Goal: Task Accomplishment & Management: Manage account settings

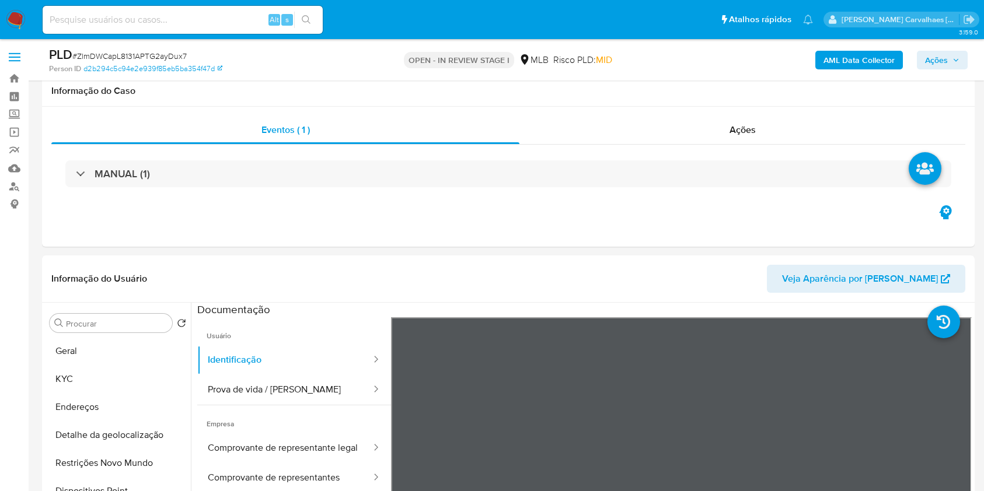
scroll to position [934, 0]
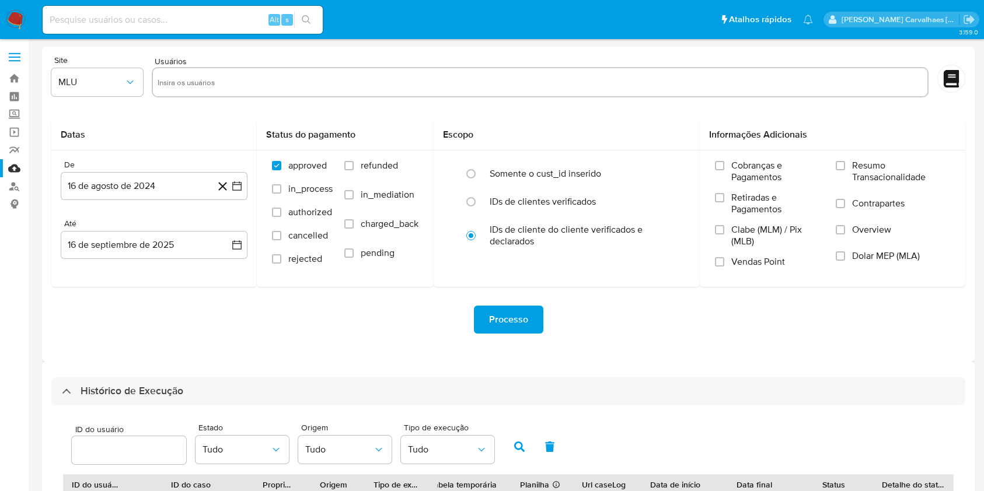
select select "10"
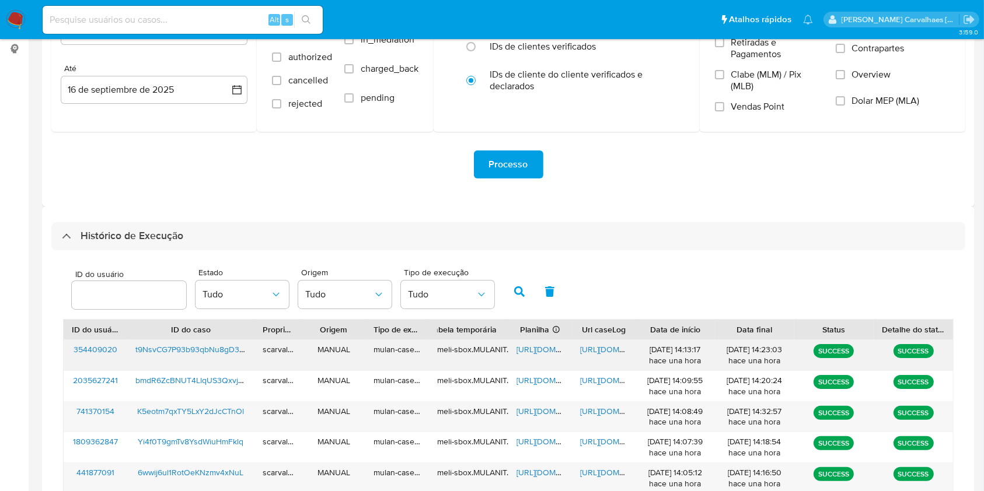
click at [595, 350] on span "[URL][DOMAIN_NAME]" at bounding box center [620, 350] width 81 height 12
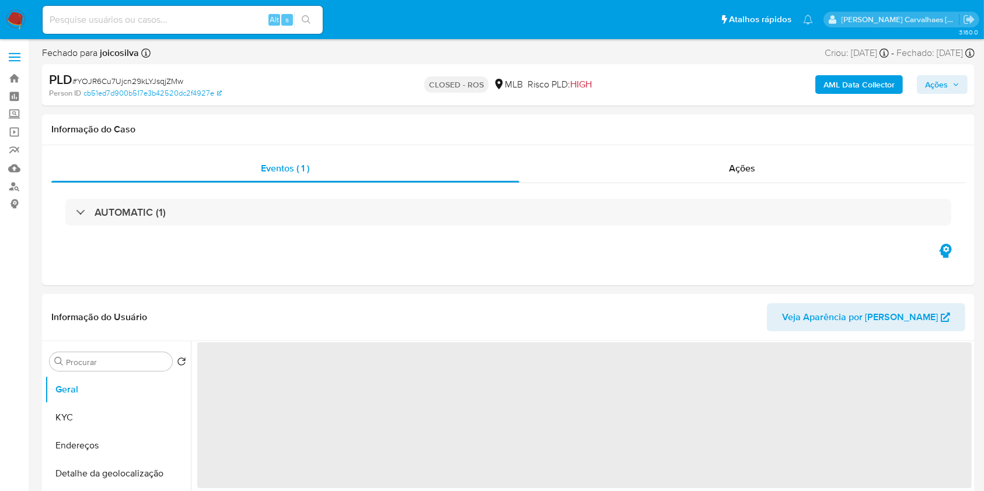
select select "10"
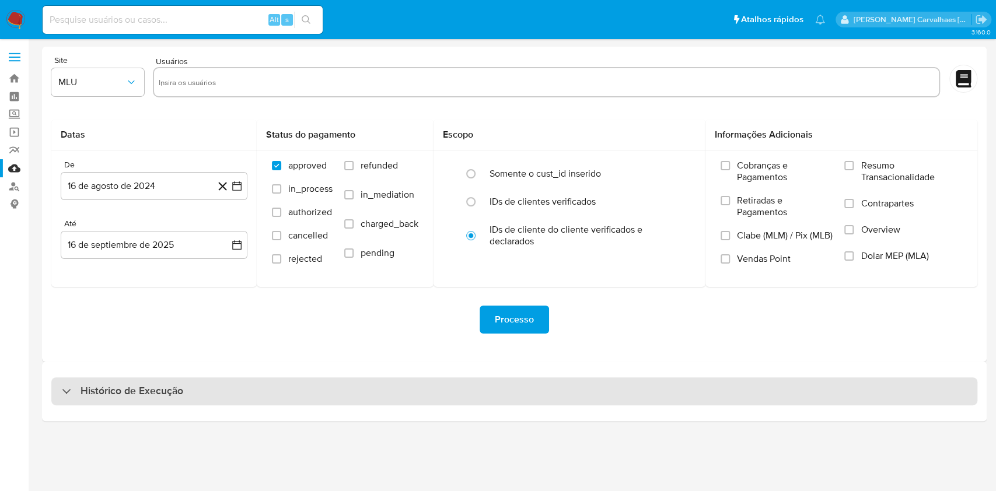
click at [89, 386] on h3 "Histórico de Execução" at bounding box center [132, 392] width 103 height 14
select select "10"
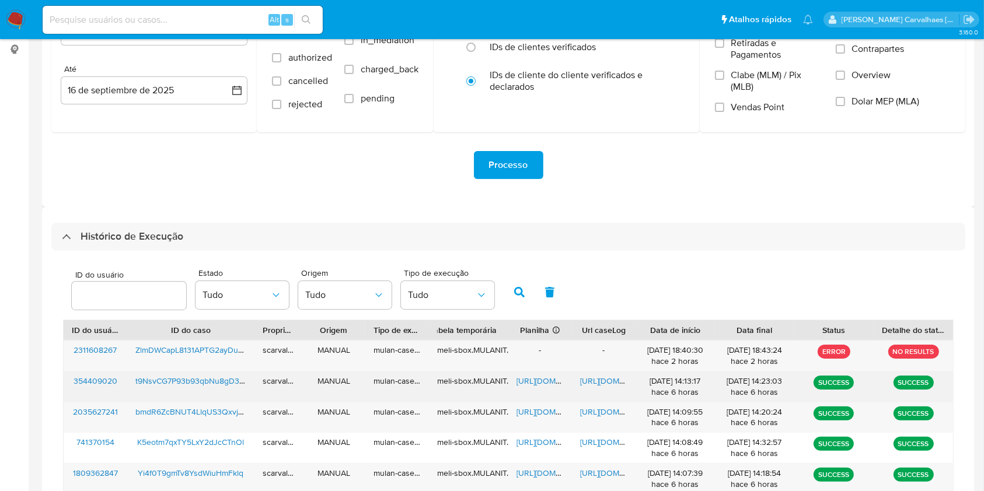
scroll to position [155, 0]
click at [605, 378] on span "https://docs.google.com/document/d/1kWaOkEoK11tkm1qhe5fIEn8tbgo2KKIspd9JRKB9Suw…" at bounding box center [620, 381] width 81 height 12
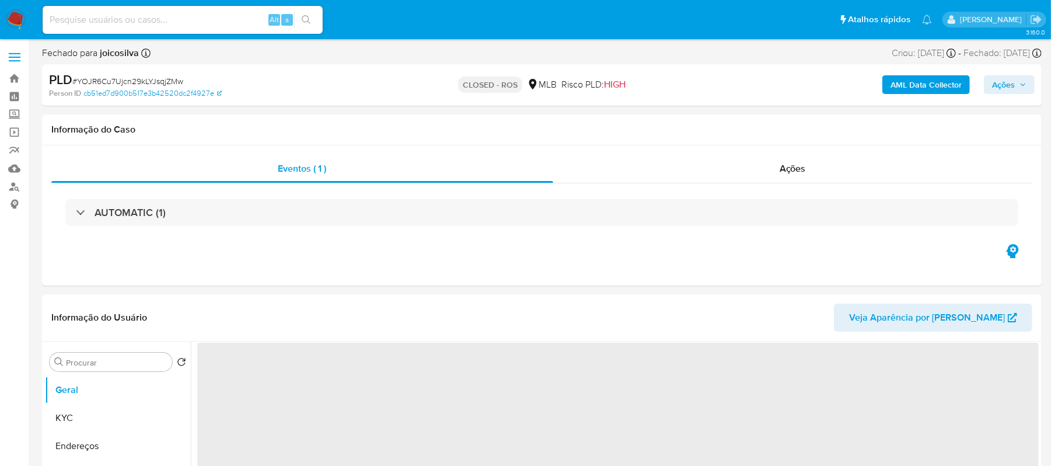
select select "10"
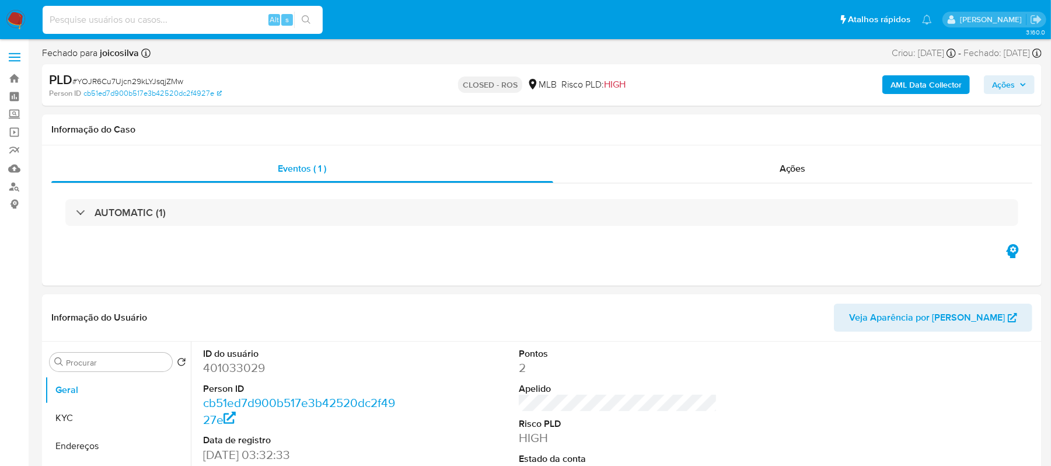
click at [120, 24] on input at bounding box center [183, 19] width 280 height 15
paste input "F8UBF4WbSQqxXu88UPZn9LNZ"
type input "F8UBF4WbSQqxXu88UPZn9LNZ"
click at [304, 21] on icon "search-icon" at bounding box center [306, 19] width 9 height 9
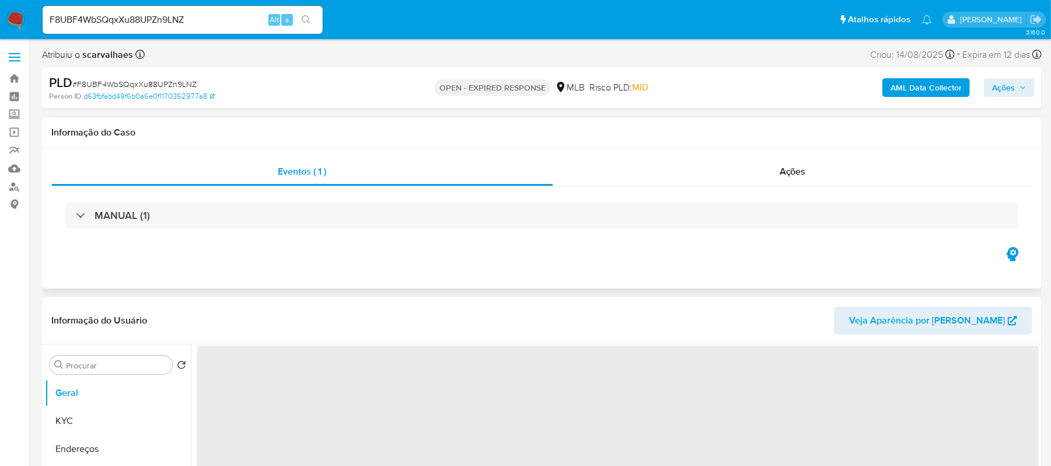
select select "10"
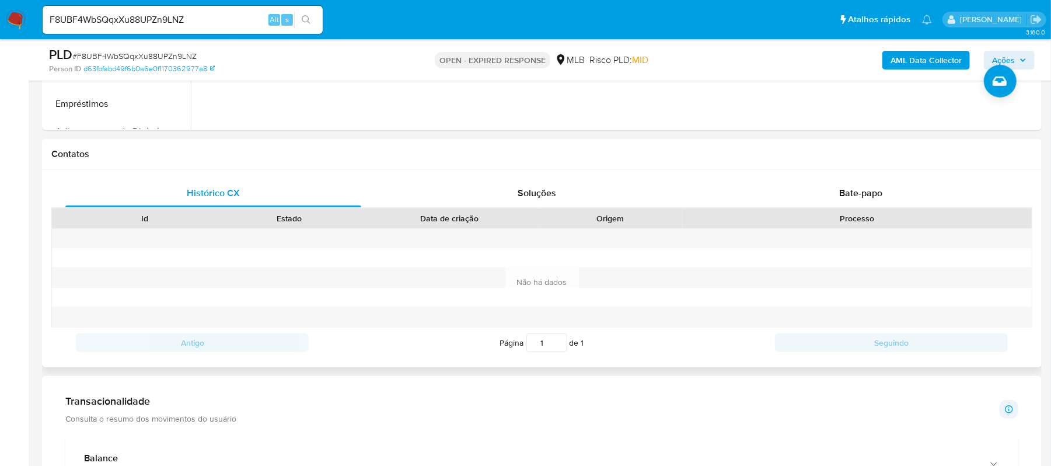
scroll to position [467, 0]
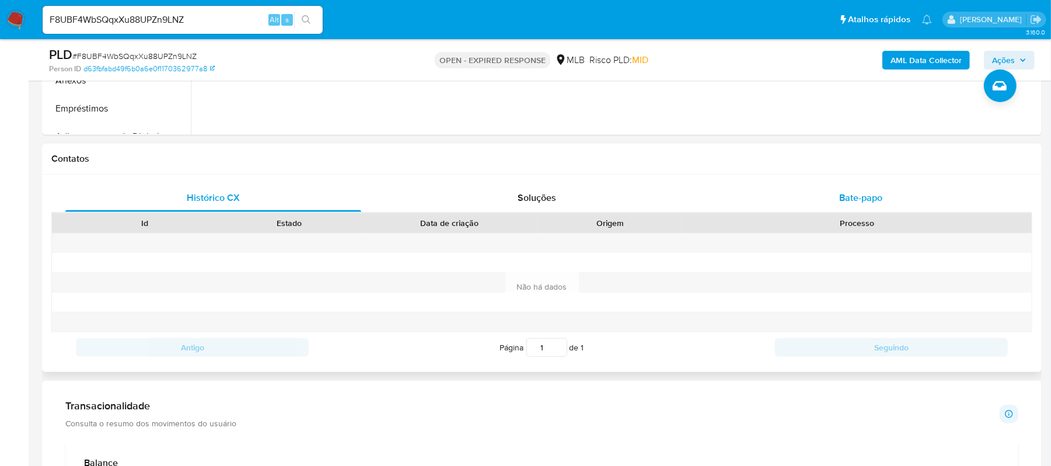
click at [856, 199] on span "Bate-papo" at bounding box center [860, 197] width 43 height 13
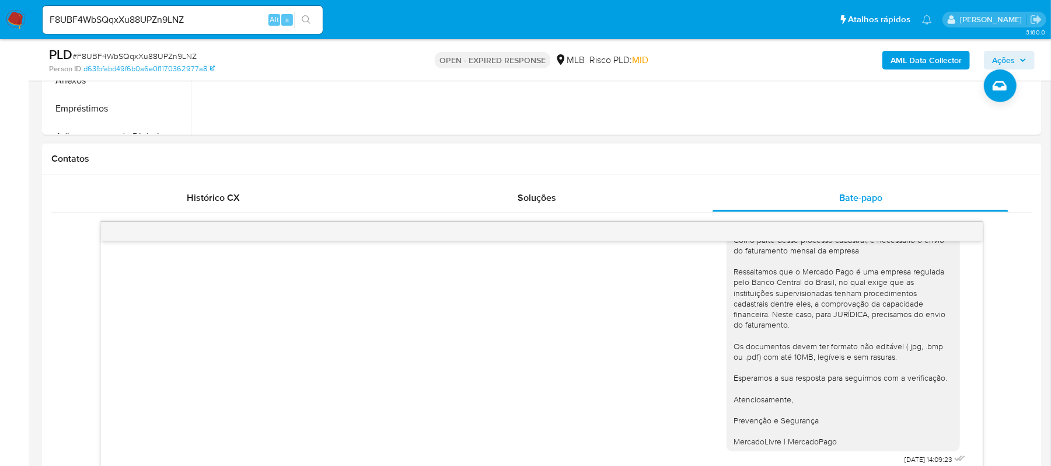
scroll to position [622, 0]
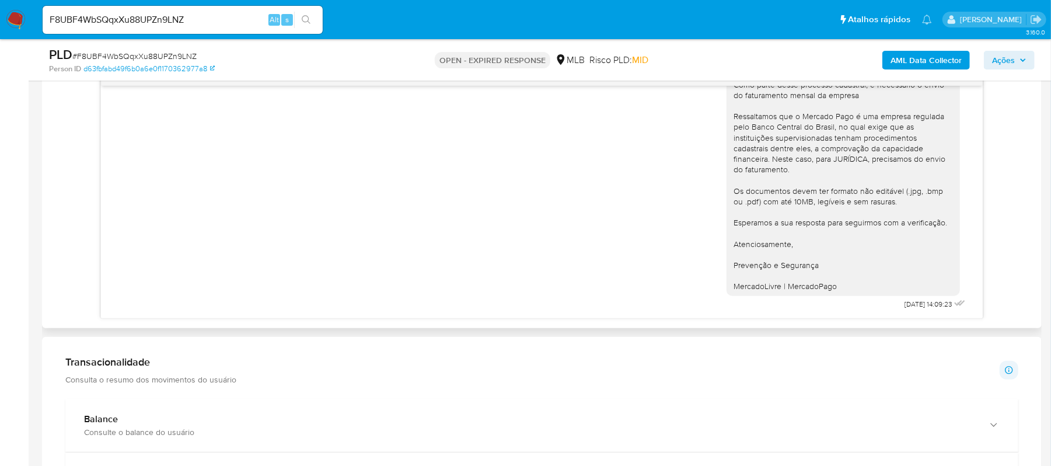
click at [381, 245] on div "Ola, Estamos realizando uma verificação adicional de segurança em contas de usu…" at bounding box center [542, 158] width 853 height 310
drag, startPoint x: 215, startPoint y: 21, endPoint x: -106, endPoint y: 16, distance: 321.7
click at [0, 16] on html "Pausado Ver notificaciones F8UBF4WbSQqxXu88UPZn9LNZ Alt s Atalhos rápidos Presi…" at bounding box center [525, 297] width 1051 height 1839
paste input "6wwij6ul1RotOeKNzmv4xNuL"
type input "6wwij6ul1RotOeKNzmv4xNuL"
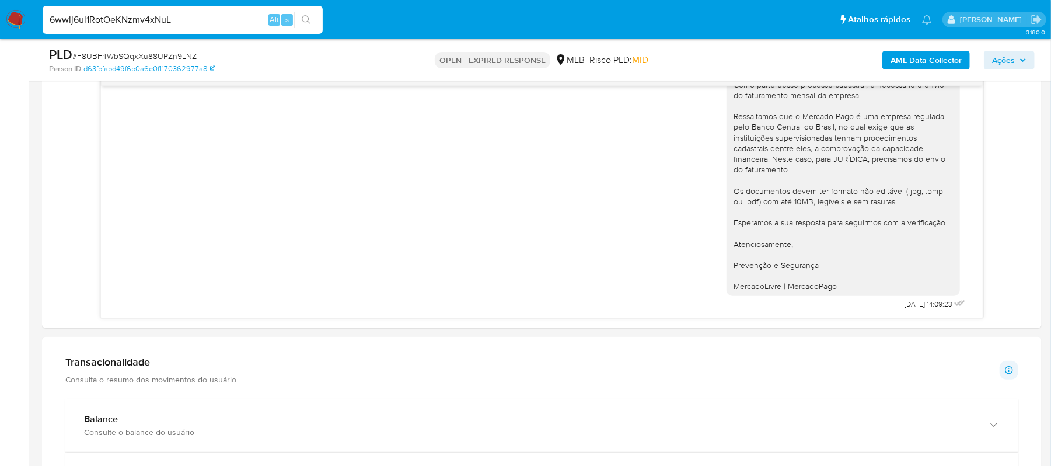
click at [307, 26] on button "search-icon" at bounding box center [306, 20] width 24 height 16
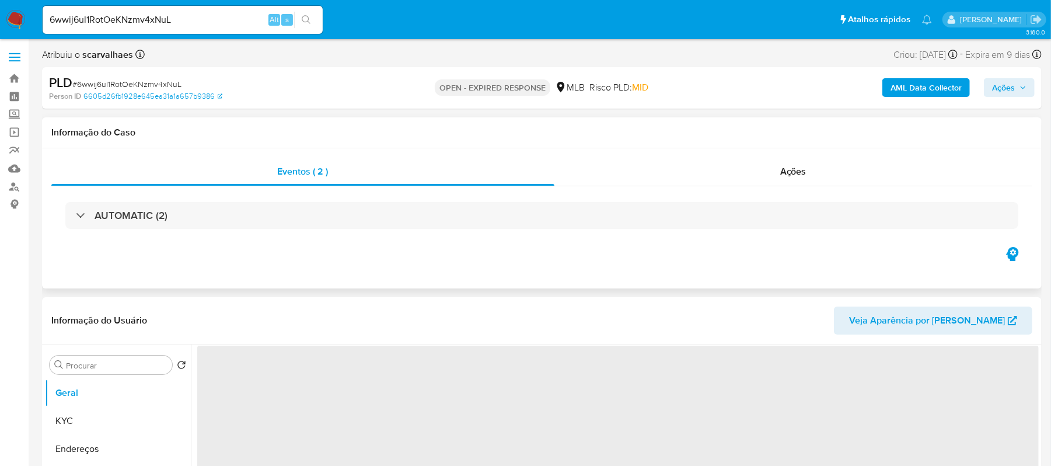
select select "10"
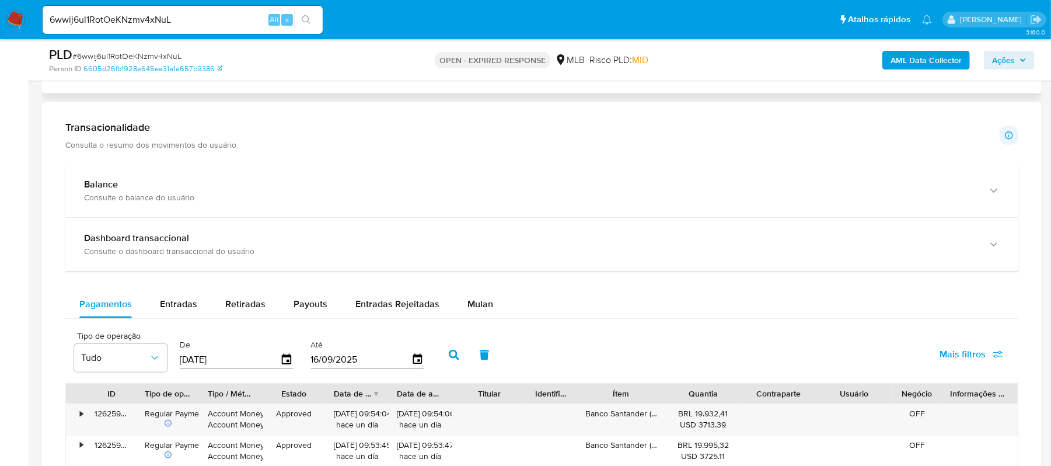
scroll to position [545, 0]
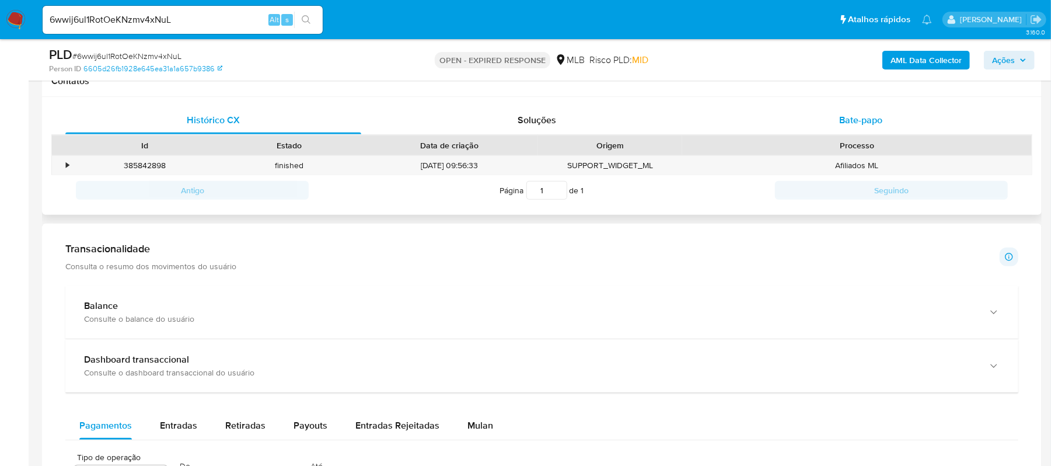
click at [855, 117] on span "Bate-papo" at bounding box center [860, 119] width 43 height 13
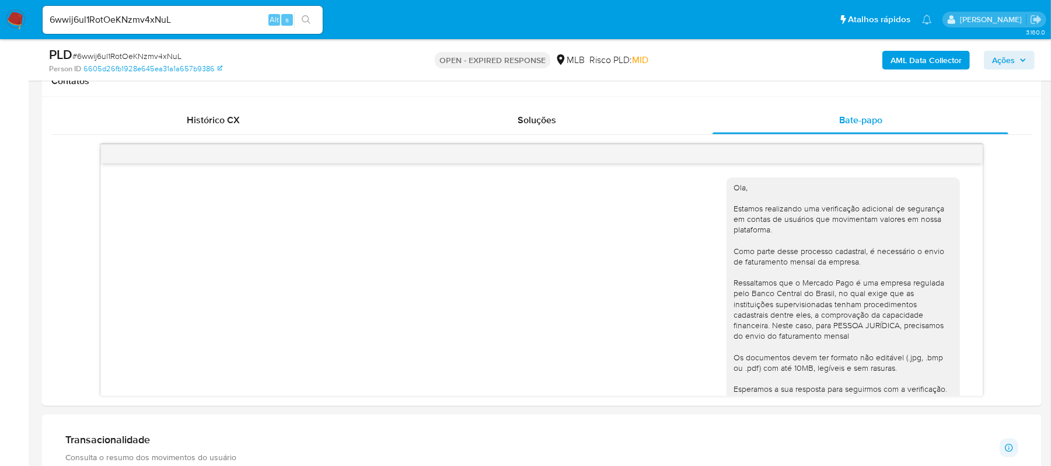
scroll to position [89, 0]
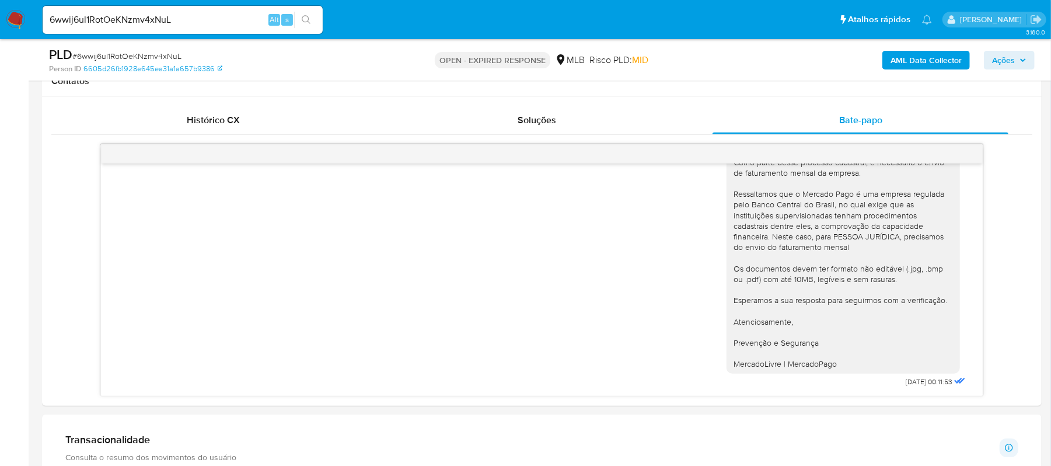
click at [17, 17] on img at bounding box center [16, 20] width 20 height 20
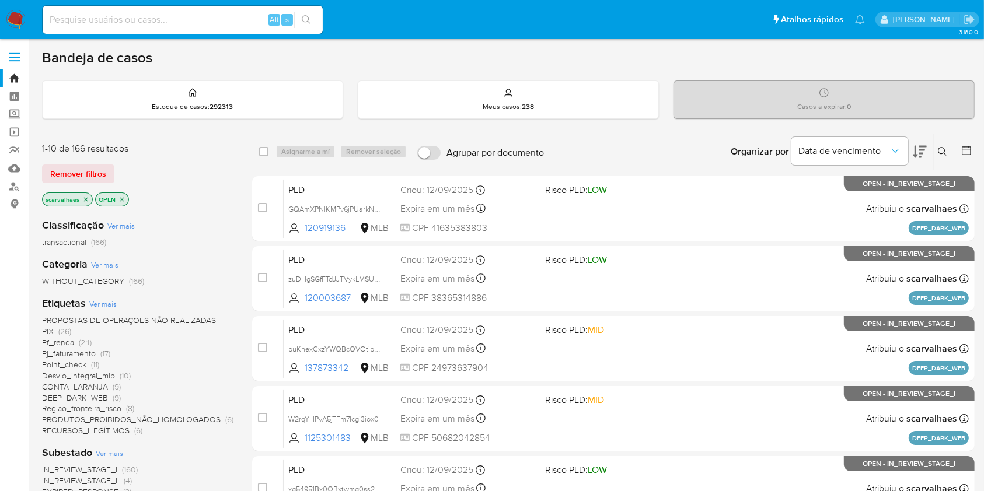
click at [919, 149] on icon at bounding box center [920, 152] width 14 height 14
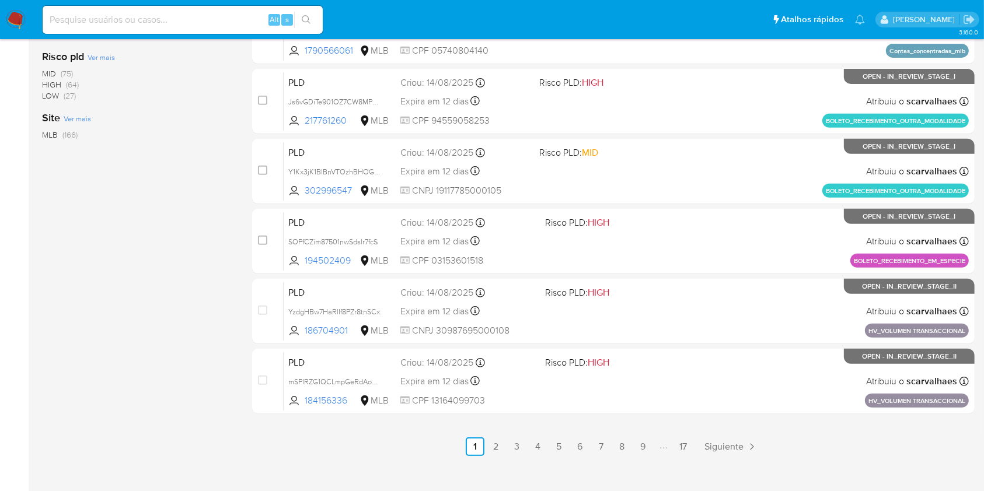
scroll to position [472, 0]
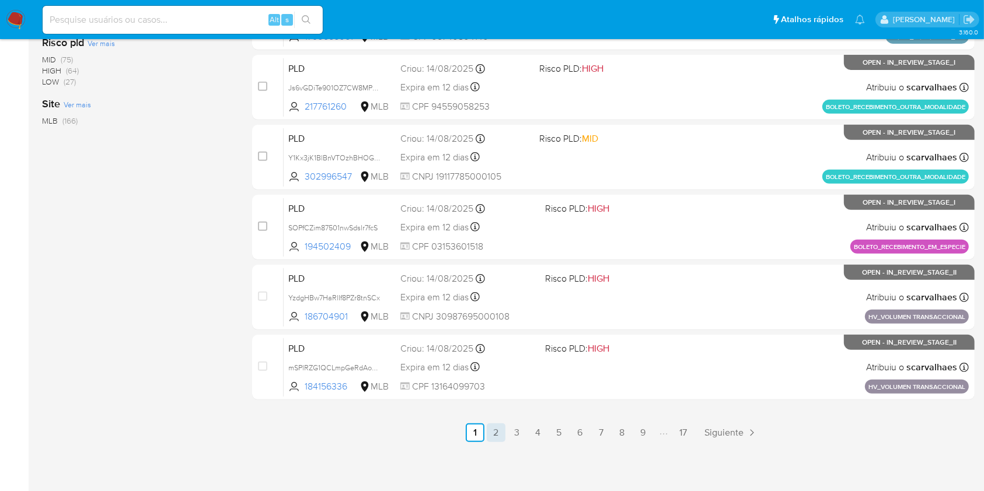
click at [496, 436] on link "2" at bounding box center [496, 433] width 19 height 19
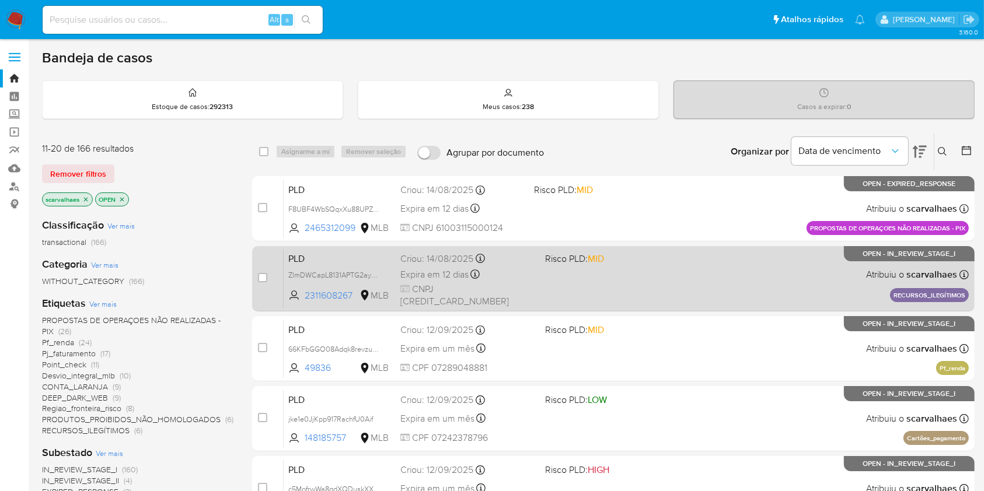
click at [570, 285] on div "PLD ZlmDWCapL8131APTG2ayDux7 2311608267 MLB Risco PLD: MID Criou: 14/08/2025 Cr…" at bounding box center [626, 278] width 685 height 59
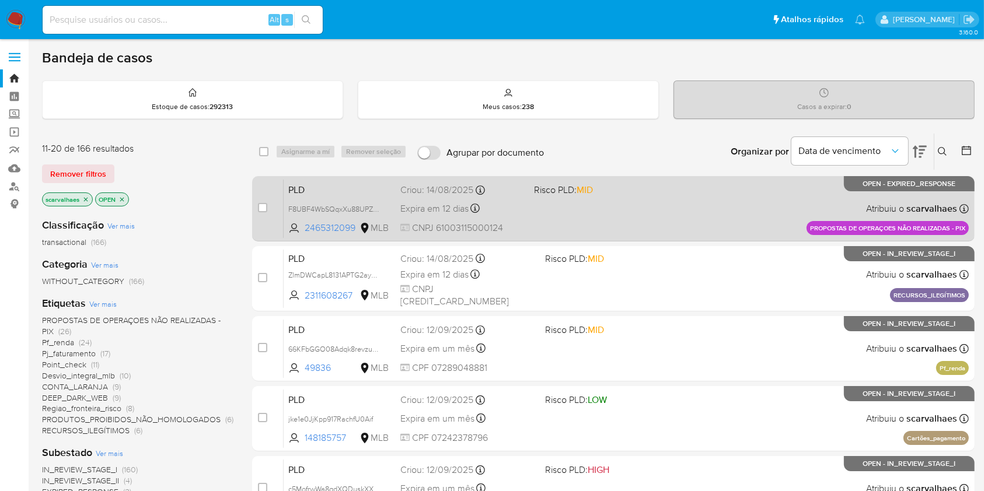
click at [595, 200] on div "PLD F8UBF4WbSQqxXu88UPZn9LNZ 2465312099 MLB Risco PLD: MID Criou: 14/08/2025 Cr…" at bounding box center [626, 208] width 685 height 59
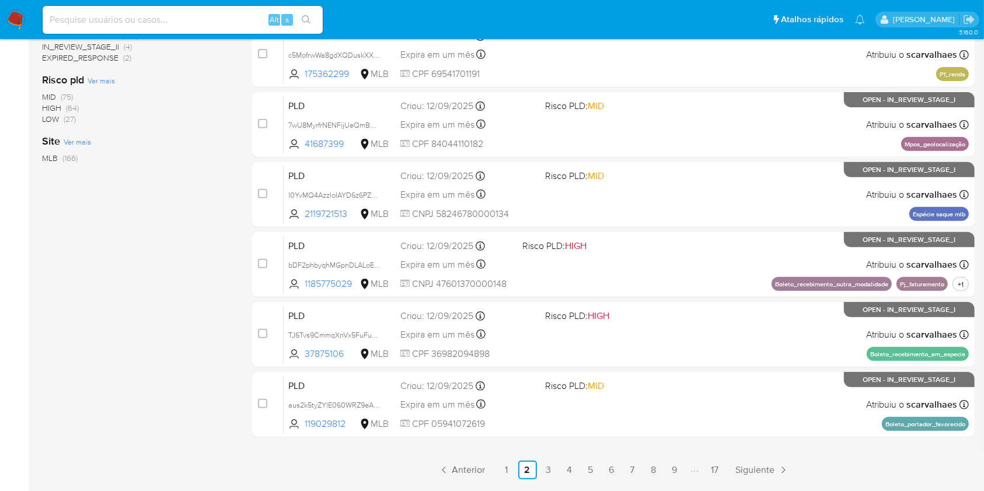
scroll to position [472, 0]
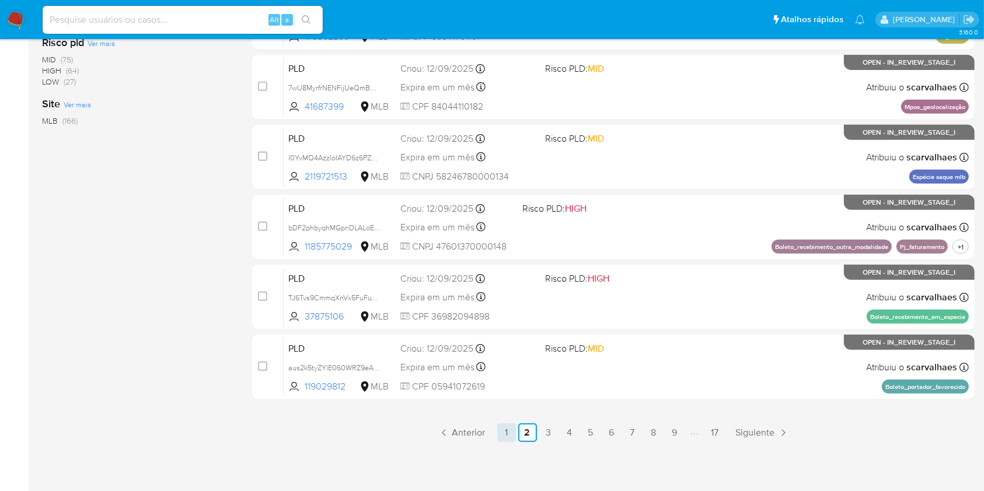
click at [507, 435] on link "1" at bounding box center [506, 433] width 19 height 19
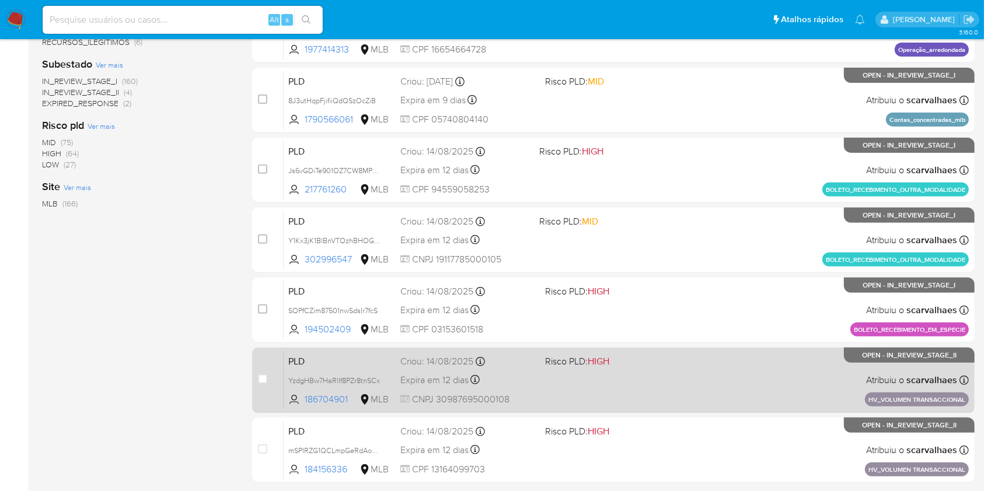
scroll to position [472, 0]
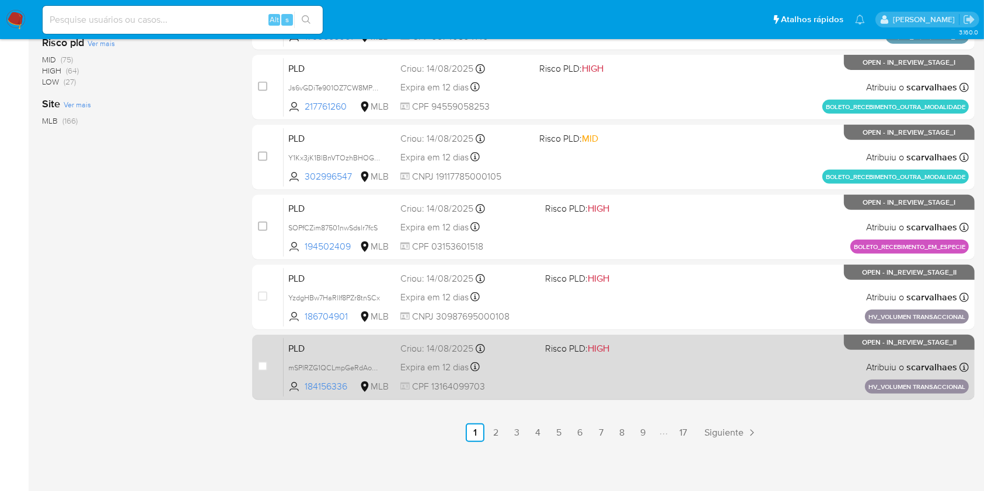
click at [611, 362] on div "PLD mSPlRZG1QCLmpGeRdAo3nnZq 184156336 MLB Risco PLD: HIGH Criou: 14/08/2025 Cr…" at bounding box center [626, 367] width 685 height 59
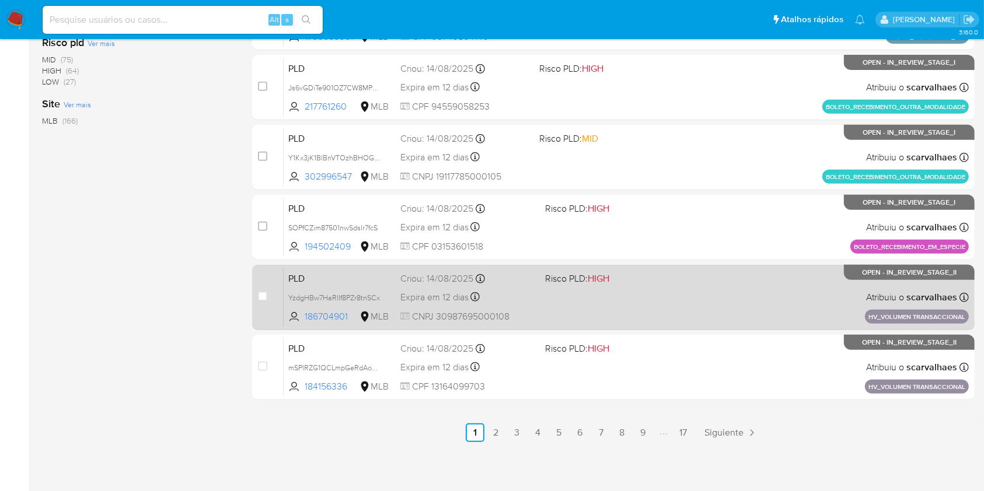
click at [630, 301] on div "PLD YzdgHBw7HaRlIf8PZr8tnSCx 186704901 MLB Risco PLD: HIGH Criou: 14/08/2025 Cr…" at bounding box center [626, 297] width 685 height 59
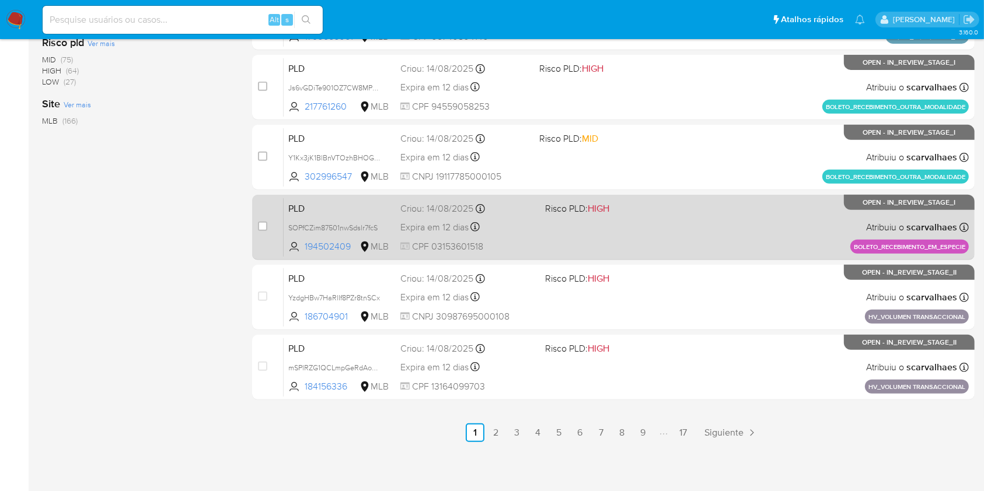
click at [649, 243] on div "PLD SOPfCZim87501nwSdslr7fcS 194502409 MLB Risco PLD: HIGH Criou: 14/08/2025 Cr…" at bounding box center [626, 227] width 685 height 59
click at [727, 232] on div "PLD SOPfCZim87501nwSdslr7fcS 194502409 MLB Risco PLD: HIGH Criou: 14/08/2025 Cr…" at bounding box center [626, 227] width 685 height 59
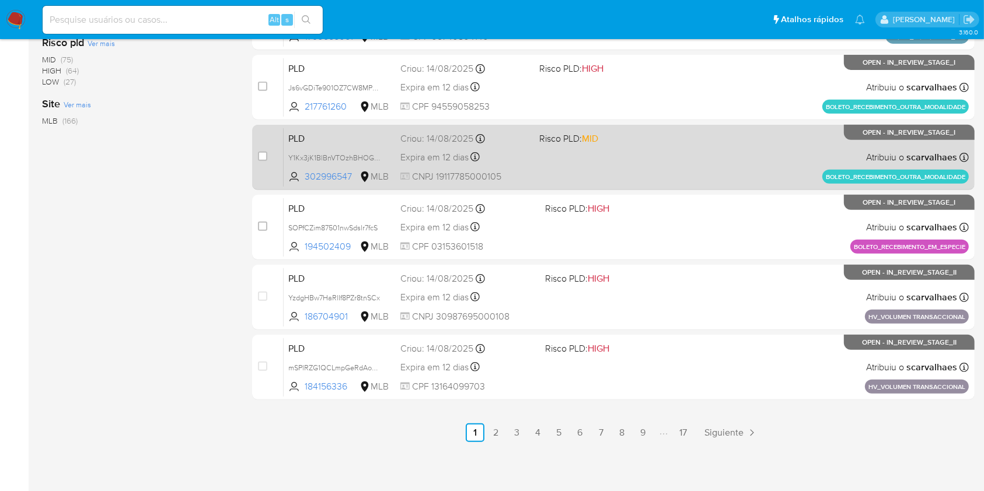
click at [628, 154] on div "PLD Y1Kx3jK1BlBnVTOzhBHOGqgv 302996547 MLB Risco PLD: MID Criou: 14/08/2025 Cri…" at bounding box center [626, 157] width 685 height 59
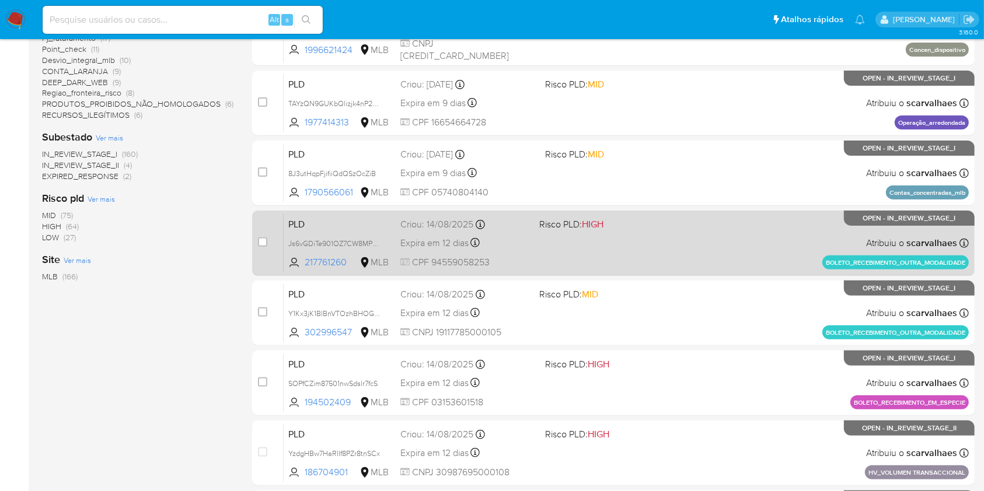
scroll to position [238, 0]
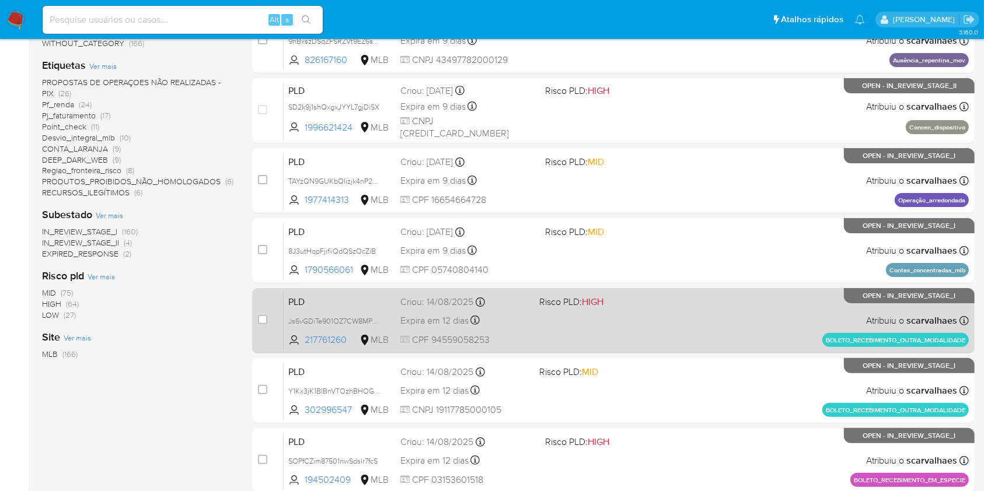
click at [536, 306] on div "PLD Js6vGDiTe901OZ7CW8MPmJUT 217761260 MLB Risco PLD: HIGH Criou: 14/08/2025 Cr…" at bounding box center [626, 320] width 685 height 59
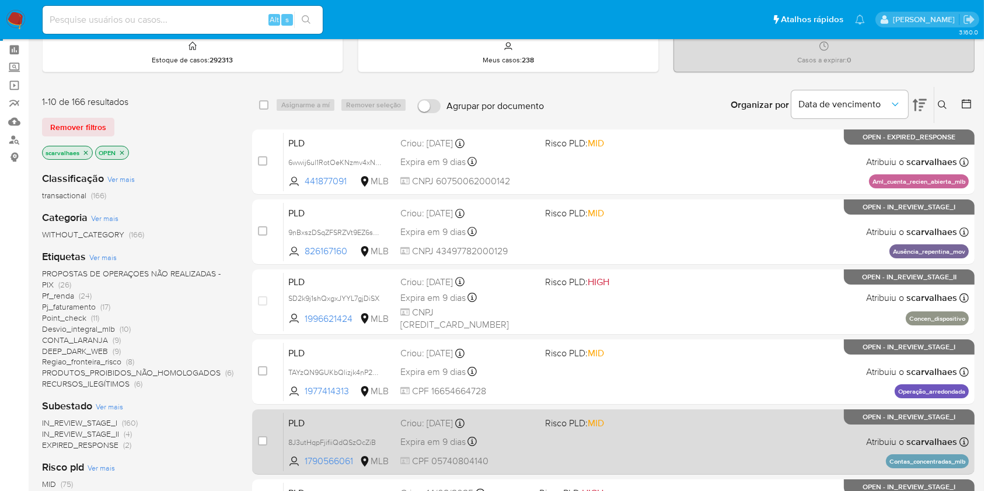
scroll to position [82, 0]
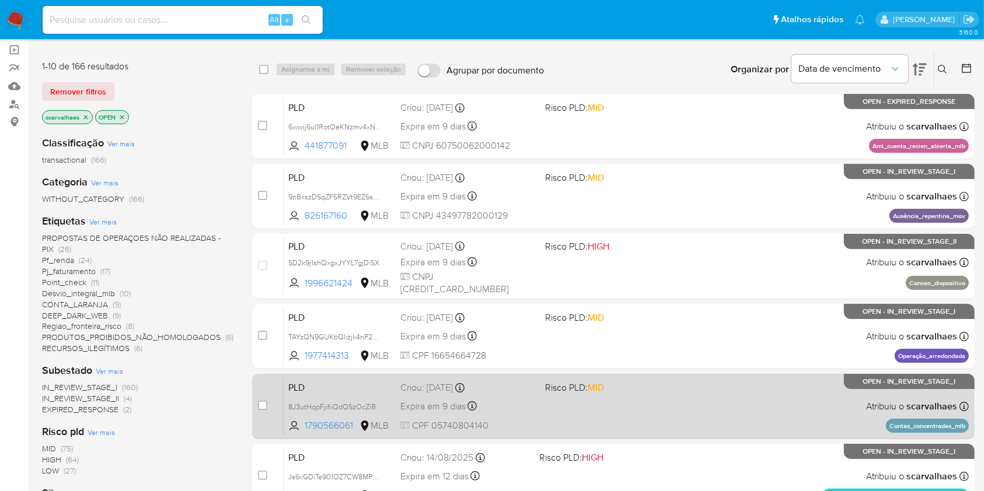
click at [595, 404] on div "PLD 8J3utHqpFjifiiQdQSzOcZiB 1790566061 MLB Risco PLD: MID Criou: 12/08/2025 Cr…" at bounding box center [626, 406] width 685 height 59
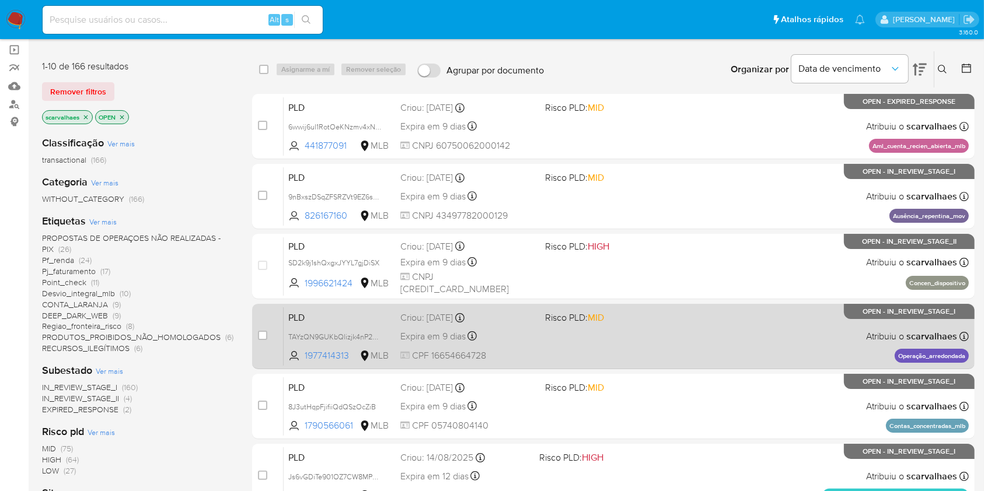
click at [530, 321] on div "Criou: 12/08/2025 Criou: 12/08/2025 00:20:36" at bounding box center [467, 318] width 135 height 13
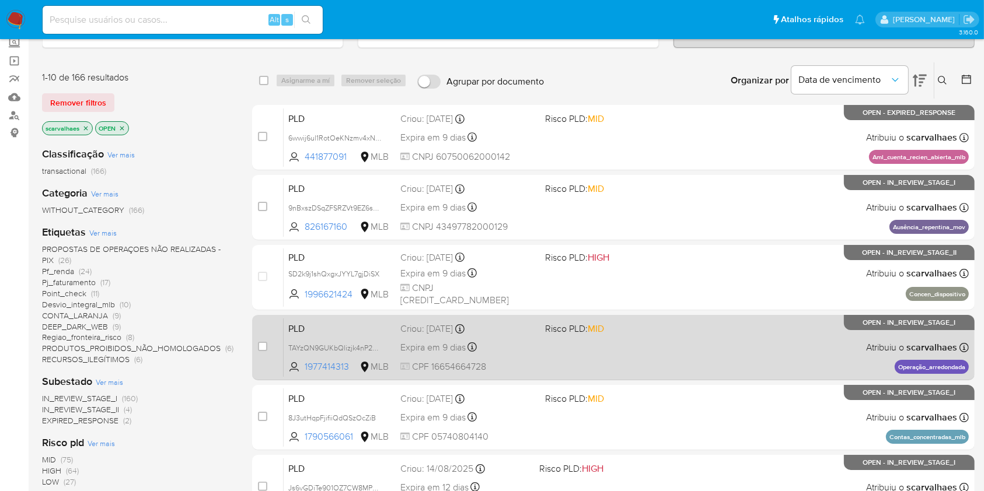
scroll to position [5, 0]
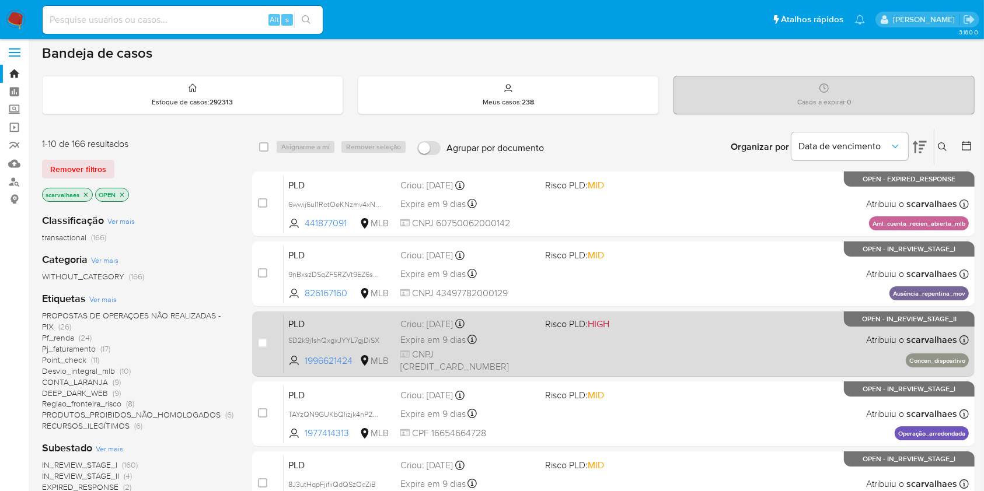
click at [574, 357] on div "PLD SD2k9j1shQxgxJYYL7gjDiSX 1996621424 MLB Risco PLD: HIGH Criou: 12/08/2025 C…" at bounding box center [626, 344] width 685 height 59
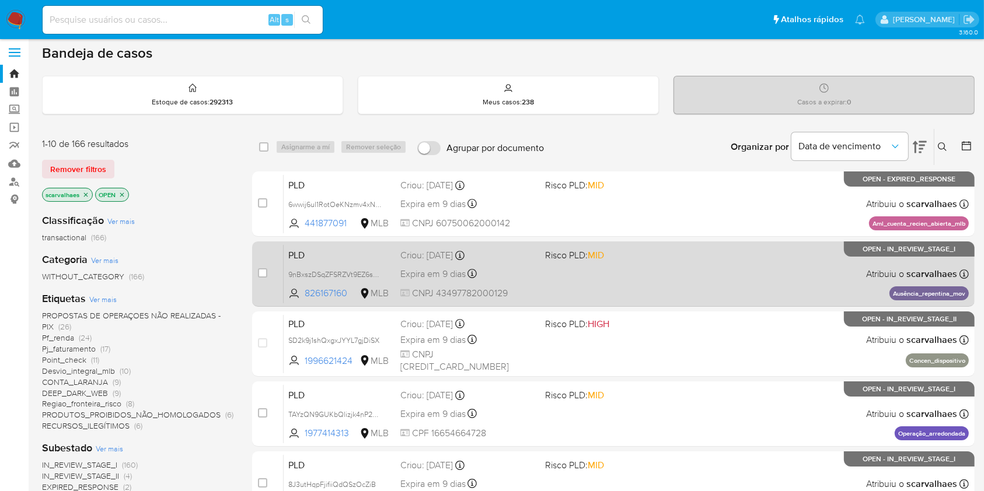
click at [566, 271] on div "PLD 9nBxszDSqZFSRZVt9EZ6sN9r 826167160 MLB Risco PLD: MID Criou: 12/08/2025 Cri…" at bounding box center [626, 274] width 685 height 59
click at [557, 288] on div "PLD 9nBxszDSqZFSRZVt9EZ6sN9r 826167160 MLB Risco PLD: MID Criou: 12/08/2025 Cri…" at bounding box center [626, 274] width 685 height 59
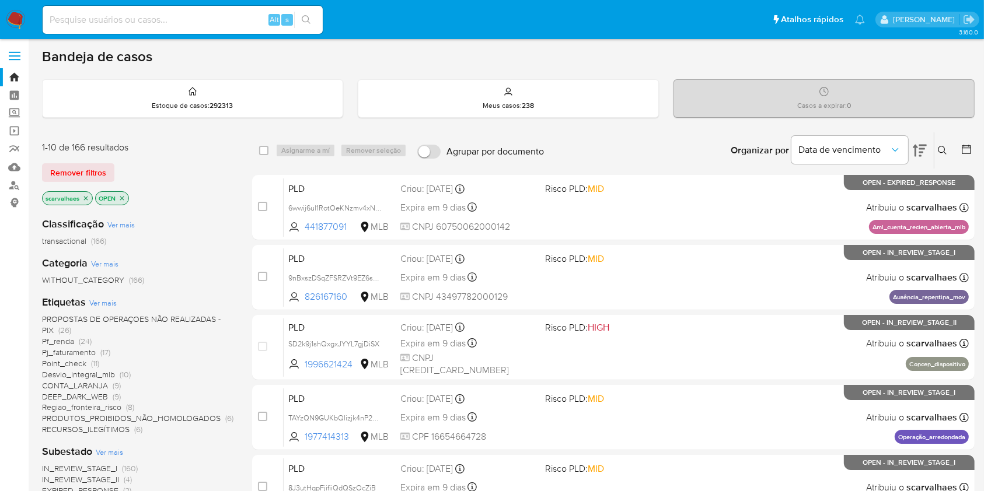
scroll to position [0, 0]
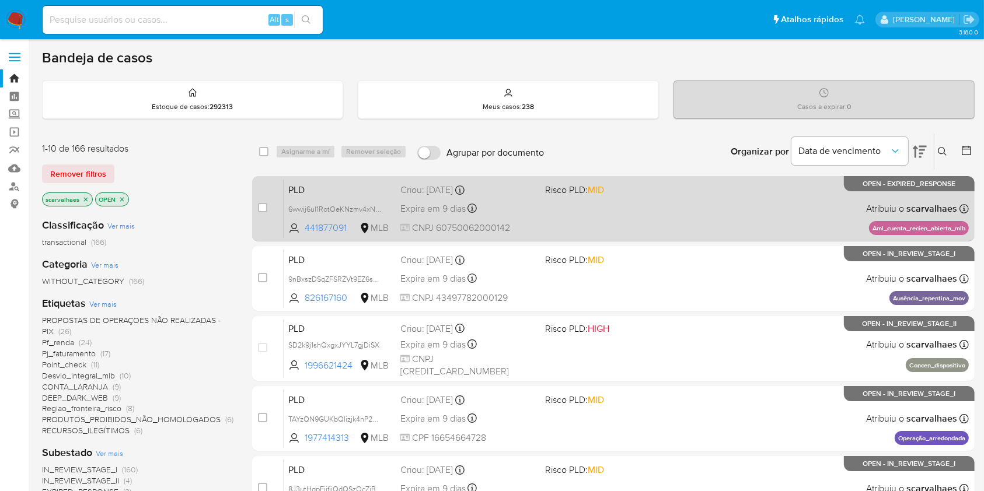
click at [689, 228] on div "PLD 6wwij6ul1RotOeKNzmv4xNuL 441877091 MLB Risco PLD: MID Criou: 12/08/2025 Cri…" at bounding box center [626, 208] width 685 height 59
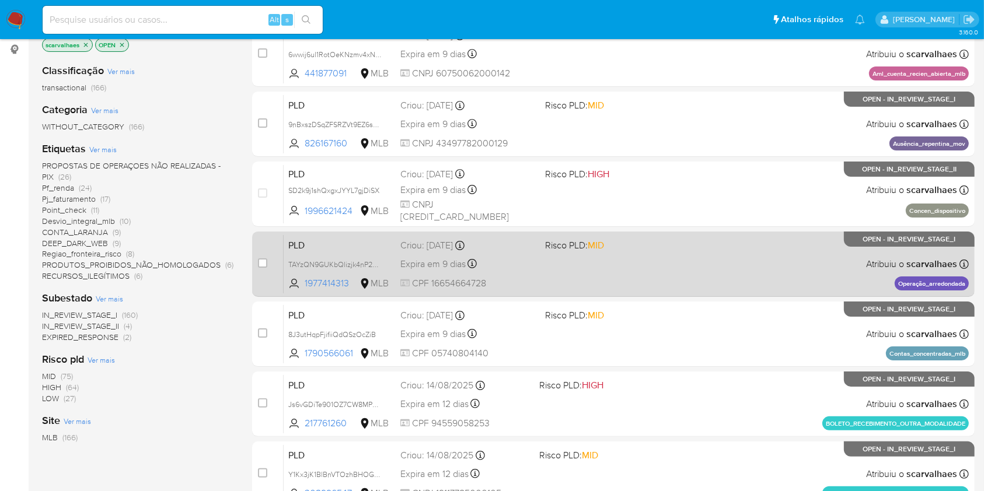
scroll to position [155, 0]
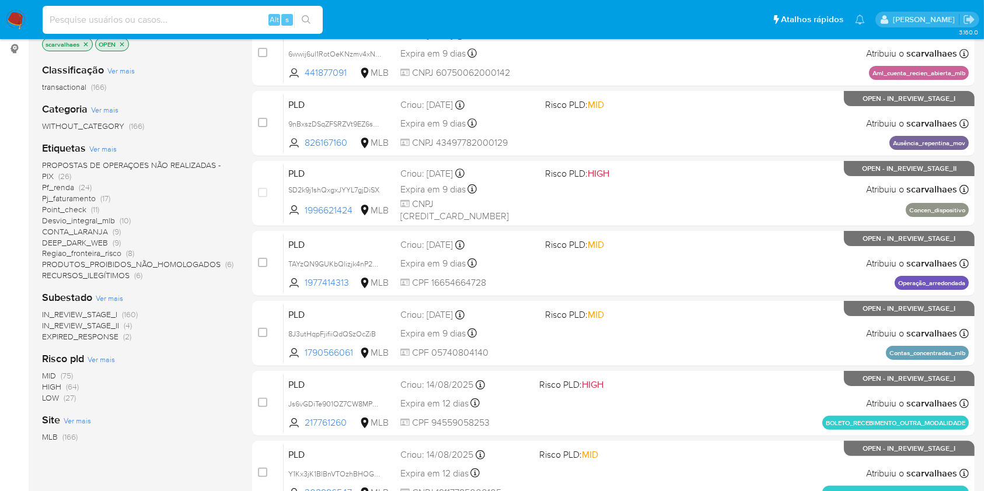
paste input "hbPzxNiohke48rj2dEdCviPD"
type input "hbPzxNiohke48rj2dEdCviPD"
click at [308, 18] on icon "search-icon" at bounding box center [306, 19] width 9 height 9
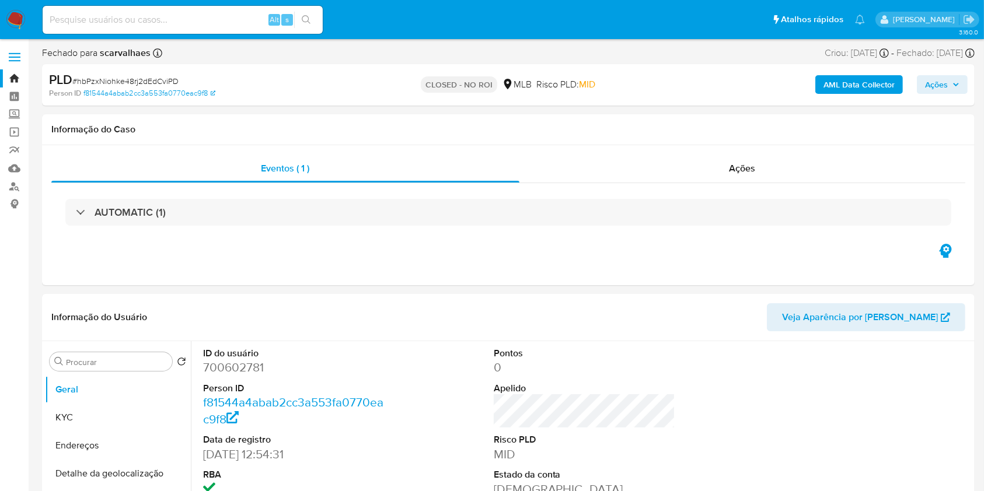
select select "10"
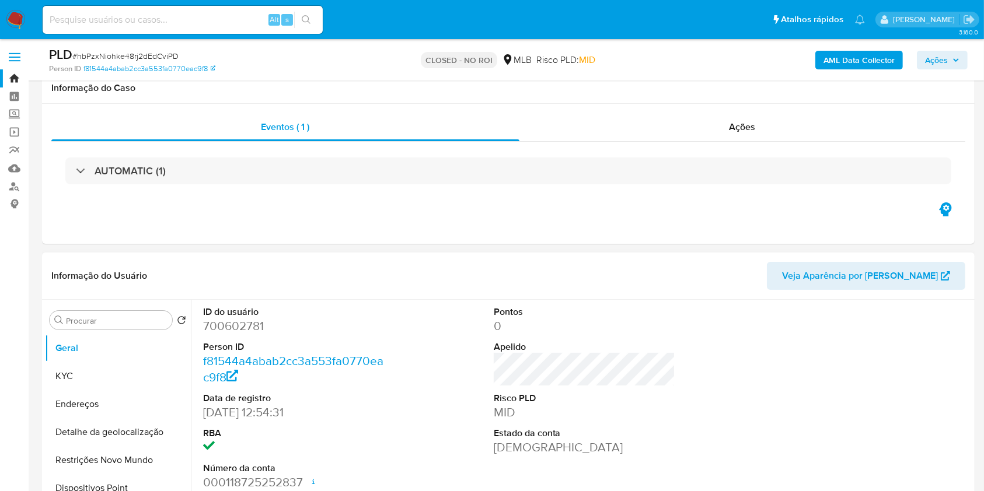
scroll to position [233, 0]
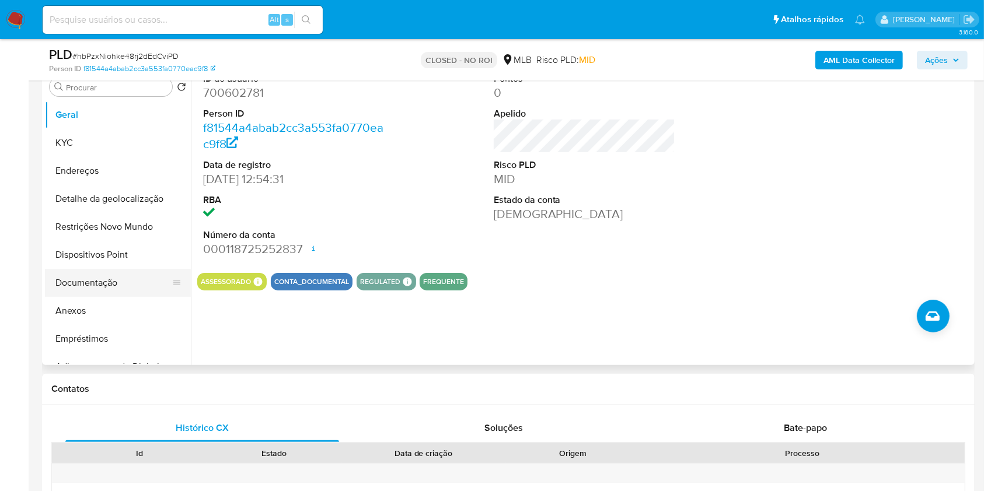
drag, startPoint x: 86, startPoint y: 280, endPoint x: 93, endPoint y: 279, distance: 6.4
click at [86, 279] on button "Documentação" at bounding box center [113, 283] width 137 height 28
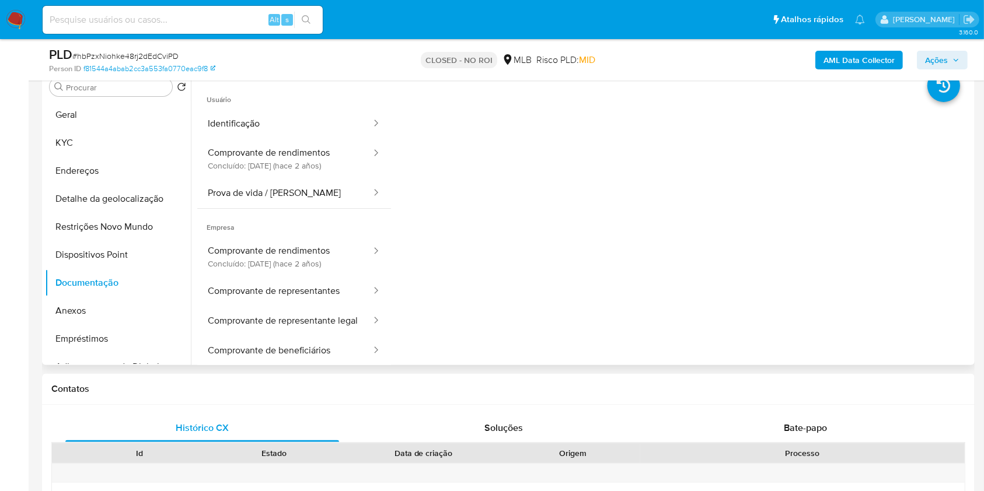
scroll to position [95, 0]
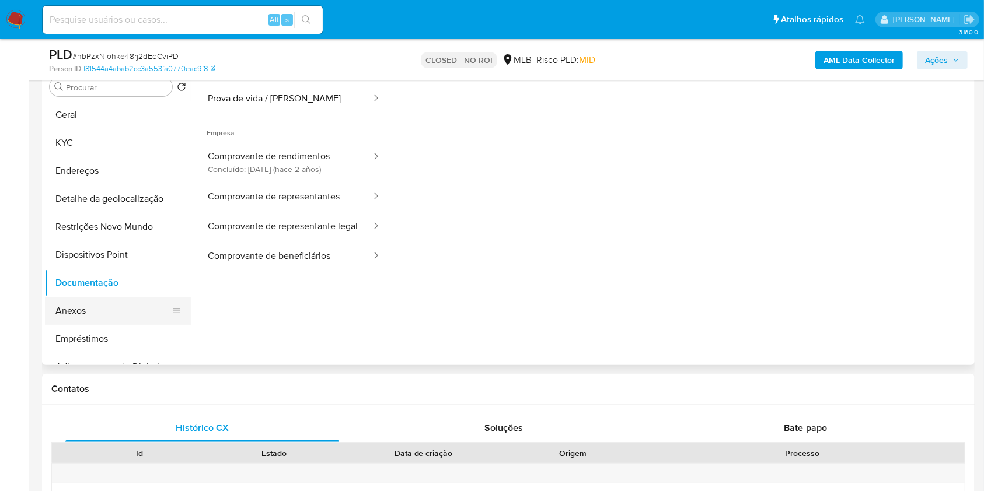
click at [68, 316] on button "Anexos" at bounding box center [113, 311] width 137 height 28
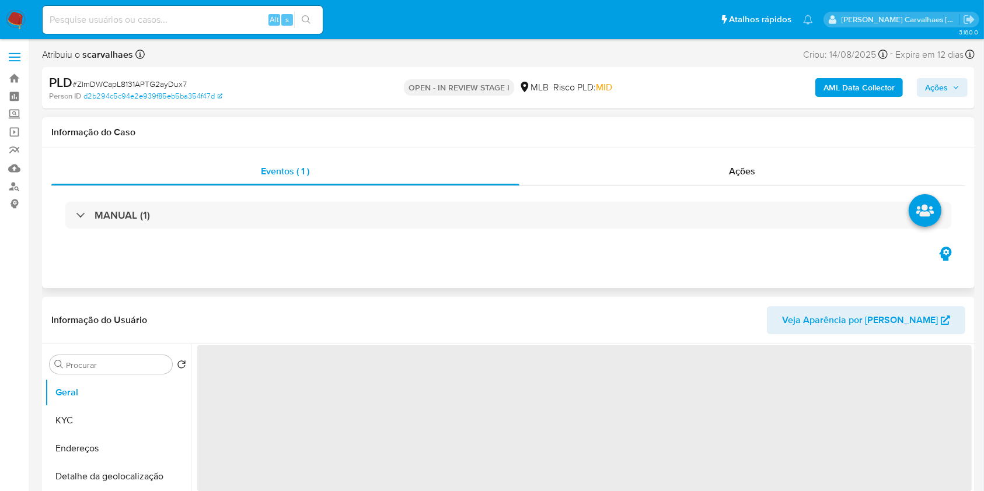
select select "10"
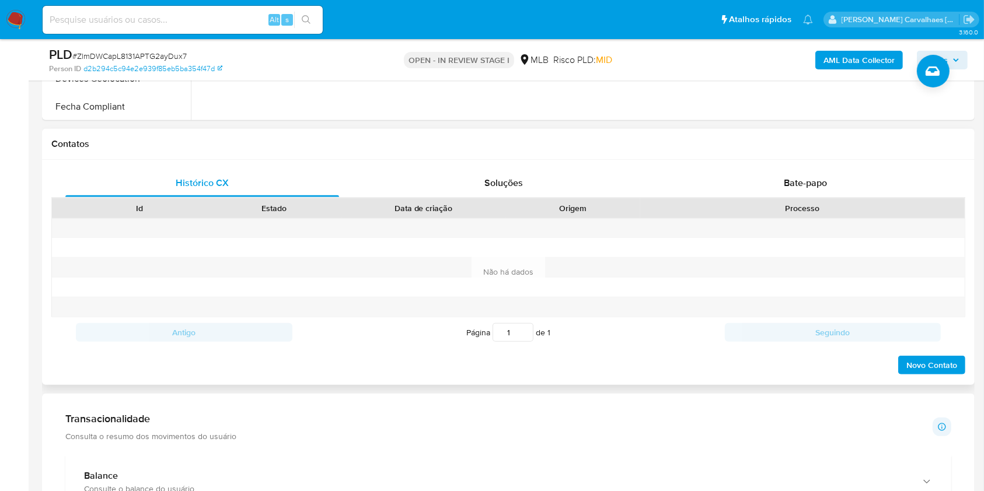
scroll to position [700, 0]
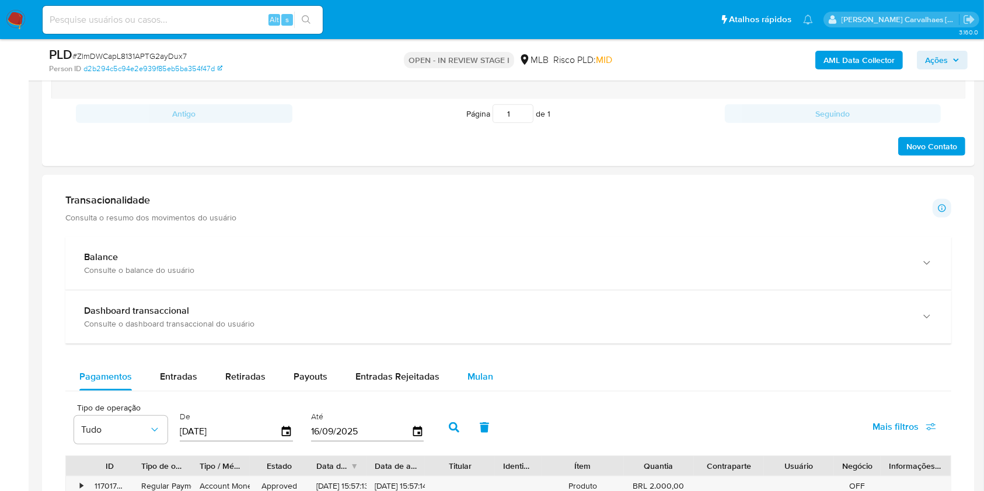
click at [475, 374] on span "Mulan" at bounding box center [481, 376] width 26 height 13
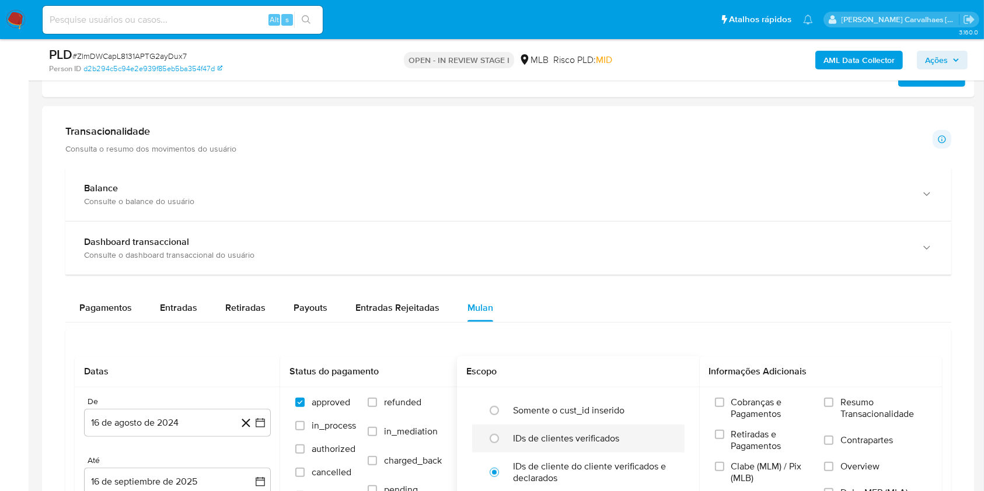
scroll to position [856, 0]
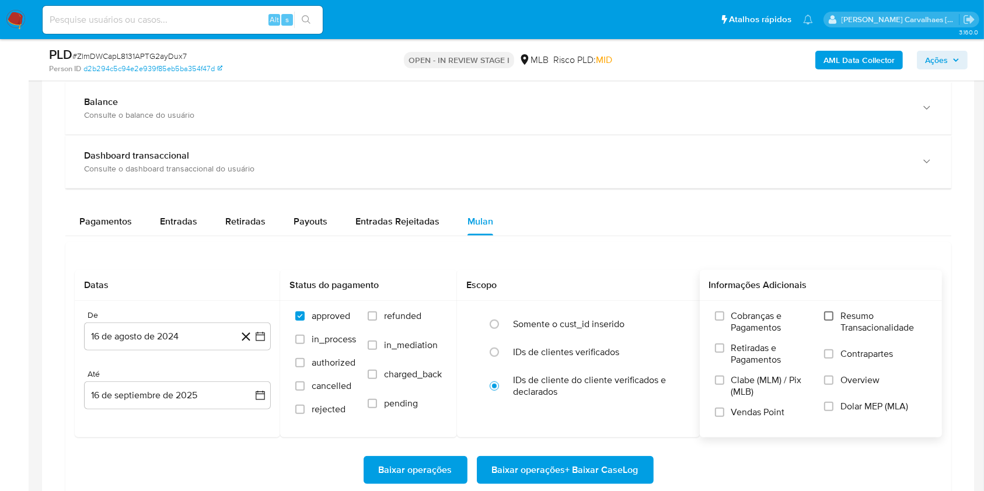
click at [829, 319] on input "Resumo Transacionalidade" at bounding box center [828, 316] width 9 height 9
click at [260, 335] on icon "button" at bounding box center [261, 337] width 12 height 12
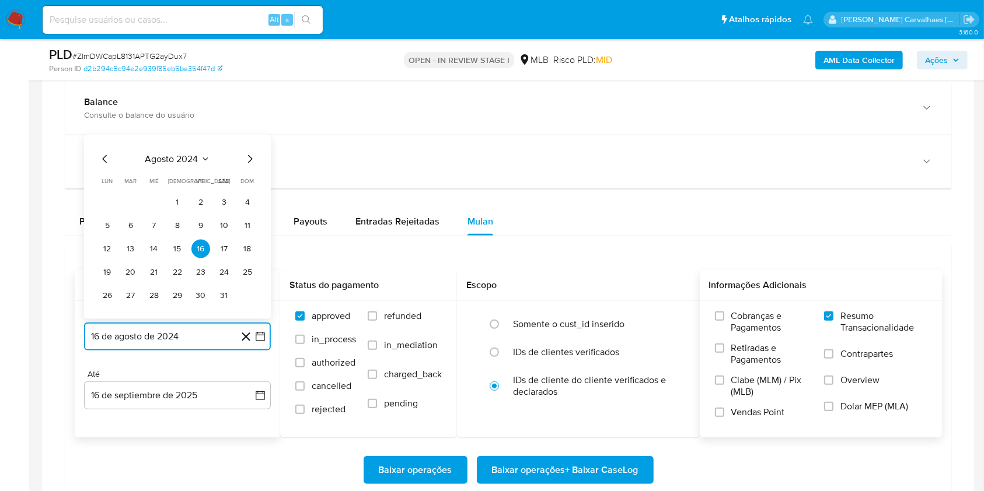
click at [246, 164] on icon "Mes siguiente" at bounding box center [250, 159] width 14 height 14
click at [249, 137] on icon "Mes siguiente" at bounding box center [250, 136] width 14 height 14
click at [249, 162] on icon "Mes siguiente" at bounding box center [250, 159] width 14 height 14
click at [250, 160] on icon "Mes siguiente" at bounding box center [250, 159] width 5 height 8
click at [249, 133] on icon "Mes siguiente" at bounding box center [250, 136] width 5 height 8
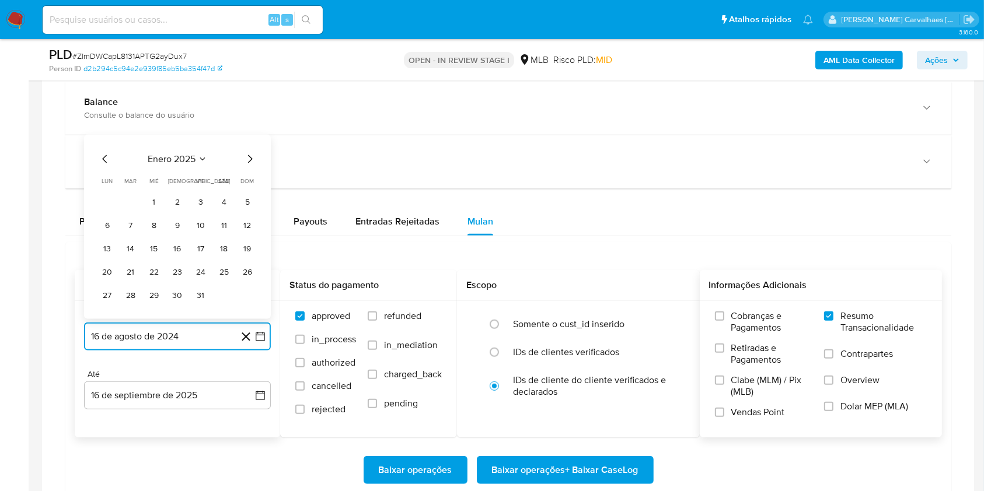
click at [250, 163] on icon "Mes siguiente" at bounding box center [250, 159] width 14 height 14
click at [249, 161] on icon "Mes siguiente" at bounding box center [250, 159] width 5 height 8
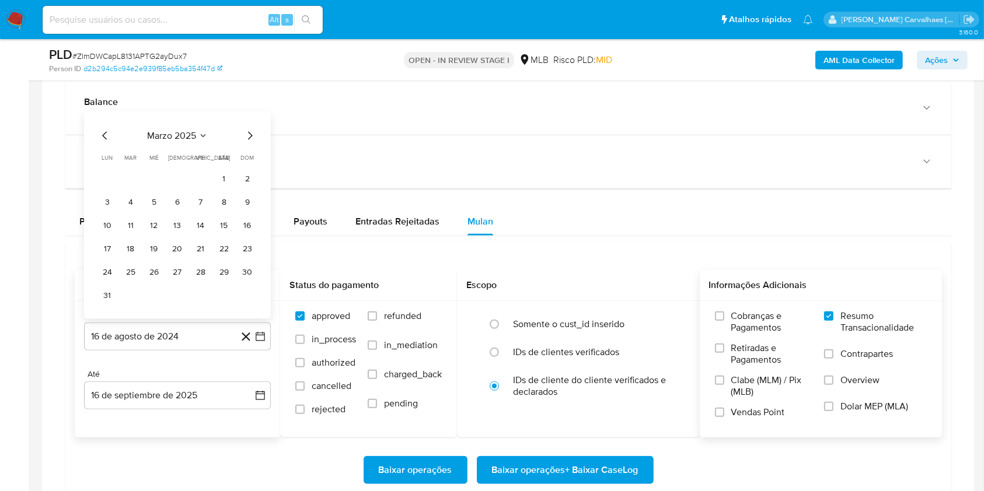
click at [249, 142] on div "marzo 2025 marzo 2025 lun lunes mar martes mié miércoles jue jueves vie viernes…" at bounding box center [177, 217] width 159 height 176
click at [249, 133] on icon "Mes siguiente" at bounding box center [250, 136] width 5 height 8
click at [252, 160] on icon "Mes siguiente" at bounding box center [250, 159] width 14 height 14
click at [249, 138] on icon "Mes siguiente" at bounding box center [250, 136] width 14 height 14
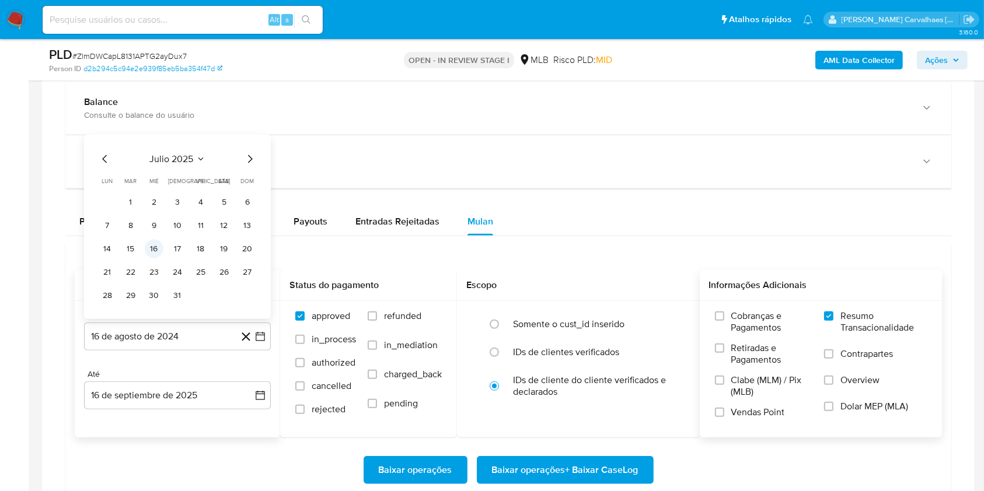
click at [154, 253] on button "16" at bounding box center [154, 249] width 19 height 19
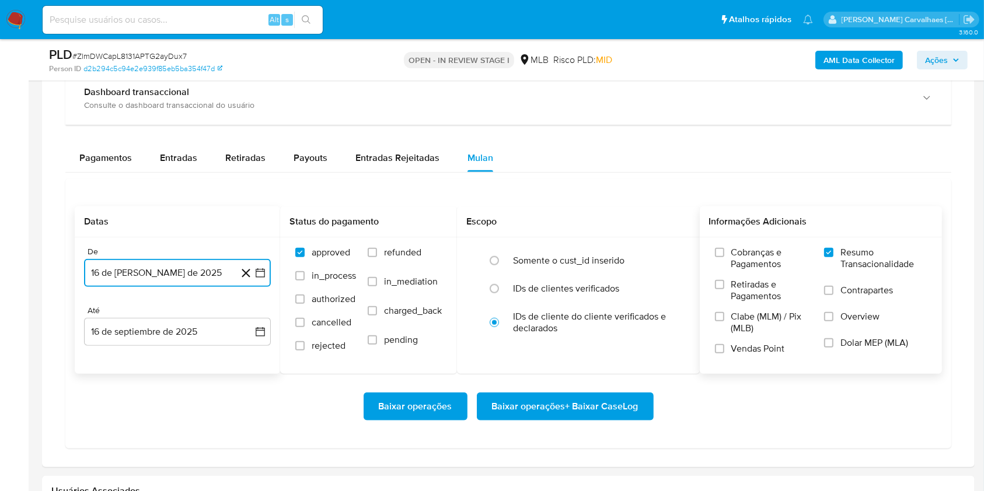
scroll to position [934, 0]
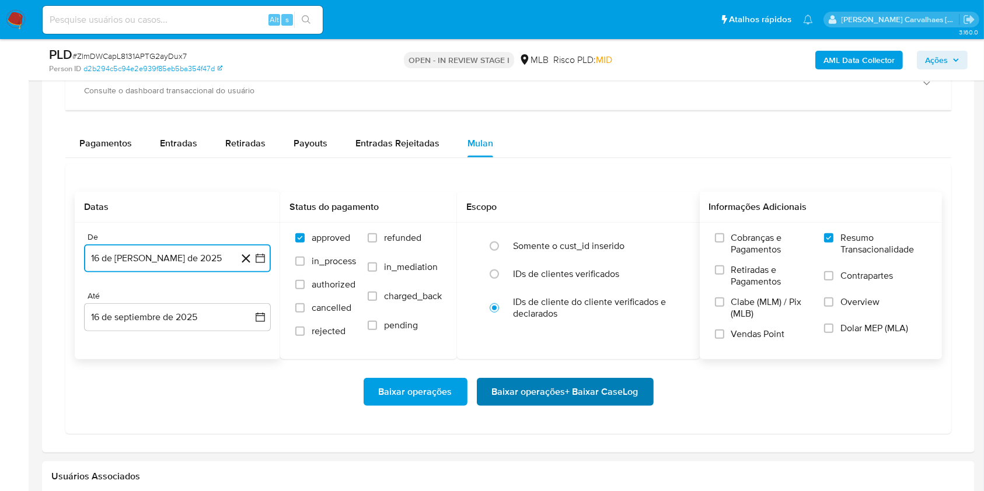
click at [565, 392] on span "Baixar operações + Baixar CaseLog" at bounding box center [565, 392] width 147 height 26
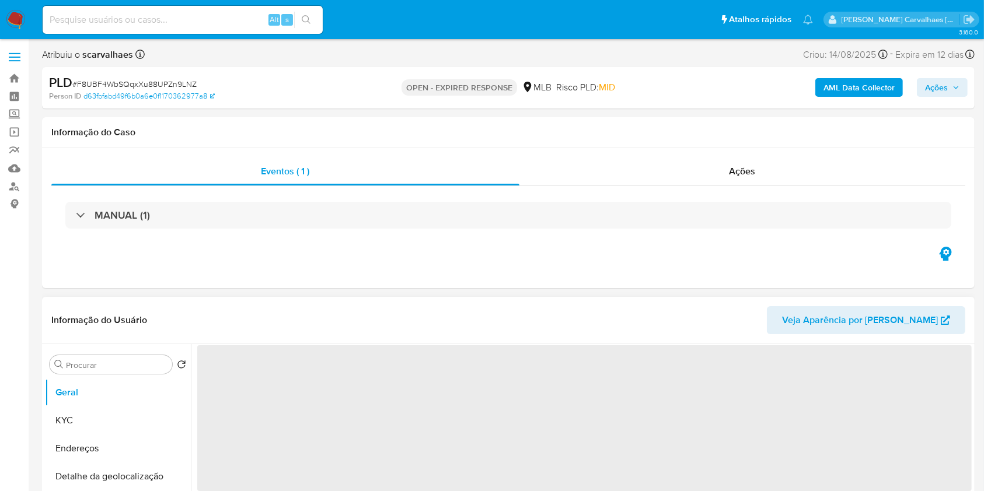
select select "10"
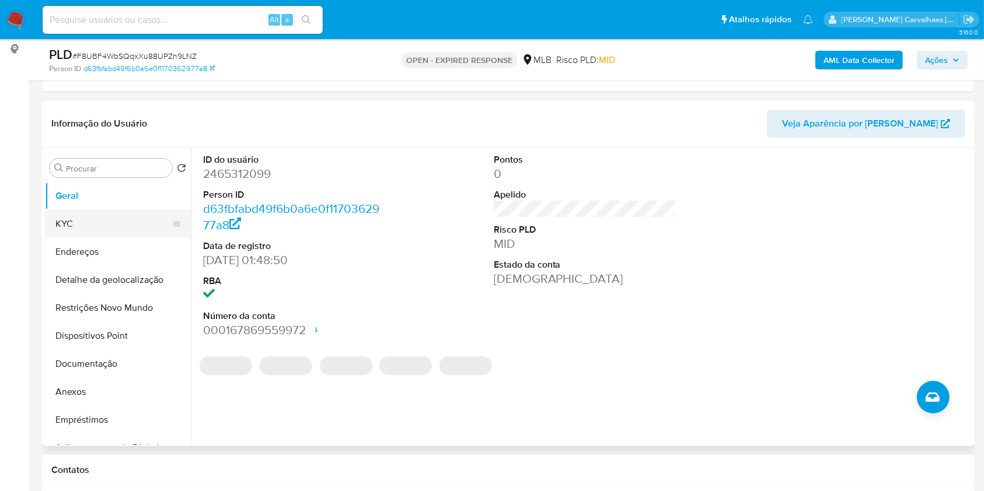
click at [73, 226] on button "KYC" at bounding box center [113, 224] width 137 height 28
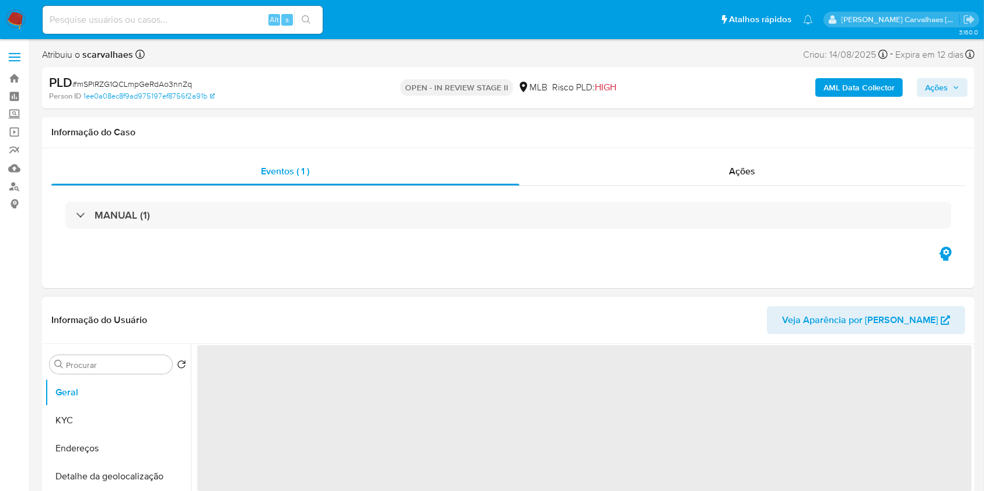
select select "10"
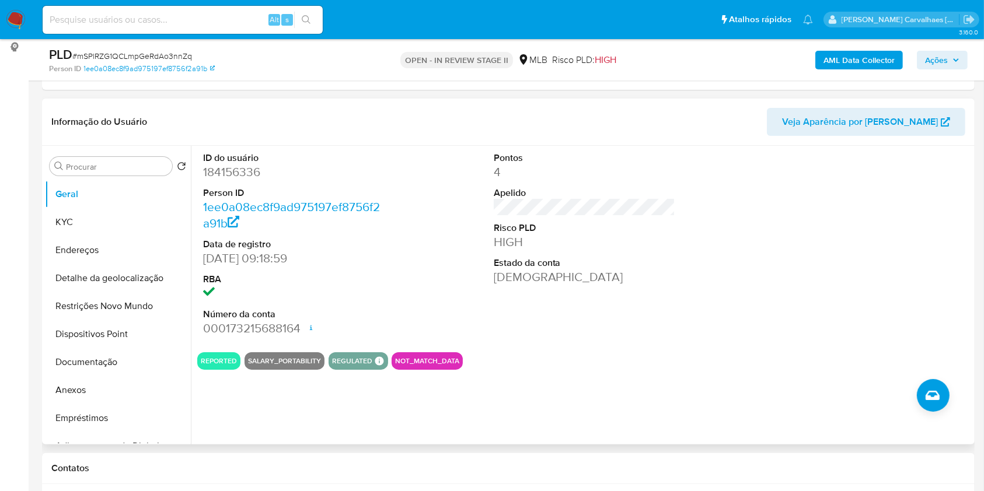
scroll to position [233, 0]
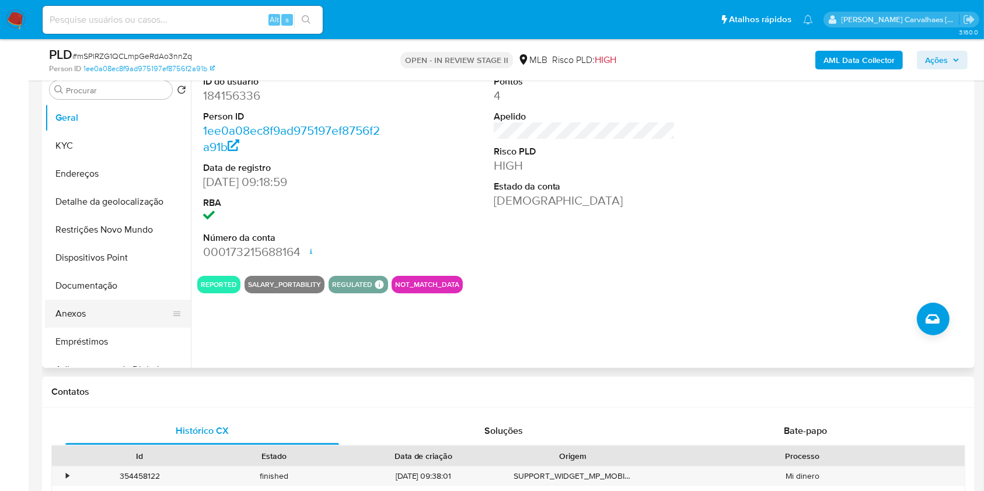
click at [65, 312] on button "Anexos" at bounding box center [113, 314] width 137 height 28
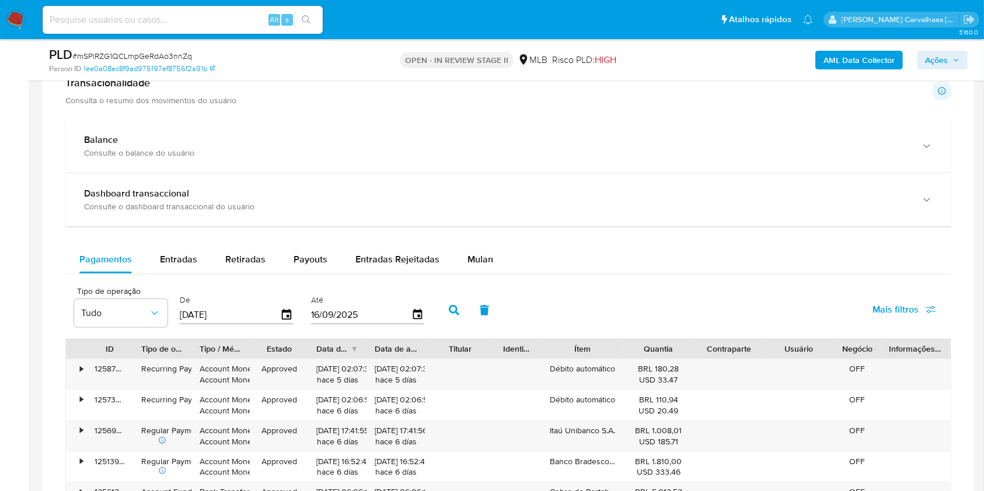
scroll to position [934, 0]
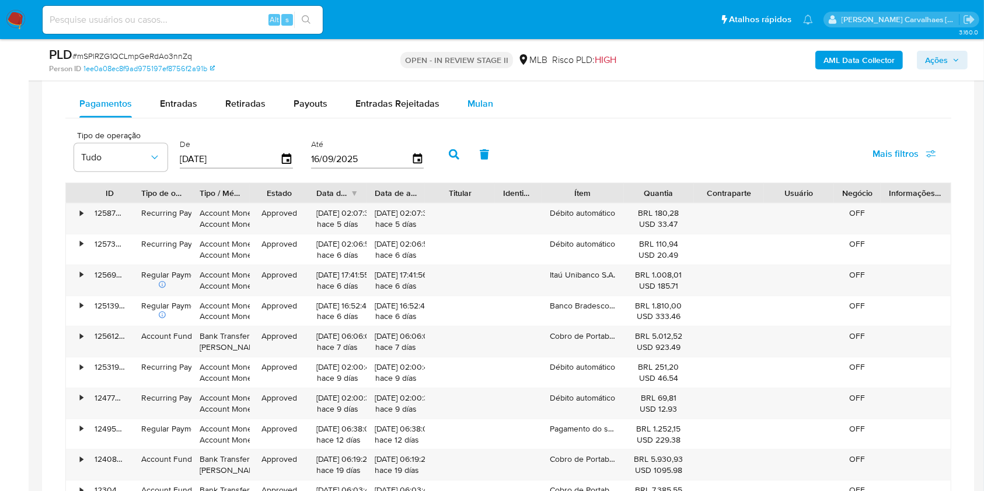
click at [475, 109] on span "Mulan" at bounding box center [481, 103] width 26 height 13
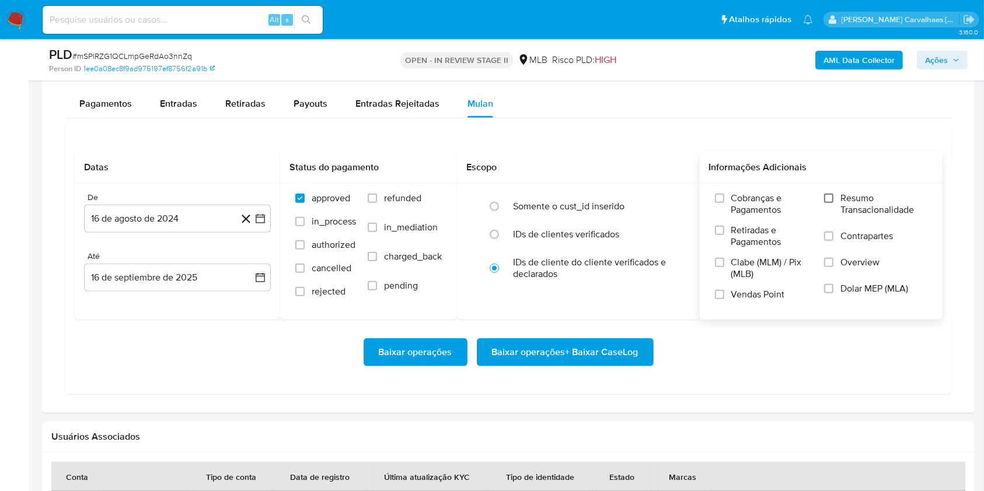
click at [831, 200] on input "Resumo Transacionalidade" at bounding box center [828, 198] width 9 height 9
click at [262, 219] on icon "button" at bounding box center [261, 219] width 12 height 12
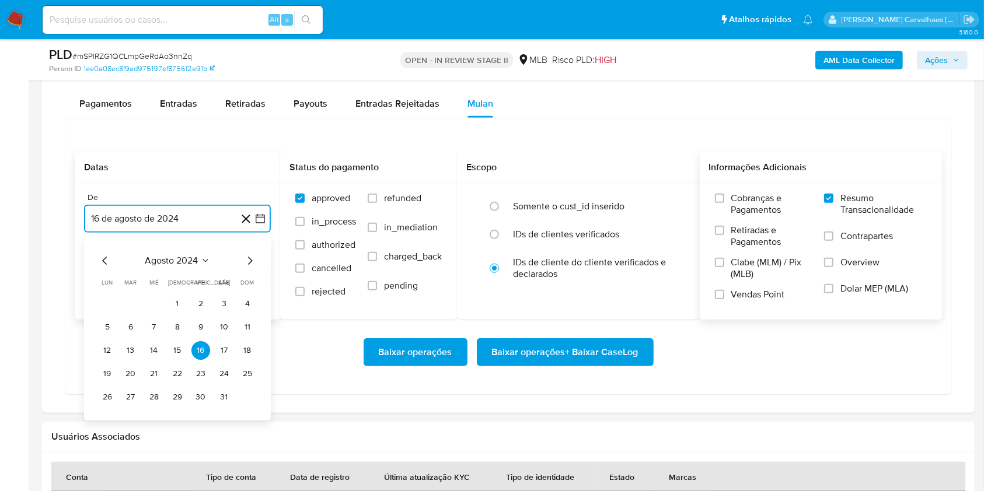
click at [249, 256] on icon "Mes siguiente" at bounding box center [250, 261] width 14 height 14
click at [250, 256] on icon "Mes siguiente" at bounding box center [250, 261] width 14 height 14
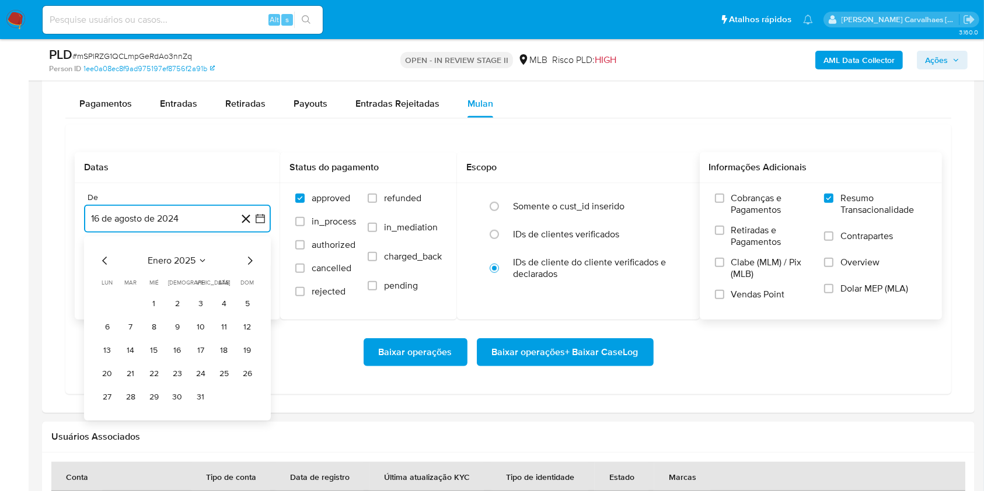
click at [250, 256] on icon "Mes siguiente" at bounding box center [250, 261] width 14 height 14
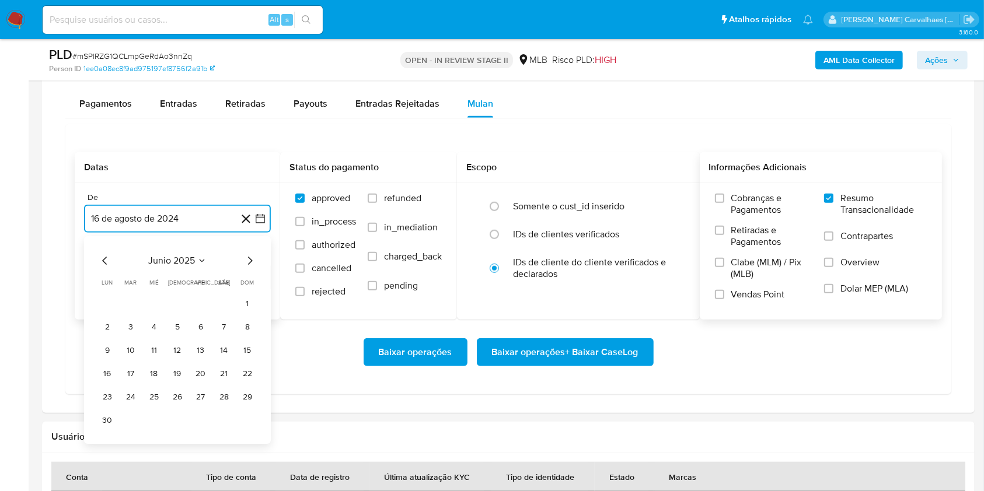
click at [250, 256] on icon "Mes siguiente" at bounding box center [250, 261] width 14 height 14
click at [135, 347] on button "15" at bounding box center [130, 350] width 19 height 19
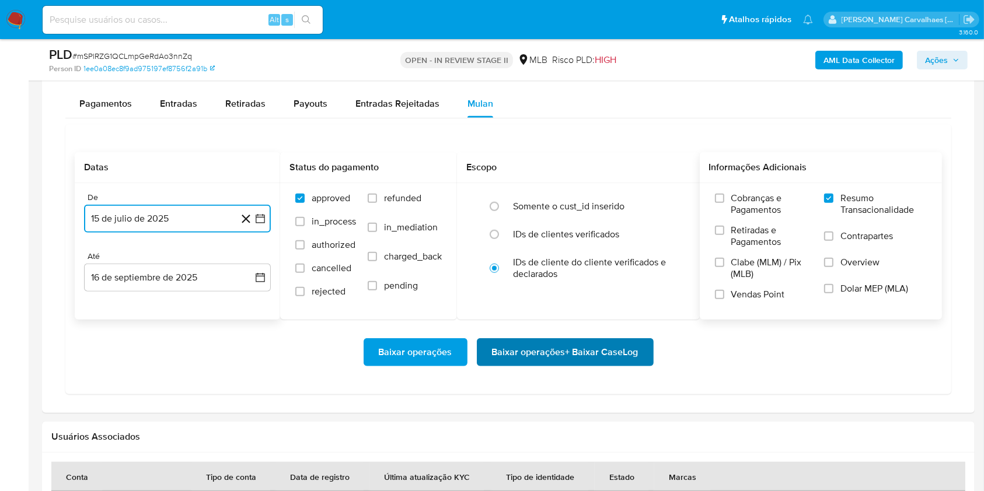
click at [564, 346] on span "Baixar operações + Baixar CaseLog" at bounding box center [565, 353] width 147 height 26
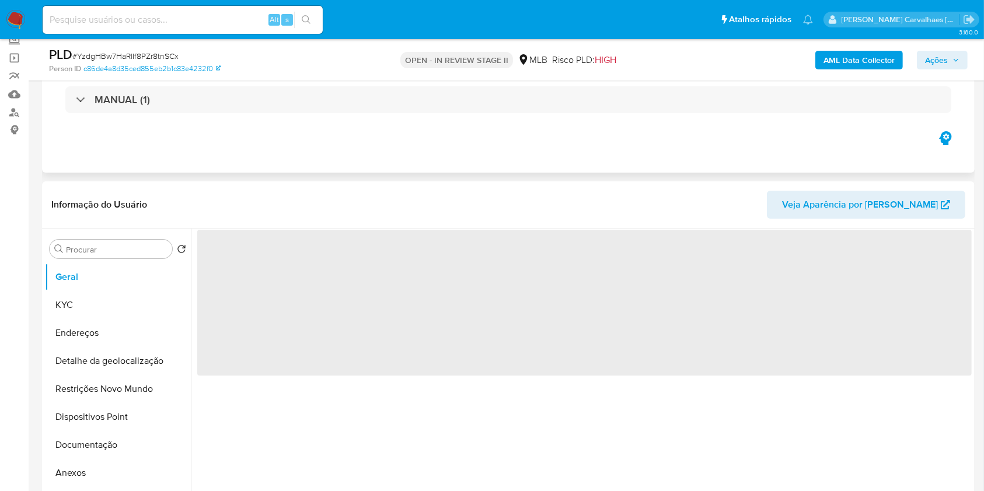
scroll to position [155, 0]
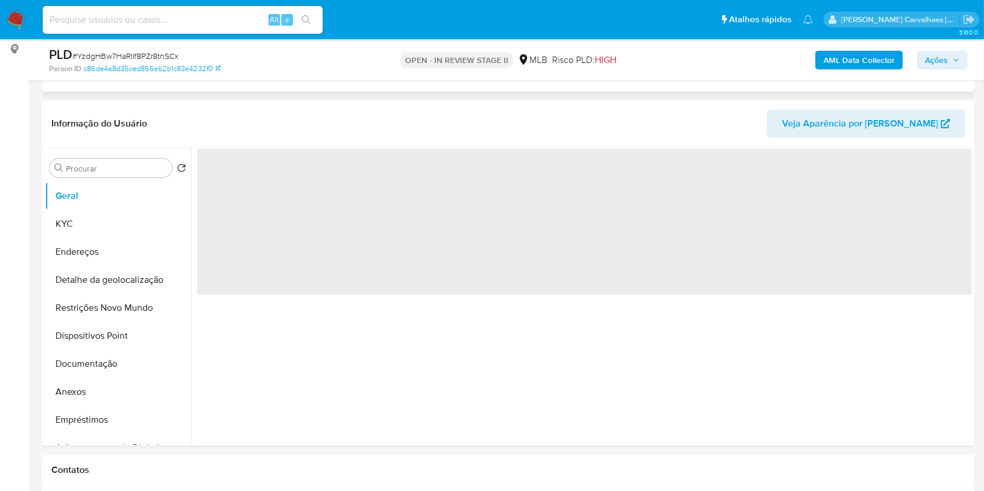
select select "10"
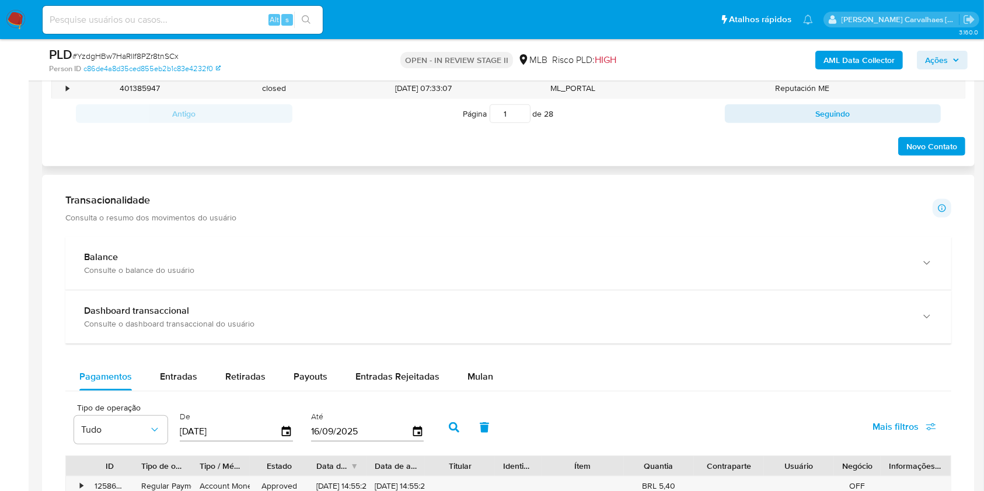
scroll to position [778, 0]
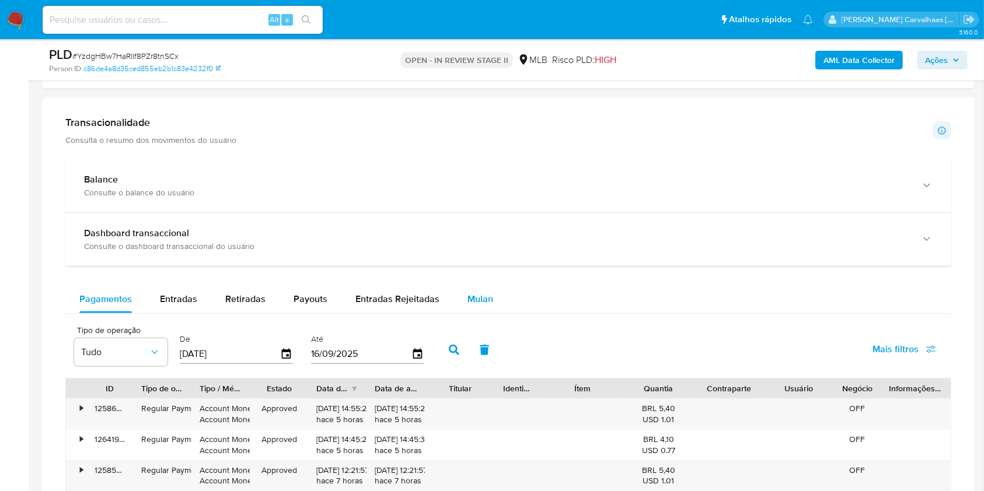
click at [476, 297] on span "Mulan" at bounding box center [481, 298] width 26 height 13
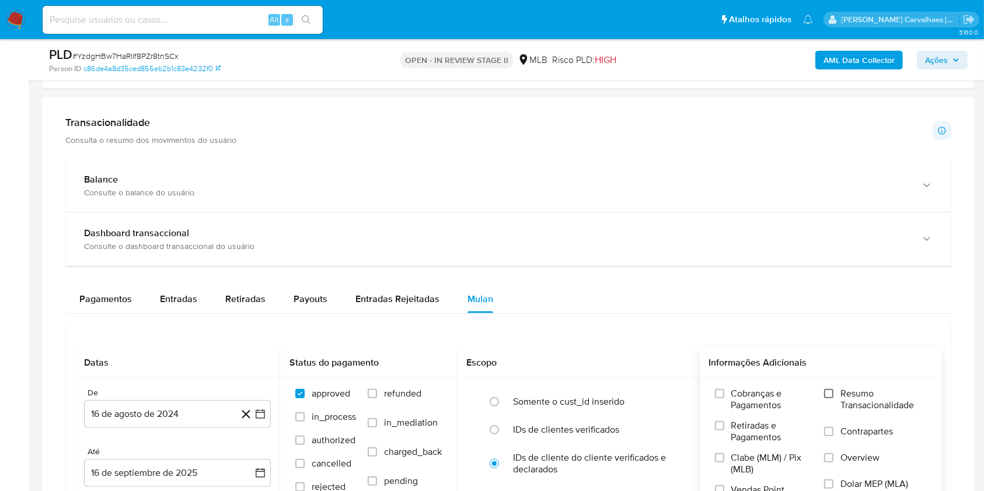
click at [828, 395] on input "Resumo Transacionalidade" at bounding box center [828, 393] width 9 height 9
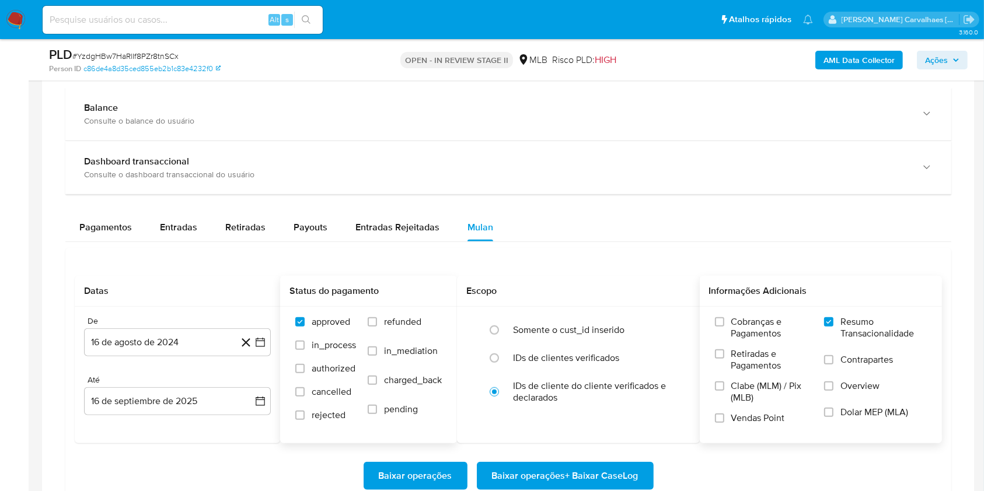
scroll to position [934, 0]
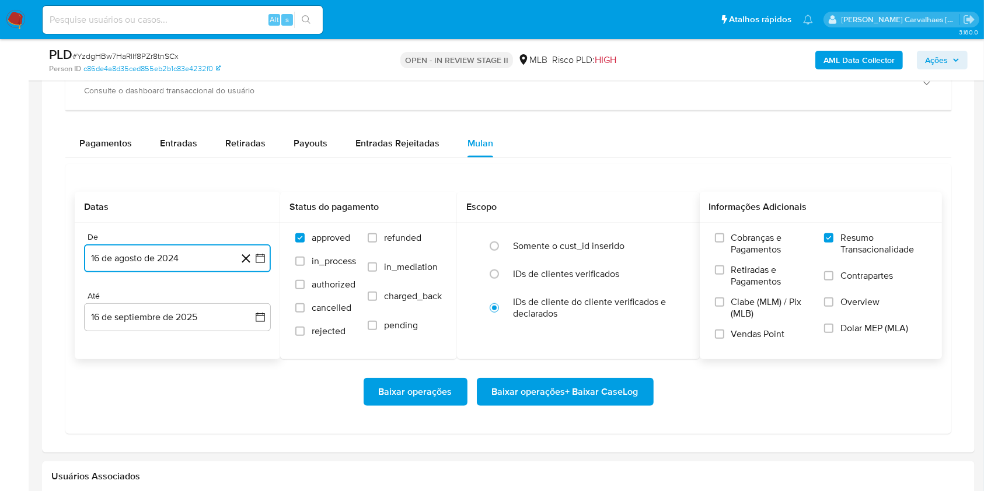
click at [264, 259] on icon "button" at bounding box center [261, 259] width 12 height 12
click at [252, 296] on icon "Mes siguiente" at bounding box center [250, 301] width 14 height 14
click at [252, 298] on icon "Mes siguiente" at bounding box center [250, 301] width 14 height 14
click at [249, 298] on icon "Mes siguiente" at bounding box center [250, 301] width 14 height 14
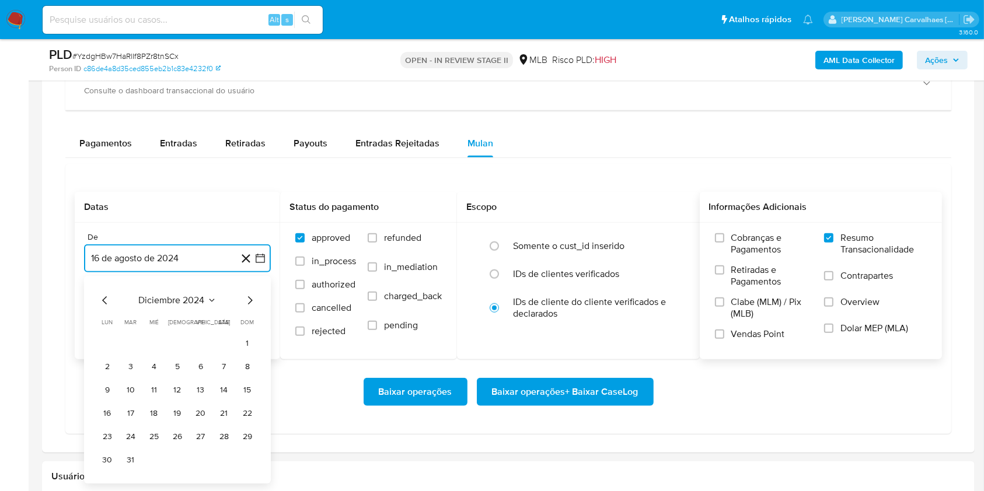
click at [249, 298] on icon "Mes siguiente" at bounding box center [250, 301] width 14 height 14
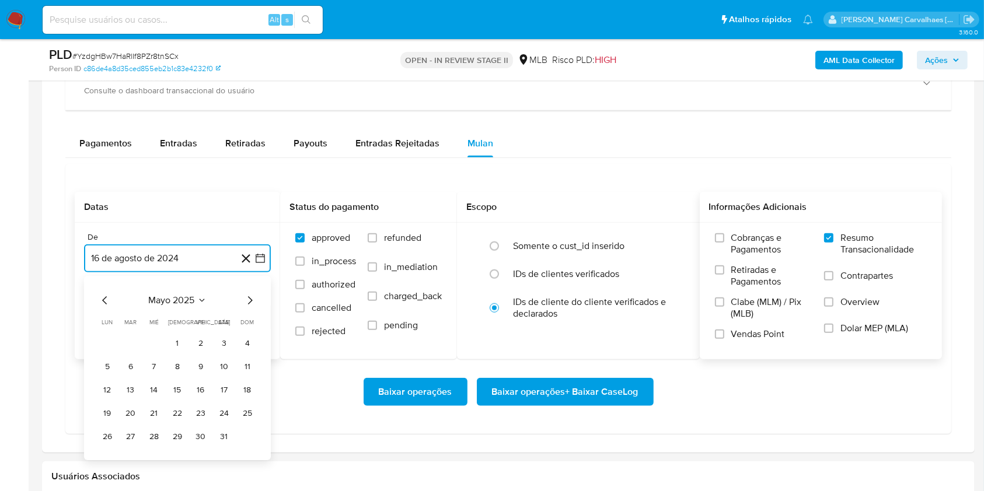
click at [249, 298] on icon "Mes siguiente" at bounding box center [250, 301] width 14 height 14
click at [133, 388] on button "15" at bounding box center [130, 390] width 19 height 19
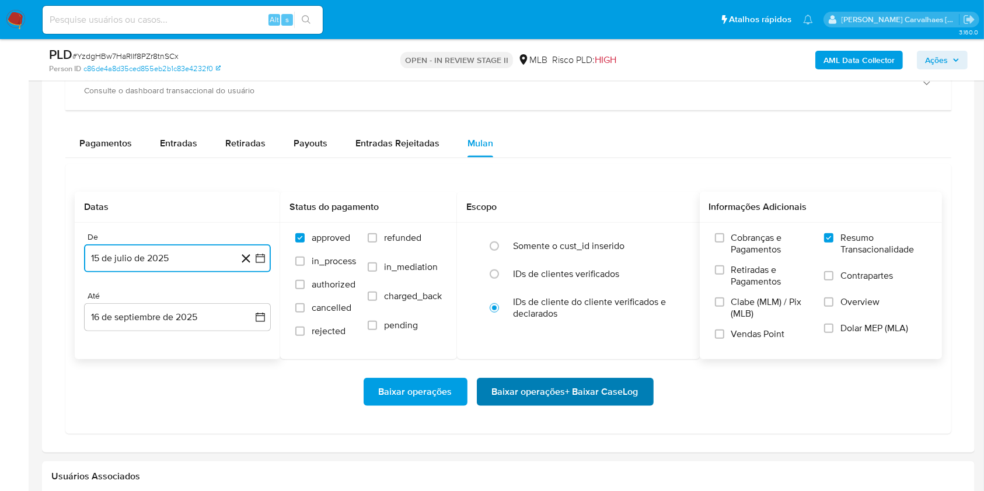
click at [517, 393] on span "Baixar operações + Baixar CaseLog" at bounding box center [565, 392] width 147 height 26
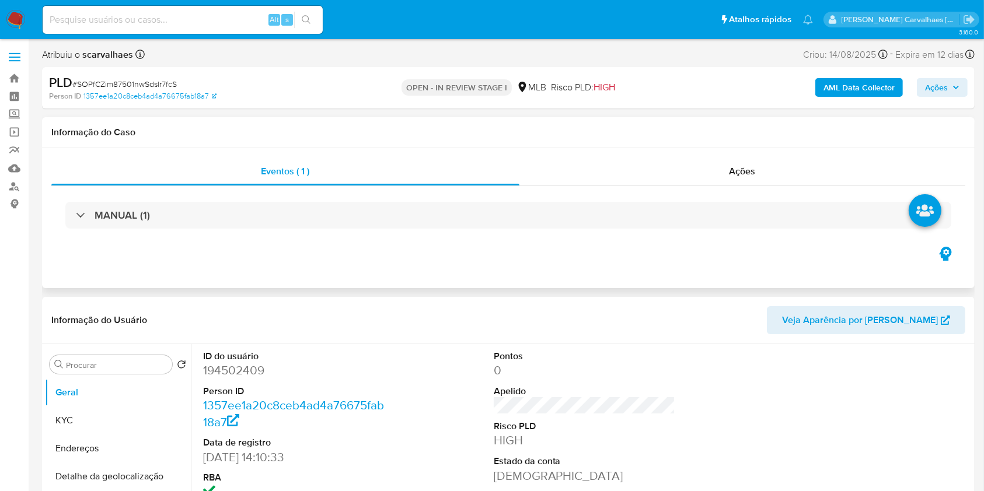
select select "10"
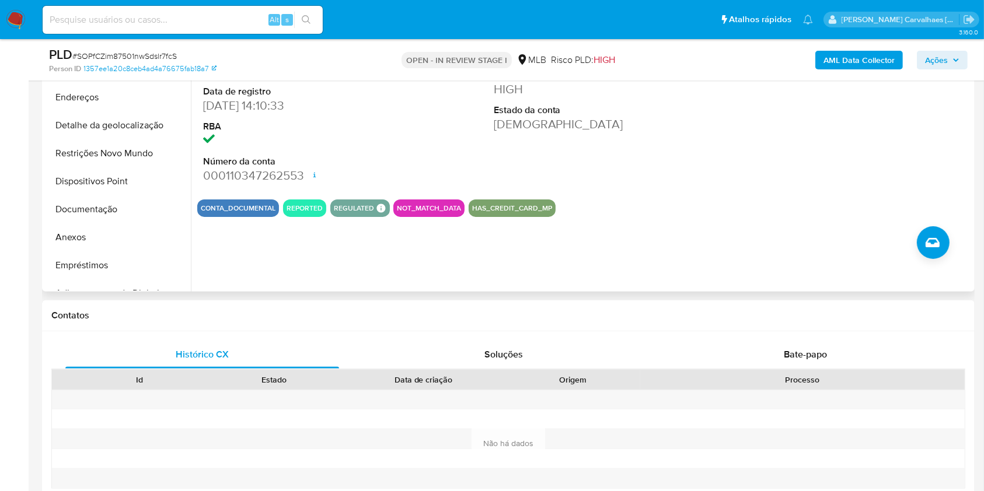
scroll to position [311, 0]
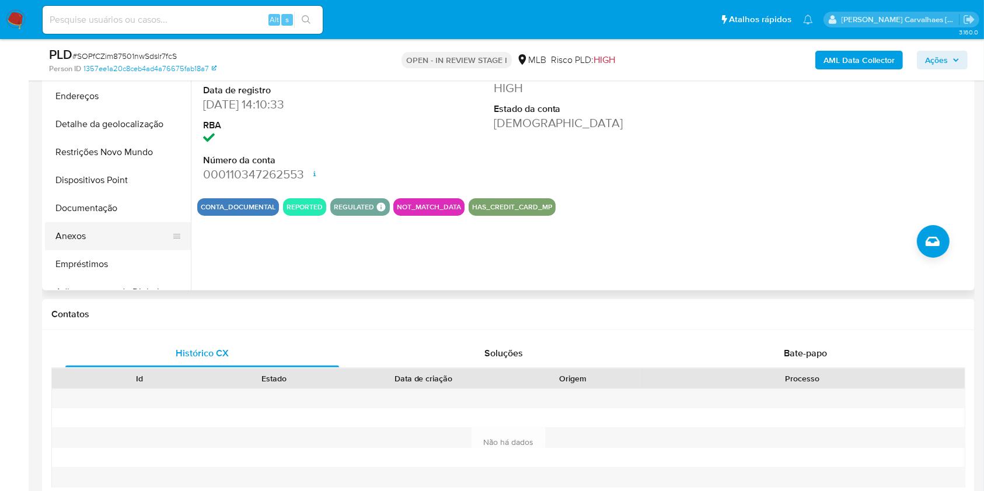
click at [84, 235] on button "Anexos" at bounding box center [113, 236] width 137 height 28
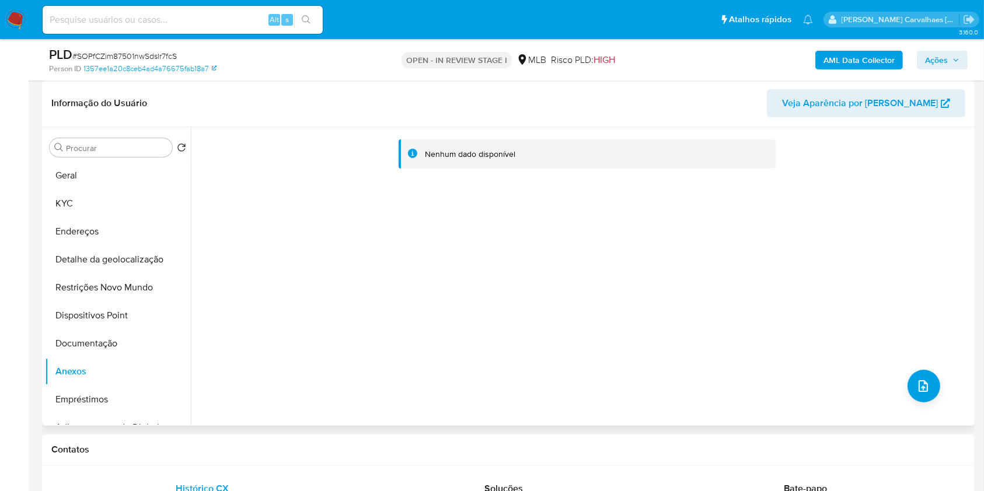
scroll to position [155, 0]
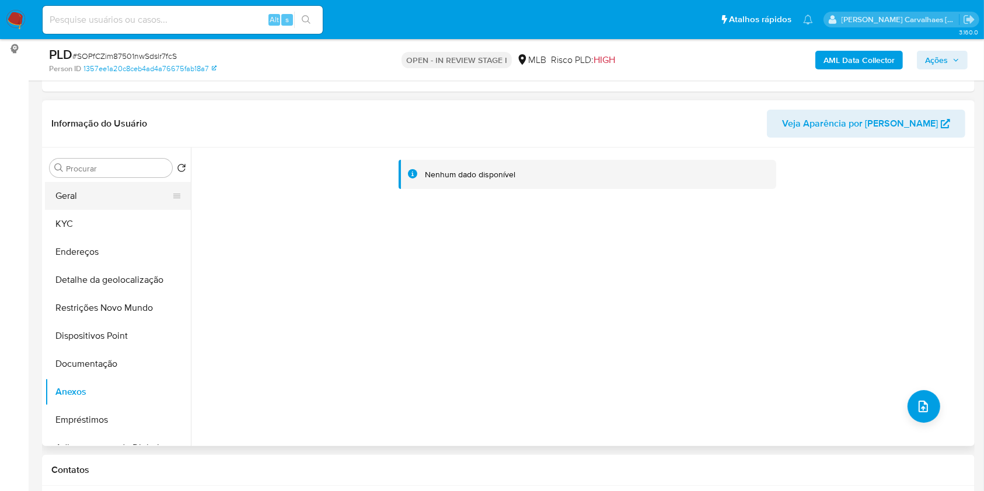
click at [75, 200] on button "Geral" at bounding box center [113, 196] width 137 height 28
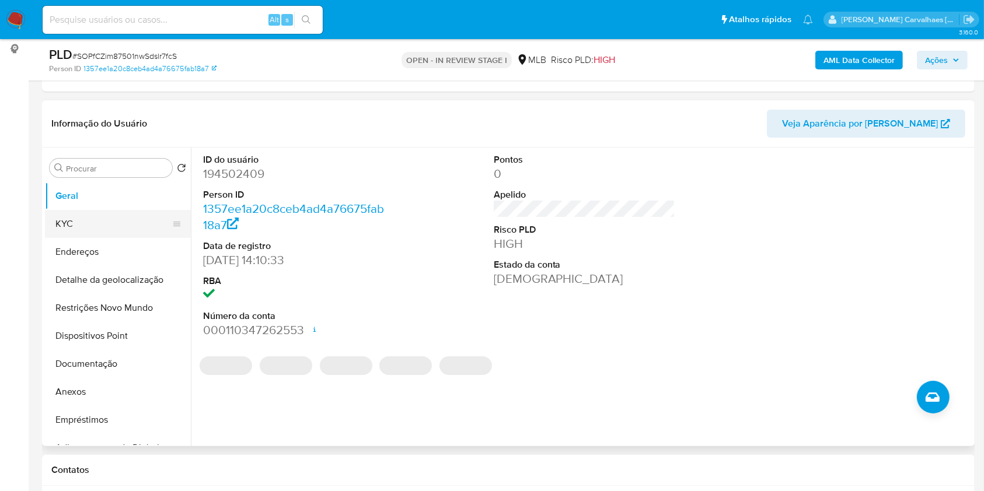
click at [83, 224] on button "KYC" at bounding box center [113, 224] width 137 height 28
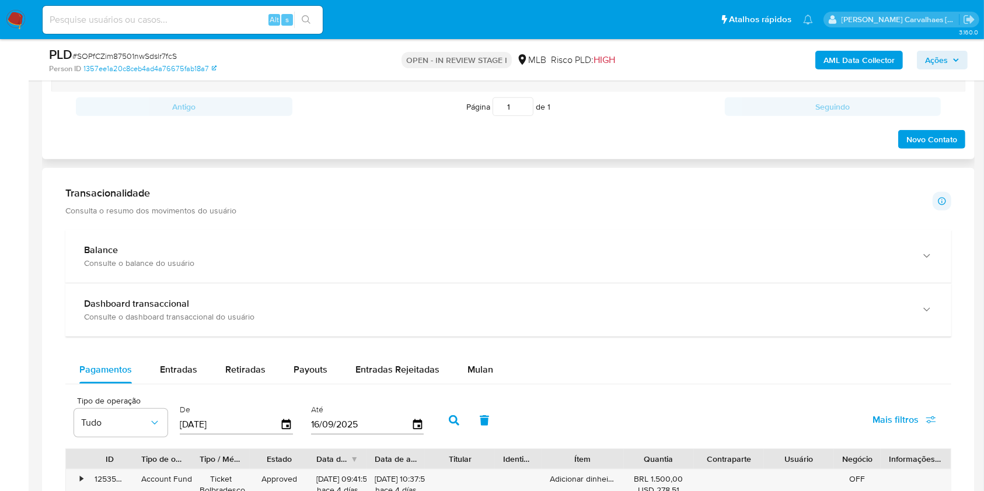
scroll to position [778, 0]
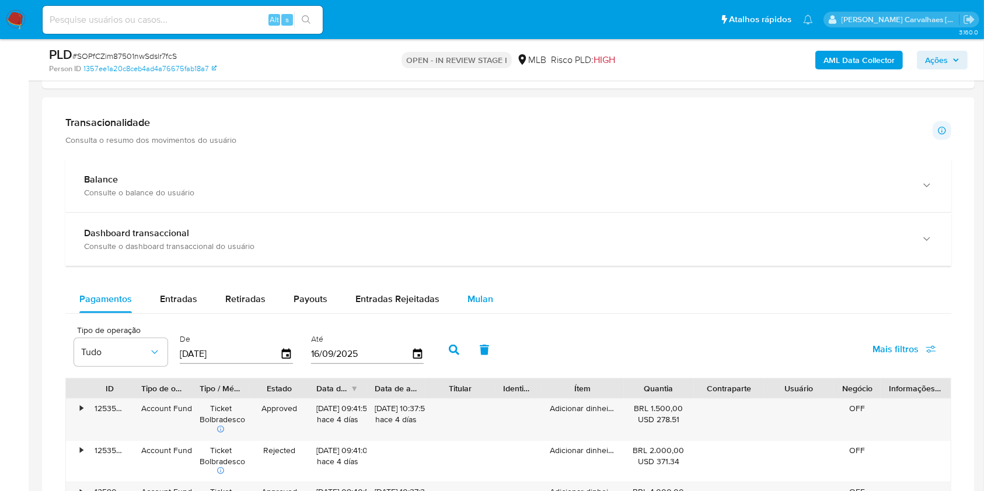
click at [484, 297] on span "Mulan" at bounding box center [481, 298] width 26 height 13
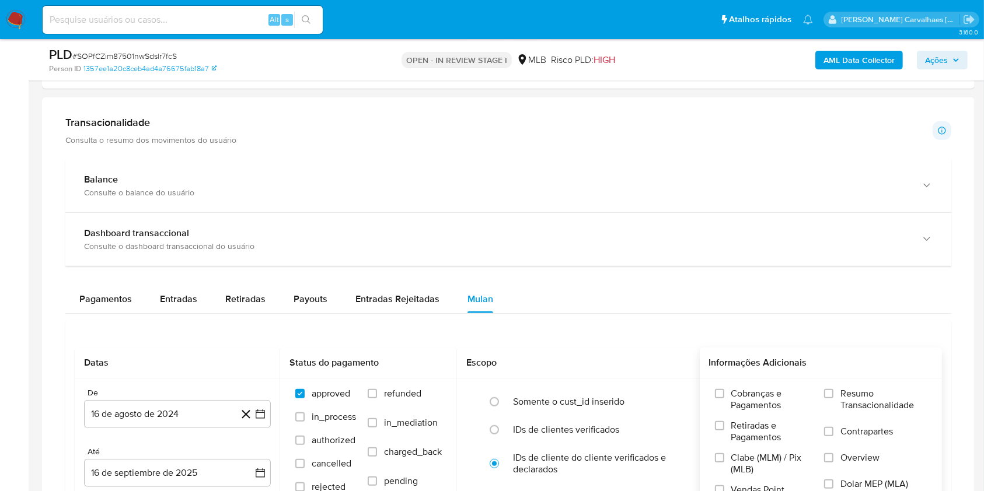
click at [834, 395] on input "Resumo Transacionalidade" at bounding box center [828, 393] width 9 height 9
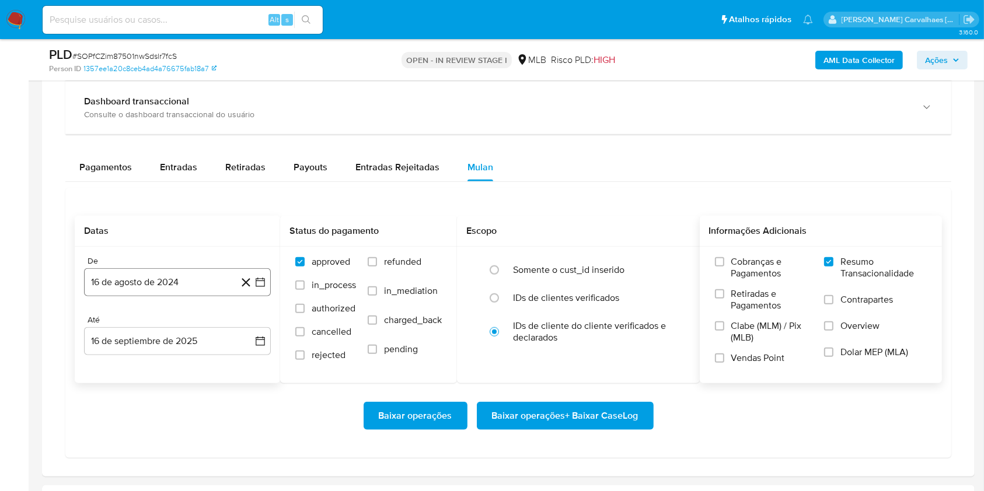
scroll to position [934, 0]
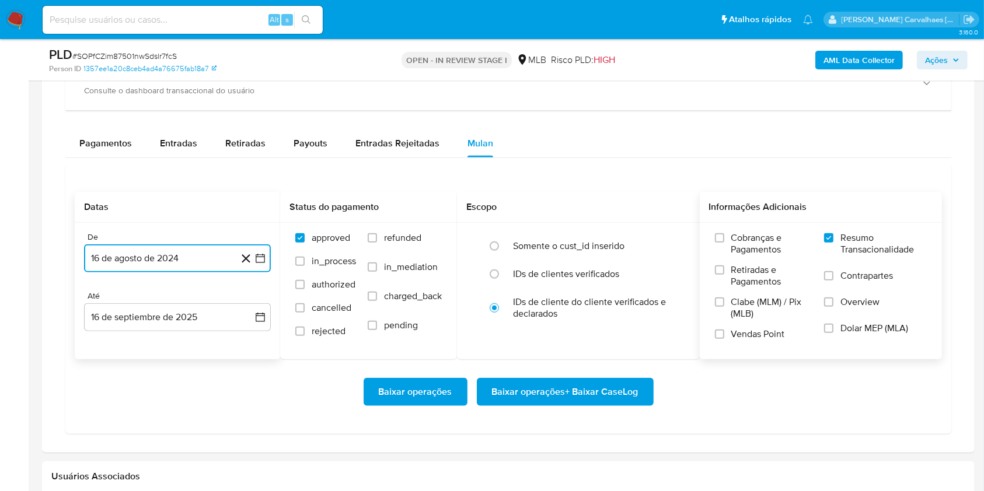
click at [260, 262] on icon "button" at bounding box center [261, 259] width 12 height 12
click at [249, 298] on icon "Mes siguiente" at bounding box center [250, 301] width 14 height 14
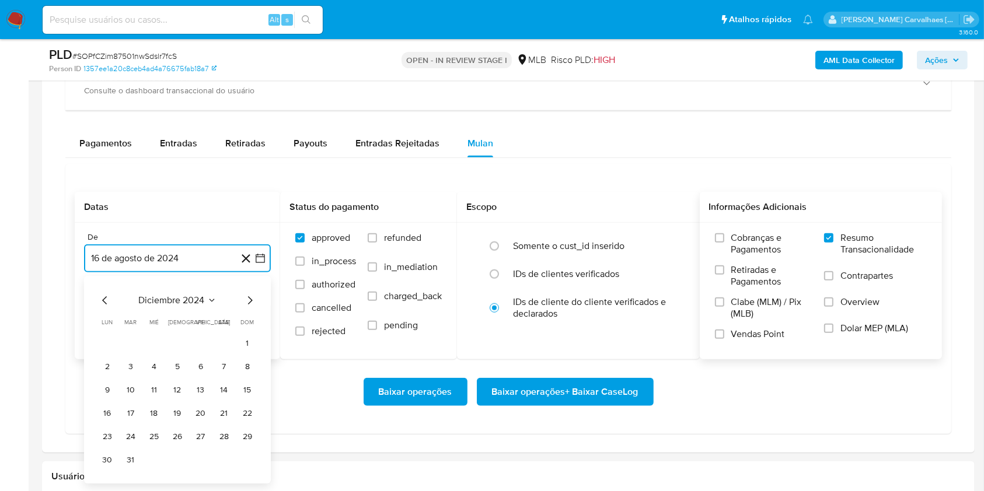
click at [249, 298] on icon "Mes siguiente" at bounding box center [250, 301] width 14 height 14
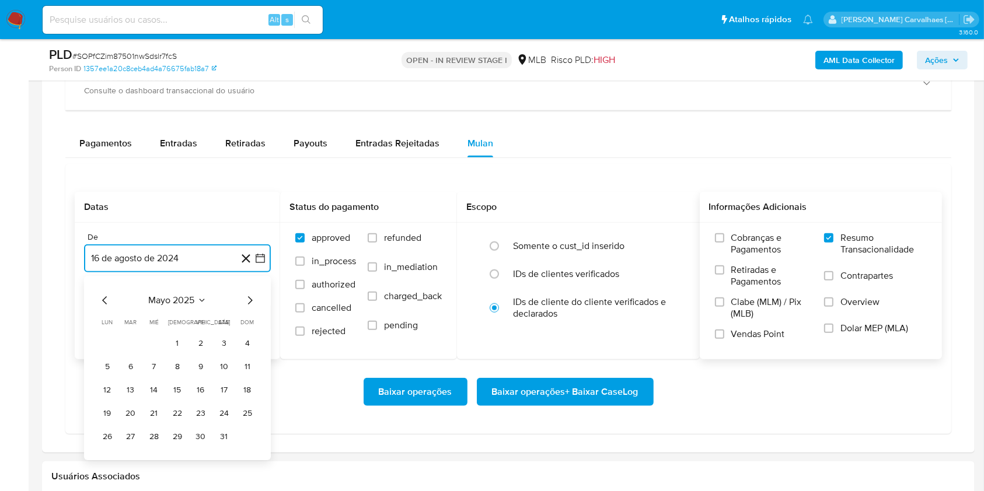
click at [249, 298] on icon "Mes siguiente" at bounding box center [250, 301] width 14 height 14
click at [135, 389] on button "15" at bounding box center [130, 390] width 19 height 19
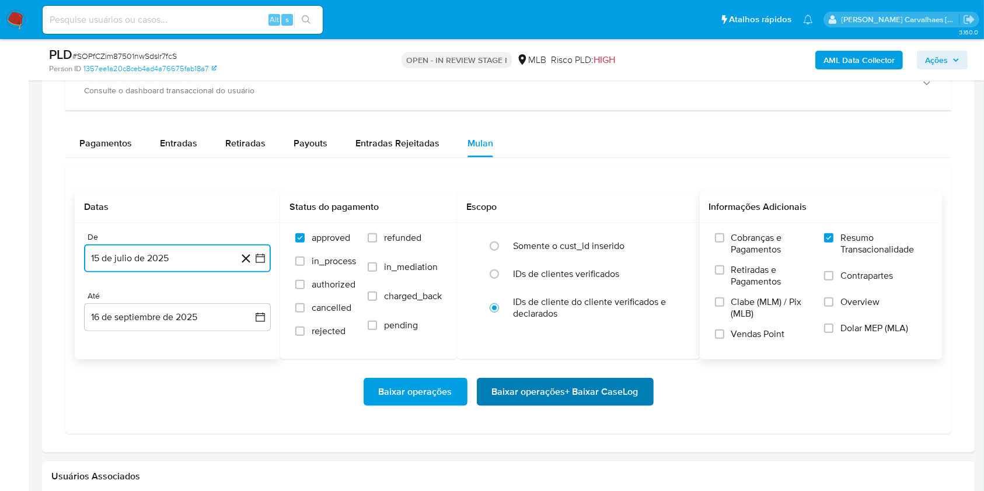
click at [548, 386] on span "Baixar operações + Baixar CaseLog" at bounding box center [565, 392] width 147 height 26
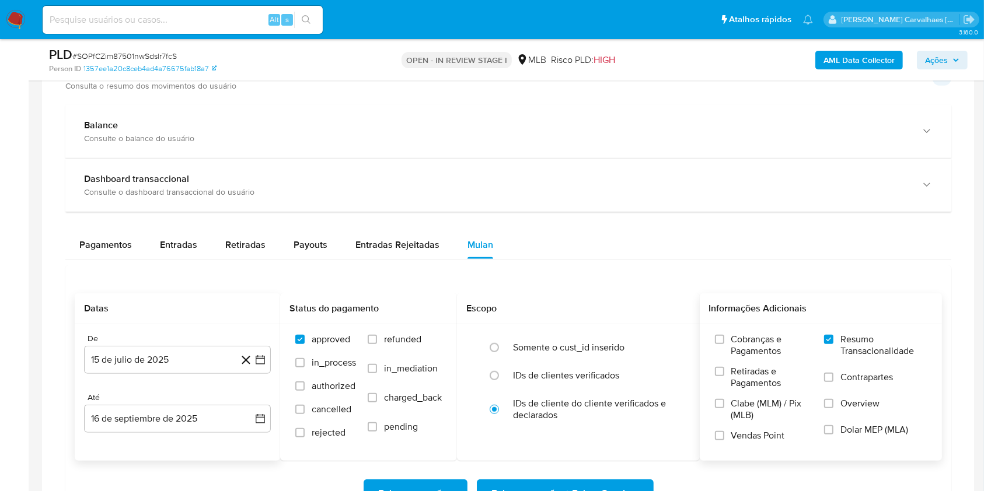
scroll to position [700, 0]
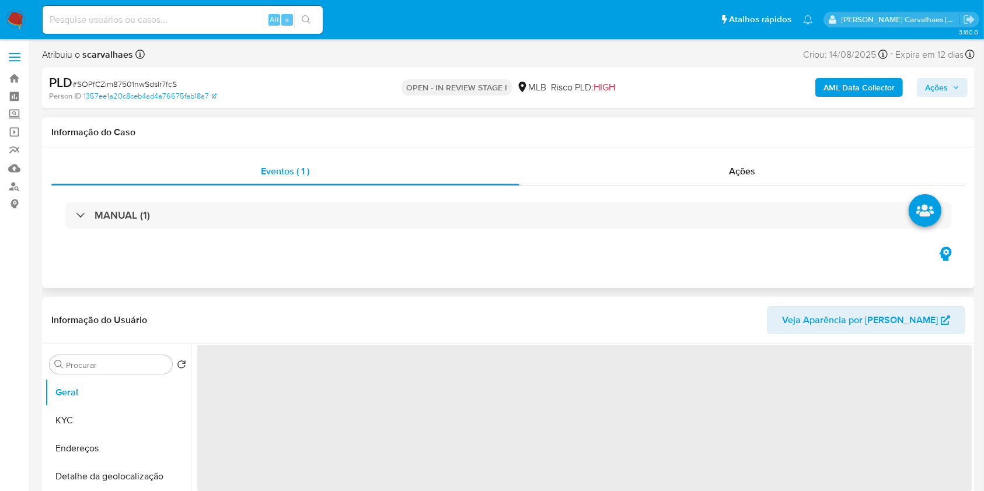
select select "10"
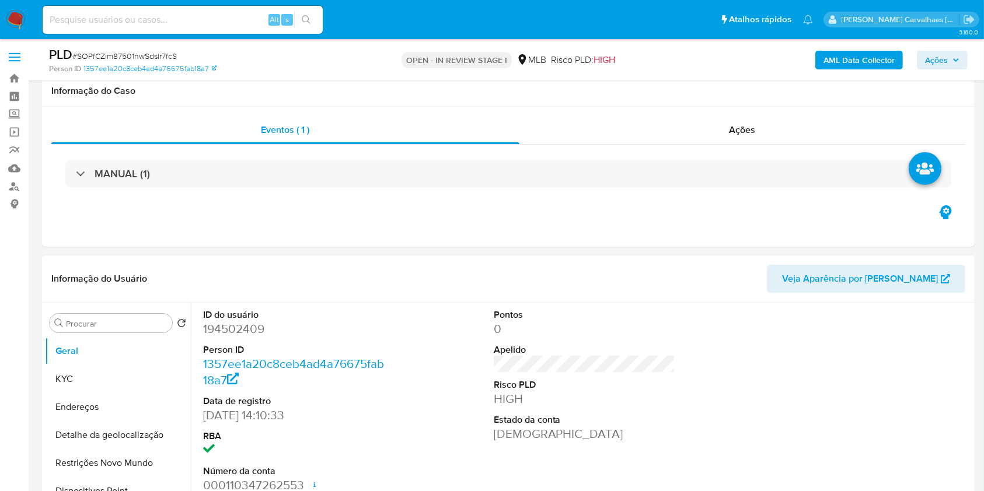
scroll to position [78, 0]
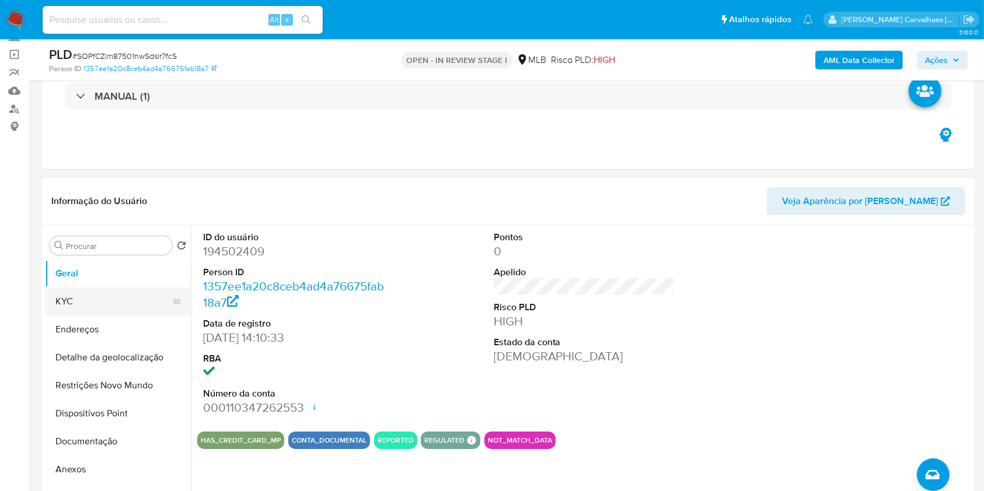
click at [52, 305] on button "KYC" at bounding box center [113, 302] width 137 height 28
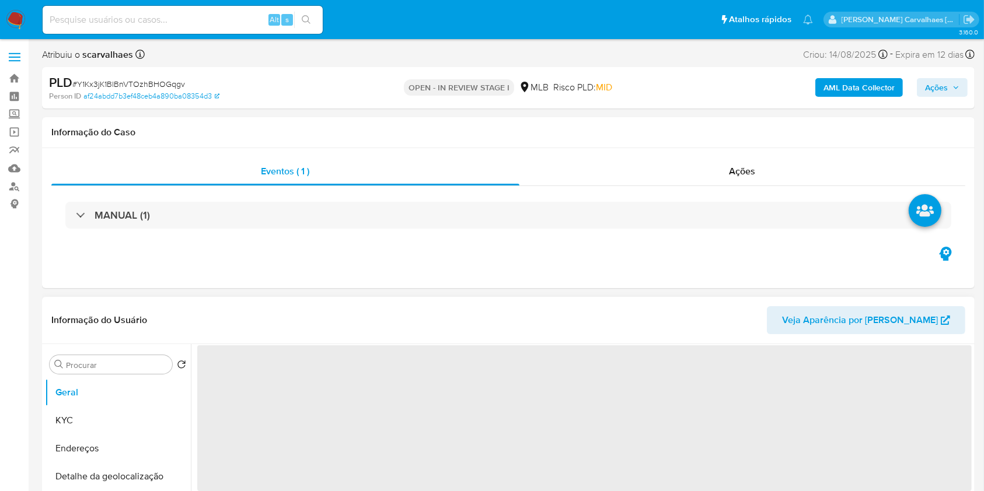
select select "10"
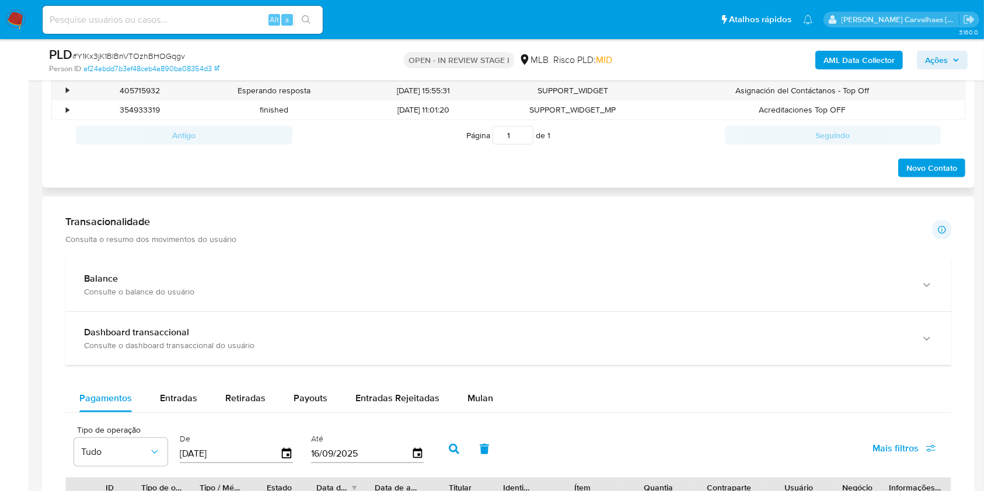
scroll to position [622, 0]
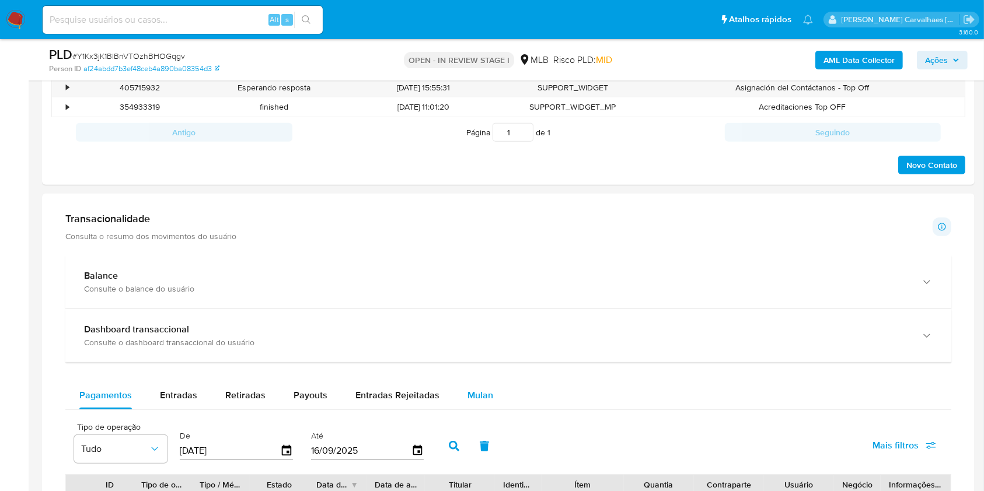
click at [472, 396] on span "Mulan" at bounding box center [481, 395] width 26 height 13
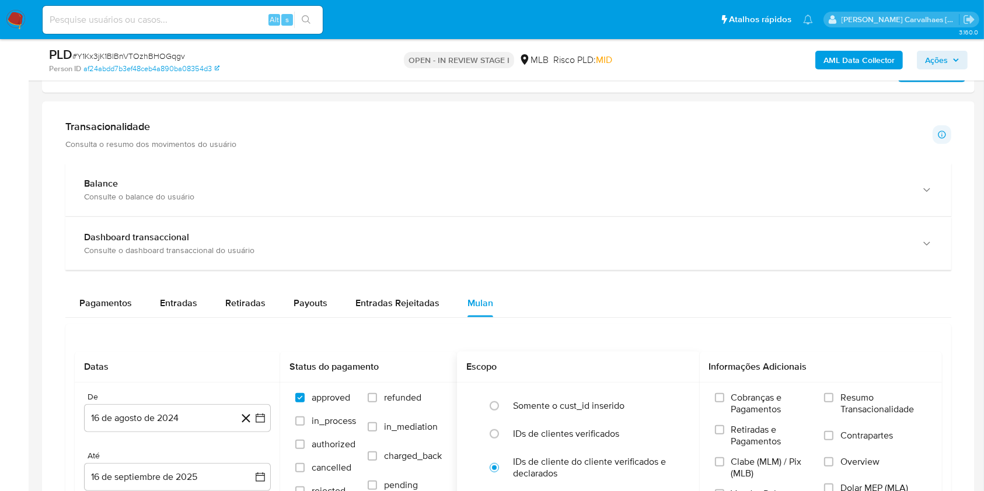
scroll to position [856, 0]
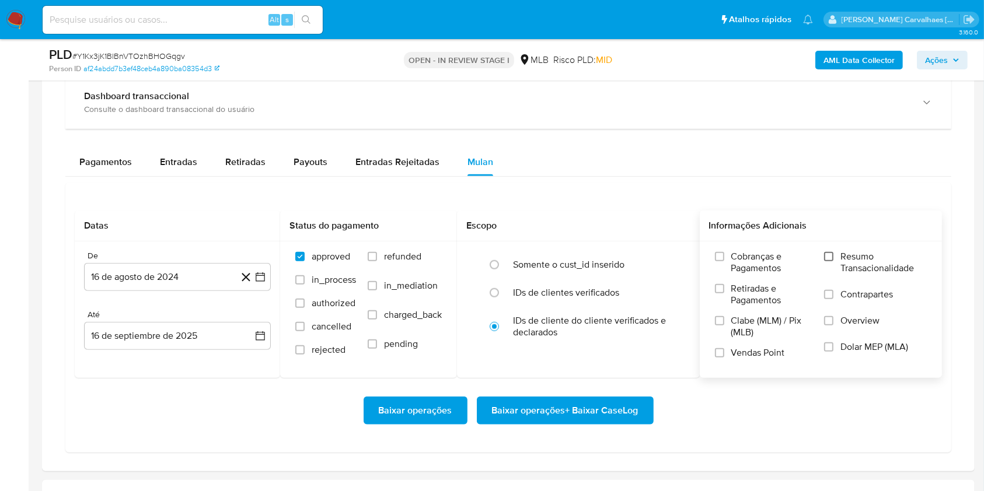
click at [828, 255] on input "Resumo Transacionalidade" at bounding box center [828, 256] width 9 height 9
click at [260, 274] on icon "button" at bounding box center [261, 277] width 12 height 12
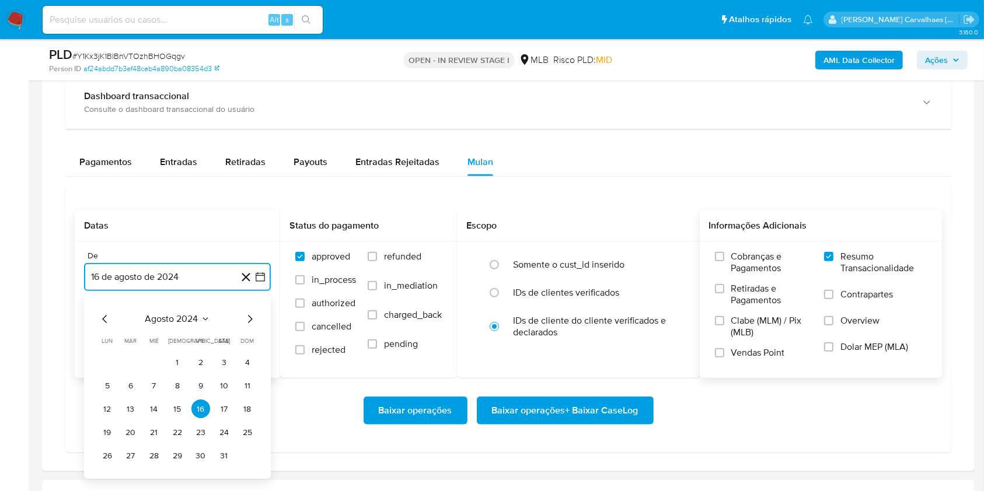
click at [248, 325] on icon "Mes siguiente" at bounding box center [250, 320] width 14 height 14
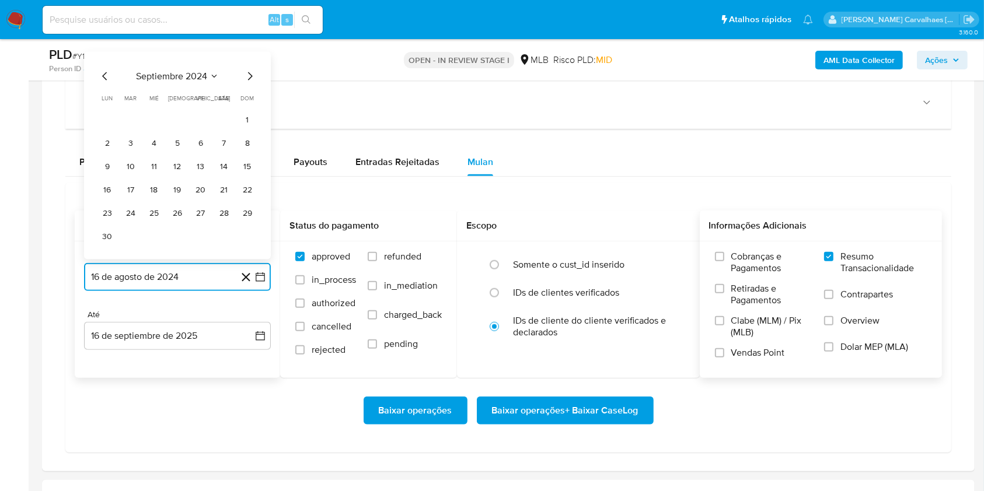
click at [249, 77] on icon "Mes siguiente" at bounding box center [250, 76] width 14 height 14
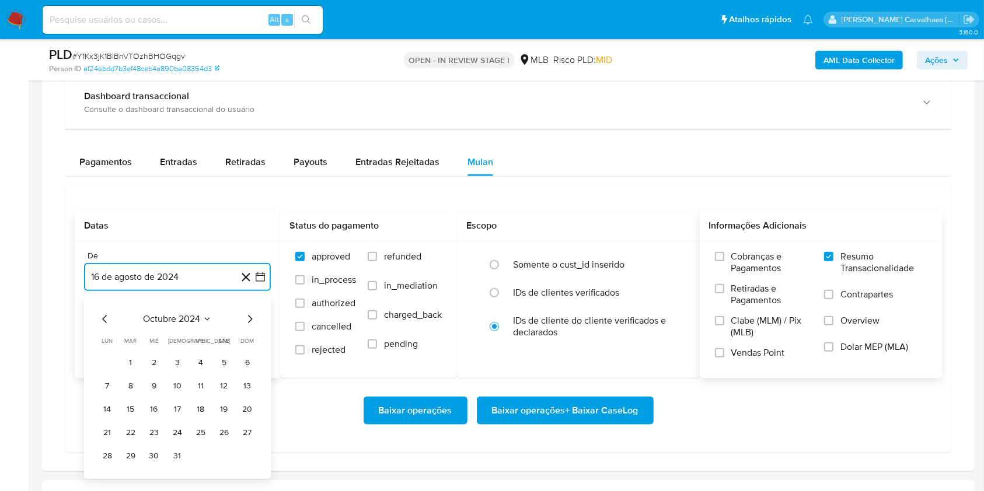
click at [246, 316] on icon "Mes siguiente" at bounding box center [250, 320] width 14 height 14
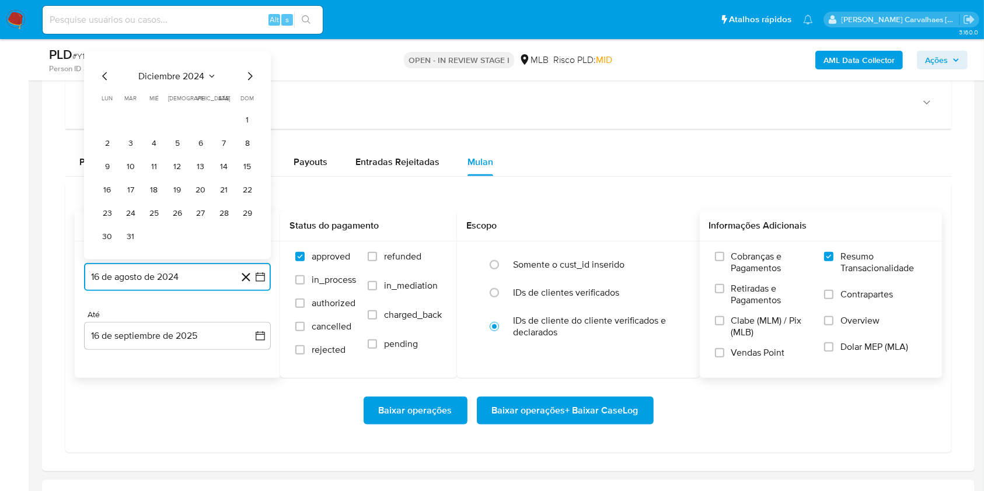
click at [243, 79] on icon "Mes siguiente" at bounding box center [250, 76] width 14 height 14
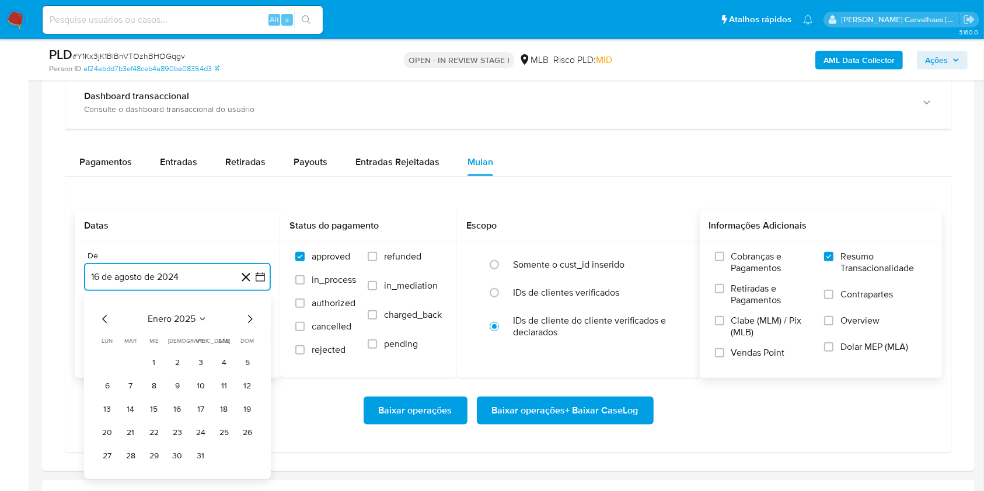
click at [250, 322] on icon "Mes siguiente" at bounding box center [250, 320] width 14 height 14
click at [250, 320] on icon "Mes siguiente" at bounding box center [250, 319] width 5 height 8
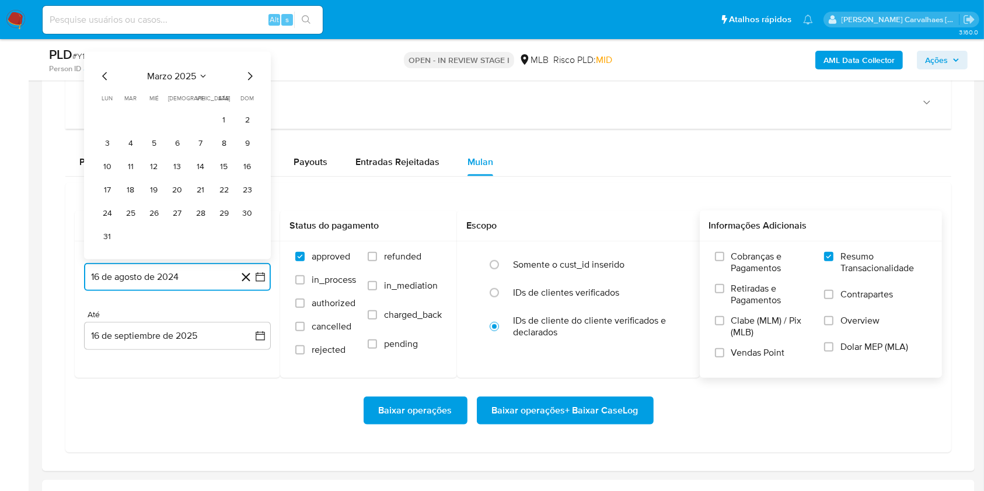
click at [249, 81] on icon "Mes siguiente" at bounding box center [250, 76] width 14 height 14
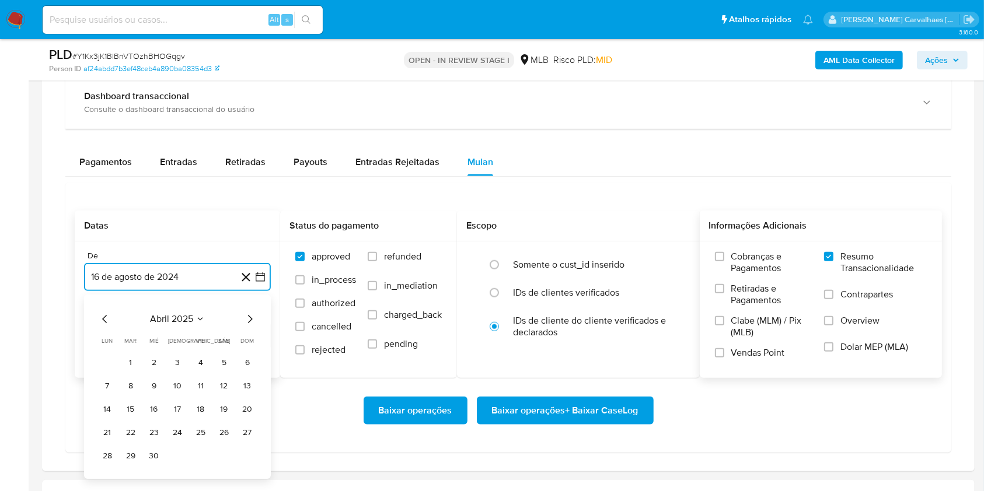
click at [246, 318] on icon "Mes siguiente" at bounding box center [250, 320] width 14 height 14
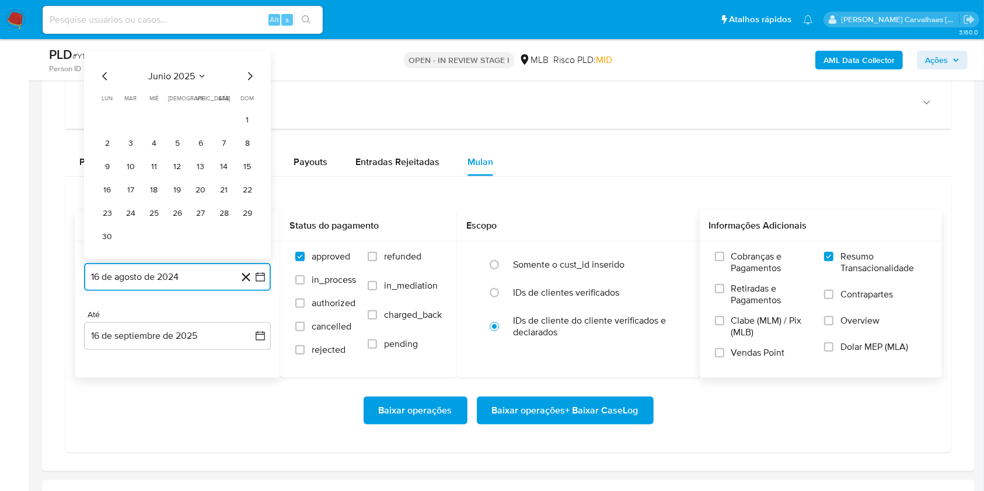
click at [253, 78] on icon "Mes siguiente" at bounding box center [250, 76] width 14 height 14
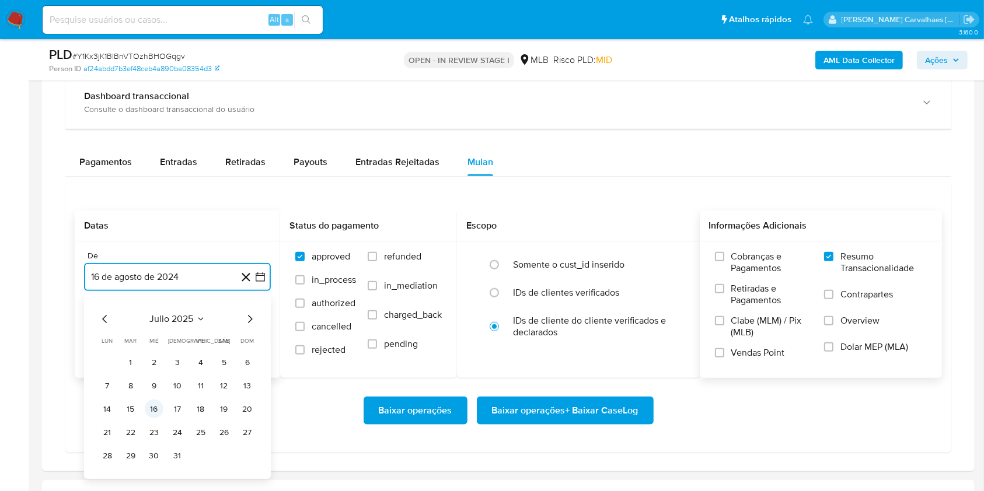
click at [152, 414] on button "16" at bounding box center [154, 409] width 19 height 19
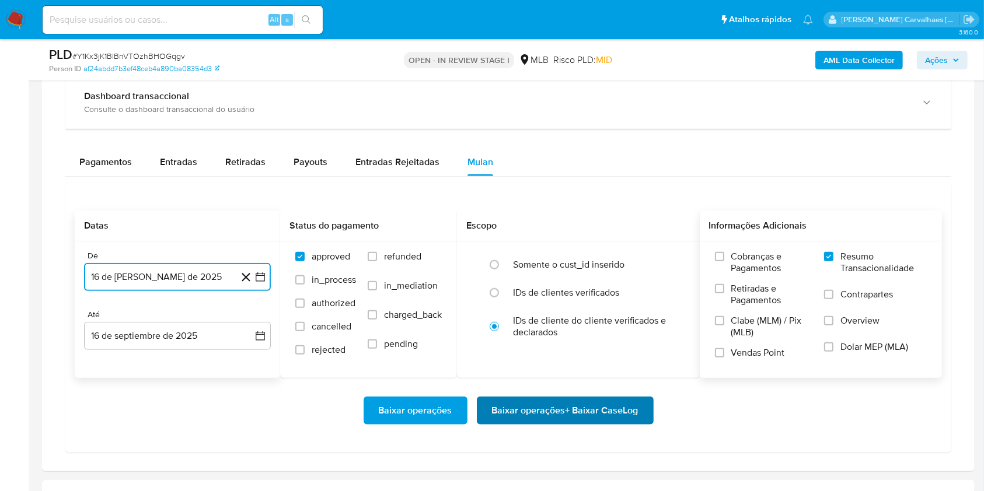
click at [577, 409] on span "Baixar operações + Baixar CaseLog" at bounding box center [565, 411] width 147 height 26
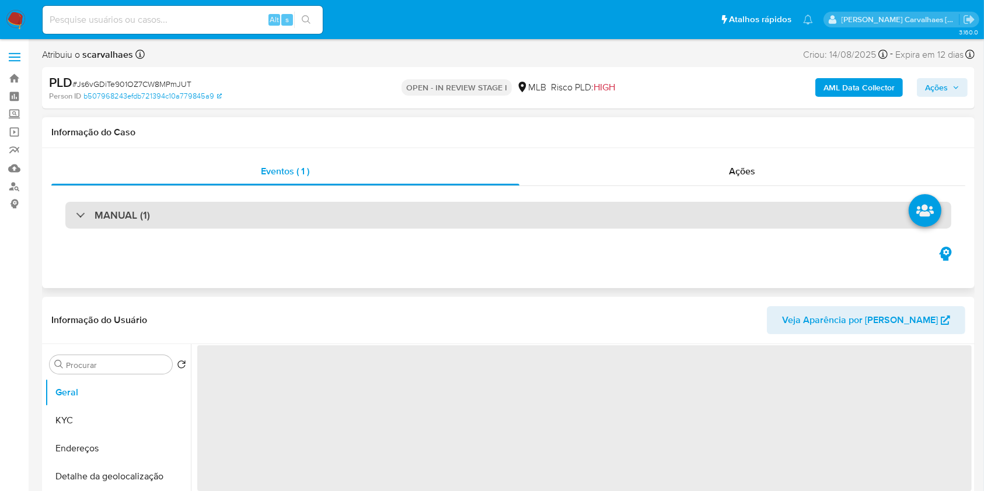
select select "10"
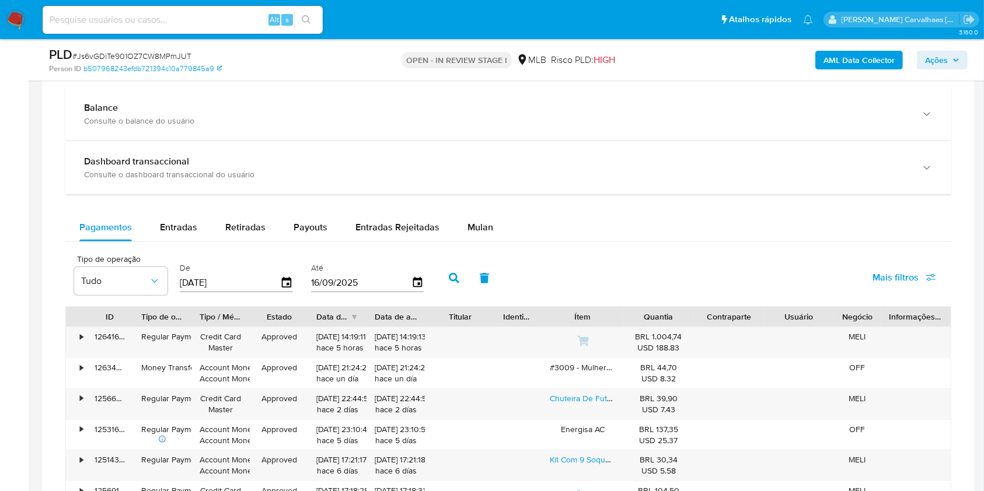
scroll to position [856, 0]
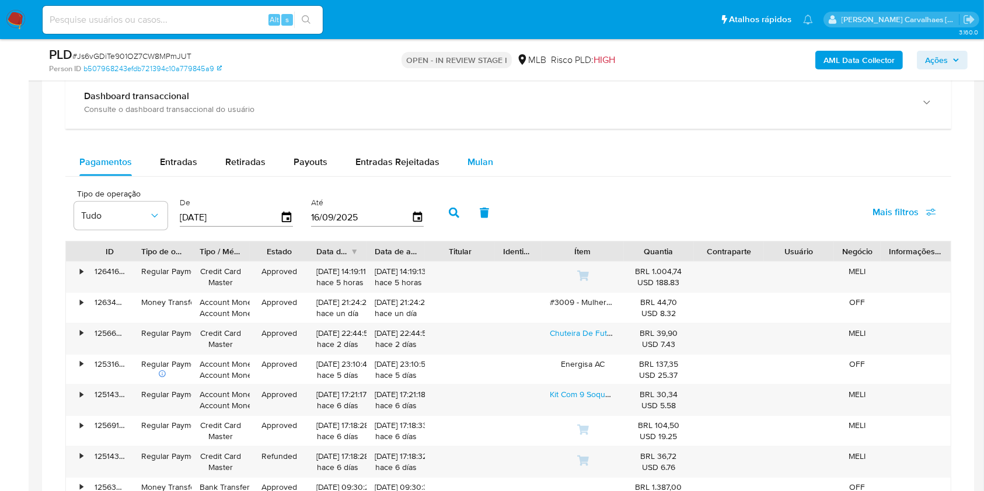
click at [479, 161] on span "Mulan" at bounding box center [481, 161] width 26 height 13
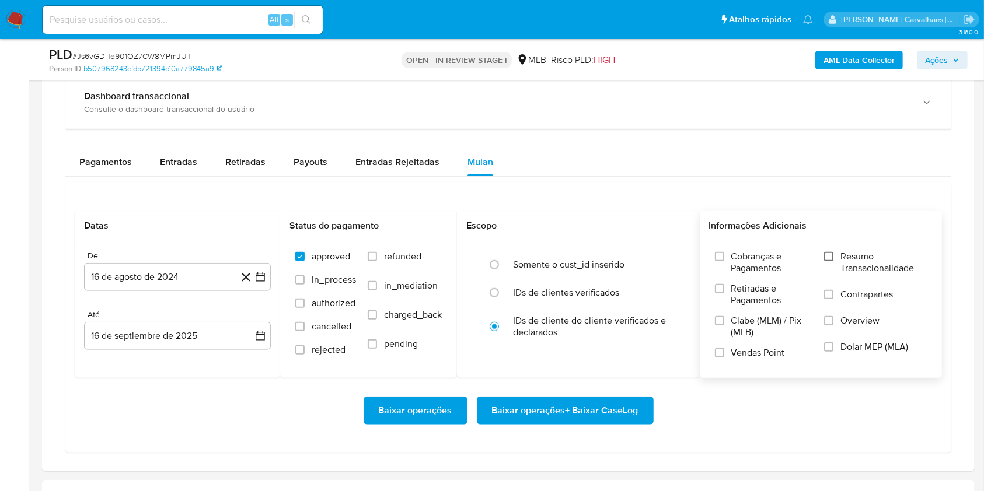
click at [830, 257] on input "Resumo Transacionalidade" at bounding box center [828, 256] width 9 height 9
click at [262, 278] on icon "button" at bounding box center [261, 277] width 12 height 12
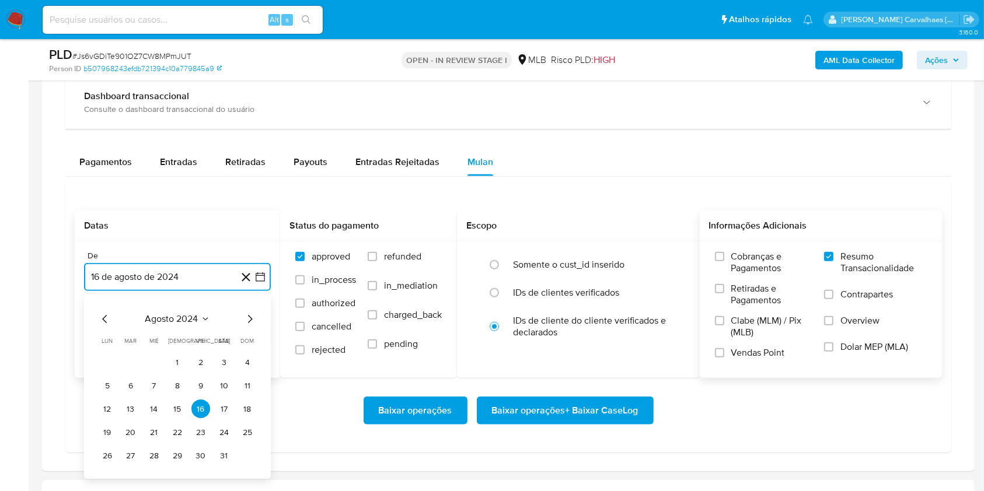
click at [247, 318] on icon "Mes siguiente" at bounding box center [250, 320] width 14 height 14
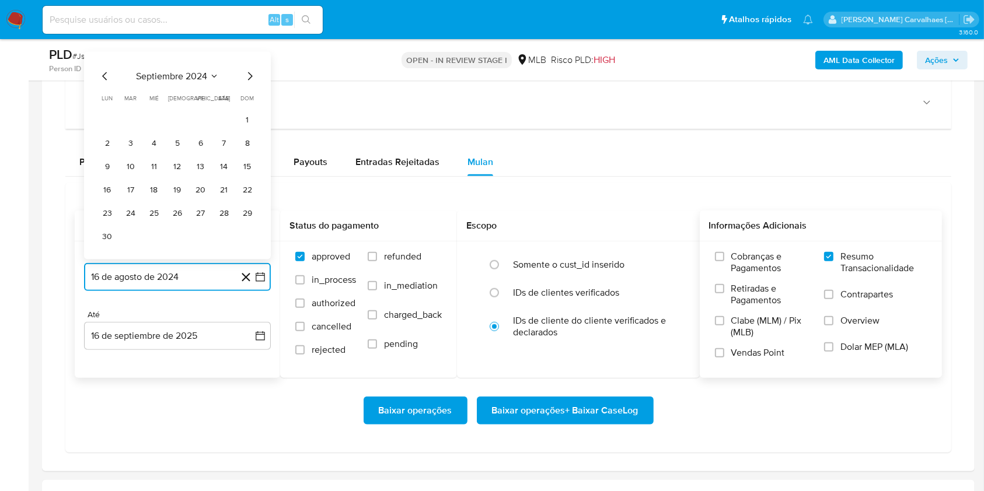
click at [254, 77] on icon "Mes siguiente" at bounding box center [250, 76] width 14 height 14
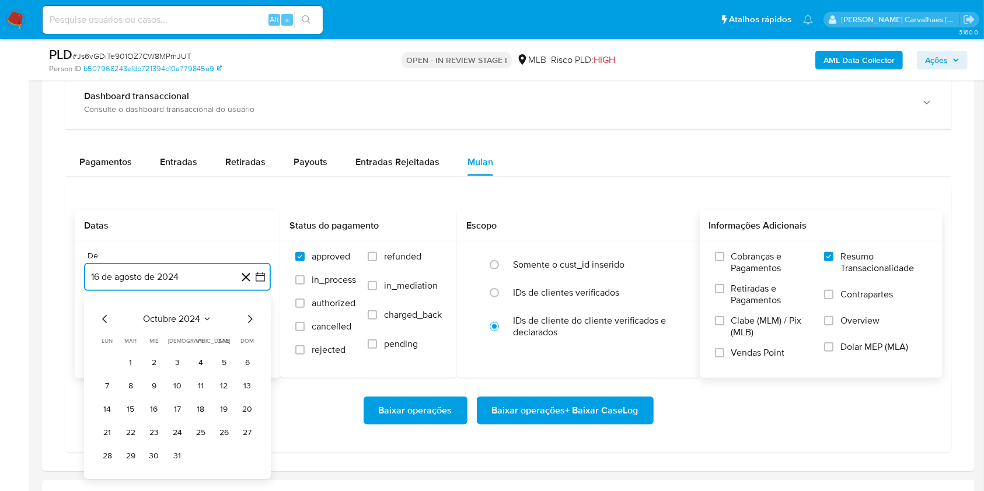
click at [252, 317] on icon "Mes siguiente" at bounding box center [250, 320] width 14 height 14
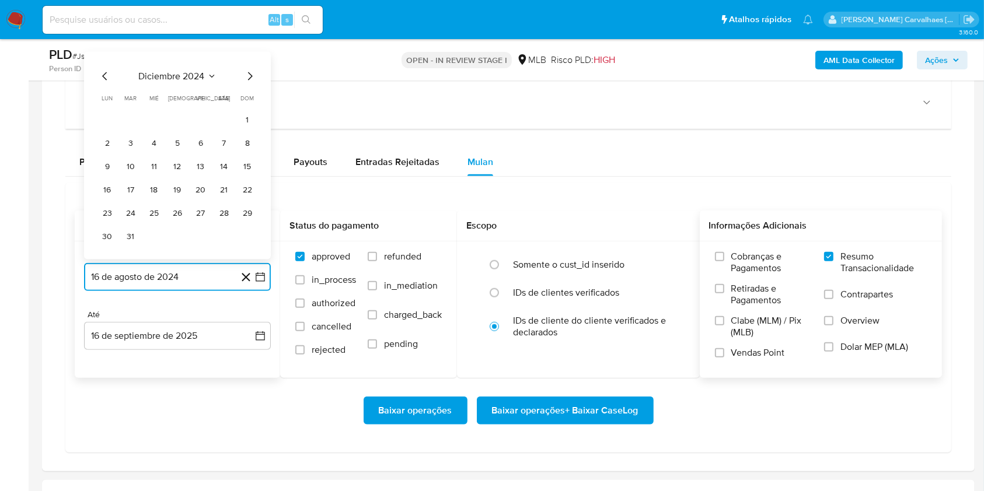
click at [248, 82] on icon "Mes siguiente" at bounding box center [250, 76] width 14 height 14
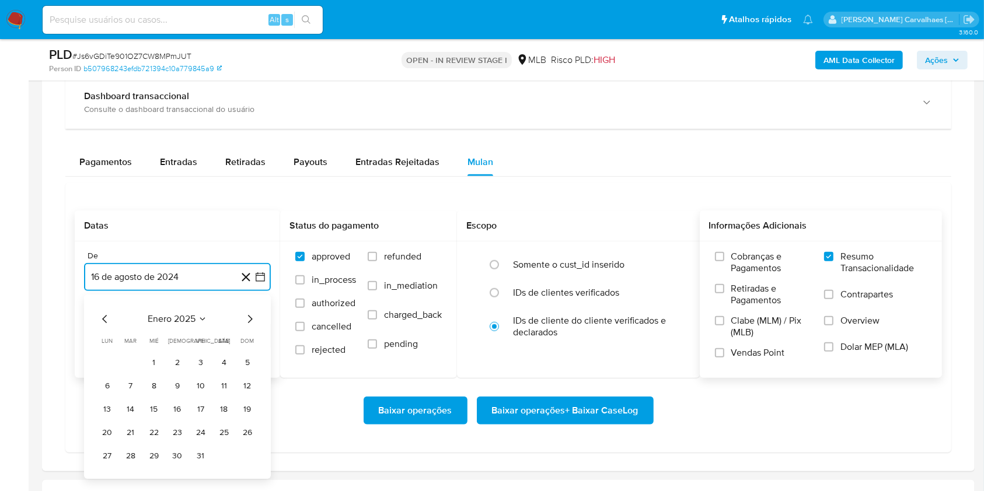
click at [250, 317] on icon "Mes siguiente" at bounding box center [250, 319] width 5 height 8
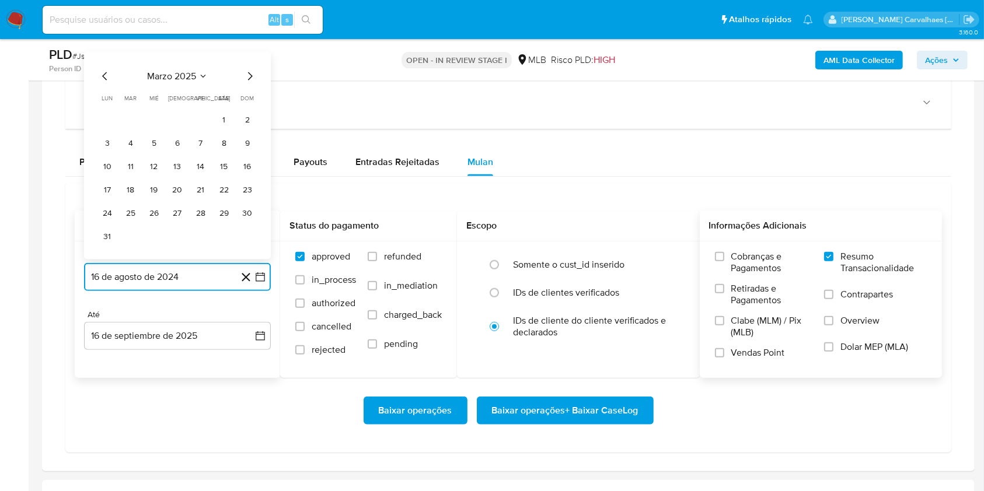
click at [248, 81] on icon "Mes siguiente" at bounding box center [250, 76] width 14 height 14
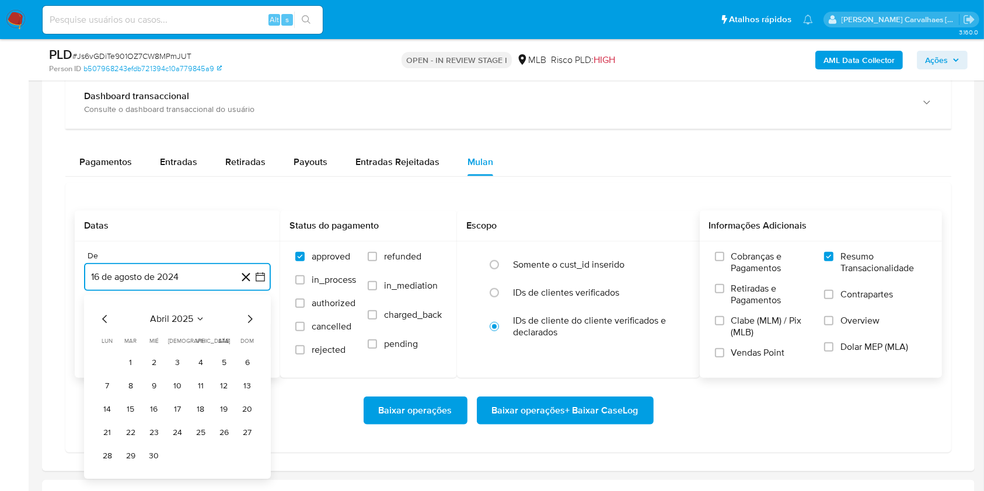
click at [246, 318] on icon "Mes siguiente" at bounding box center [250, 320] width 14 height 14
click at [248, 318] on icon "Mes siguiente" at bounding box center [250, 320] width 14 height 14
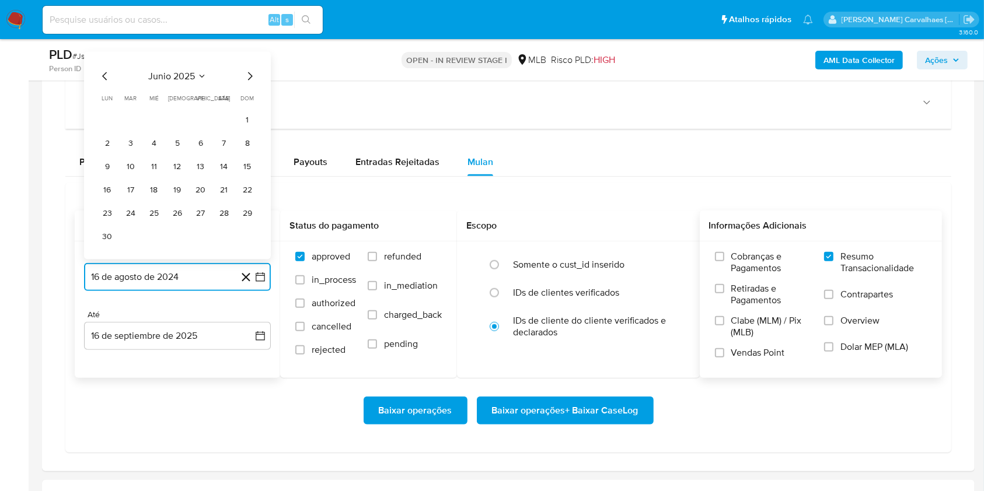
click at [245, 81] on icon "Mes siguiente" at bounding box center [250, 76] width 14 height 14
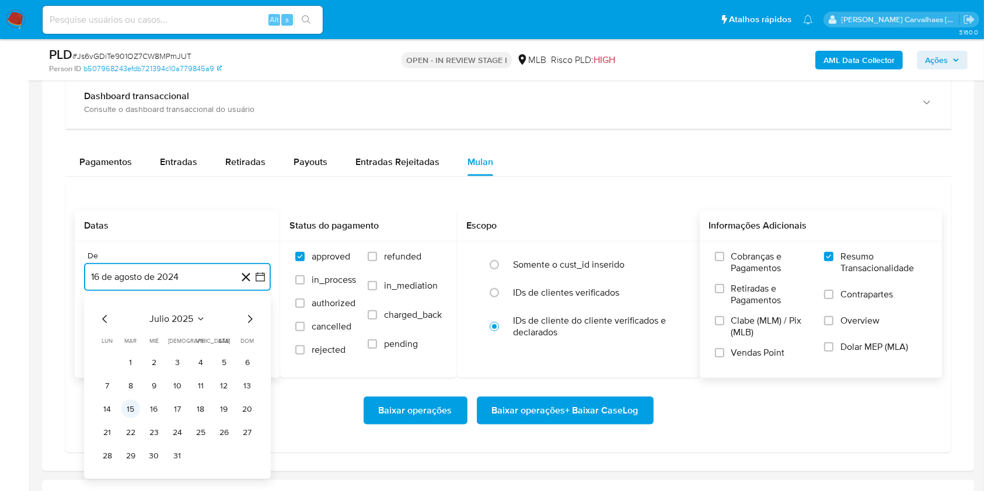
click at [131, 409] on button "15" at bounding box center [130, 409] width 19 height 19
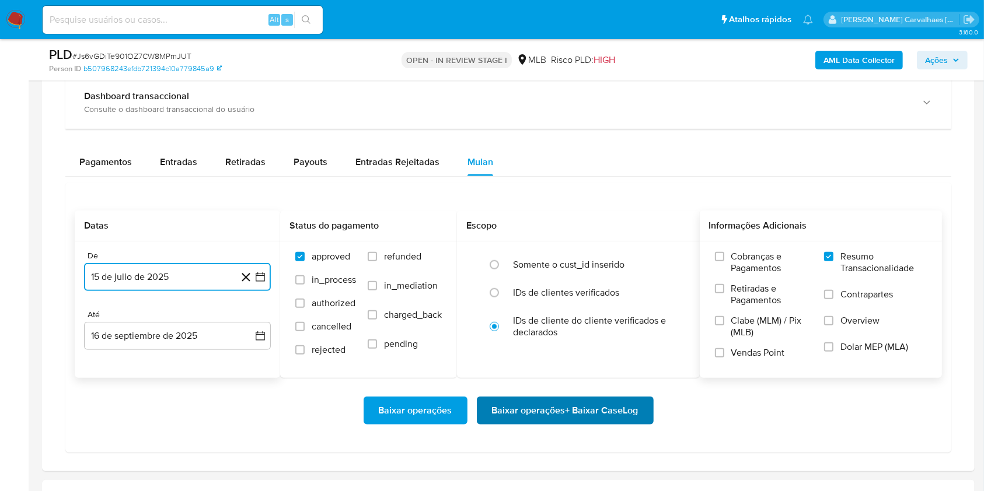
click at [519, 413] on span "Baixar operações + Baixar CaseLog" at bounding box center [565, 411] width 147 height 26
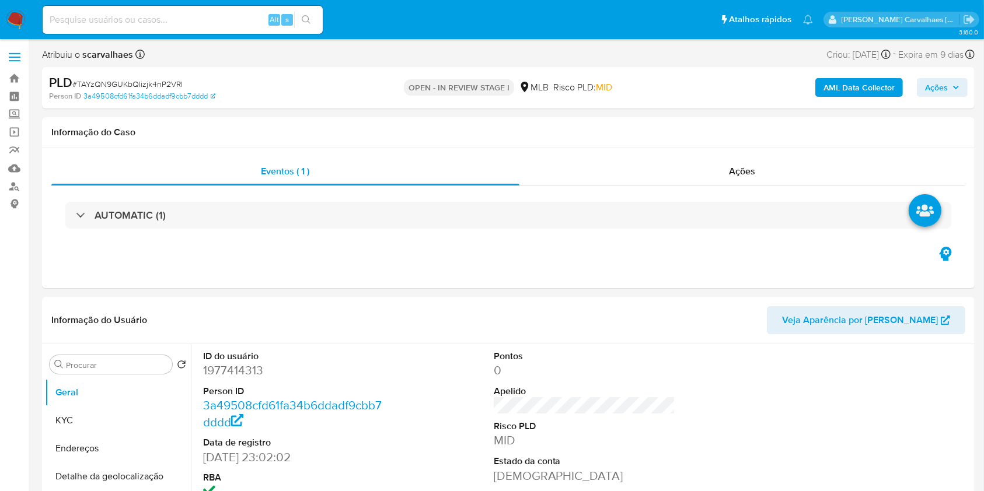
select select "10"
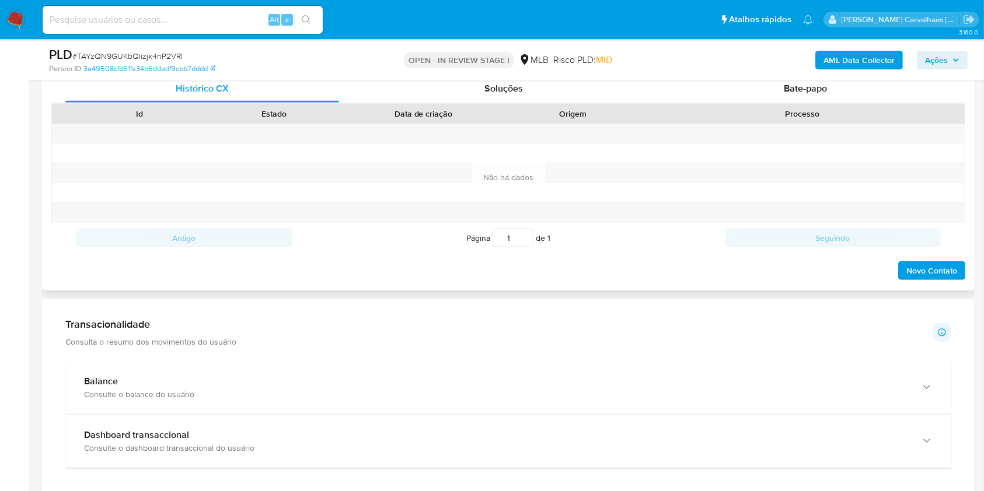
scroll to position [700, 0]
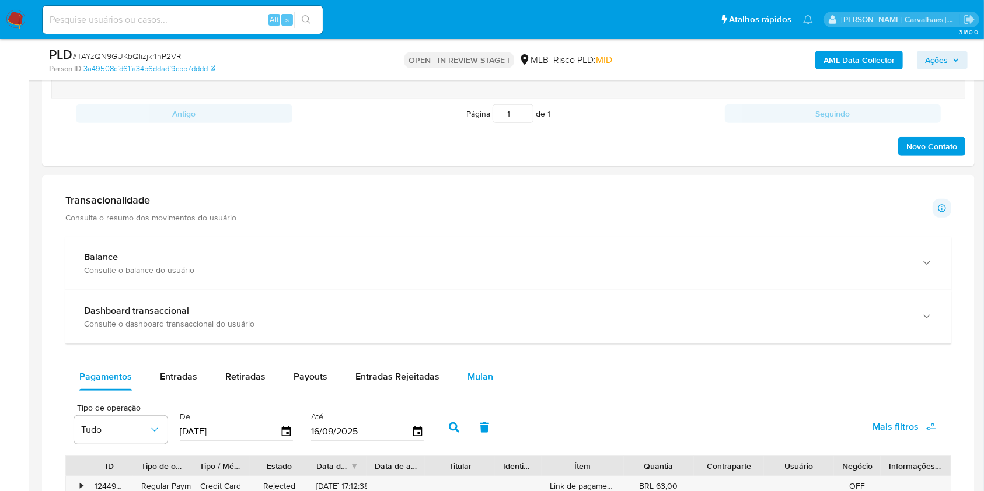
drag, startPoint x: 474, startPoint y: 379, endPoint x: 487, endPoint y: 378, distance: 12.9
click at [476, 379] on span "Mulan" at bounding box center [481, 376] width 26 height 13
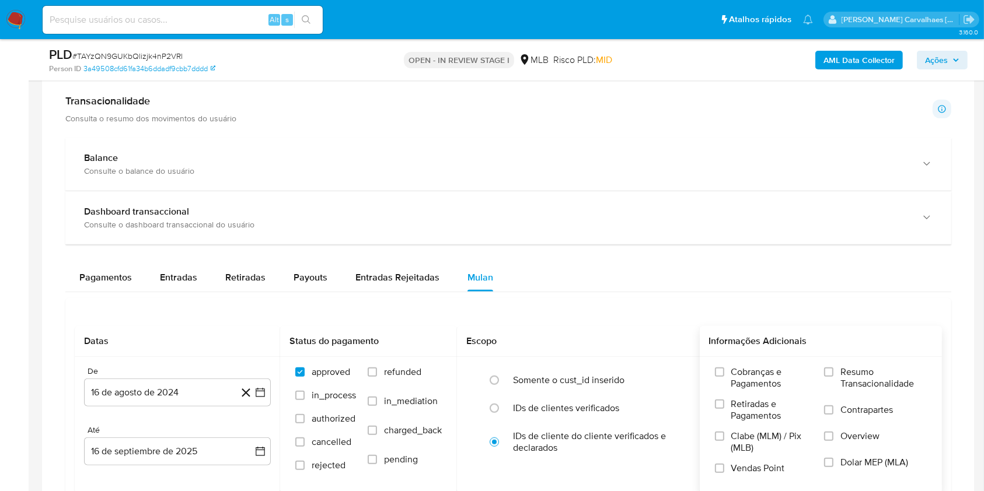
scroll to position [856, 0]
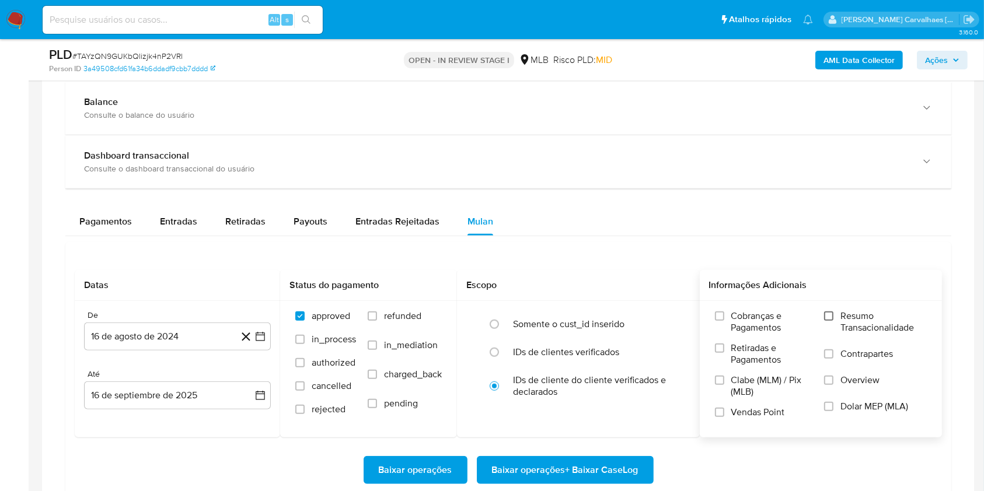
click at [831, 316] on input "Resumo Transacionalidade" at bounding box center [828, 316] width 9 height 9
click at [261, 338] on icon "button" at bounding box center [261, 337] width 12 height 12
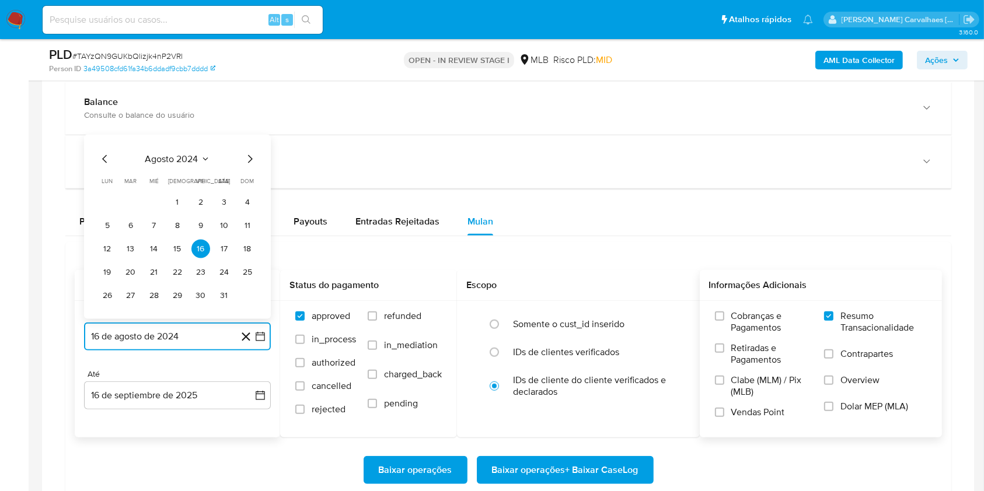
click at [251, 159] on icon "Mes siguiente" at bounding box center [250, 159] width 5 height 8
click at [250, 131] on icon "Mes siguiente" at bounding box center [250, 136] width 14 height 14
click at [249, 161] on icon "Mes siguiente" at bounding box center [250, 159] width 14 height 14
click at [248, 138] on icon "Mes siguiente" at bounding box center [250, 136] width 14 height 14
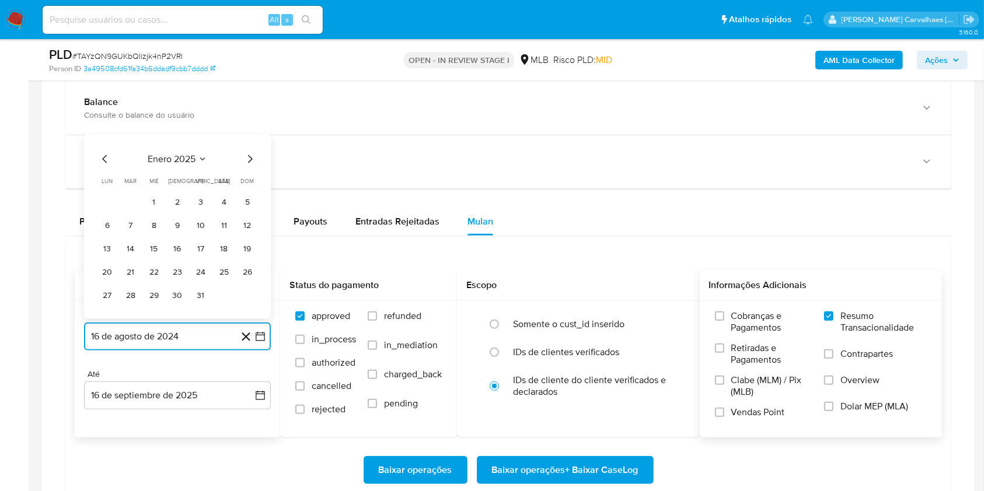
click at [248, 160] on icon "Mes siguiente" at bounding box center [250, 159] width 14 height 14
click at [248, 156] on icon "Mes siguiente" at bounding box center [250, 159] width 14 height 14
click at [251, 141] on icon "Mes siguiente" at bounding box center [250, 136] width 14 height 14
click at [250, 156] on icon "Mes siguiente" at bounding box center [250, 159] width 5 height 8
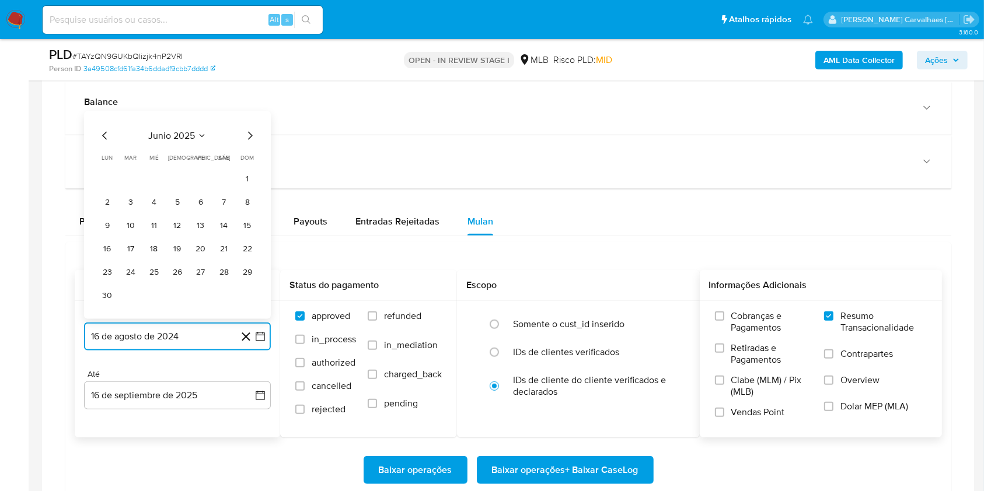
click at [252, 135] on icon "Mes siguiente" at bounding box center [250, 136] width 14 height 14
click at [130, 246] on button "15" at bounding box center [130, 249] width 19 height 19
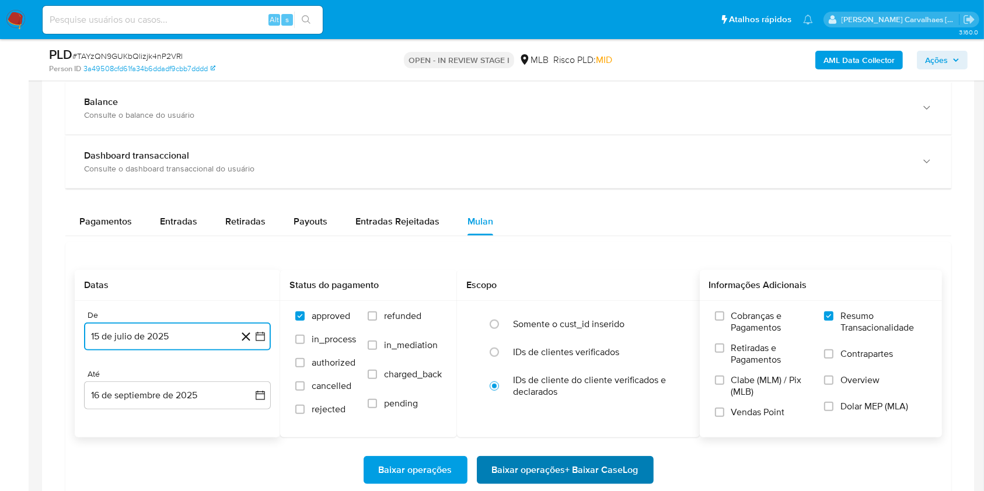
click at [531, 465] on span "Baixar operações + Baixar CaseLog" at bounding box center [565, 471] width 147 height 26
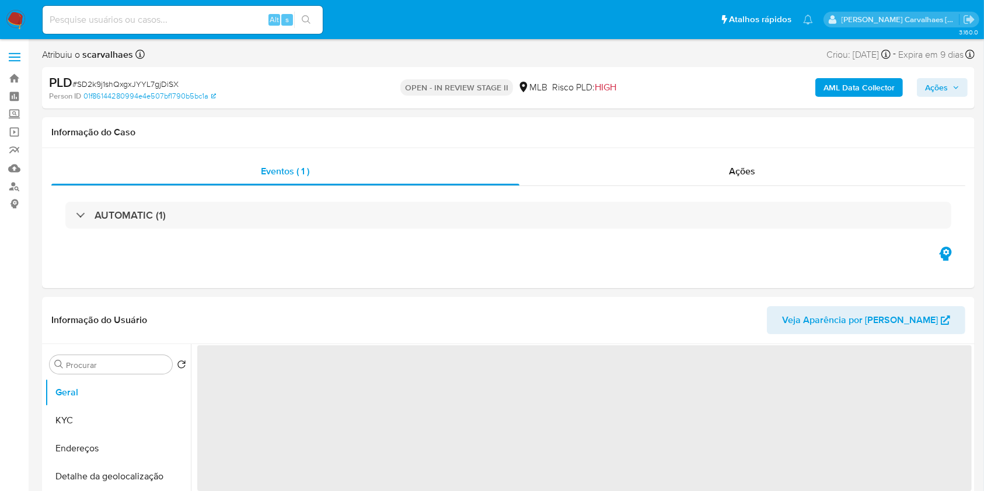
select select "10"
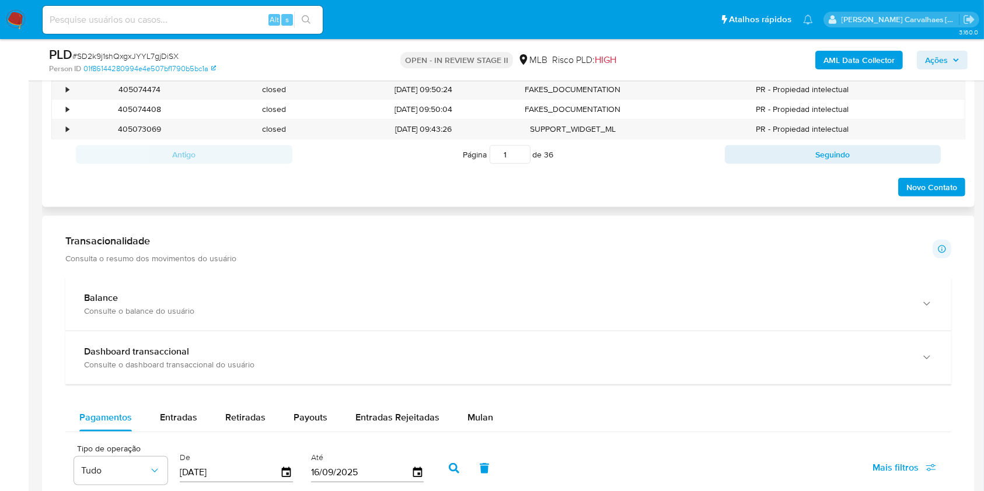
scroll to position [778, 0]
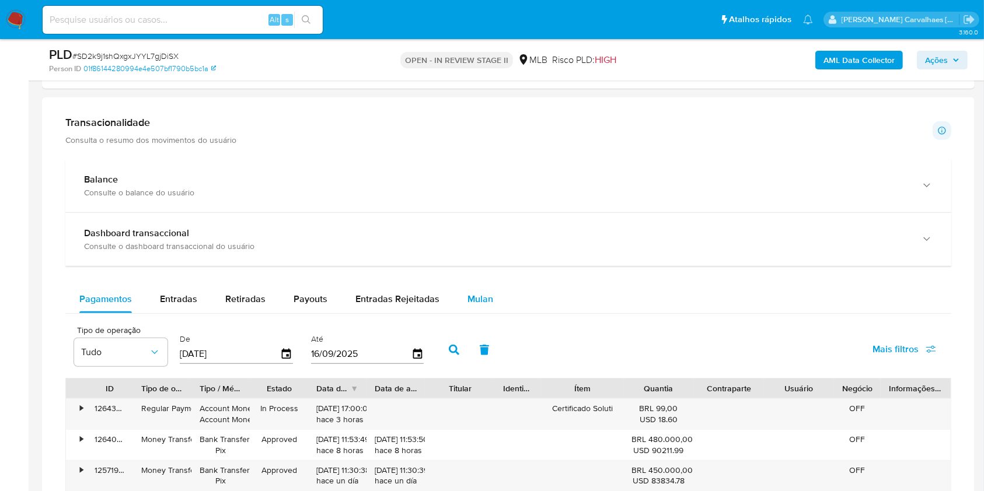
click at [475, 294] on span "Mulan" at bounding box center [481, 298] width 26 height 13
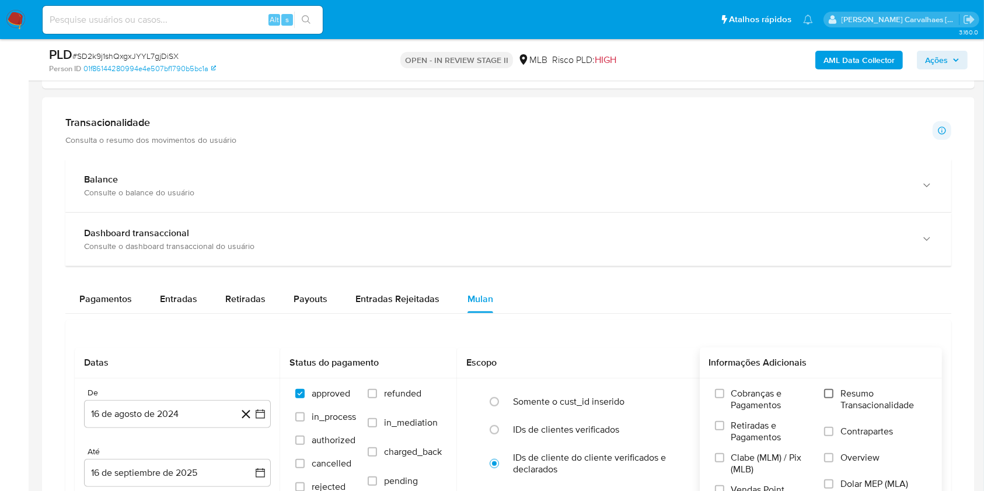
click at [829, 392] on input "Resumo Transacionalidade" at bounding box center [828, 393] width 9 height 9
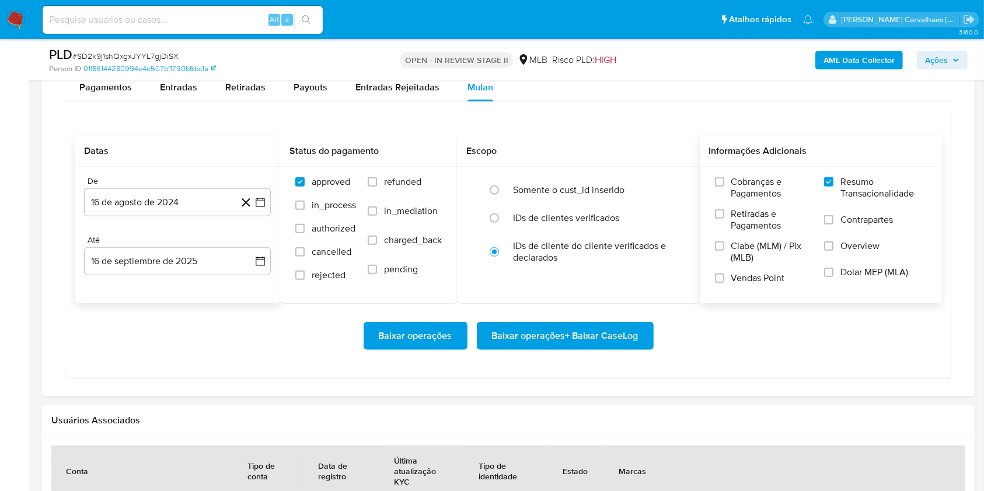
scroll to position [1012, 0]
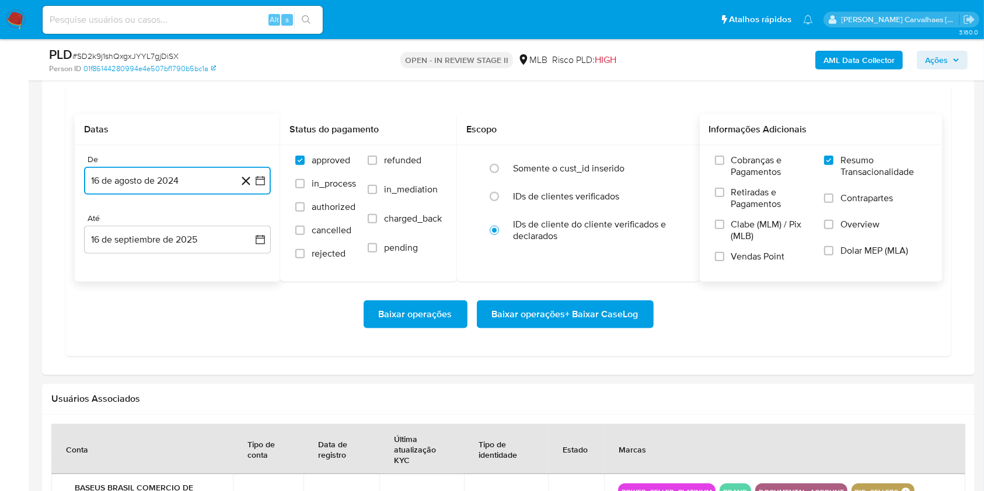
click at [257, 177] on icon "button" at bounding box center [261, 181] width 12 height 12
click at [249, 226] on icon "Mes siguiente" at bounding box center [250, 223] width 14 height 14
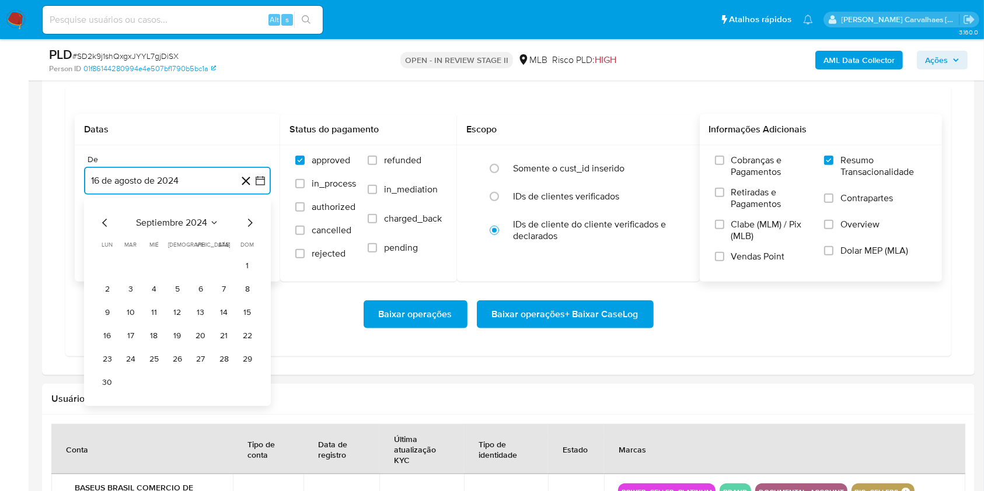
click at [249, 219] on icon "Mes siguiente" at bounding box center [250, 223] width 5 height 8
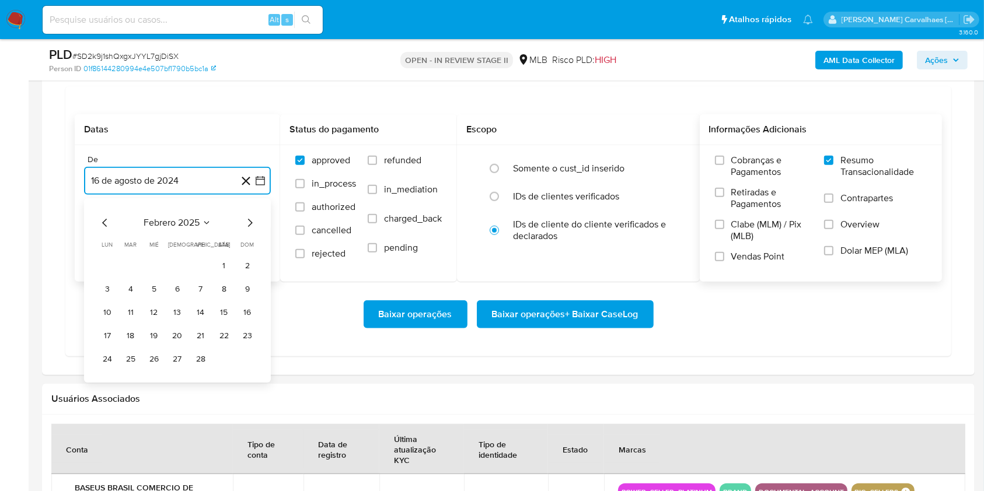
click at [249, 219] on icon "Mes siguiente" at bounding box center [250, 223] width 5 height 8
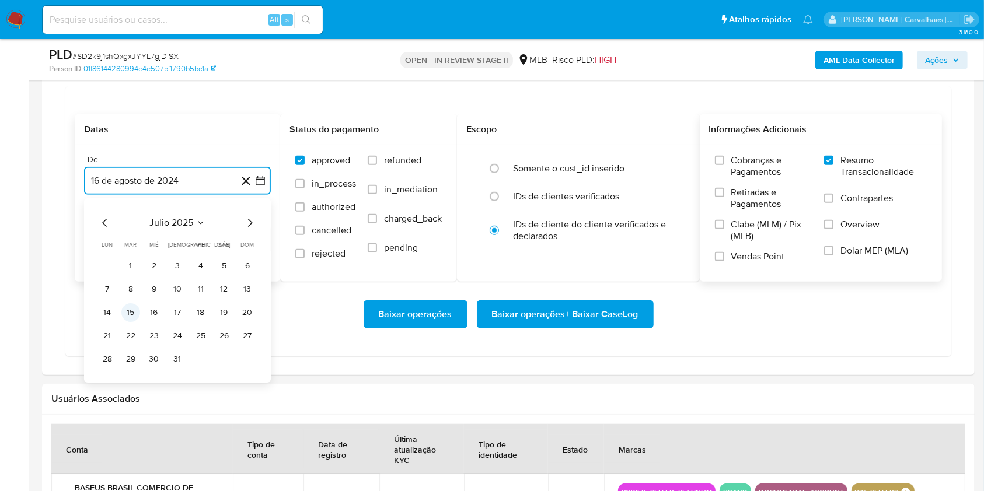
click at [131, 314] on button "15" at bounding box center [130, 313] width 19 height 19
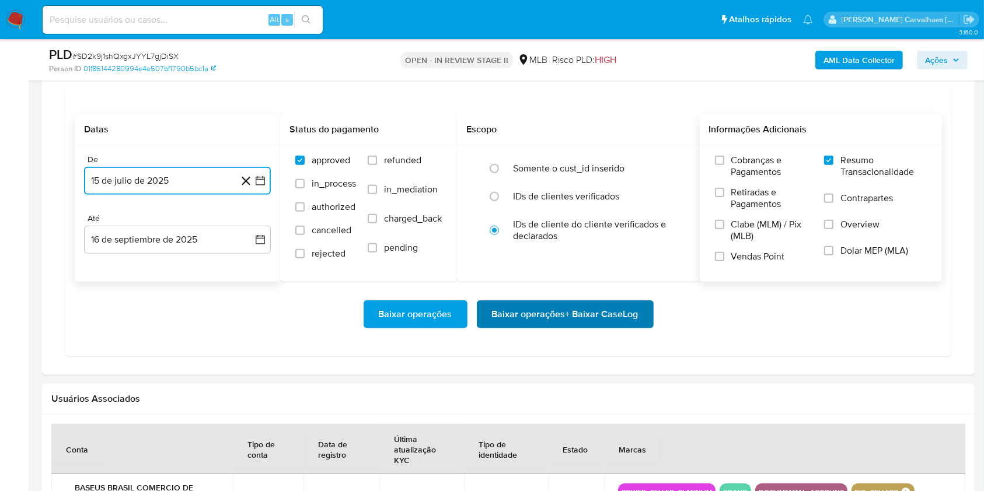
click at [509, 313] on span "Baixar operações + Baixar CaseLog" at bounding box center [565, 315] width 147 height 26
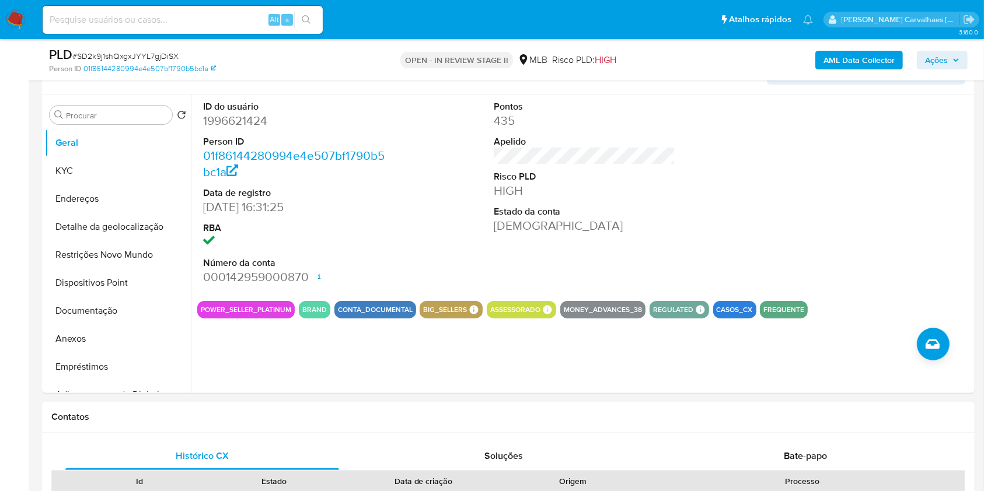
scroll to position [155, 0]
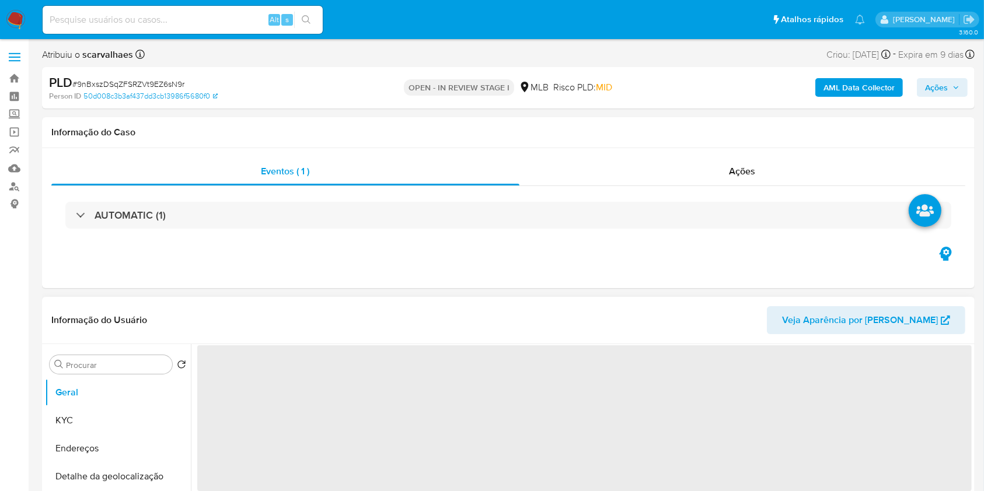
select select "10"
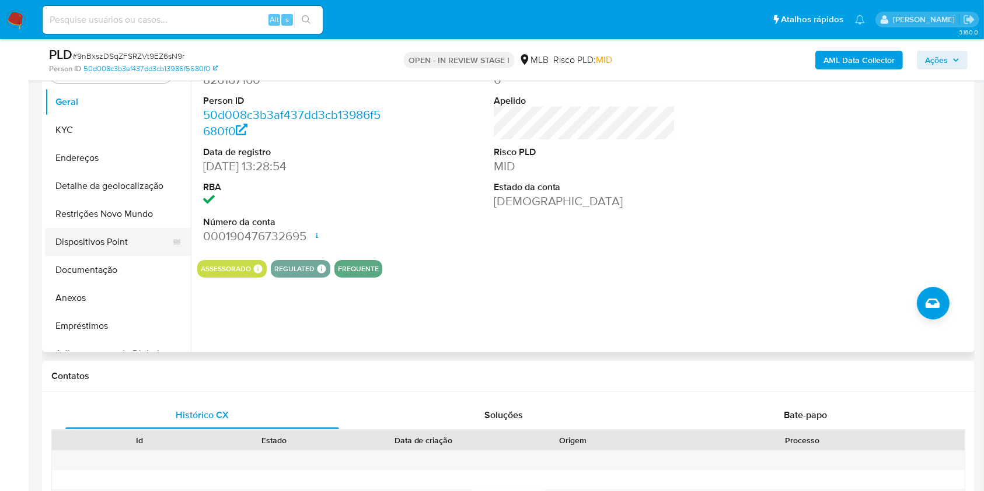
scroll to position [205, 0]
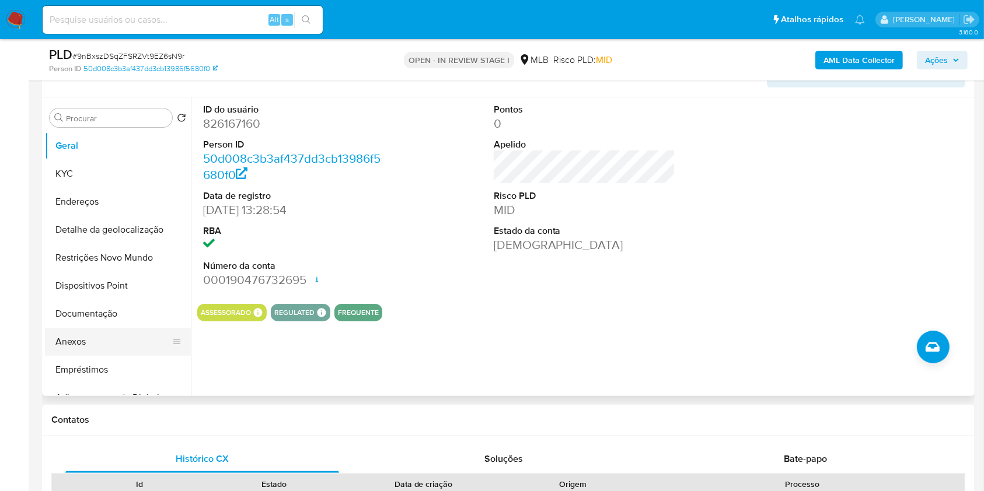
click at [103, 332] on button "Anexos" at bounding box center [113, 342] width 137 height 28
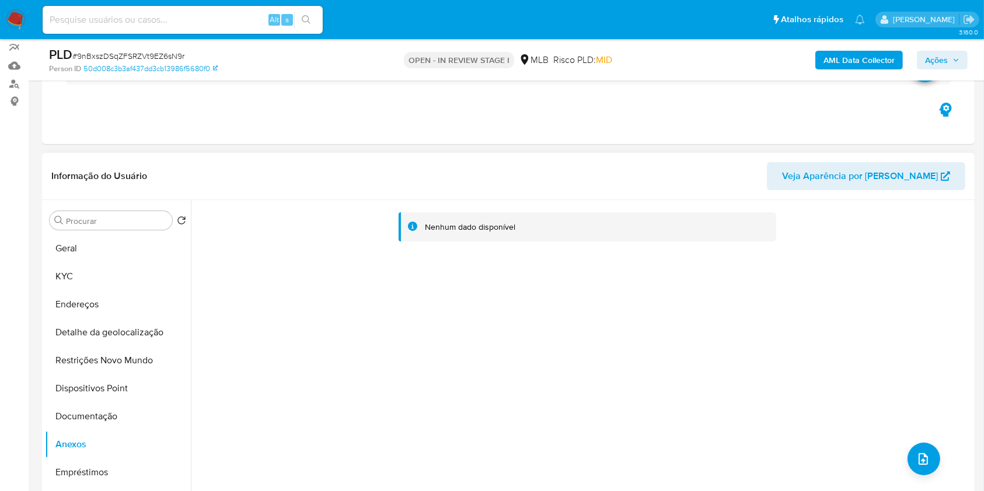
scroll to position [50, 0]
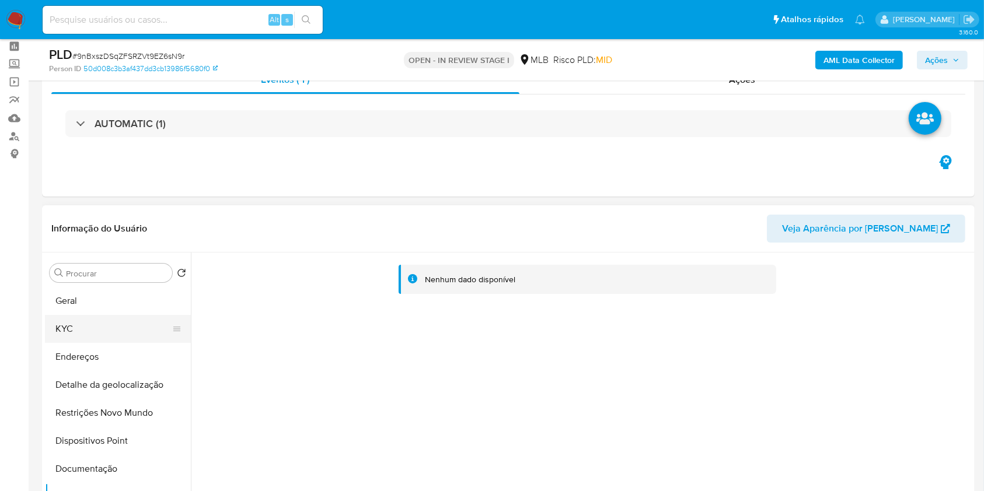
click at [86, 326] on button "KYC" at bounding box center [113, 329] width 137 height 28
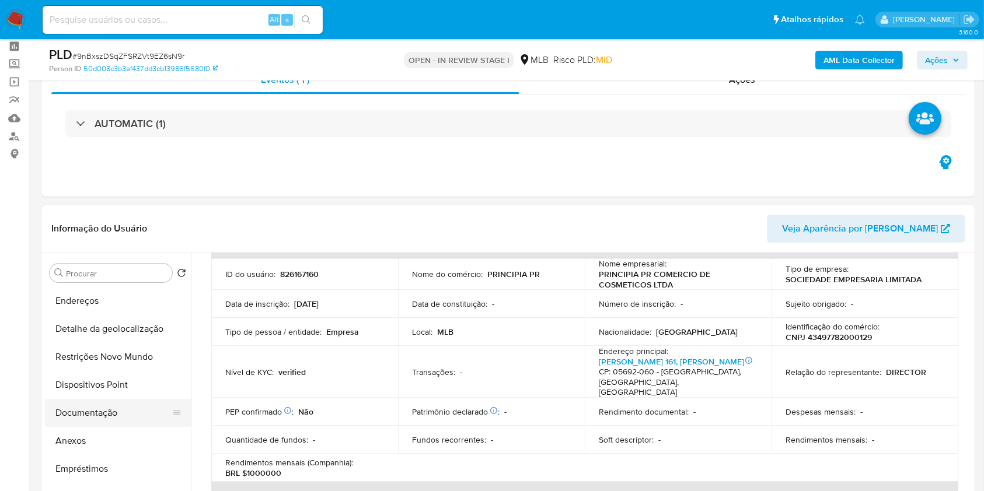
scroll to position [155, 0]
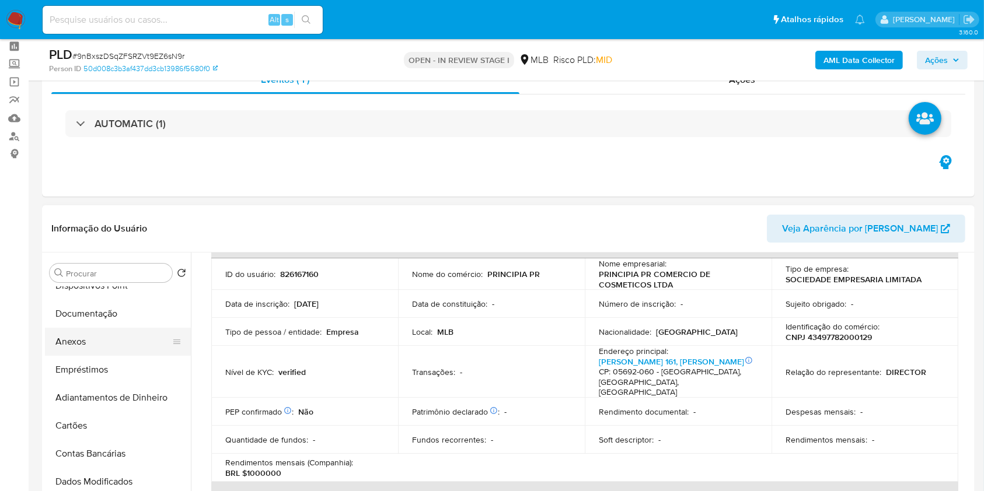
click at [99, 344] on button "Anexos" at bounding box center [113, 342] width 137 height 28
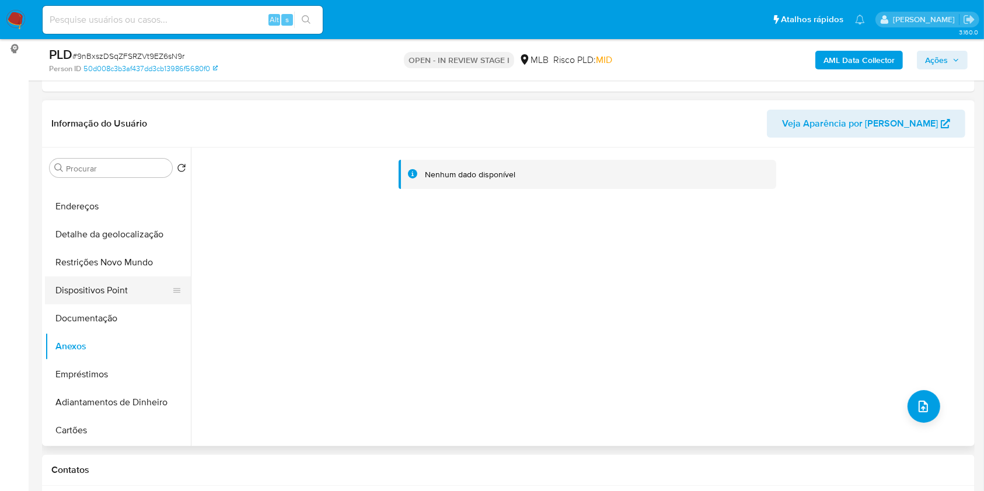
scroll to position [0, 0]
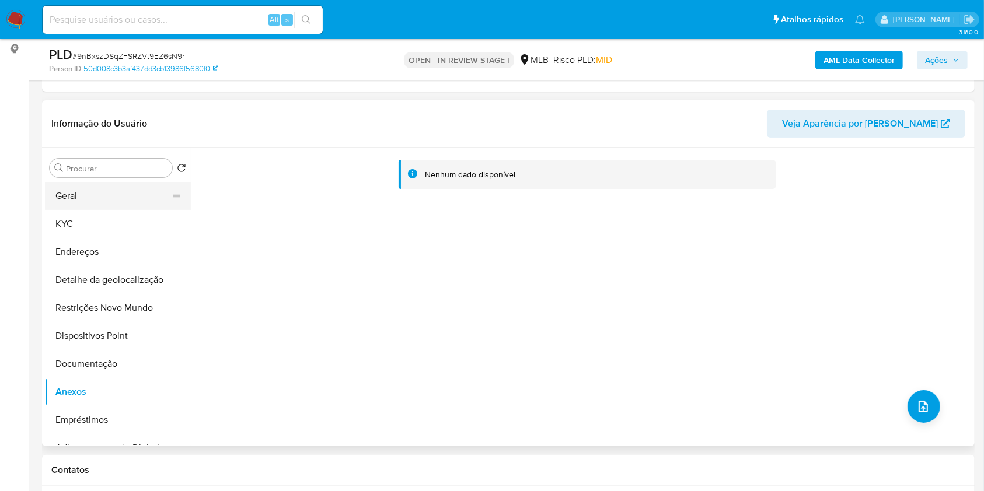
click at [100, 189] on button "Geral" at bounding box center [113, 196] width 137 height 28
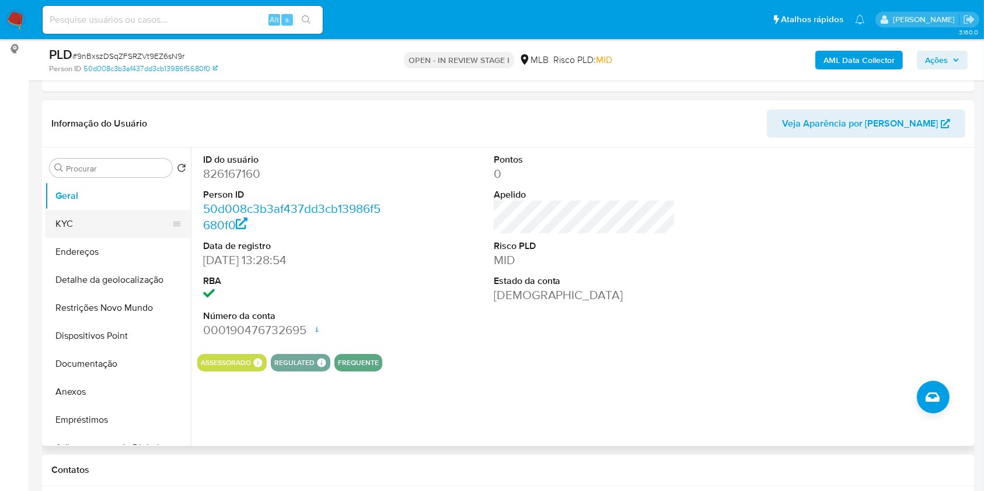
click at [68, 226] on button "KYC" at bounding box center [113, 224] width 137 height 28
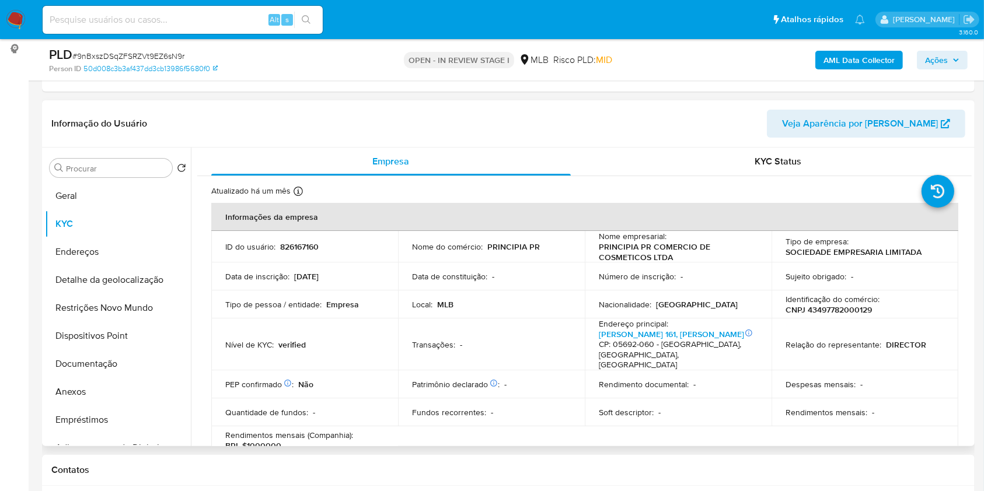
scroll to position [155, 0]
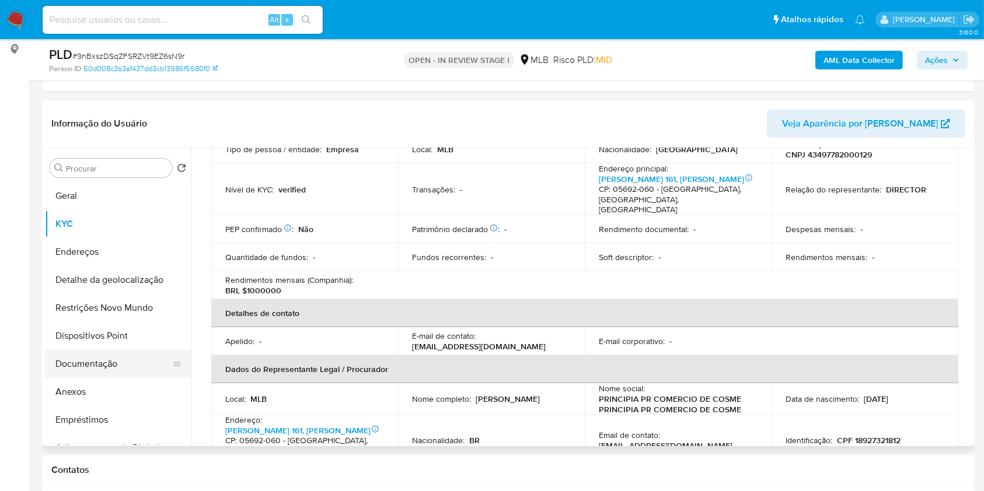
click at [95, 366] on button "Documentação" at bounding box center [113, 364] width 137 height 28
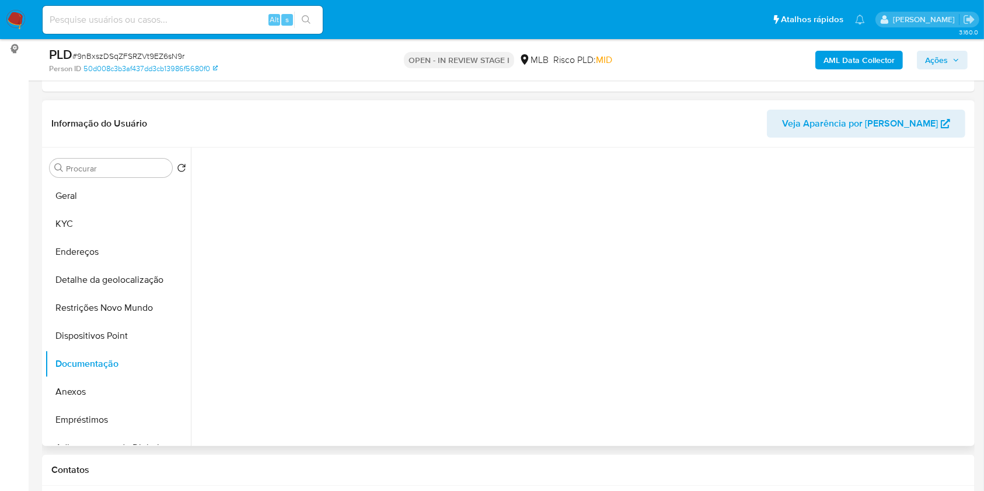
scroll to position [0, 0]
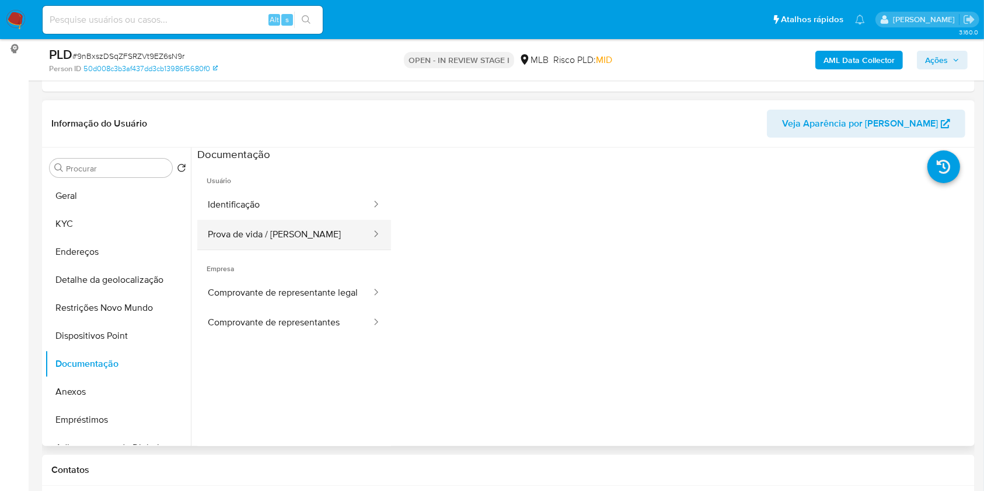
click at [300, 236] on button "Prova de vida / [PERSON_NAME]" at bounding box center [284, 235] width 175 height 30
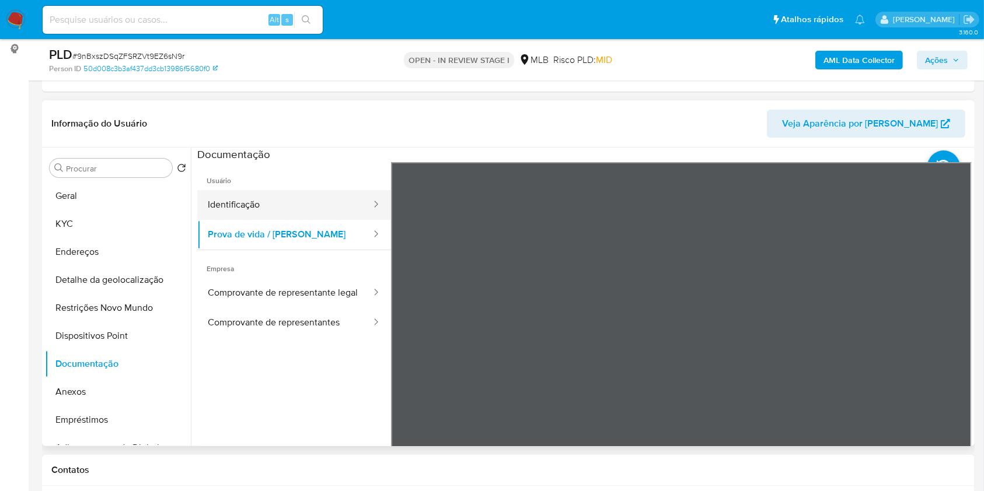
click at [259, 198] on button "Identificação" at bounding box center [284, 205] width 175 height 30
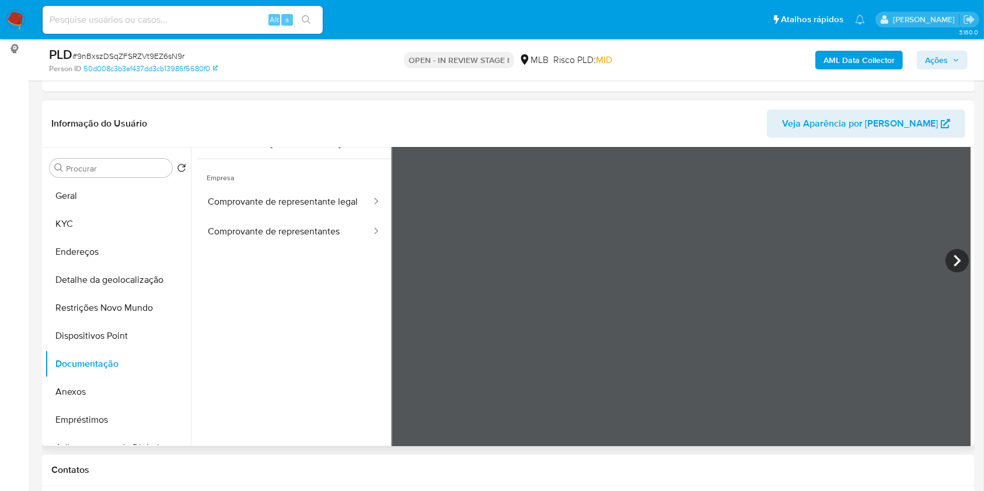
scroll to position [98, 0]
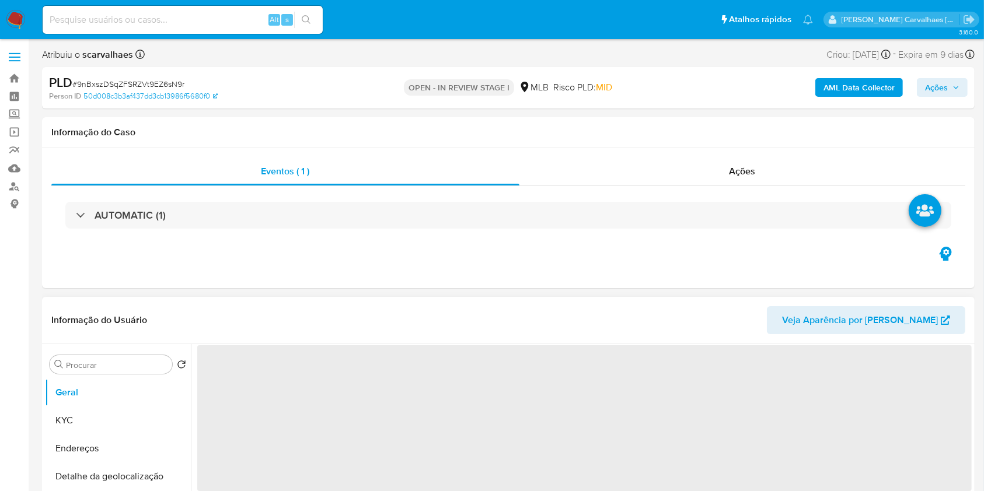
select select "10"
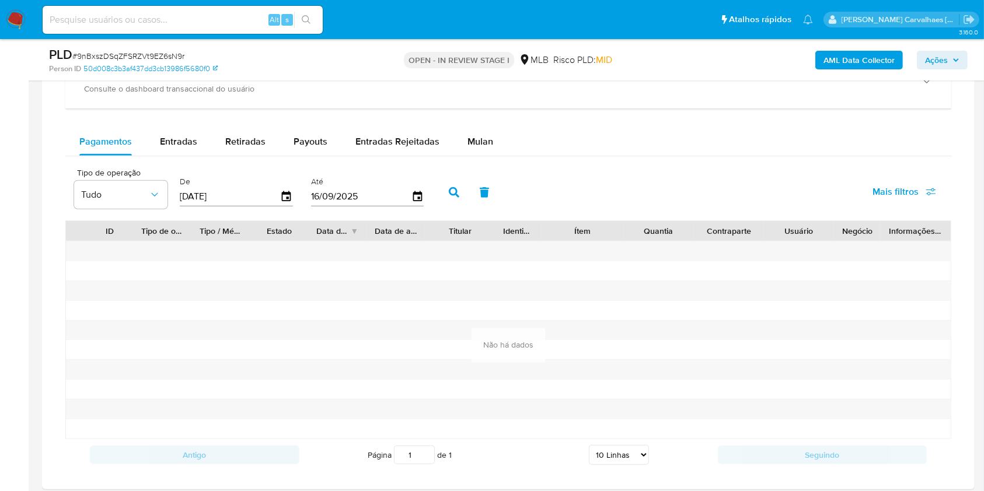
scroll to position [856, 0]
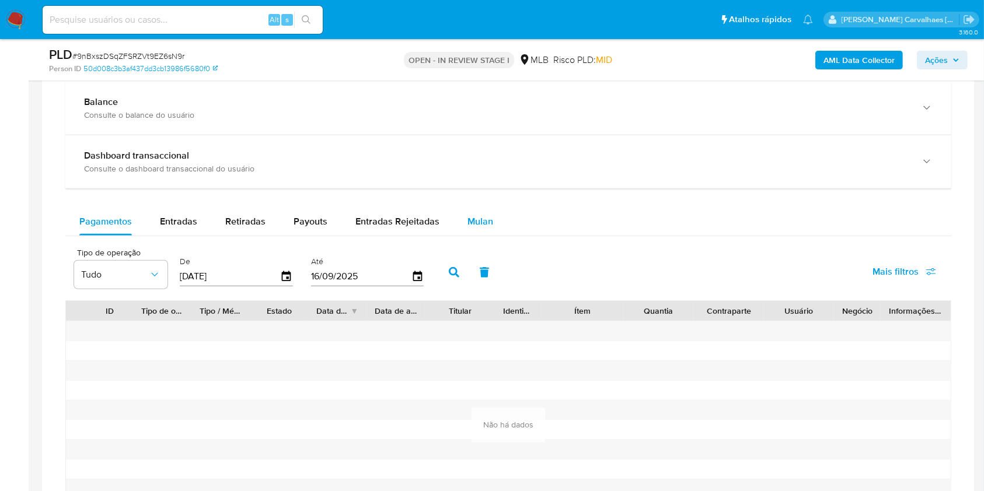
click at [474, 222] on span "Mulan" at bounding box center [481, 221] width 26 height 13
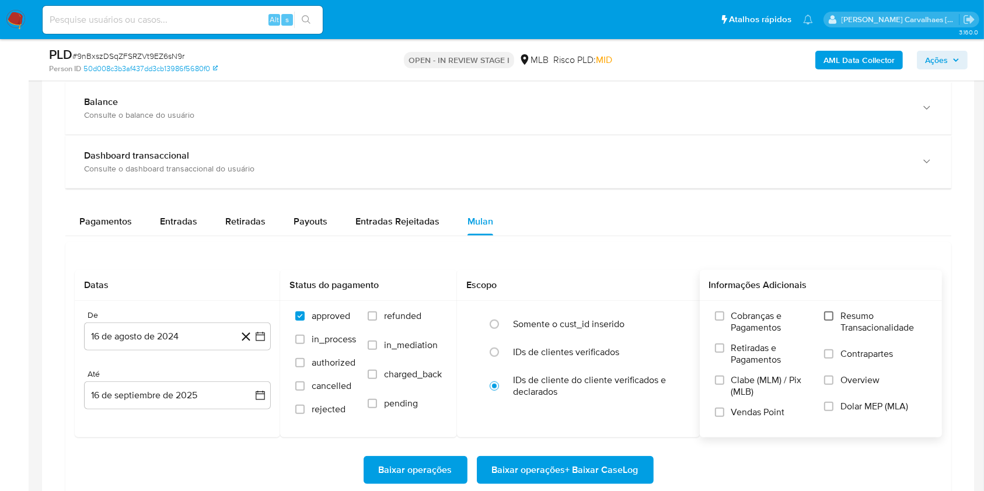
click at [832, 315] on input "Resumo Transacionalidade" at bounding box center [828, 316] width 9 height 9
click at [259, 334] on icon "button" at bounding box center [261, 337] width 12 height 12
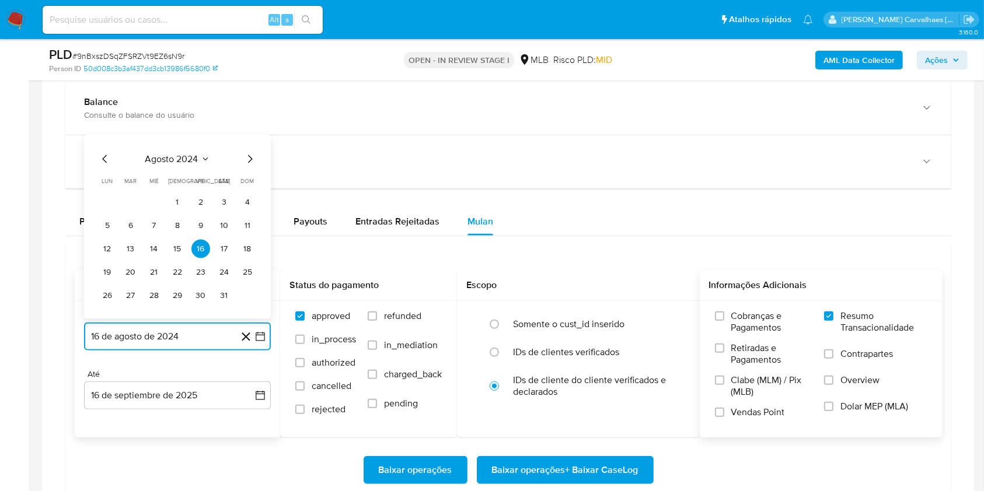
click at [249, 158] on icon "Mes siguiente" at bounding box center [250, 159] width 14 height 14
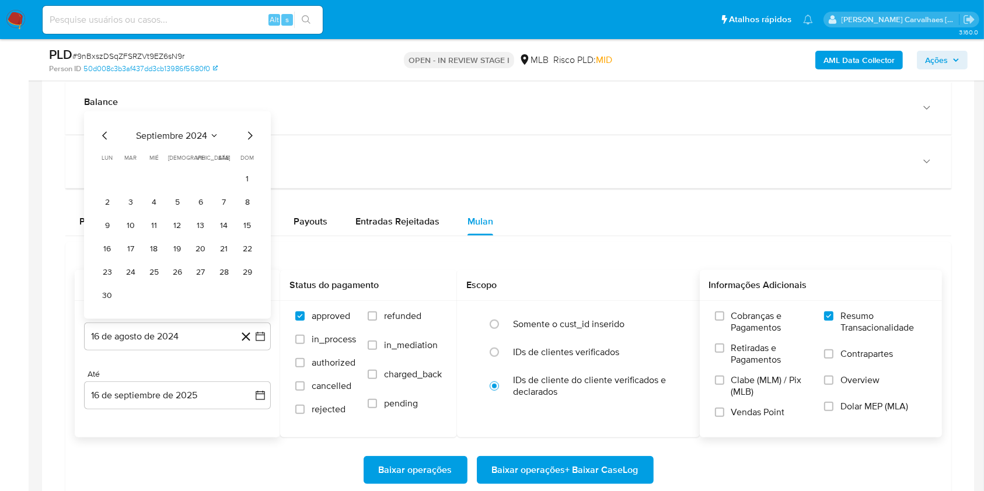
click at [249, 158] on span "dom" at bounding box center [247, 158] width 13 height 9
click at [250, 135] on icon "Mes siguiente" at bounding box center [250, 136] width 14 height 14
click at [248, 161] on icon "Mes siguiente" at bounding box center [250, 159] width 14 height 14
click at [248, 157] on icon "Mes siguiente" at bounding box center [250, 159] width 14 height 14
click at [248, 135] on icon "Mes siguiente" at bounding box center [250, 136] width 14 height 14
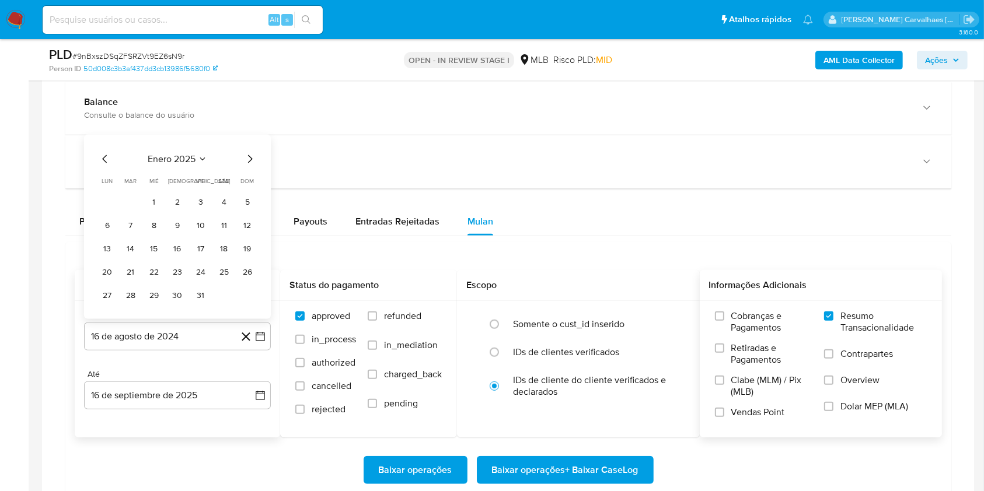
click at [249, 160] on icon "Mes siguiente" at bounding box center [250, 159] width 14 height 14
click at [252, 155] on icon "Mes siguiente" at bounding box center [250, 159] width 14 height 14
click at [249, 135] on icon "Mes siguiente" at bounding box center [250, 136] width 14 height 14
click at [248, 163] on icon "Mes siguiente" at bounding box center [250, 159] width 14 height 14
click at [248, 158] on icon "Mes siguiente" at bounding box center [250, 159] width 14 height 14
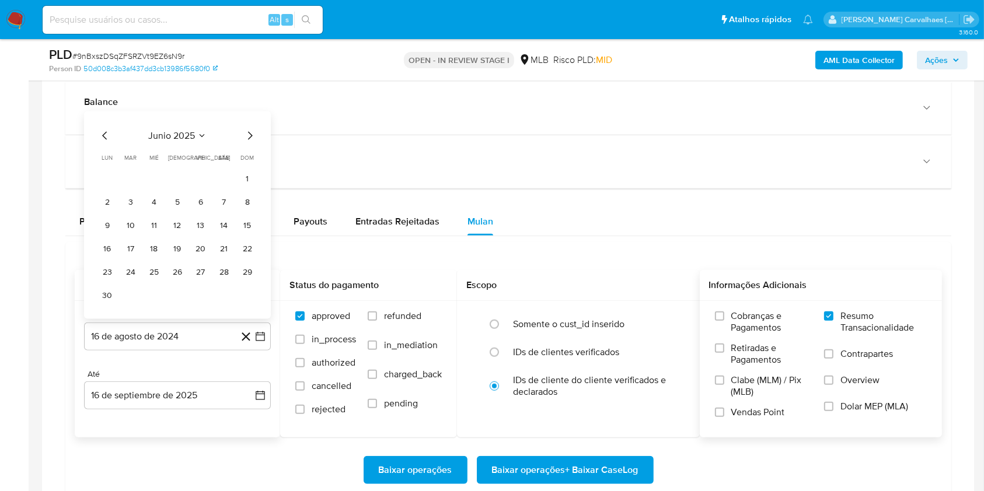
click at [102, 136] on icon "Mes anterior" at bounding box center [105, 136] width 14 height 14
click at [104, 155] on icon "Mes anterior" at bounding box center [105, 159] width 14 height 14
click at [104, 145] on div "marzo 2025 marzo 2025 lun lunes mar martes mié miércoles jue jueves vie viernes…" at bounding box center [177, 217] width 159 height 176
click at [106, 140] on icon "Mes anterior" at bounding box center [105, 136] width 14 height 14
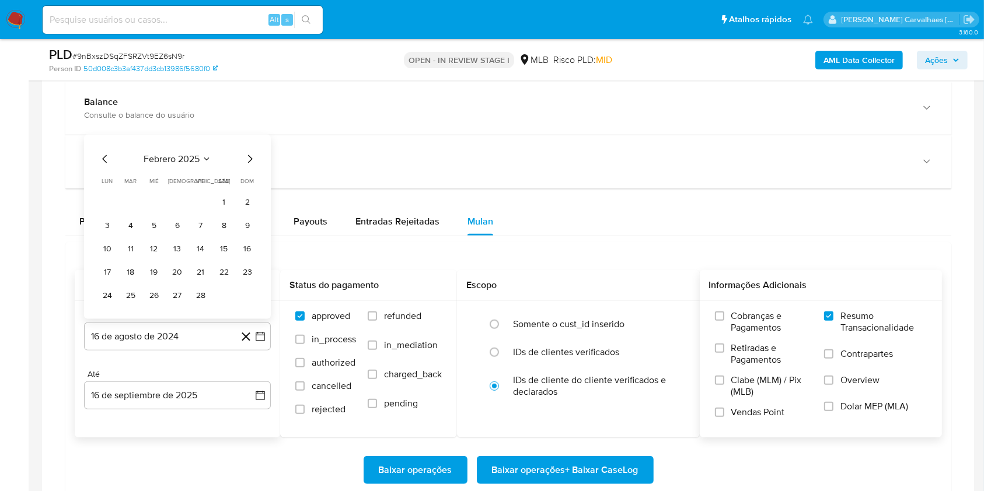
click at [106, 140] on div "febrero 2025 febrero 2025 lun lunes mar martes mié miércoles jue jueves vie vie…" at bounding box center [177, 227] width 187 height 184
click at [103, 158] on icon "Mes anterior" at bounding box center [105, 159] width 14 height 14
click at [157, 203] on button "1" at bounding box center [154, 202] width 19 height 19
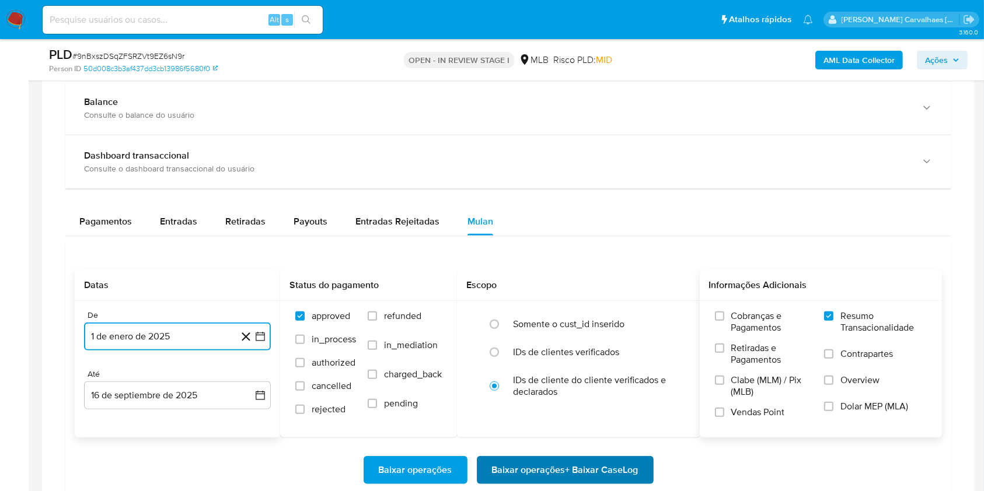
click at [543, 465] on span "Baixar operações + Baixar CaseLog" at bounding box center [565, 471] width 147 height 26
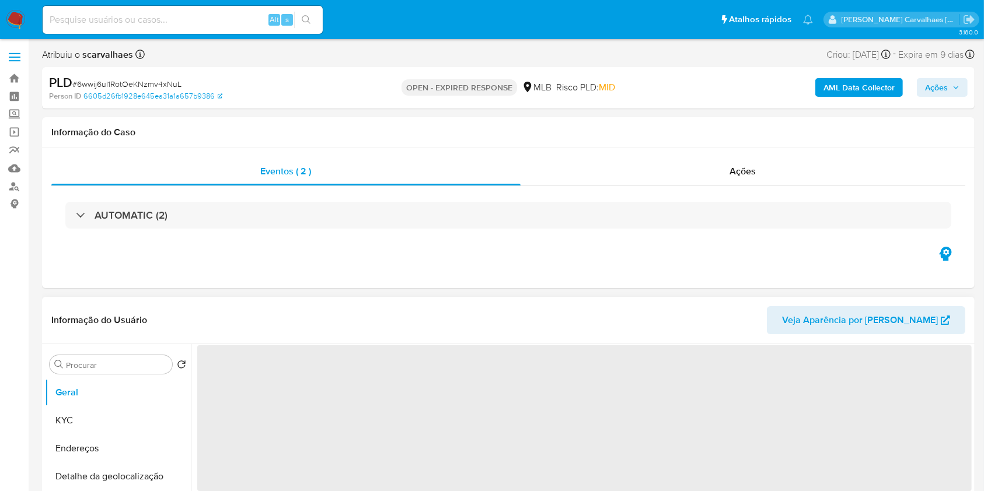
select select "10"
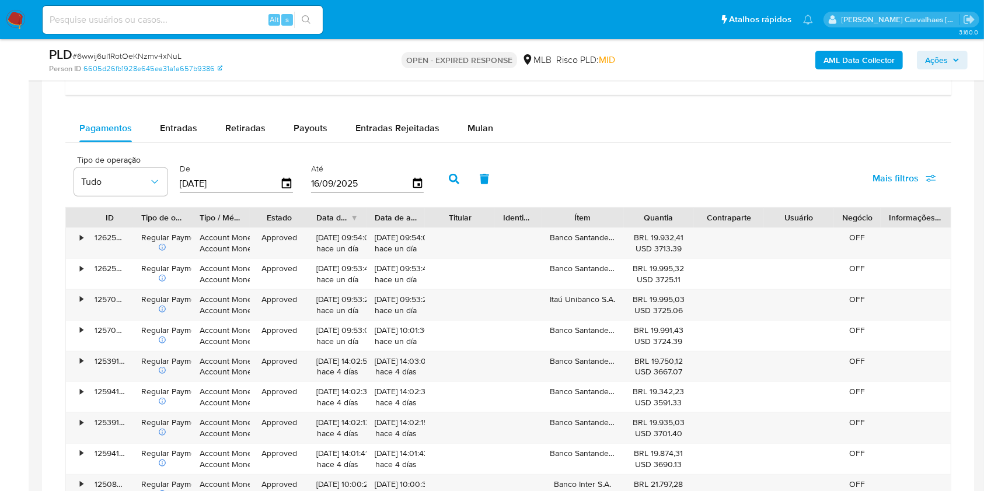
scroll to position [856, 0]
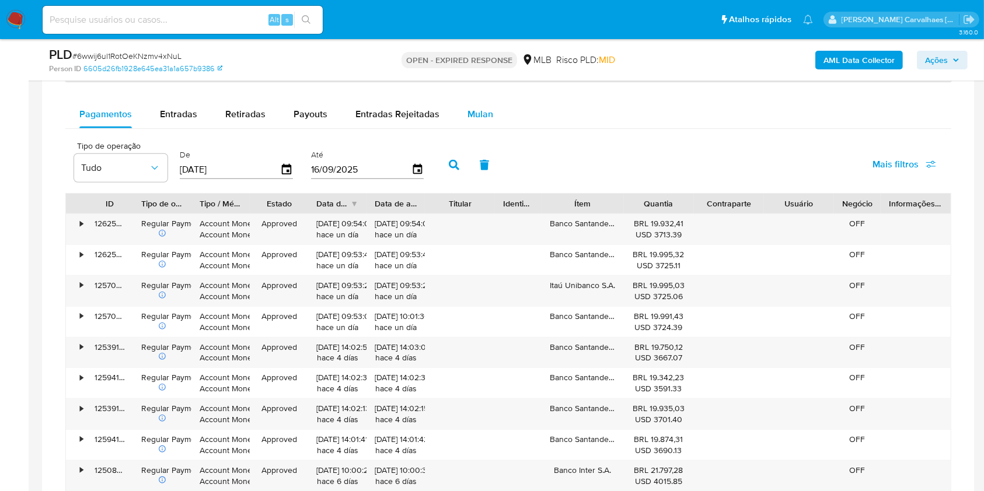
click at [472, 119] on span "Mulan" at bounding box center [481, 113] width 26 height 13
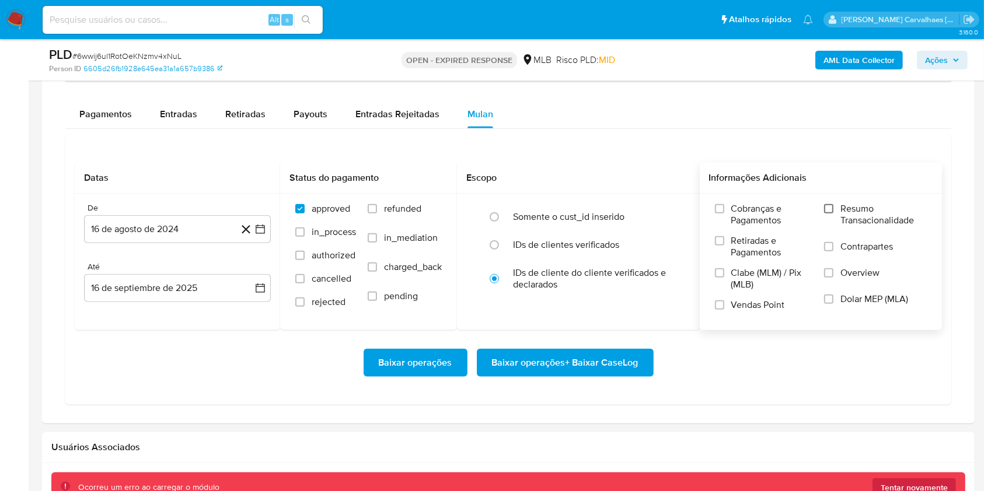
click at [831, 209] on input "Resumo Transacionalidade" at bounding box center [828, 208] width 9 height 9
click at [263, 229] on icon "button" at bounding box center [261, 230] width 12 height 12
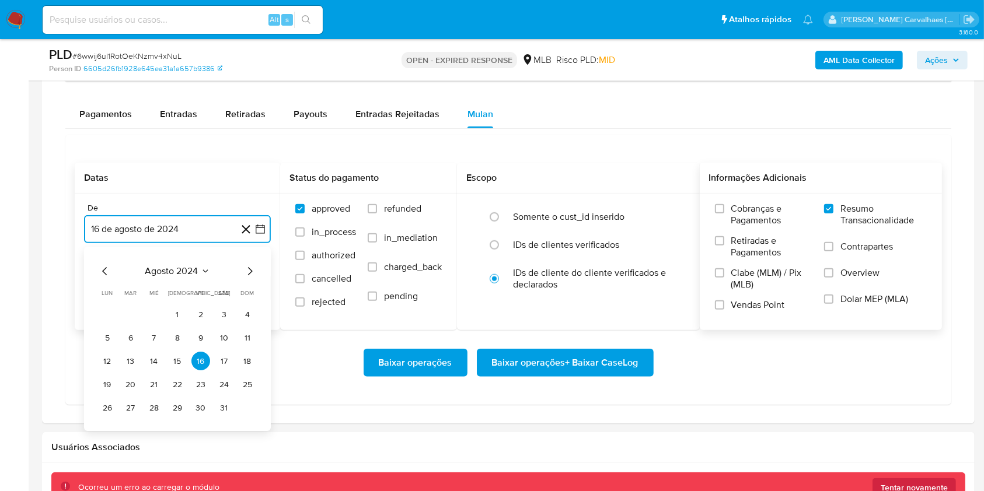
click at [252, 269] on icon "Mes siguiente" at bounding box center [250, 272] width 14 height 14
click at [250, 269] on icon "Mes siguiente" at bounding box center [250, 272] width 14 height 14
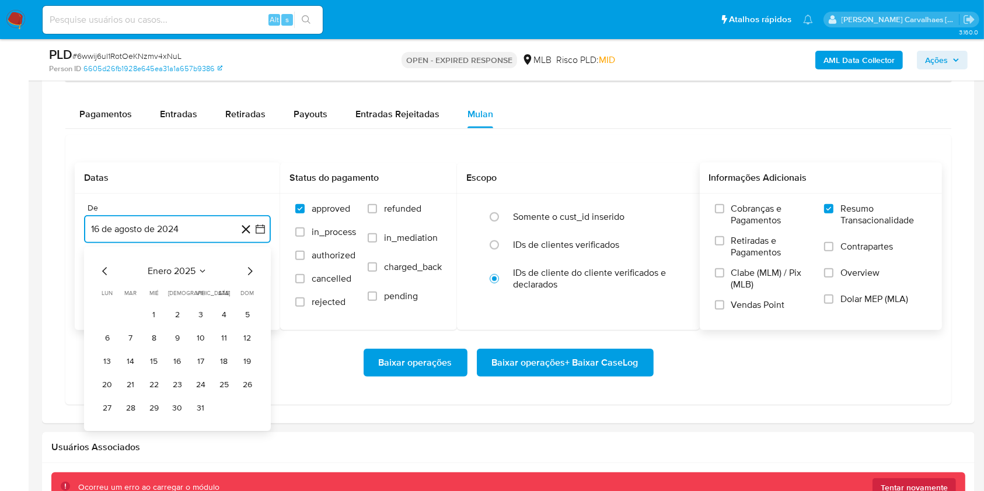
click at [250, 269] on icon "Mes siguiente" at bounding box center [250, 272] width 14 height 14
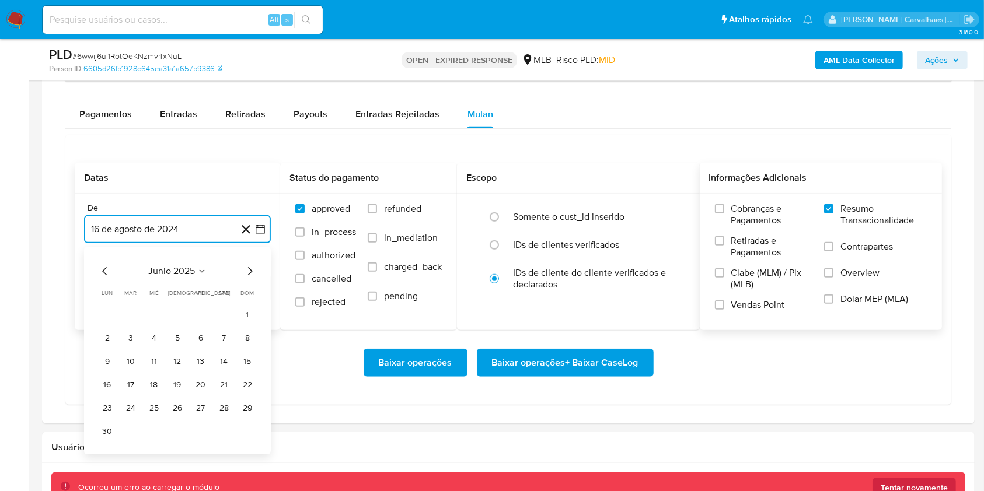
click at [250, 269] on icon "Mes siguiente" at bounding box center [250, 272] width 14 height 14
click at [131, 358] on button "15" at bounding box center [130, 362] width 19 height 19
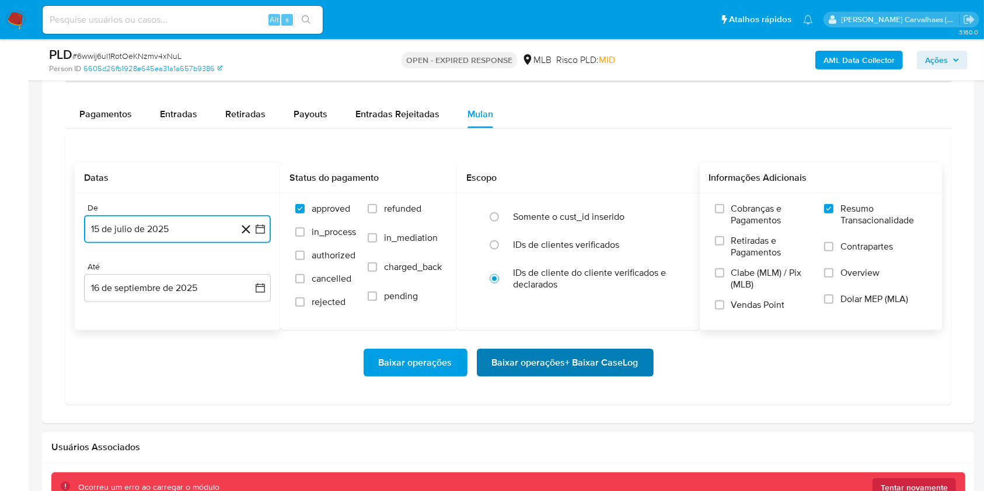
click at [602, 366] on span "Baixar operações + Baixar CaseLog" at bounding box center [565, 363] width 147 height 26
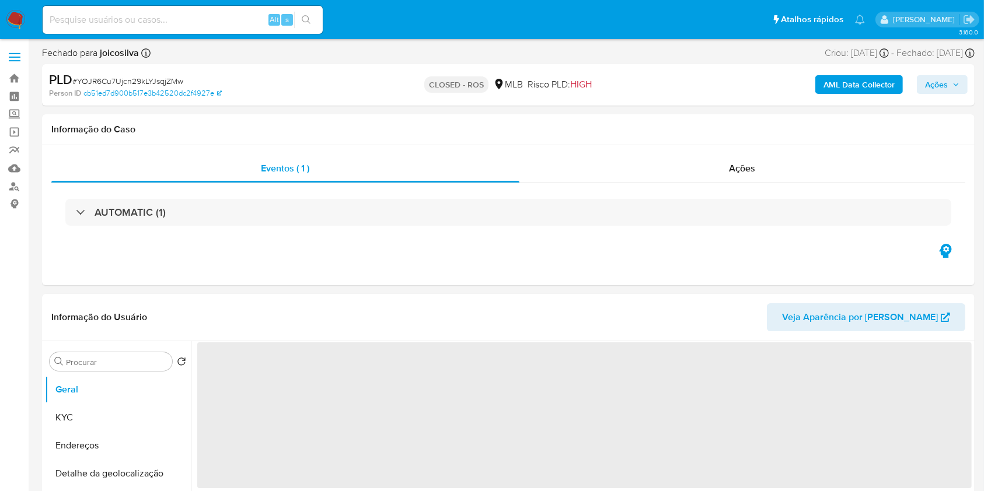
select select "10"
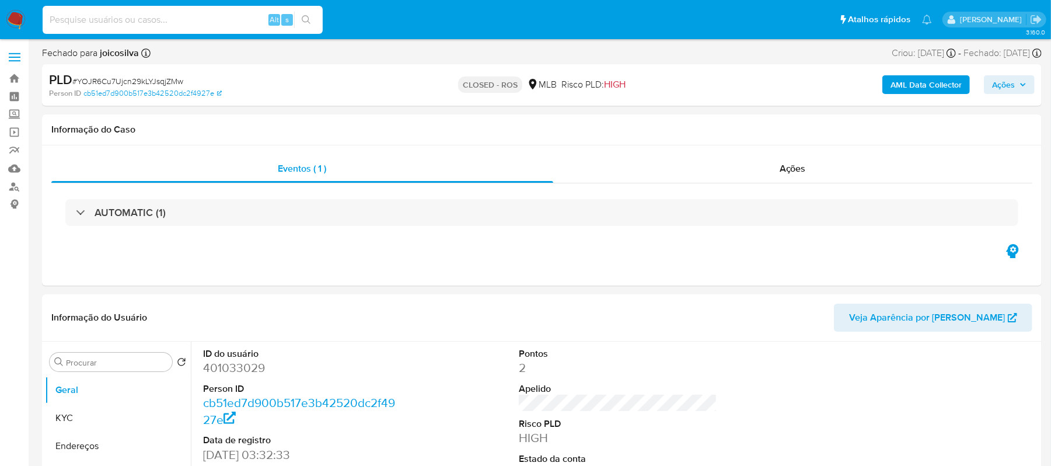
click at [169, 12] on input at bounding box center [183, 19] width 280 height 15
paste input "YzdgHBw7HaRlIf8PZr8tnSCx"
type input "YzdgHBw7HaRlIf8PZr8tnSCx"
click at [305, 24] on icon "search-icon" at bounding box center [306, 19] width 9 height 9
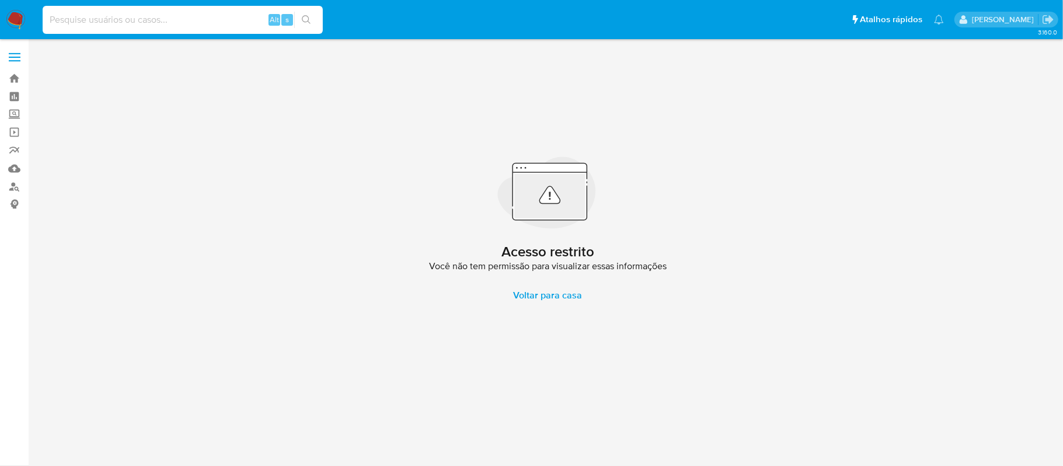
paste input "YzdgHBw7HaRlIf8PZr8tnSCx"
click at [43, 20] on input "YzdgHBw7HaRlIf8PZr8tnSCx" at bounding box center [183, 19] width 280 height 15
type input "YzdgHBw7HaRlIf8PZr8tnSCx"
click at [306, 14] on button "search-icon" at bounding box center [306, 20] width 24 height 16
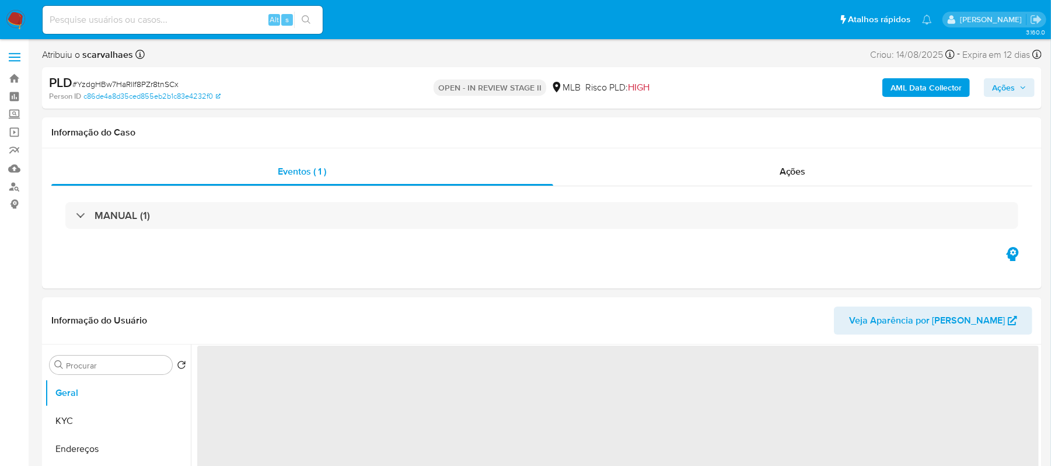
select select "10"
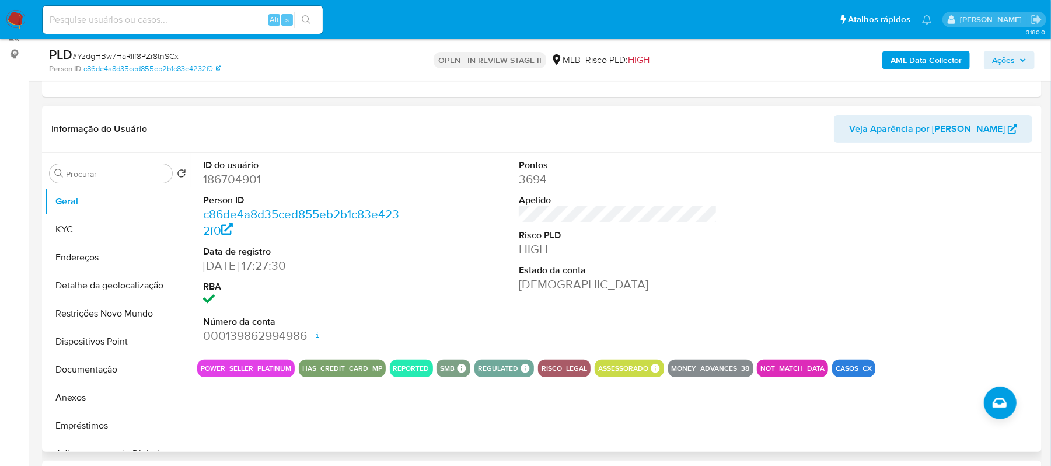
scroll to position [155, 0]
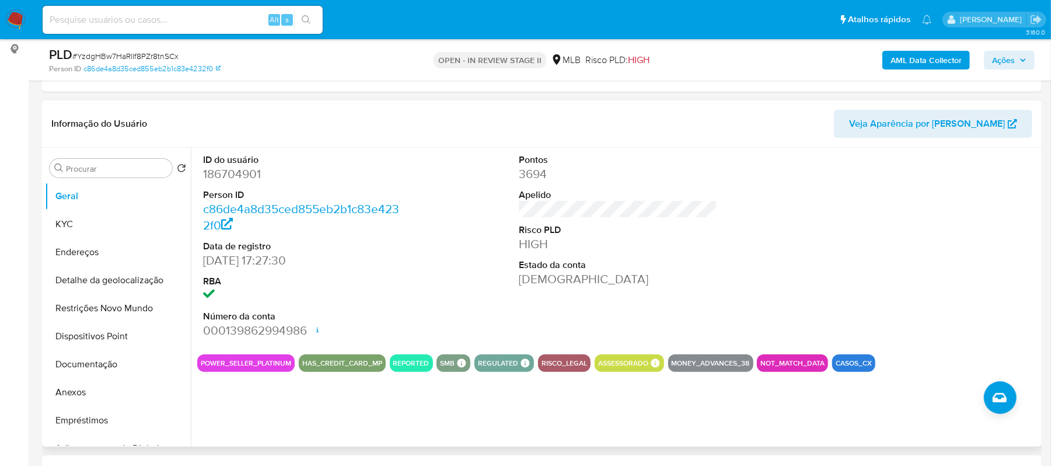
click at [413, 361] on button "REPORTED" at bounding box center [411, 363] width 36 height 5
drag, startPoint x: 68, startPoint y: 392, endPoint x: 76, endPoint y: 390, distance: 8.5
click at [68, 393] on button "Anexos" at bounding box center [113, 392] width 137 height 28
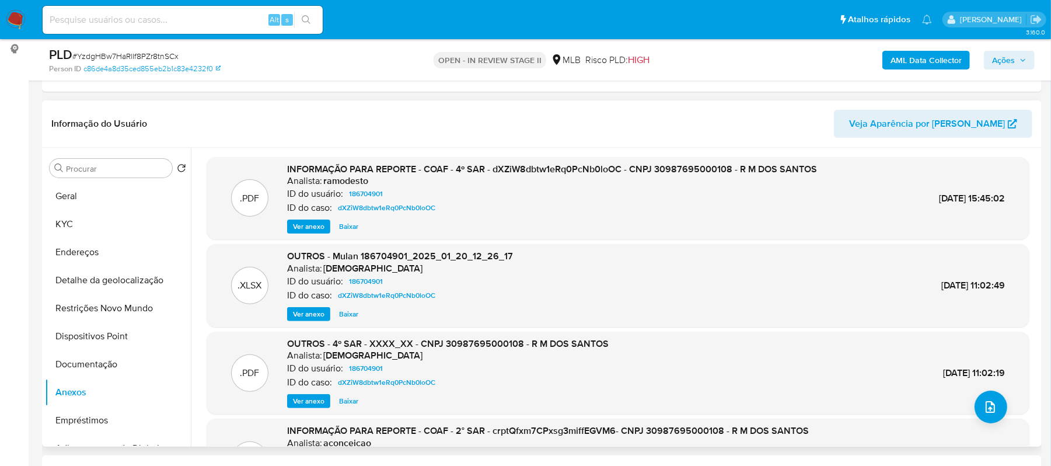
click at [313, 225] on span "Ver anexo" at bounding box center [309, 227] width 32 height 12
click at [302, 313] on span "Ver anexo" at bounding box center [309, 314] width 32 height 12
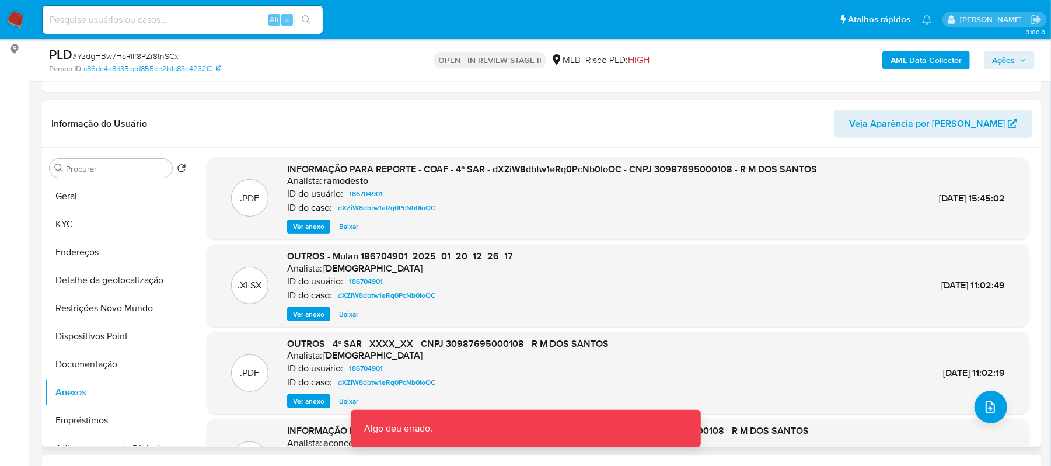
click at [308, 400] on span "Ver anexo" at bounding box center [309, 401] width 32 height 12
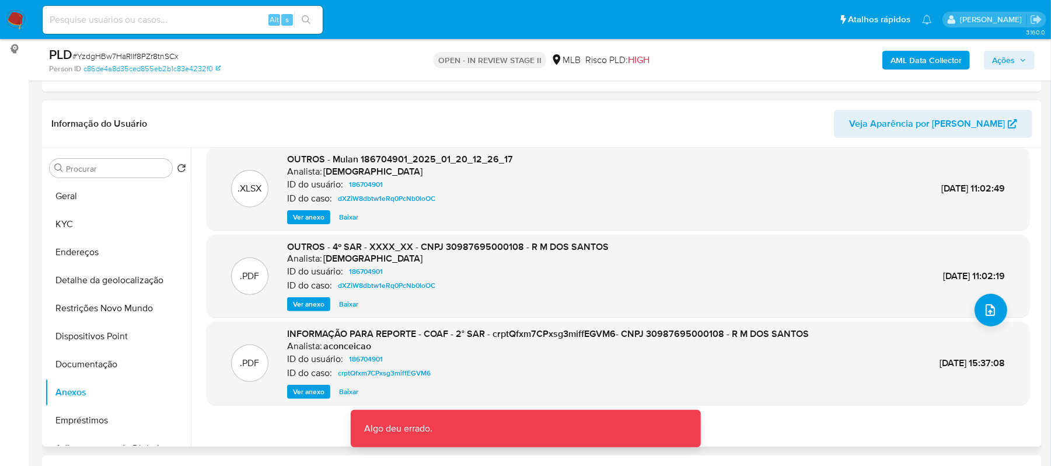
scroll to position [98, 0]
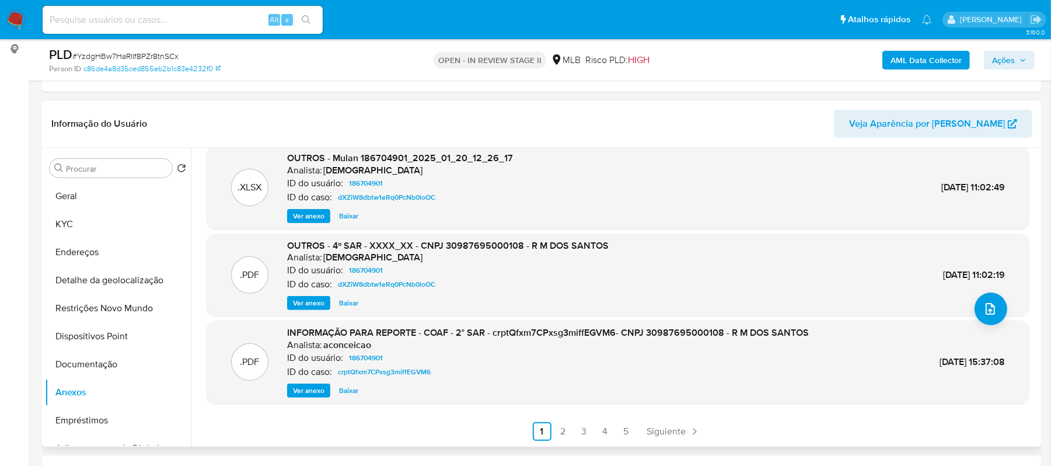
click at [311, 393] on span "Ver anexo" at bounding box center [309, 391] width 32 height 12
click at [82, 393] on button "Anexos" at bounding box center [113, 392] width 137 height 28
click at [97, 363] on button "Documentação" at bounding box center [113, 364] width 137 height 28
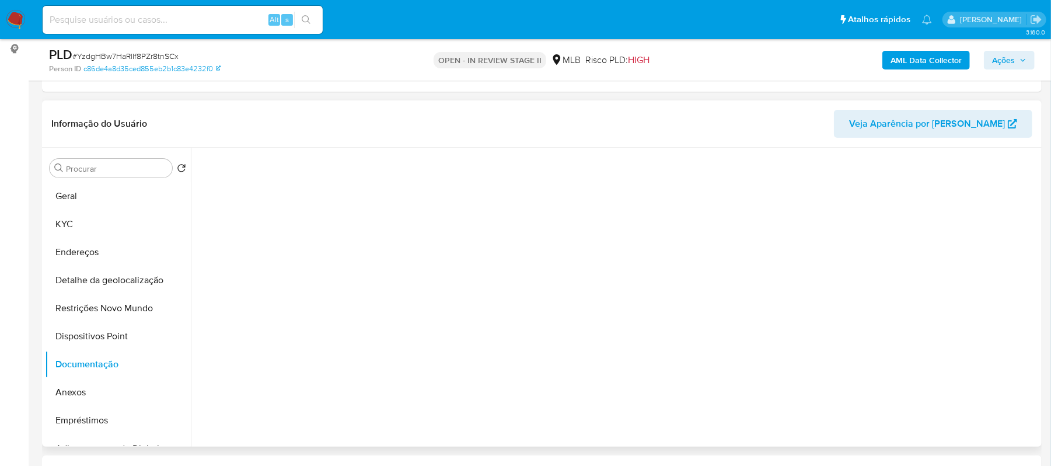
scroll to position [0, 0]
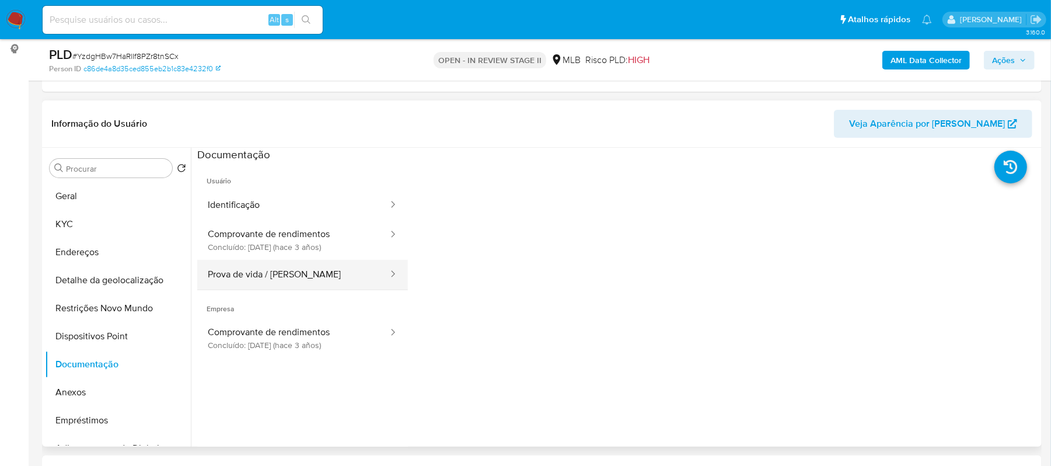
click at [271, 274] on button "Prova de vida / Selfie" at bounding box center [293, 275] width 192 height 30
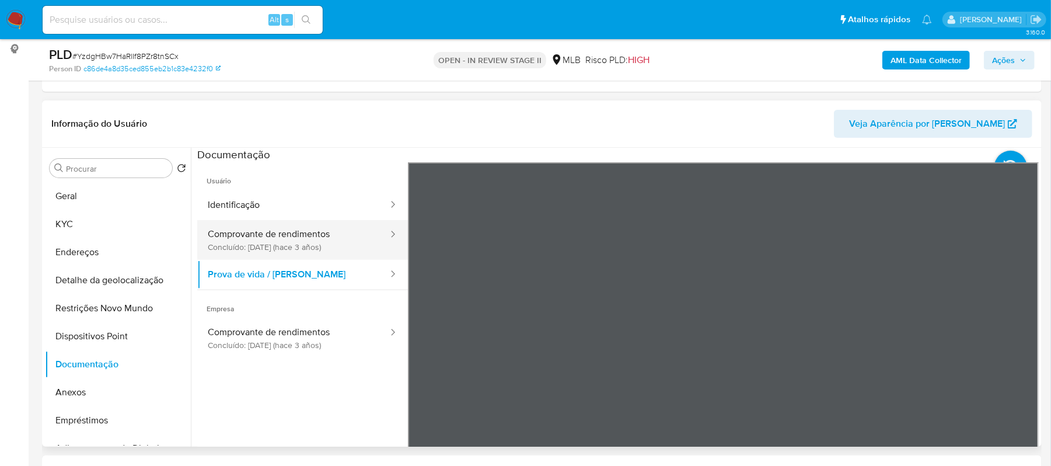
click at [272, 239] on button "Comprovante de rendimentos Concluído: 07/12/2022 (hace 3 años)" at bounding box center [293, 240] width 192 height 40
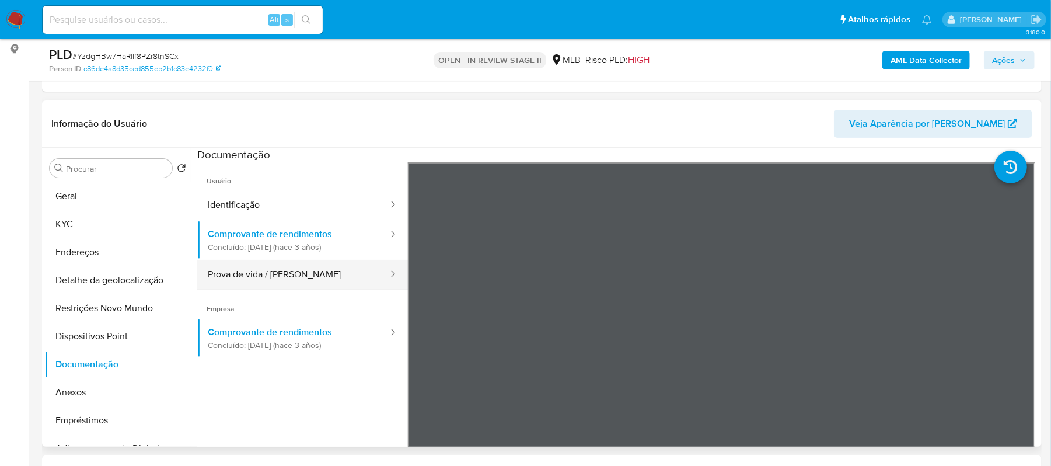
click at [285, 281] on button "Prova de vida / Selfie" at bounding box center [293, 275] width 192 height 30
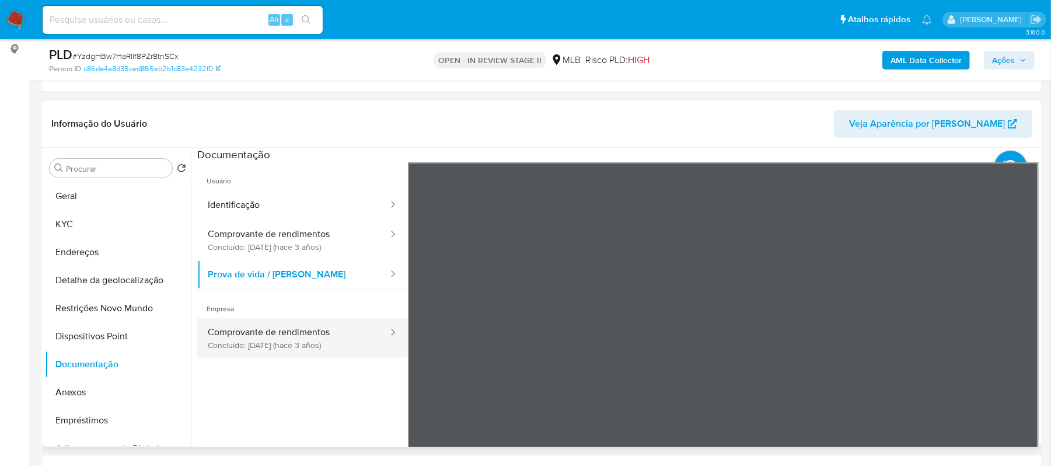
click at [321, 332] on button "Comprovante de rendimentos Concluído: 07/12/2022 (hace 3 años)" at bounding box center [293, 338] width 192 height 40
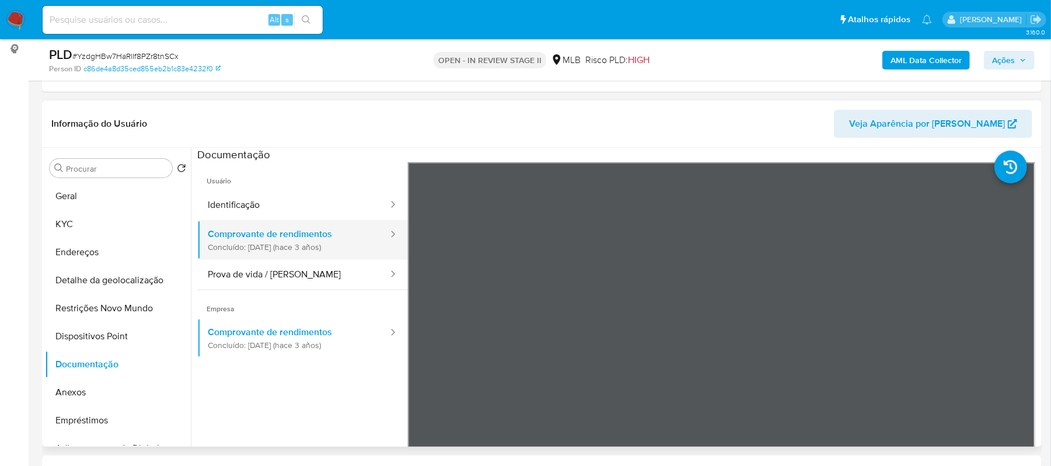
click at [222, 232] on button "Comprovante de rendimentos Concluído: 07/12/2022 (hace 3 años)" at bounding box center [293, 240] width 192 height 40
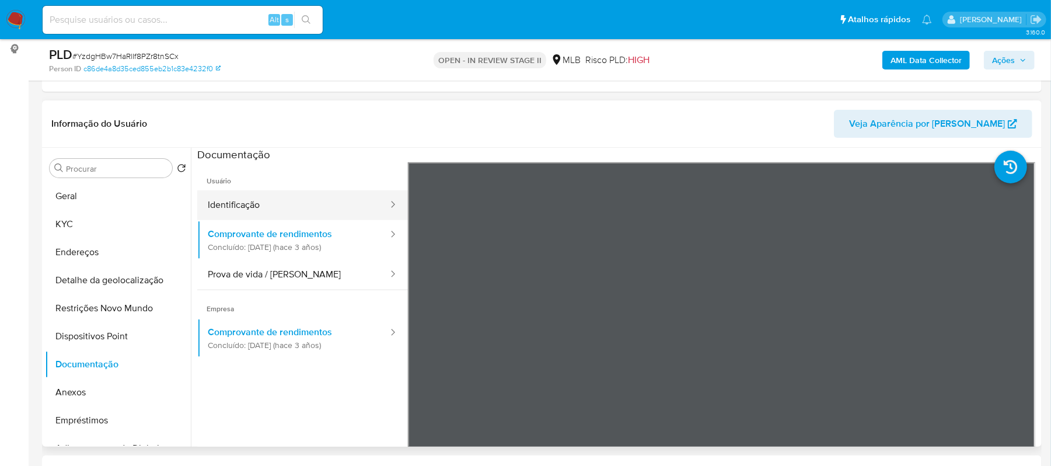
click at [245, 208] on button "Identificação" at bounding box center [293, 205] width 192 height 30
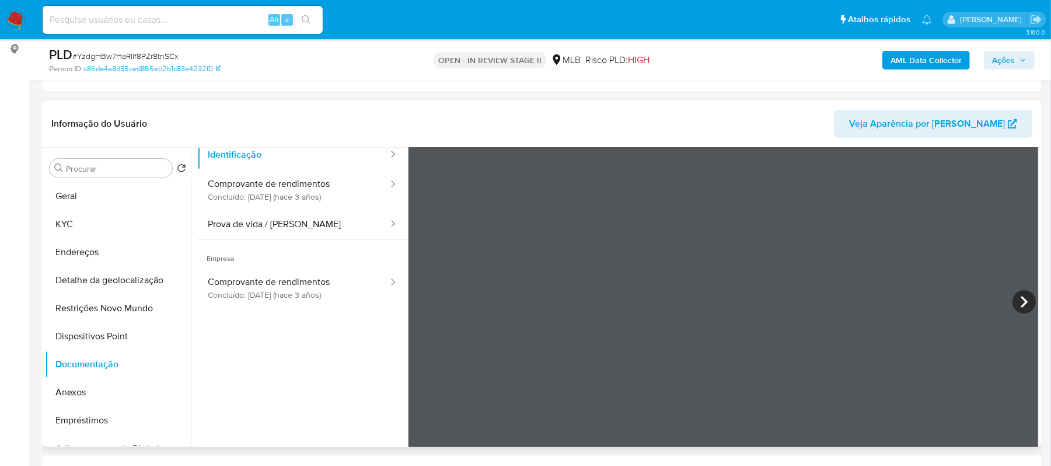
scroll to position [78, 0]
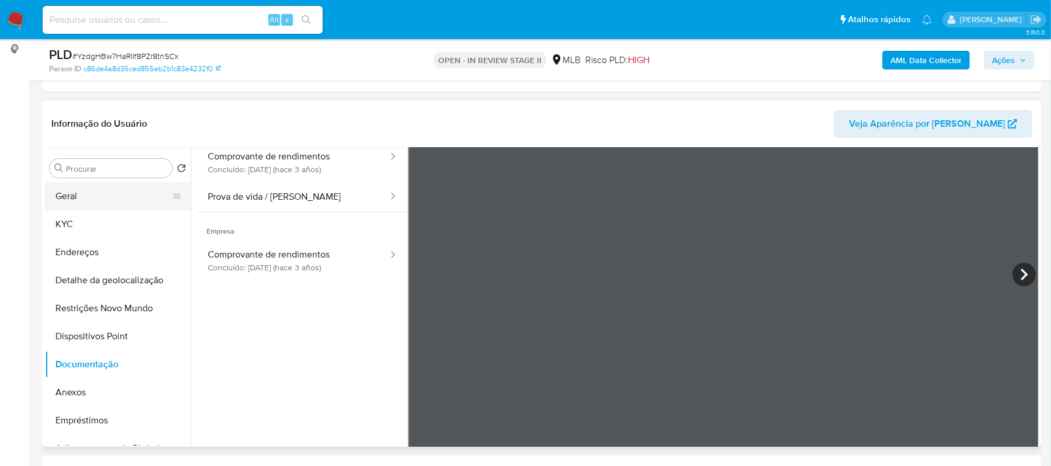
click at [109, 197] on button "Geral" at bounding box center [113, 196] width 137 height 28
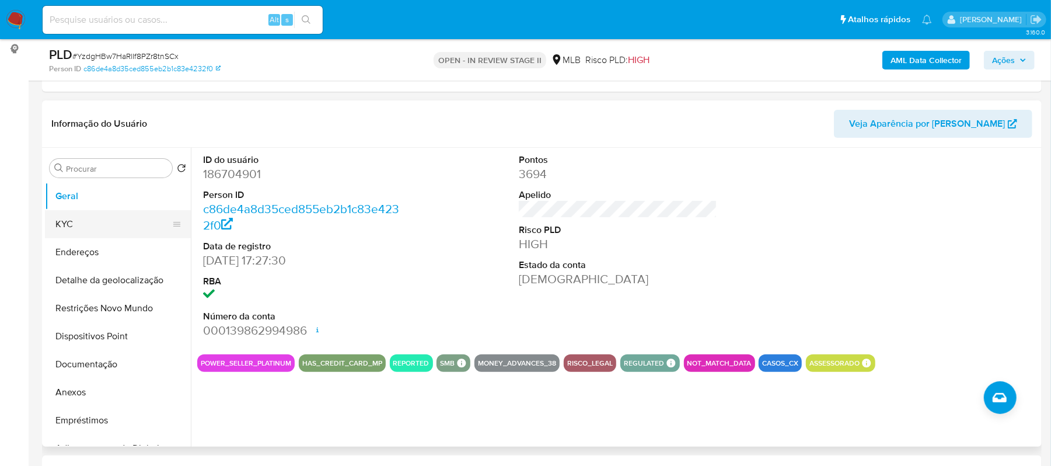
click at [96, 224] on button "KYC" at bounding box center [113, 224] width 137 height 28
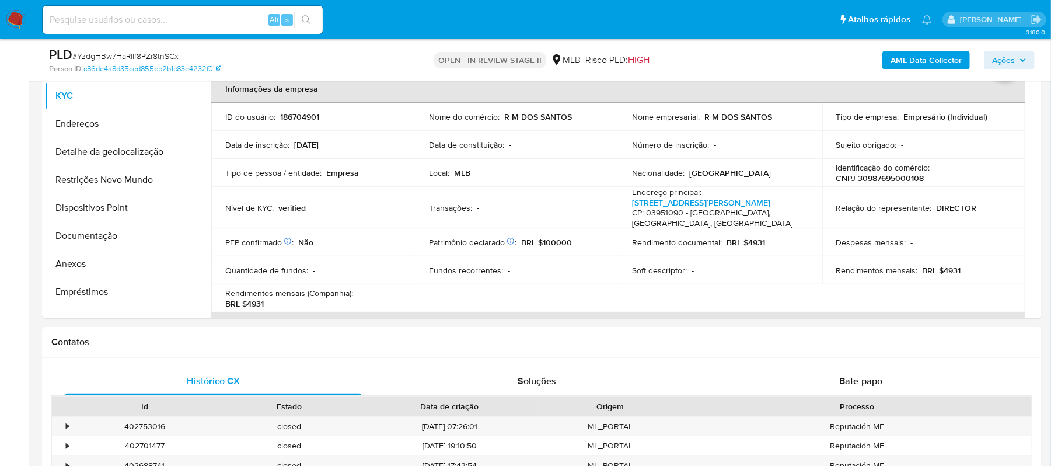
scroll to position [292, 0]
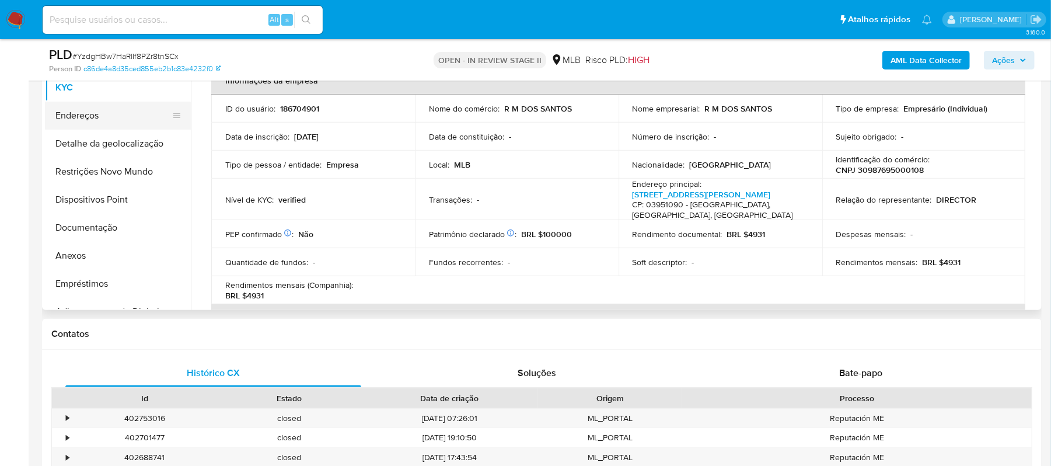
click at [117, 120] on button "Endereços" at bounding box center [113, 116] width 137 height 28
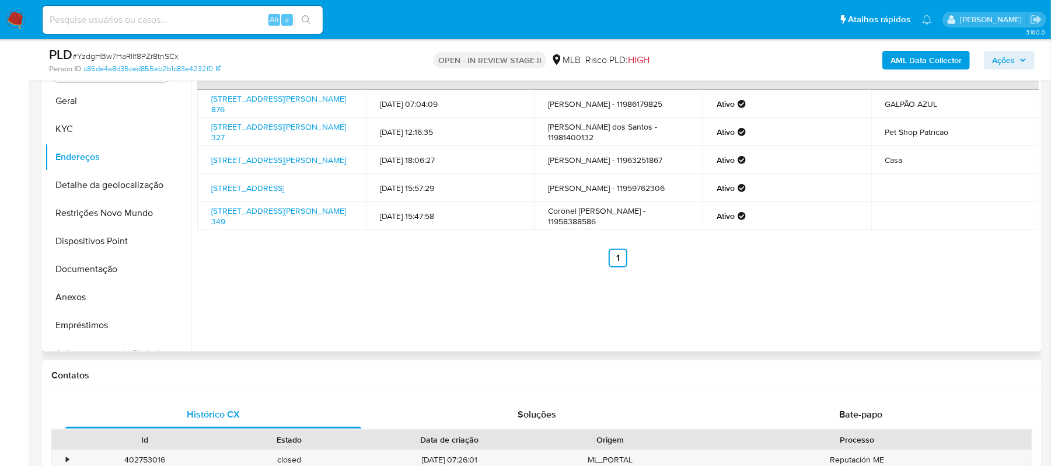
scroll to position [214, 0]
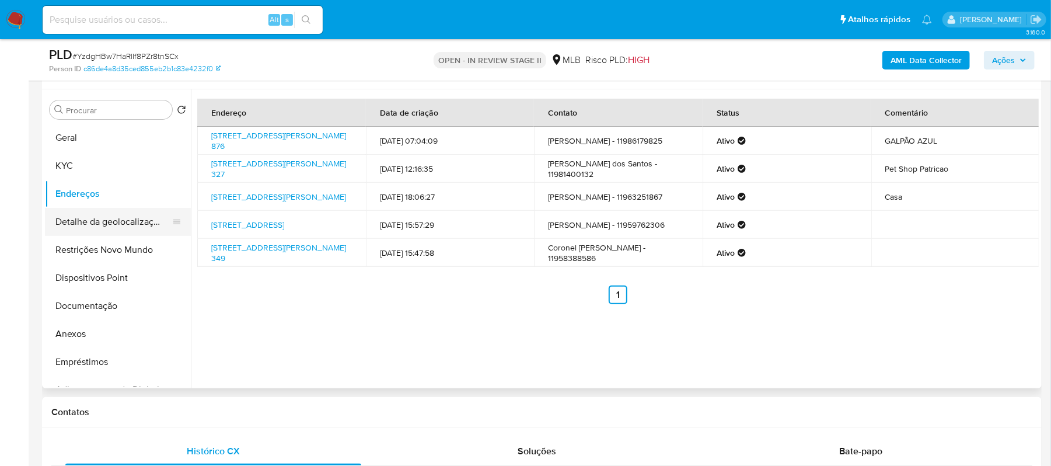
drag, startPoint x: 112, startPoint y: 231, endPoint x: 127, endPoint y: 225, distance: 15.9
click at [127, 225] on button "Detalhe da geolocalização" at bounding box center [113, 222] width 137 height 28
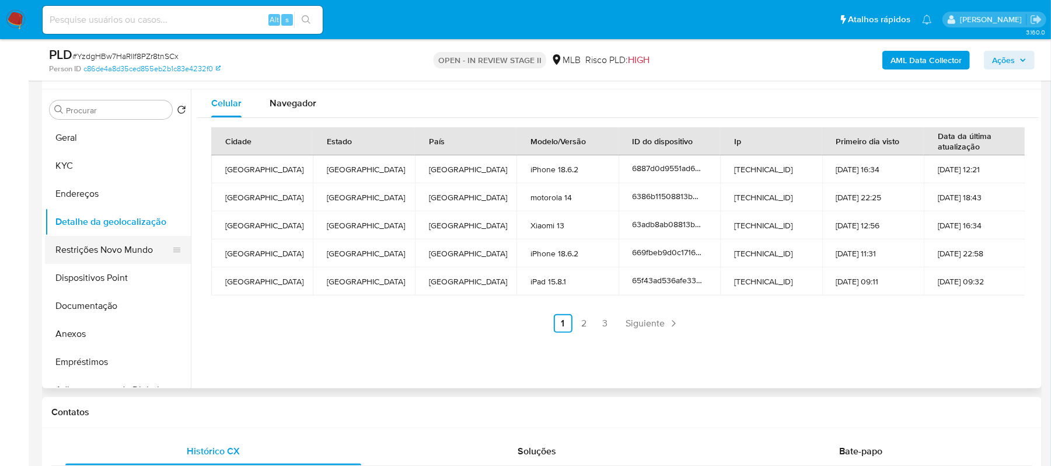
click at [108, 248] on button "Restrições Novo Mundo" at bounding box center [113, 250] width 137 height 28
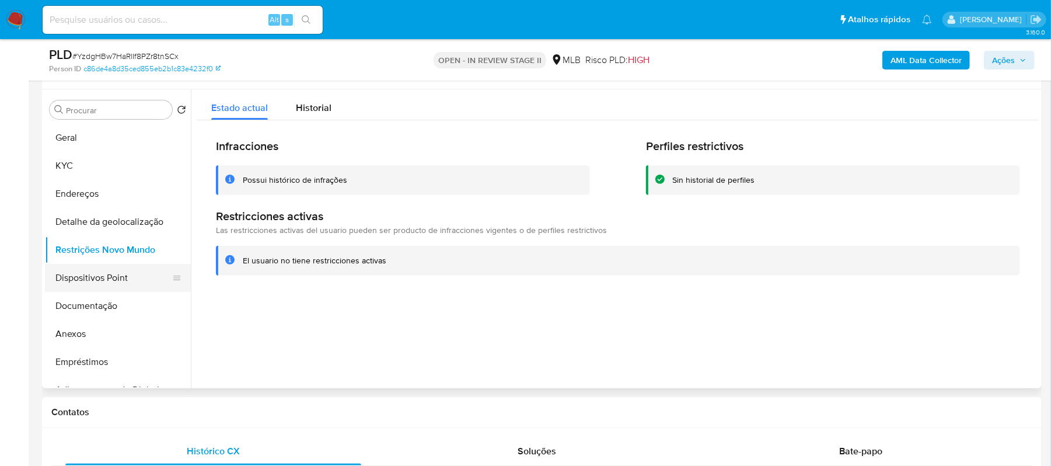
click at [113, 277] on button "Dispositivos Point" at bounding box center [113, 278] width 137 height 28
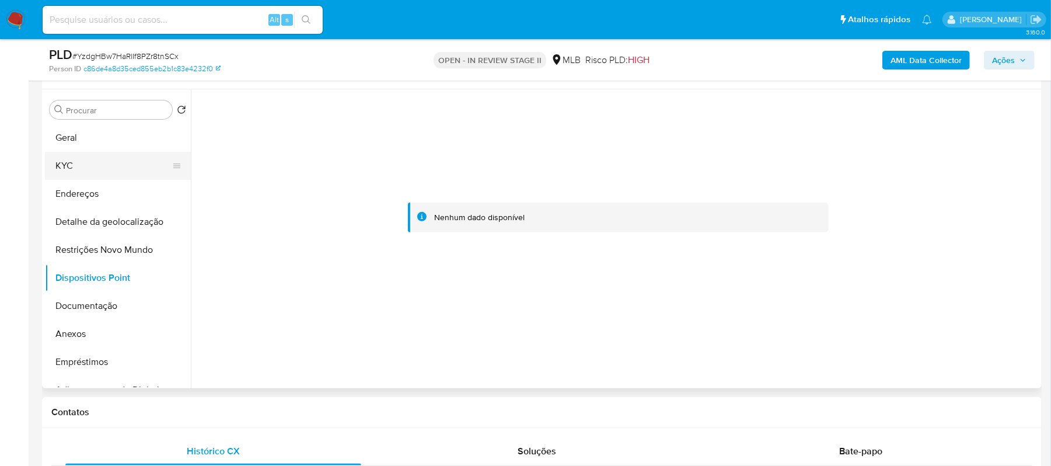
click at [75, 164] on button "KYC" at bounding box center [113, 166] width 137 height 28
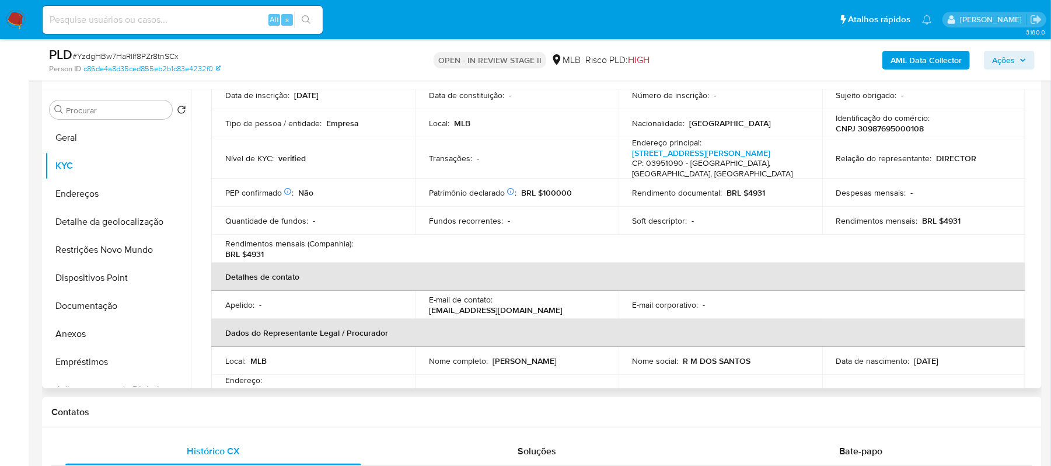
scroll to position [155, 0]
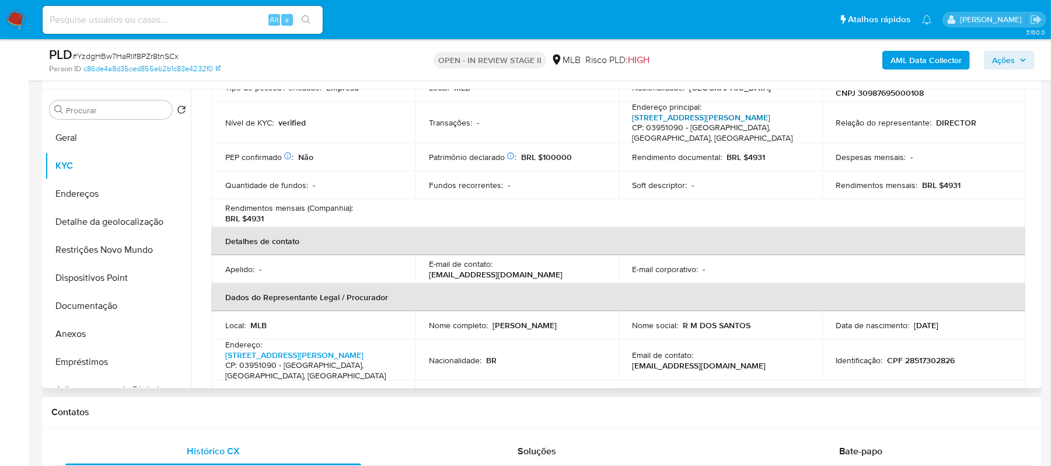
click at [672, 114] on link "Rua Doutor Paulo Queiroz 876, Jardim Nove De Julho" at bounding box center [702, 117] width 138 height 12
click at [112, 329] on button "Anexos" at bounding box center [113, 334] width 137 height 28
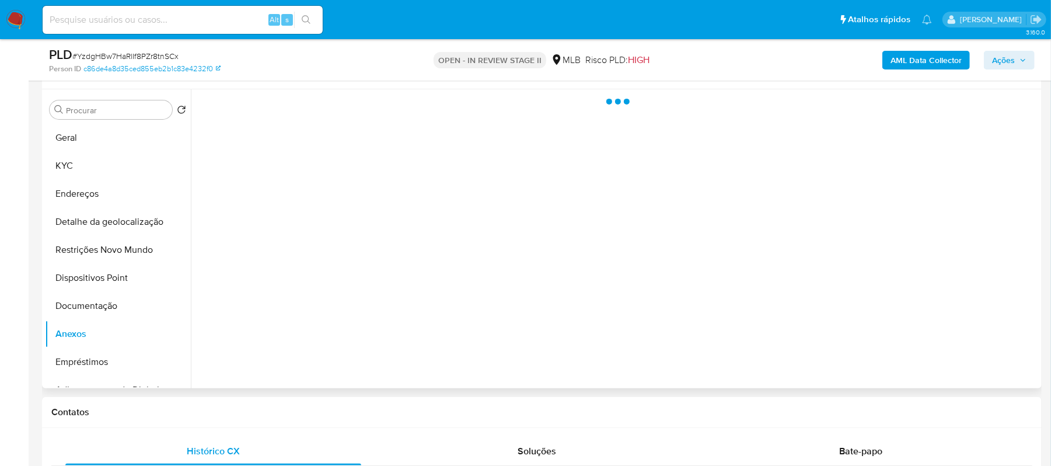
scroll to position [0, 0]
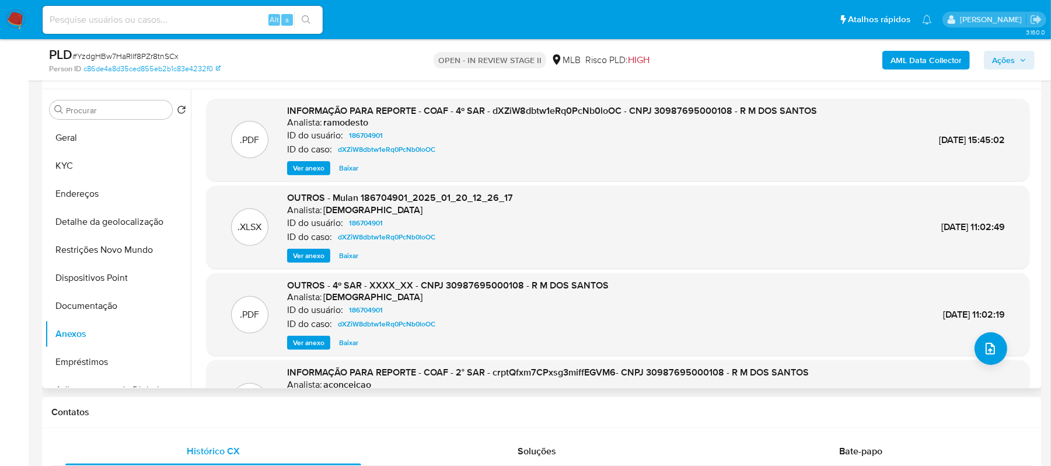
click at [299, 162] on span "Ver anexo" at bounding box center [309, 168] width 32 height 12
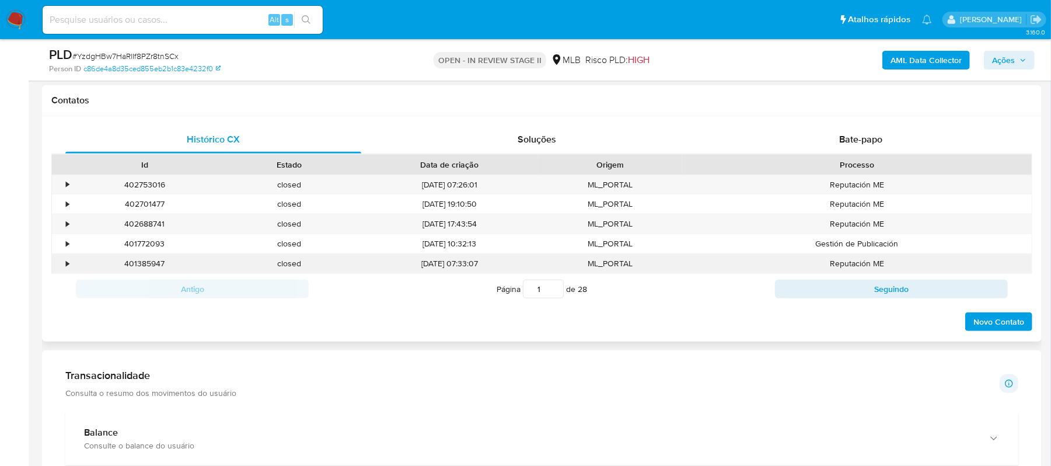
scroll to position [914, 0]
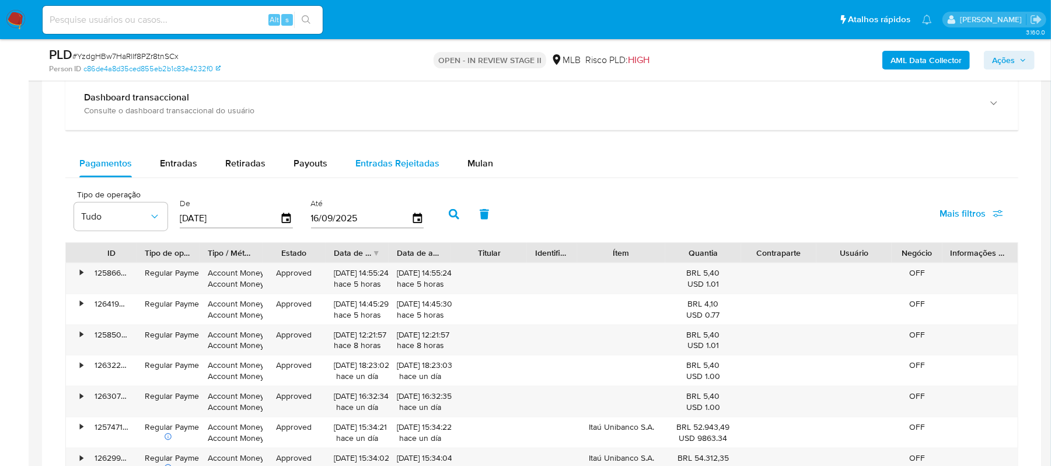
click at [402, 157] on div "Entradas Rejeitadas" at bounding box center [397, 163] width 84 height 28
select select "10"
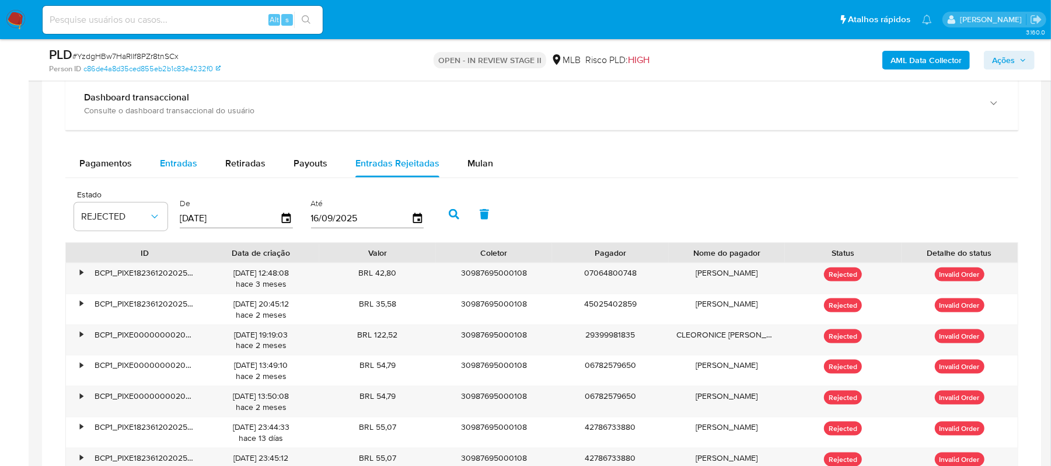
click at [185, 166] on span "Entradas" at bounding box center [178, 162] width 37 height 13
select select "10"
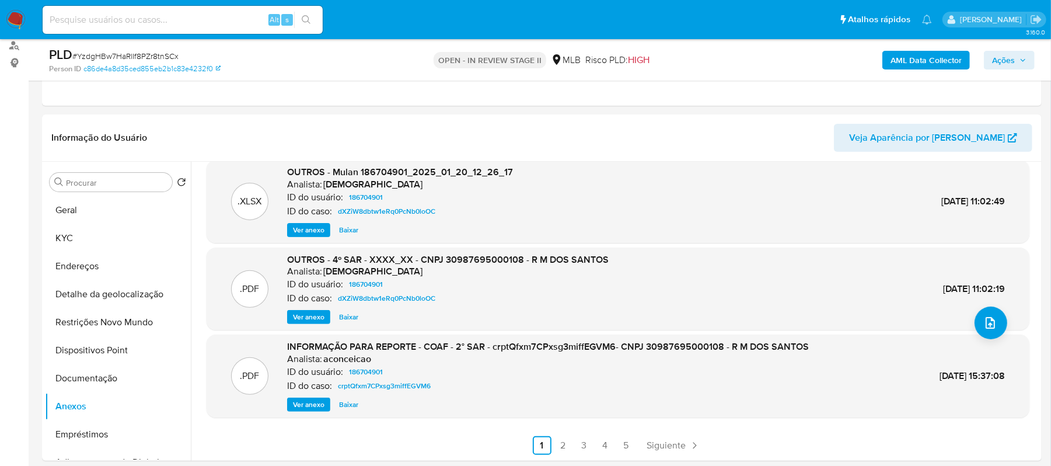
scroll to position [136, 0]
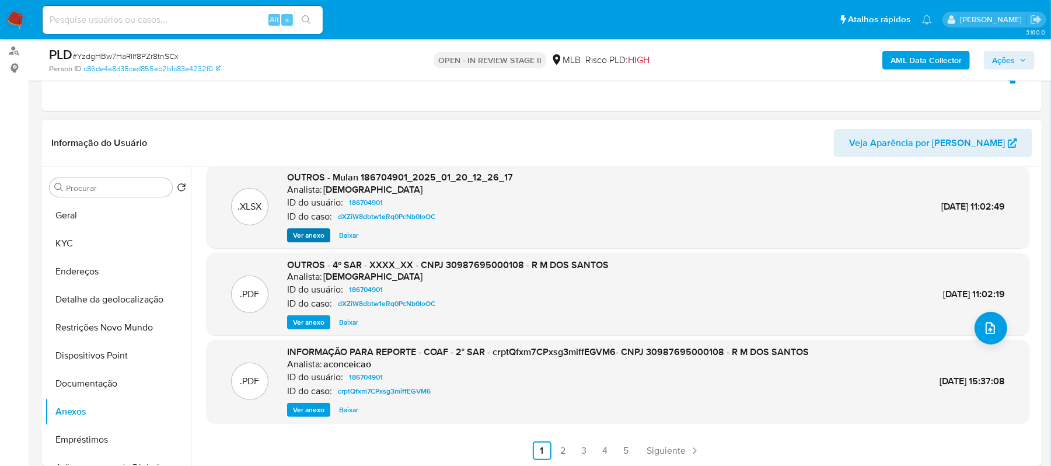
click at [302, 232] on span "Ver anexo" at bounding box center [309, 235] width 32 height 12
drag, startPoint x: 527, startPoint y: 266, endPoint x: 611, endPoint y: 269, distance: 84.1
click at [611, 269] on div ".PDF OUTROS - 4º SAR - XXXX_XX - CNPJ 30987695000108 - R M DOS SANTOS Analista:…" at bounding box center [617, 294] width 811 height 71
copy span "R M DOS SANTOS"
click at [83, 215] on button "Geral" at bounding box center [113, 215] width 137 height 28
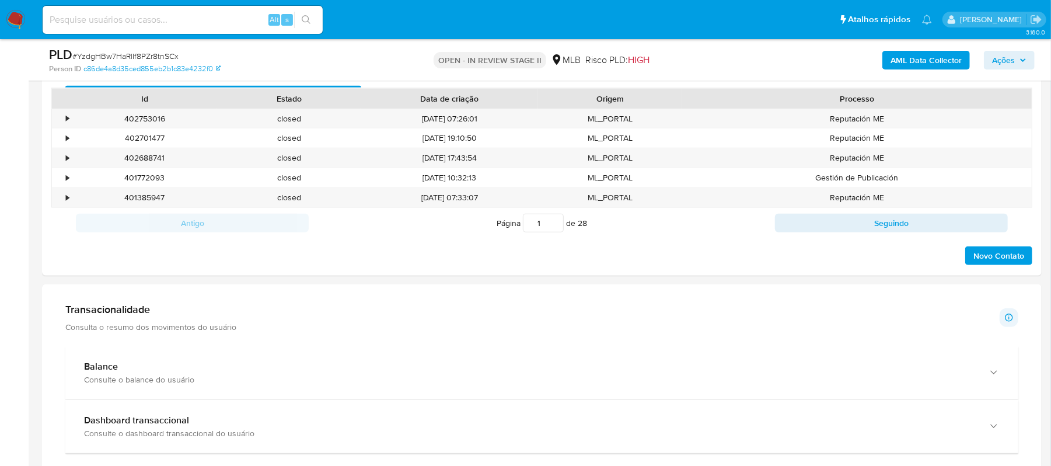
scroll to position [681, 0]
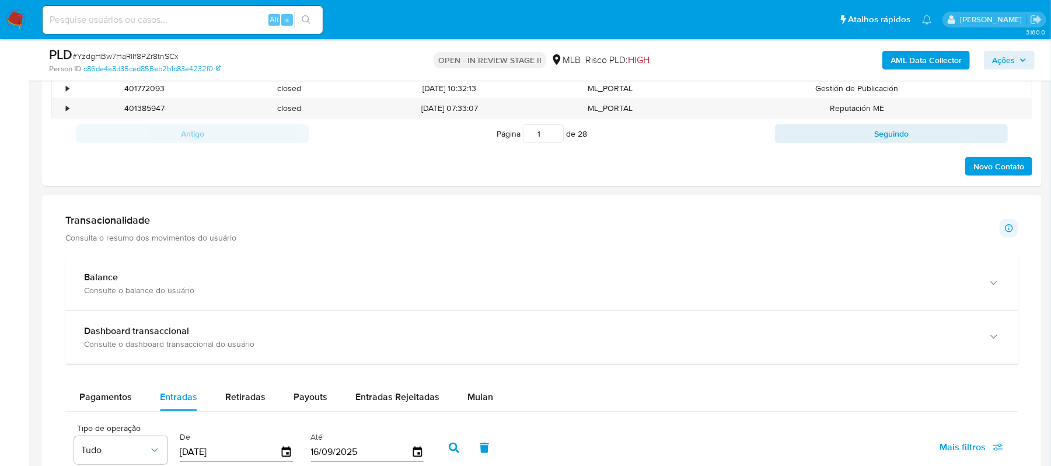
click at [204, 239] on p "Consulta o resumo dos movimentos do usuário" at bounding box center [150, 237] width 171 height 11
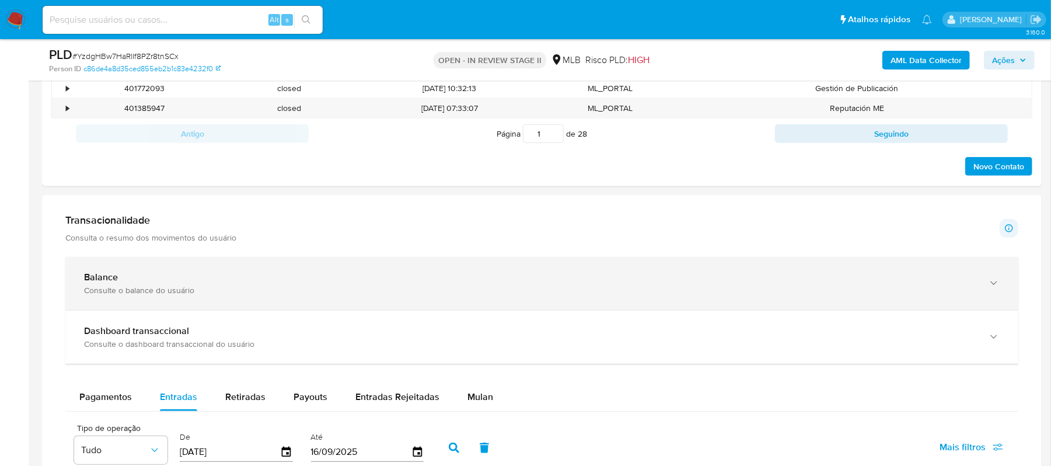
click at [993, 289] on icon "button" at bounding box center [994, 283] width 12 height 12
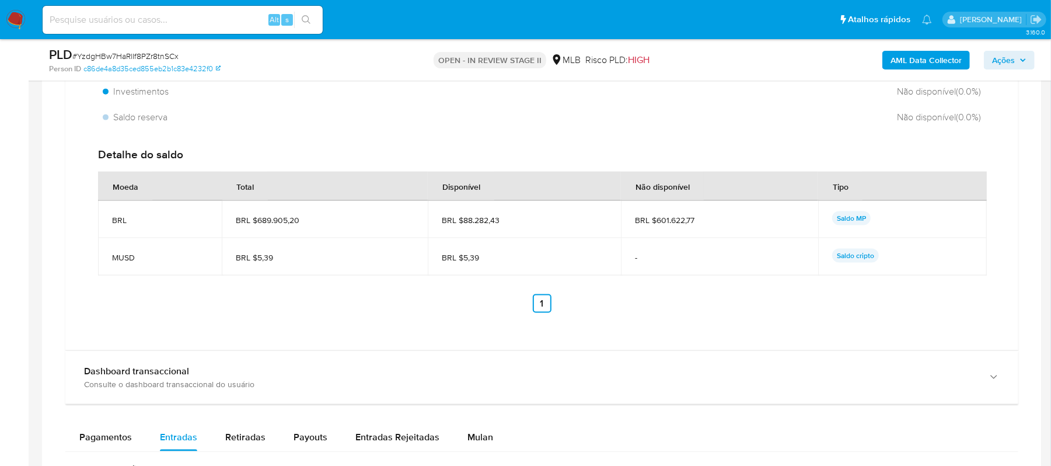
scroll to position [1155, 0]
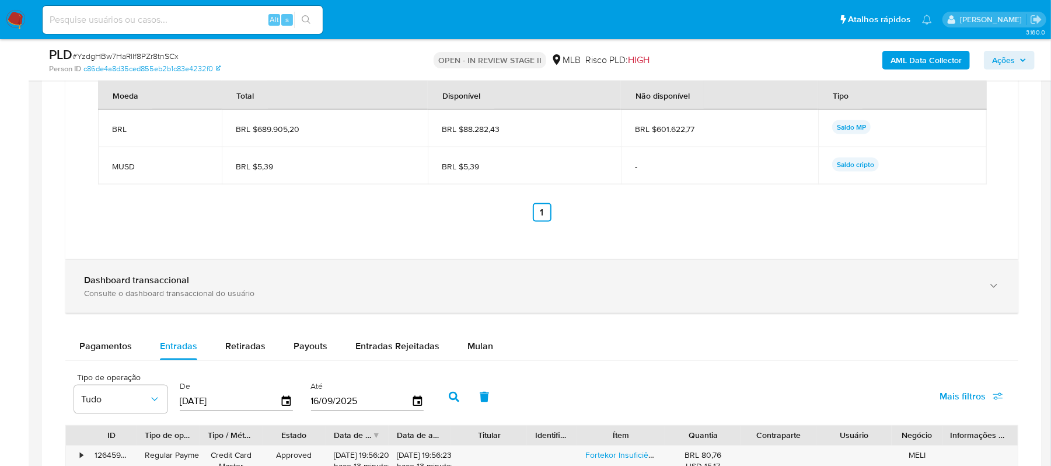
click at [991, 291] on icon "button" at bounding box center [994, 286] width 12 height 12
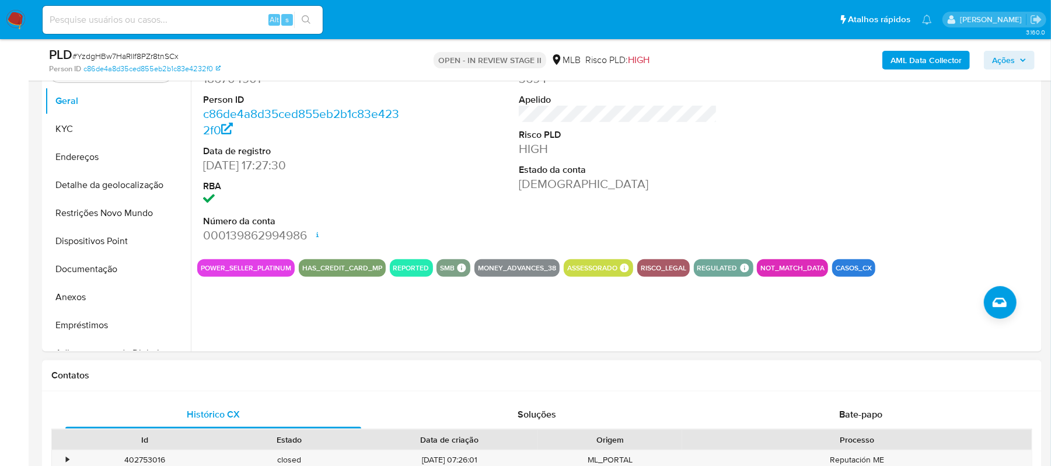
scroll to position [221, 0]
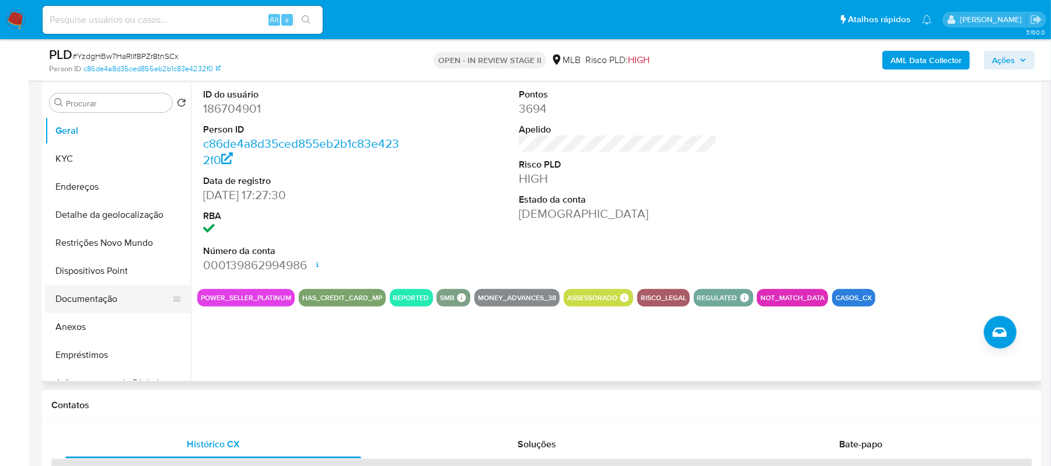
click at [104, 291] on button "Documentação" at bounding box center [113, 299] width 137 height 28
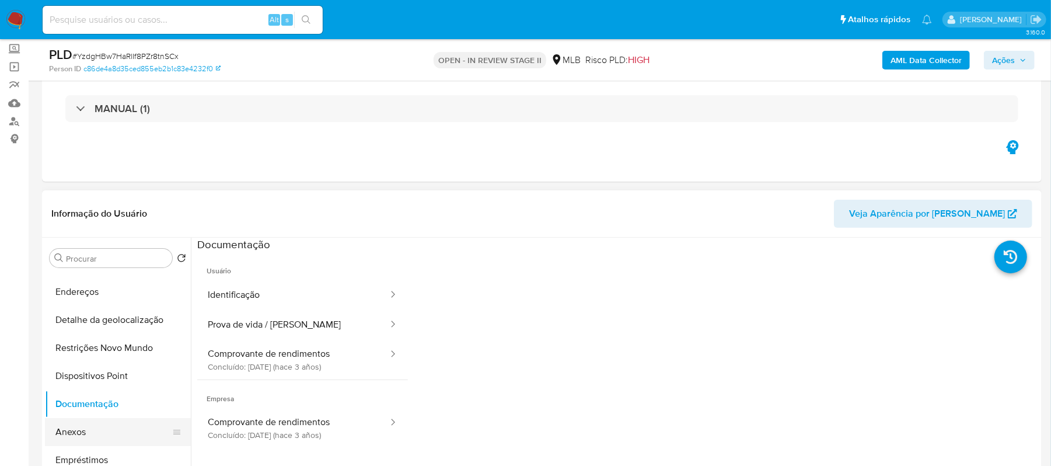
scroll to position [78, 0]
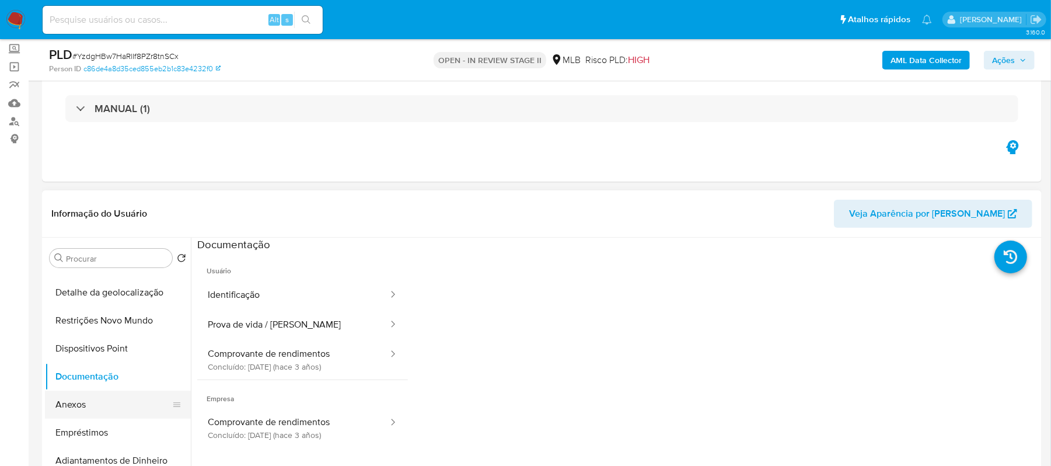
click at [105, 400] on button "Anexos" at bounding box center [113, 405] width 137 height 28
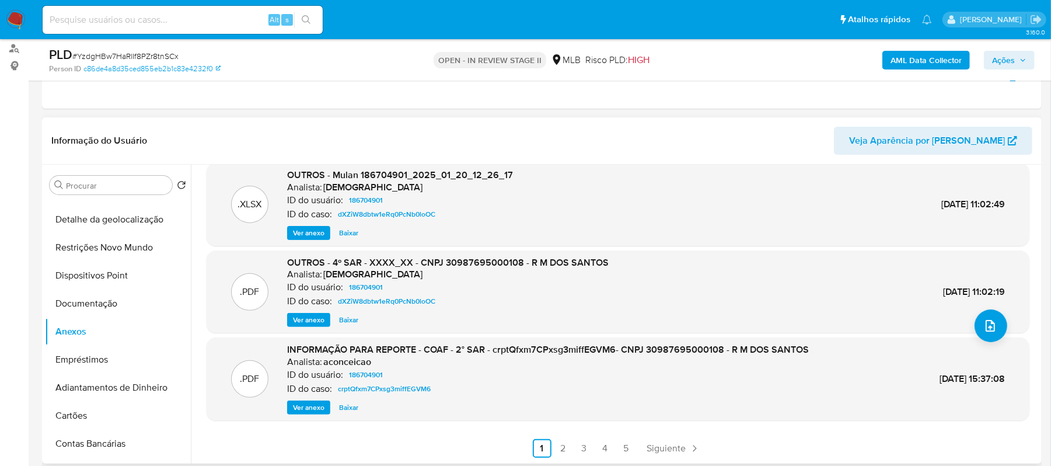
scroll to position [221, 0]
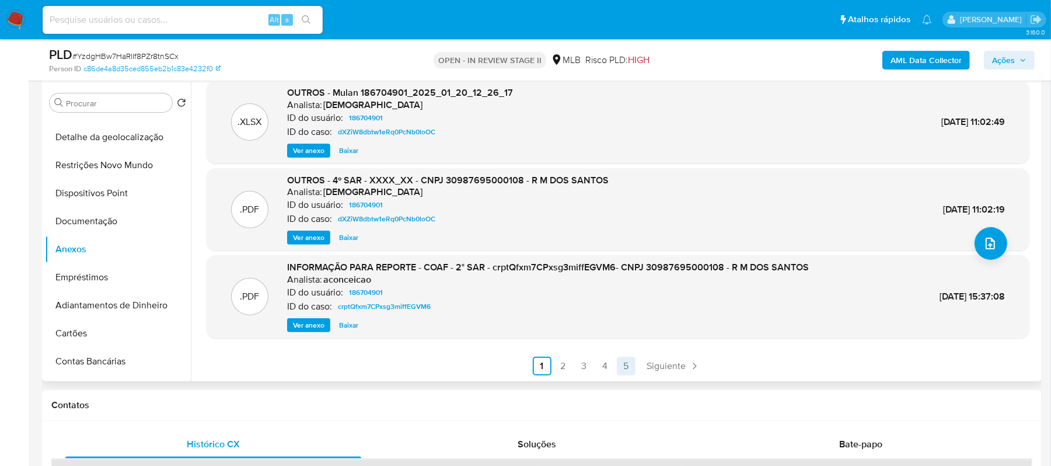
click at [622, 365] on link "5" at bounding box center [626, 366] width 19 height 19
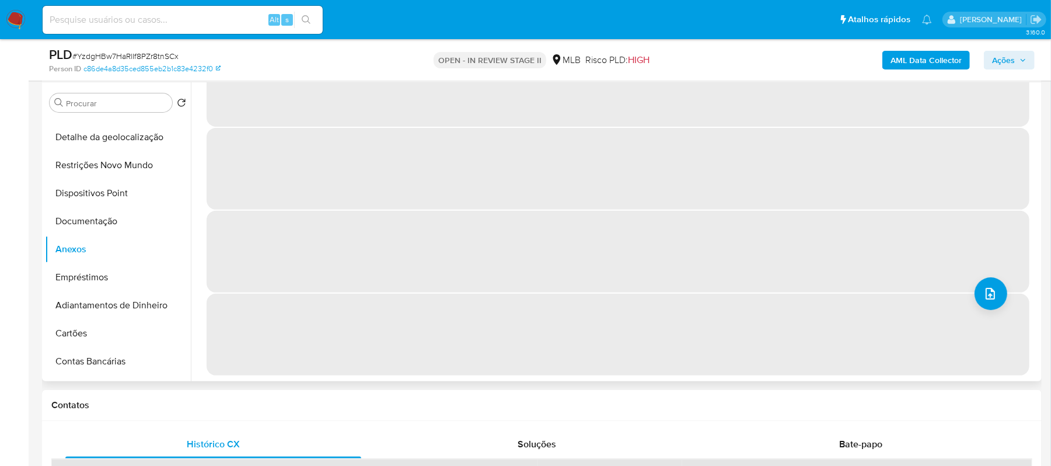
scroll to position [0, 0]
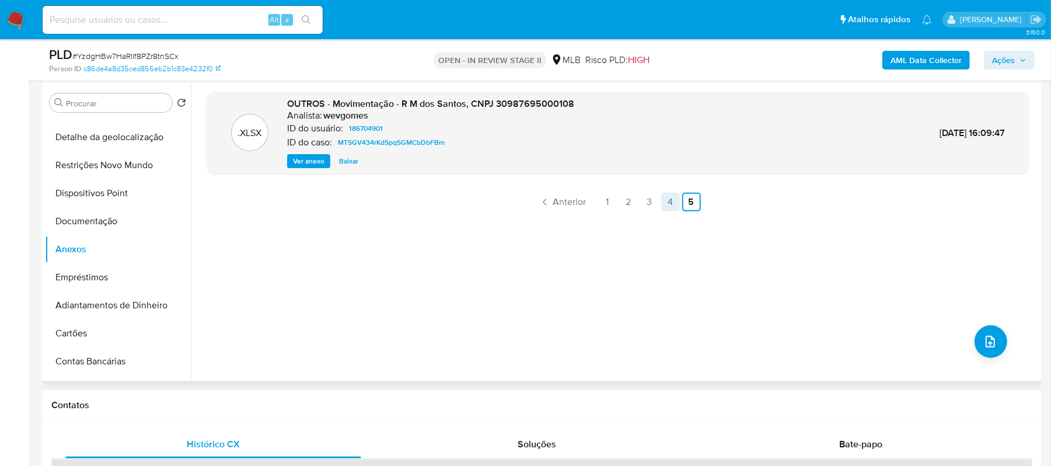
click at [668, 208] on link "4" at bounding box center [670, 202] width 19 height 19
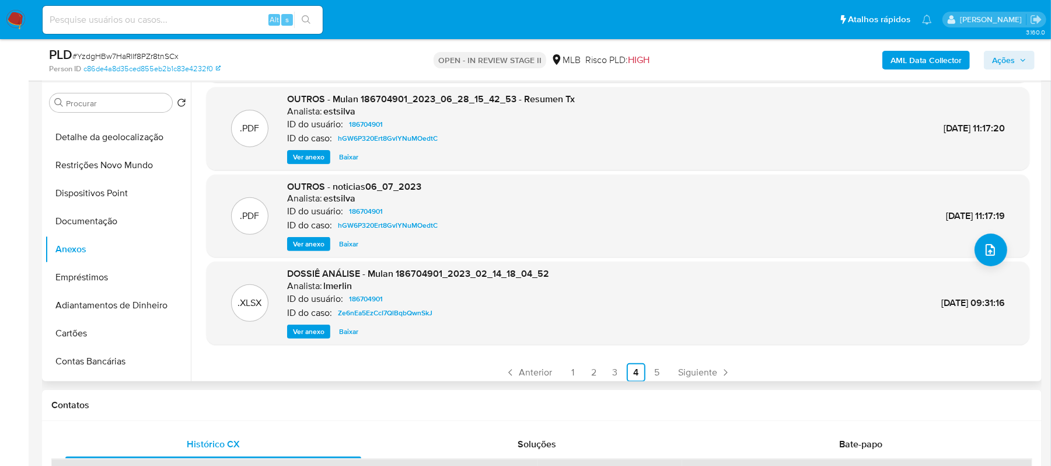
scroll to position [98, 0]
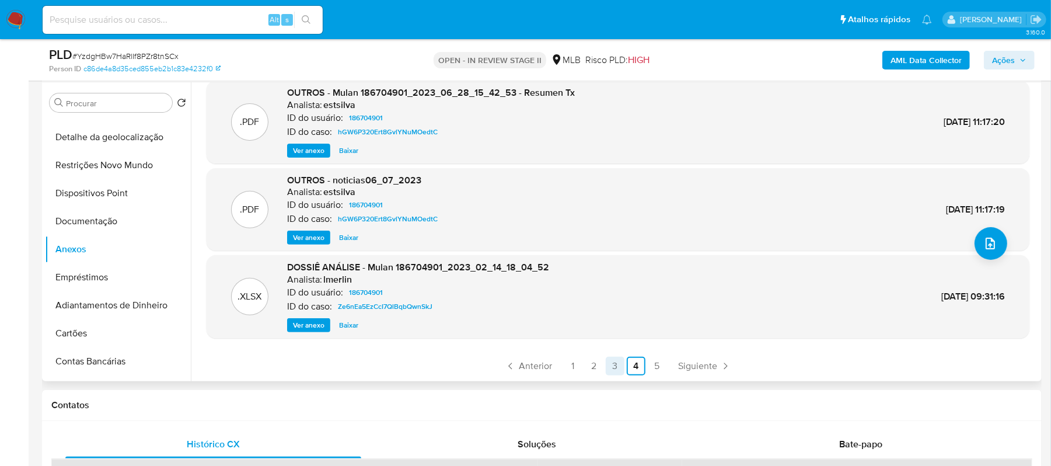
click at [614, 363] on link "3" at bounding box center [615, 366] width 19 height 19
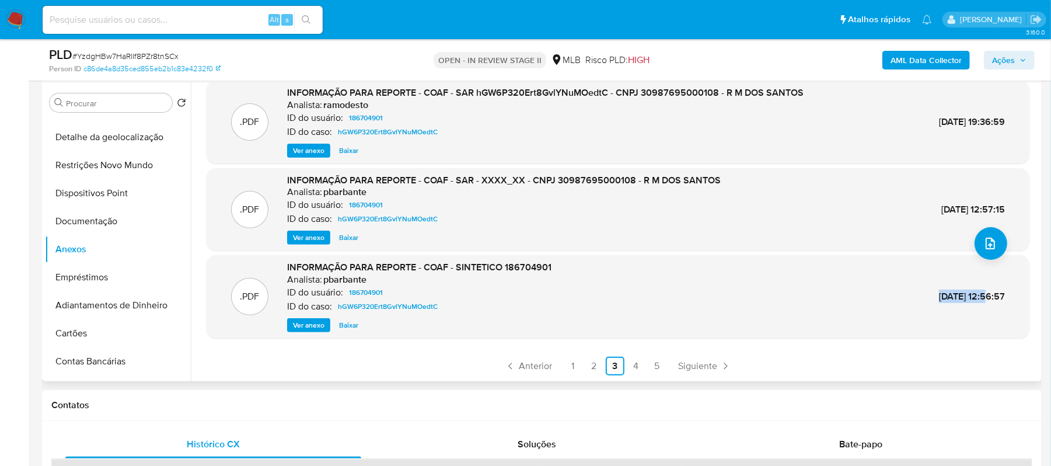
drag, startPoint x: 914, startPoint y: 295, endPoint x: 963, endPoint y: 297, distance: 49.1
click at [963, 297] on span "21/Jul/2023 12:56:57" at bounding box center [972, 296] width 66 height 13
copy span "21/Jul/2023"
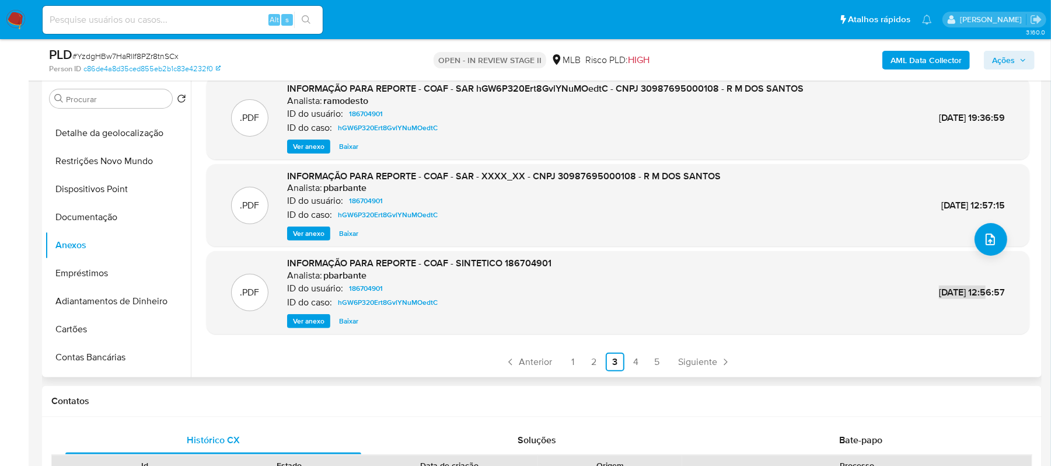
scroll to position [299, 0]
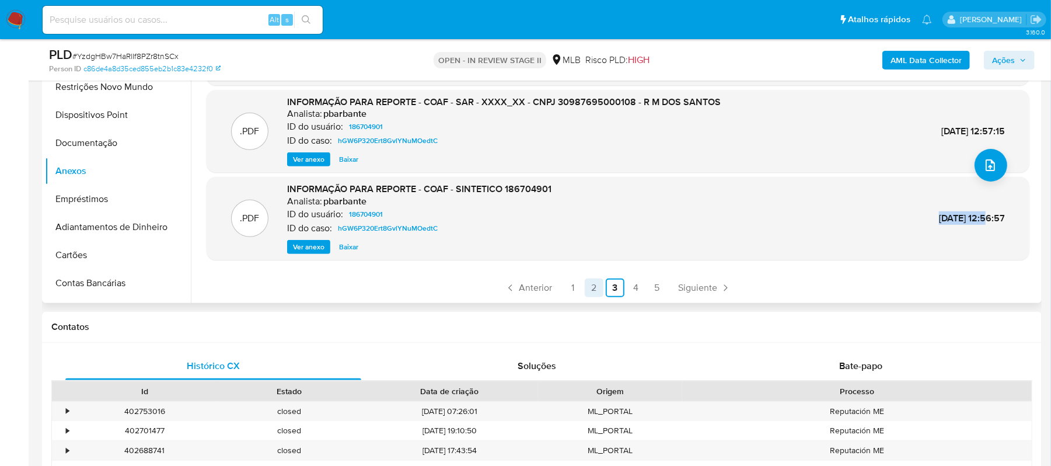
click at [592, 290] on link "2" at bounding box center [594, 287] width 19 height 19
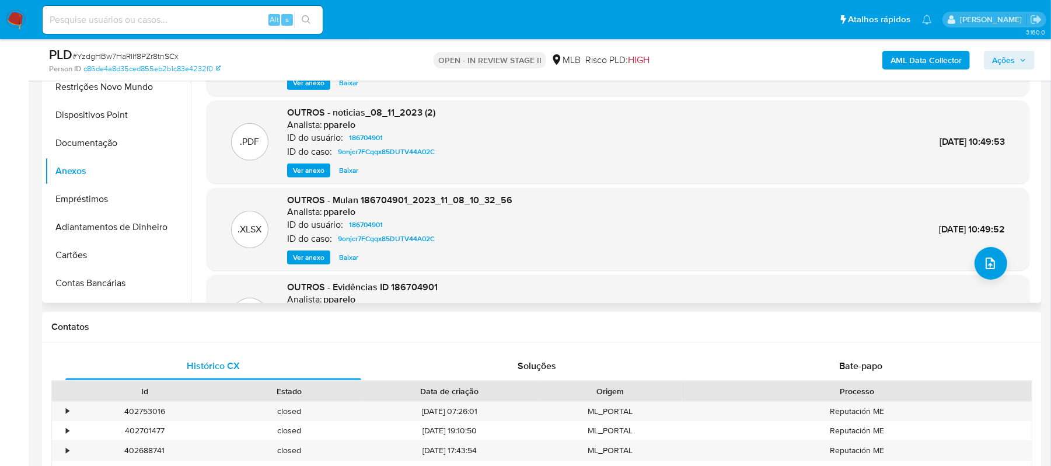
scroll to position [98, 0]
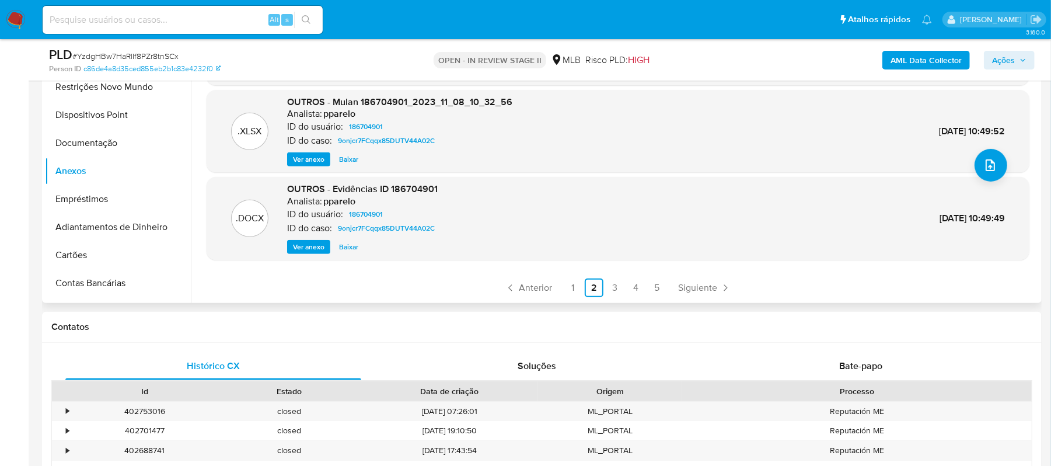
click at [322, 243] on span "Ver anexo" at bounding box center [309, 247] width 32 height 12
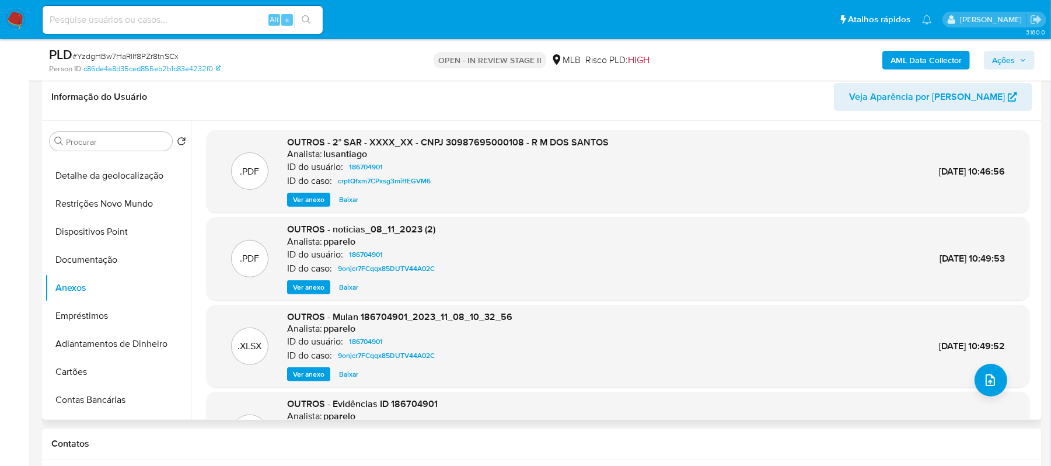
scroll to position [143, 0]
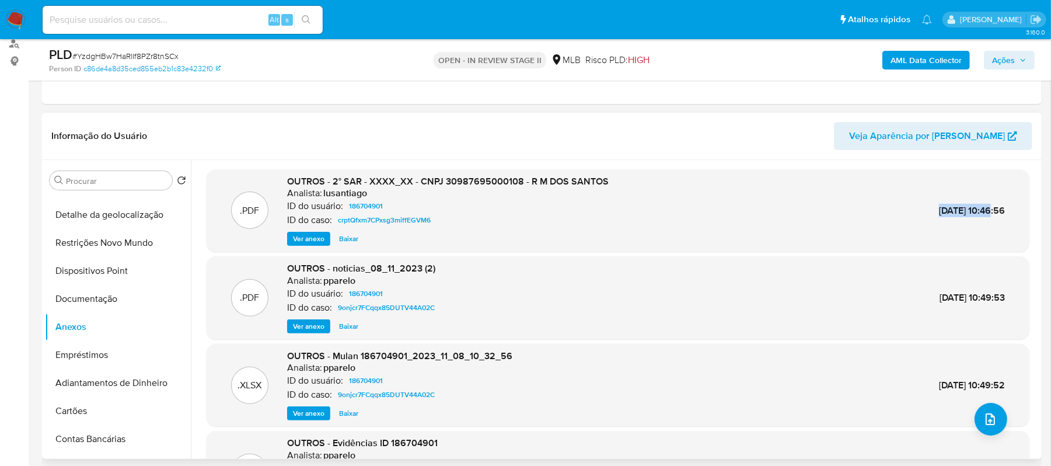
drag, startPoint x: 909, startPoint y: 211, endPoint x: 958, endPoint y: 215, distance: 48.6
click at [964, 214] on span "10/Abr/2024 10:46:56" at bounding box center [972, 210] width 66 height 13
copy span "10/Abr/2024"
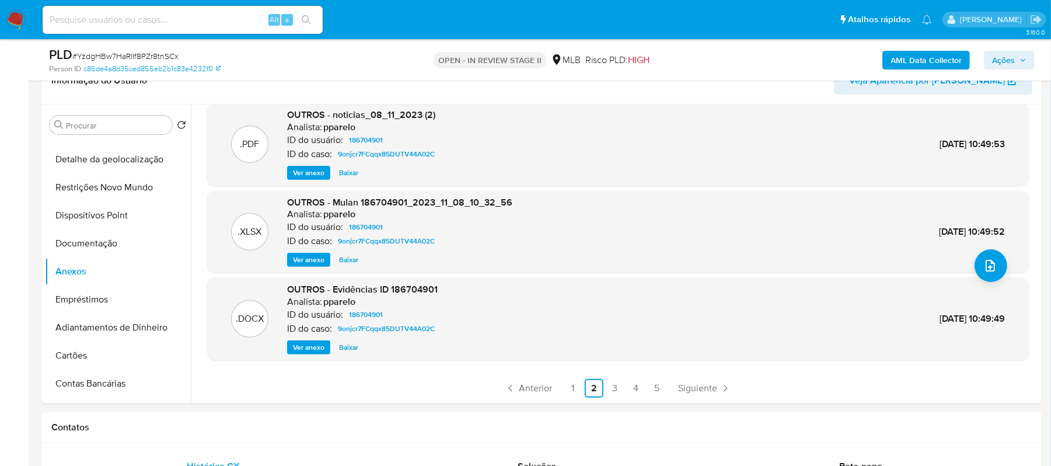
scroll to position [299, 0]
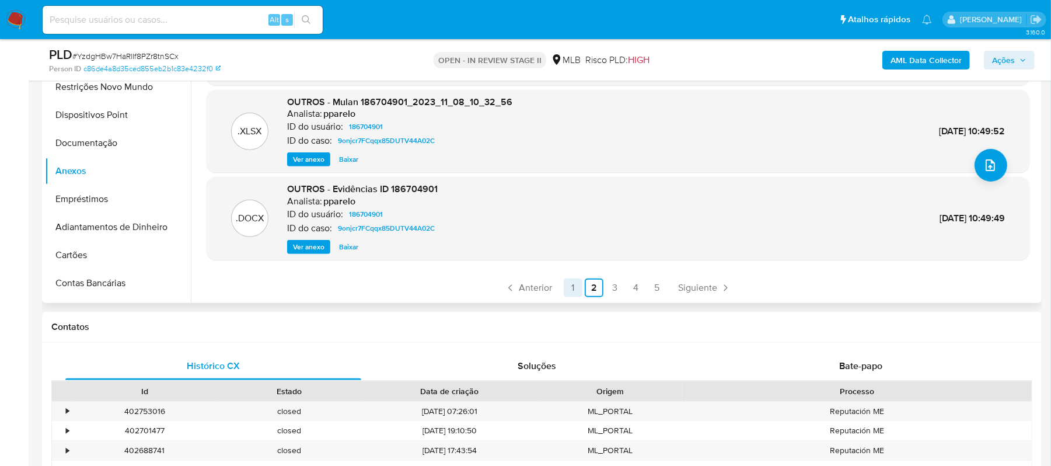
click at [570, 287] on link "1" at bounding box center [573, 287] width 19 height 19
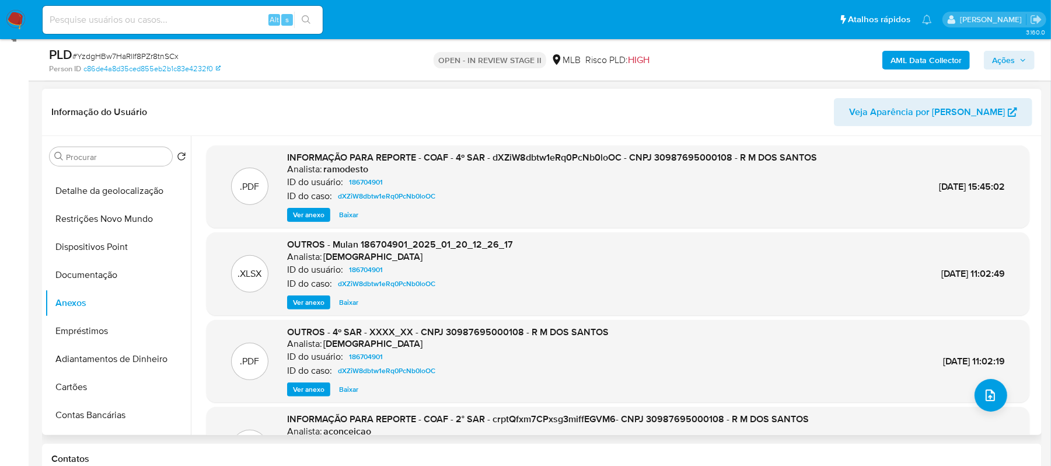
scroll to position [143, 0]
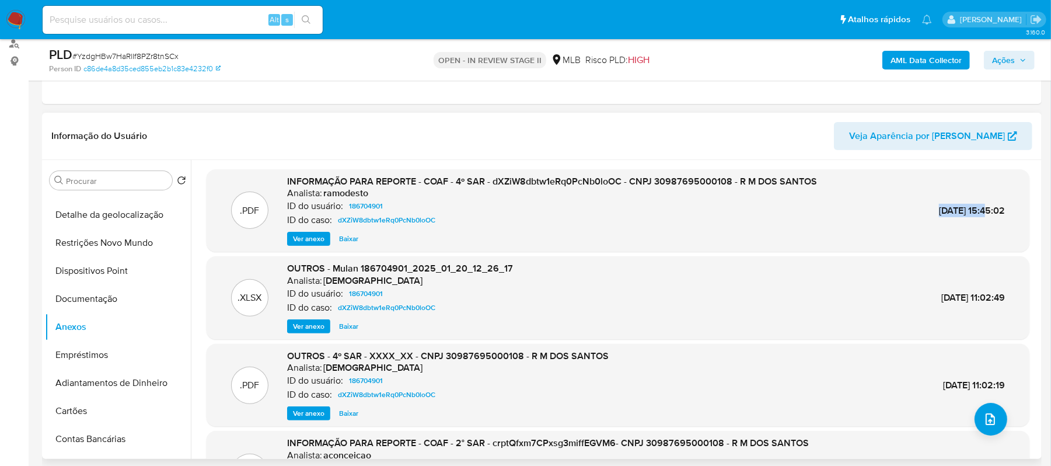
drag, startPoint x: 905, startPoint y: 212, endPoint x: 962, endPoint y: 211, distance: 57.2
click at [962, 211] on div ".PDF INFORMAÇÃO PARA REPORTE - COAF - 4º SAR - dXZiW8dbtw1eRq0PcNb0loOC - CNPJ …" at bounding box center [617, 210] width 811 height 71
copy span "30/Jan/2025"
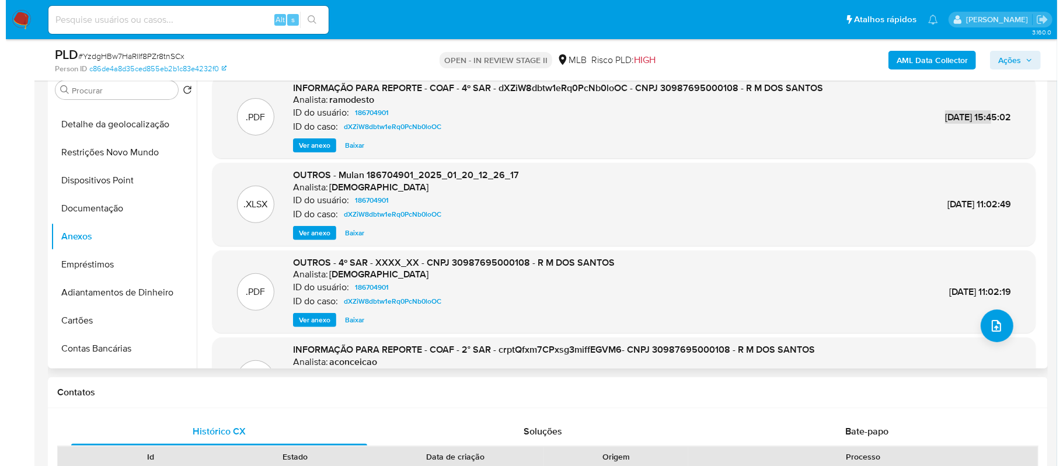
scroll to position [0, 0]
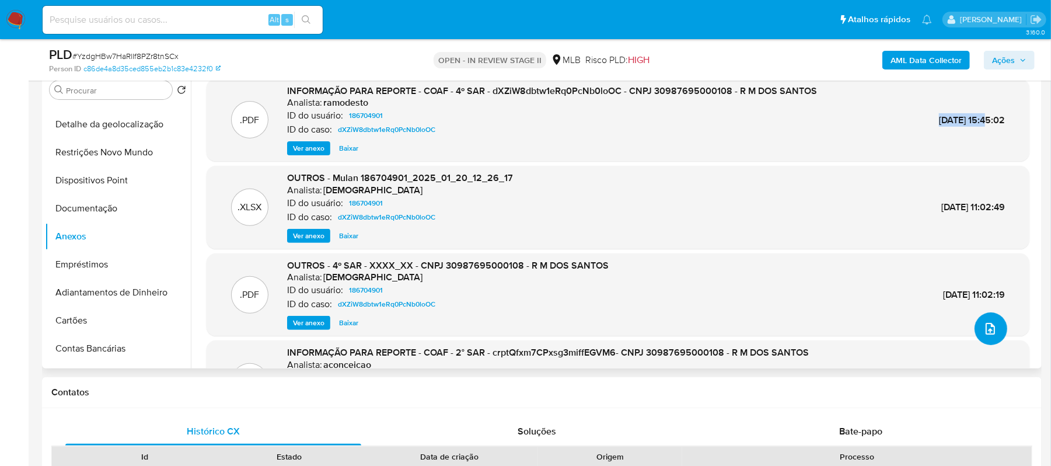
click at [992, 325] on icon "upload-file" at bounding box center [991, 329] width 14 height 14
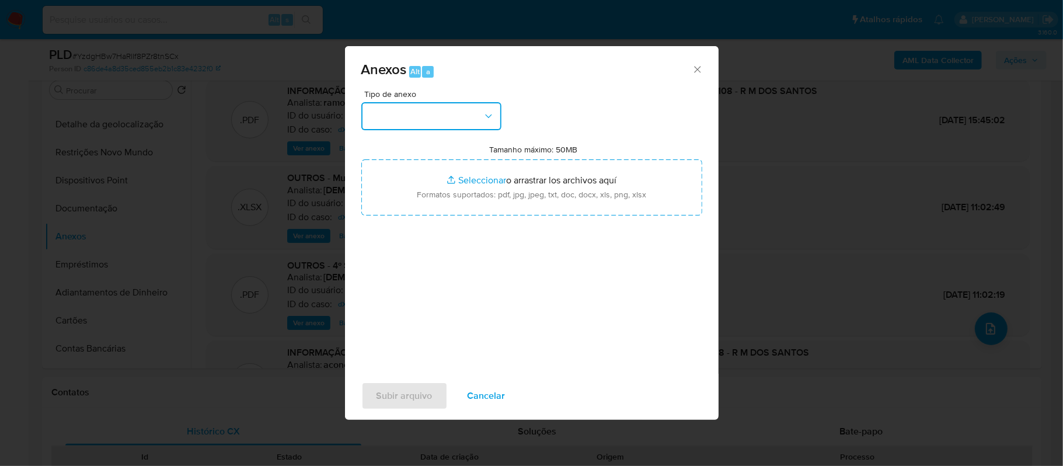
click at [493, 114] on icon "button" at bounding box center [489, 116] width 12 height 12
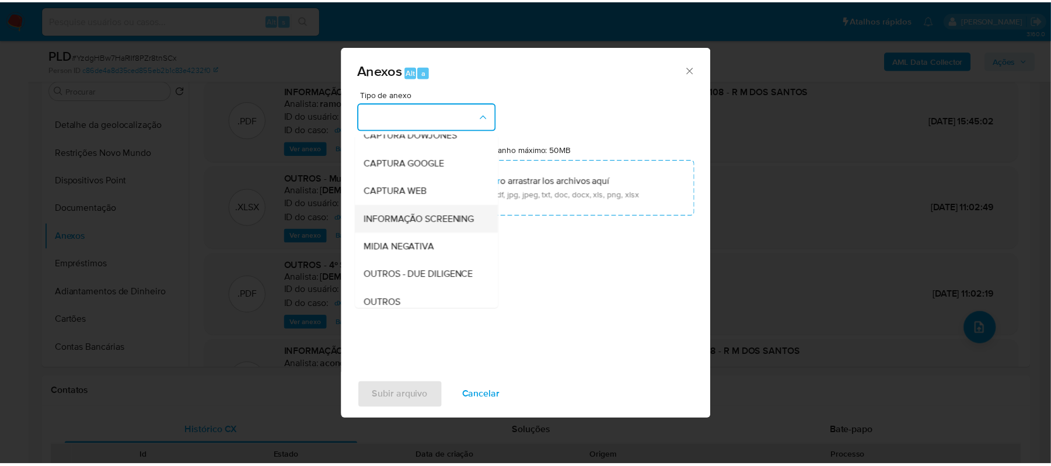
scroll to position [78, 0]
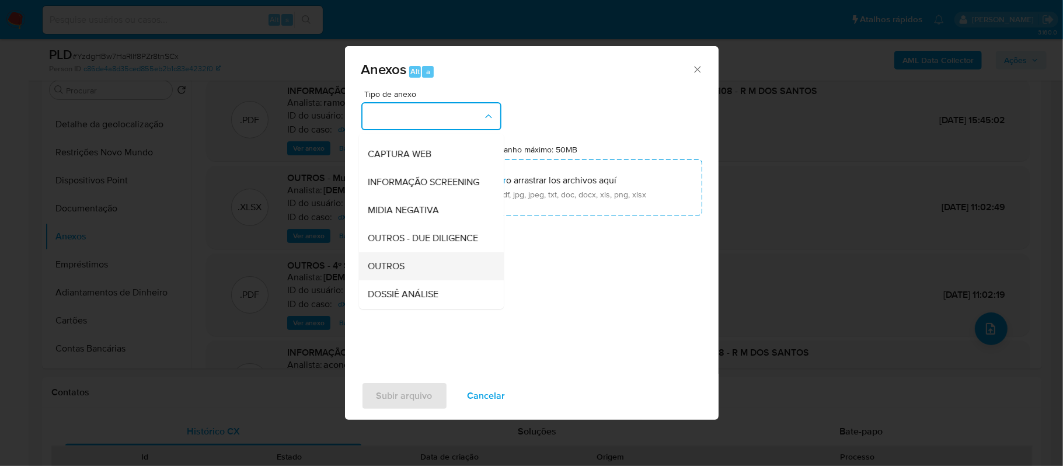
click at [381, 272] on span "OUTROS" at bounding box center [386, 266] width 37 height 12
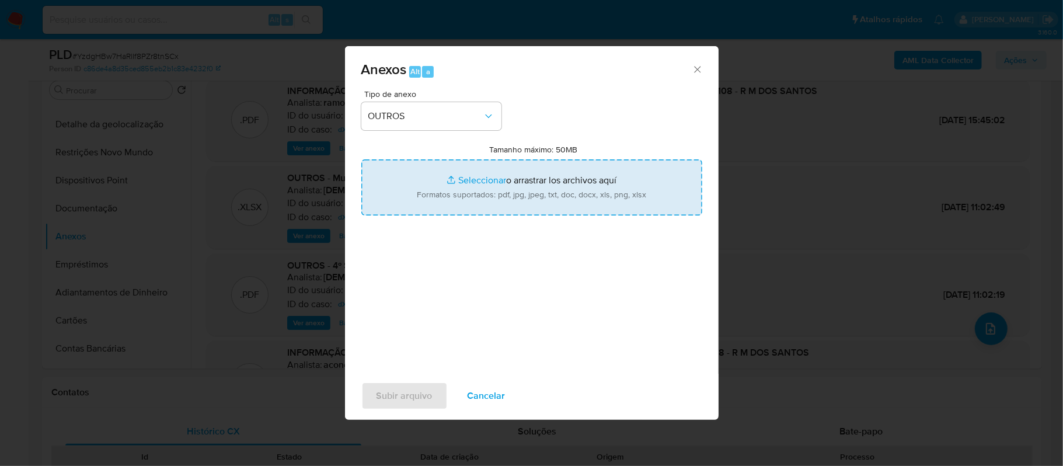
click at [463, 180] on input "Tamanho máximo: 50MB Seleccionar archivos" at bounding box center [531, 187] width 341 height 56
type input "C:\fakepath\DECLINIO - YzdgHBw7HaRlIf8PZr8tnSCx - CNPJ 30987695000108 - R M DOS…"
click at [487, 180] on input "Tamanho máximo: 50MB Seleccionar archivos" at bounding box center [531, 187] width 341 height 56
click at [488, 180] on input "Tamanho máximo: 50MB Seleccionar archivos" at bounding box center [531, 187] width 341 height 56
type input "C:\fakepath\Mulan R M DOS SANTOS 186704901_2025_09_16_19_38_45 - Tabla dinámica…"
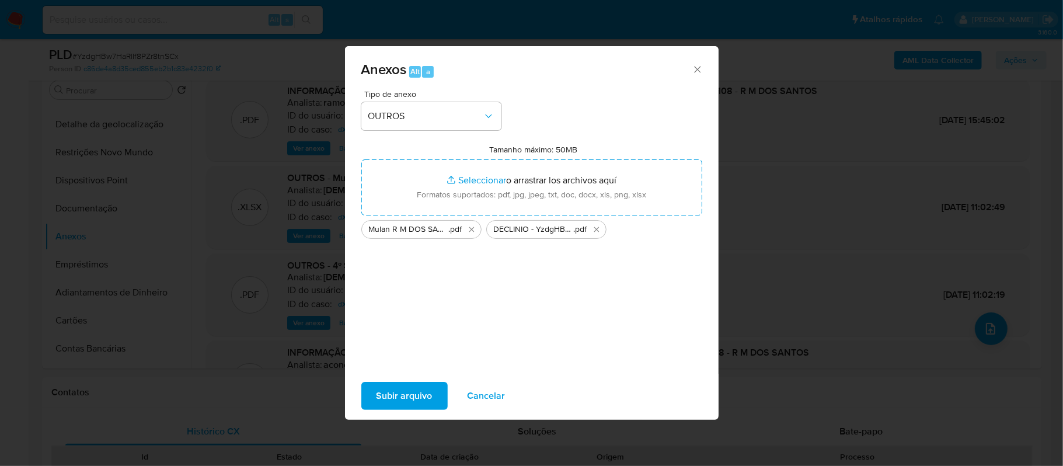
click at [431, 398] on span "Subir arquivo" at bounding box center [405, 396] width 56 height 26
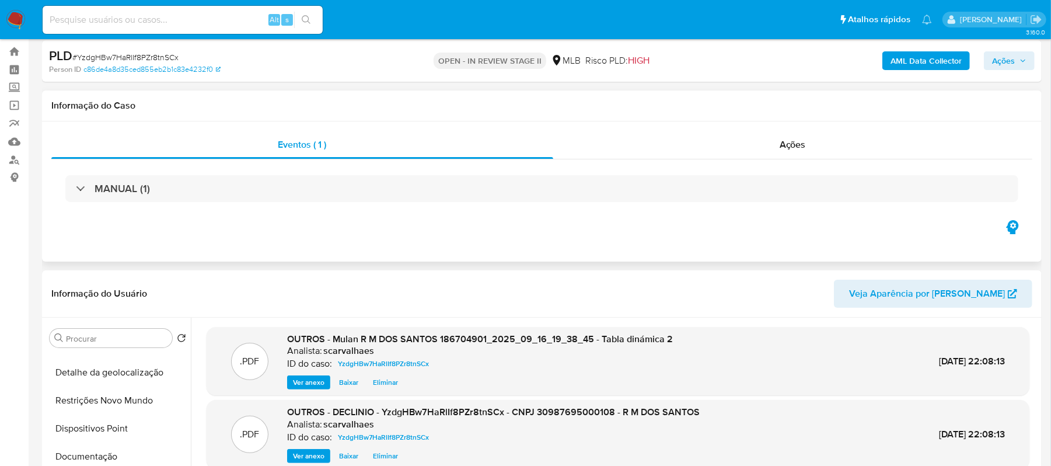
scroll to position [0, 0]
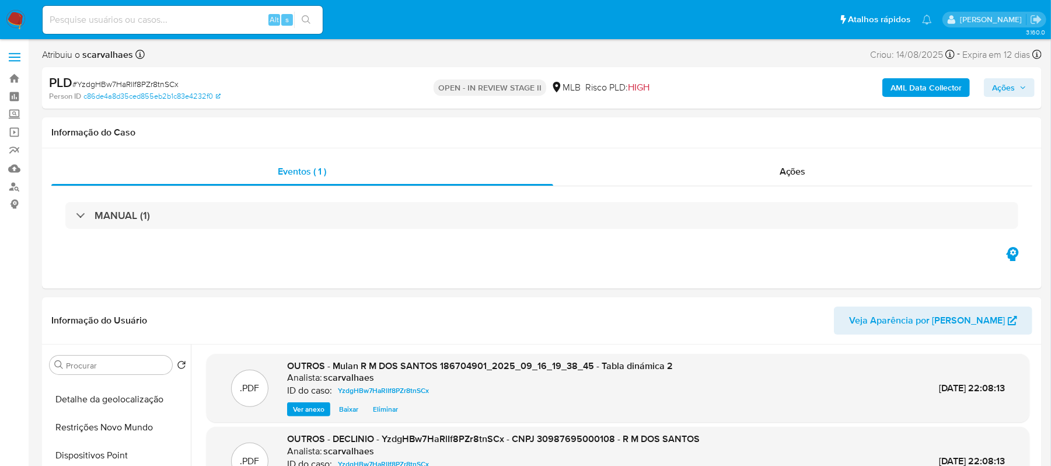
click at [996, 87] on span "Ações" at bounding box center [1003, 87] width 23 height 19
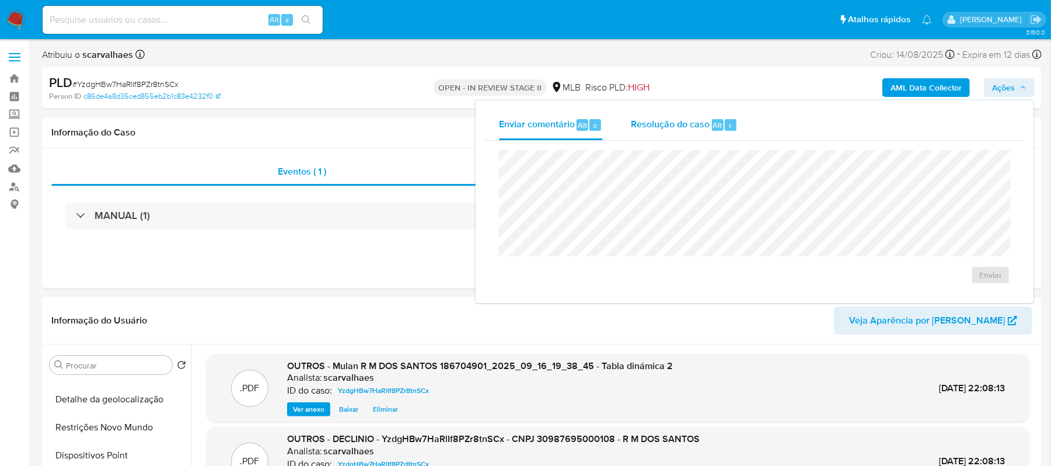
click at [660, 126] on span "Resolução do caso" at bounding box center [670, 124] width 79 height 13
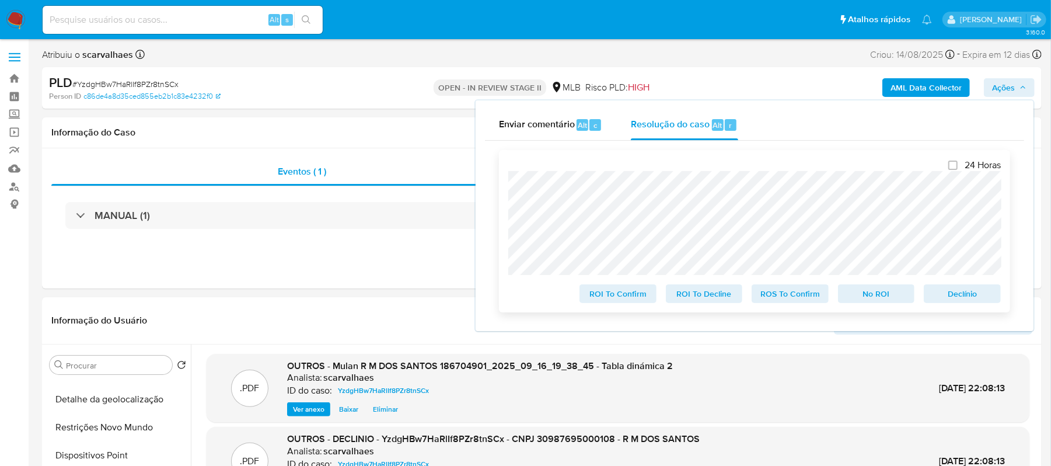
click at [876, 298] on span "No ROI" at bounding box center [876, 293] width 61 height 16
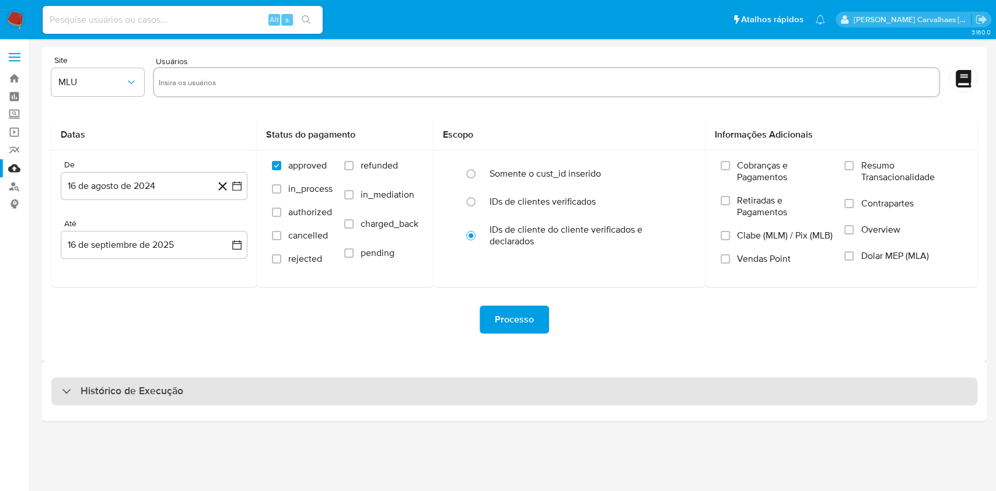
click at [68, 400] on div "Histórico de Execução" at bounding box center [514, 392] width 926 height 28
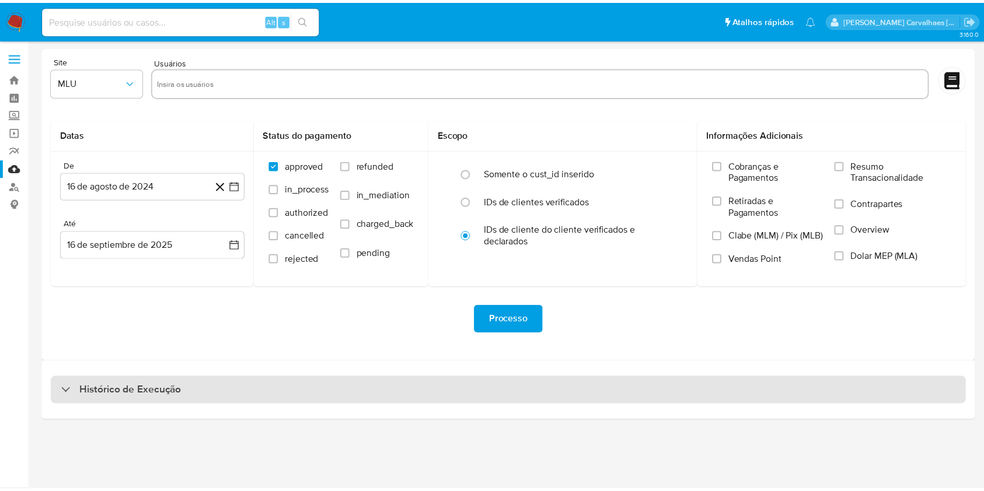
select select "10"
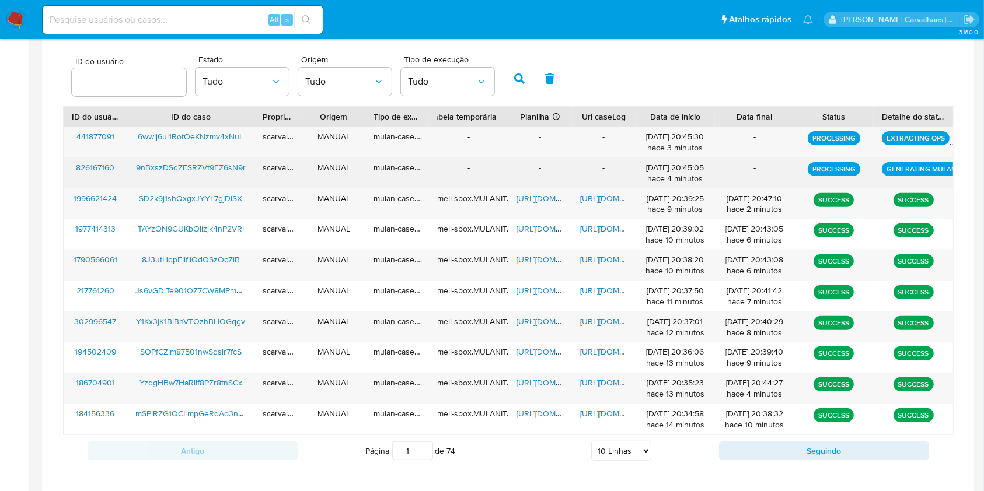
scroll to position [420, 0]
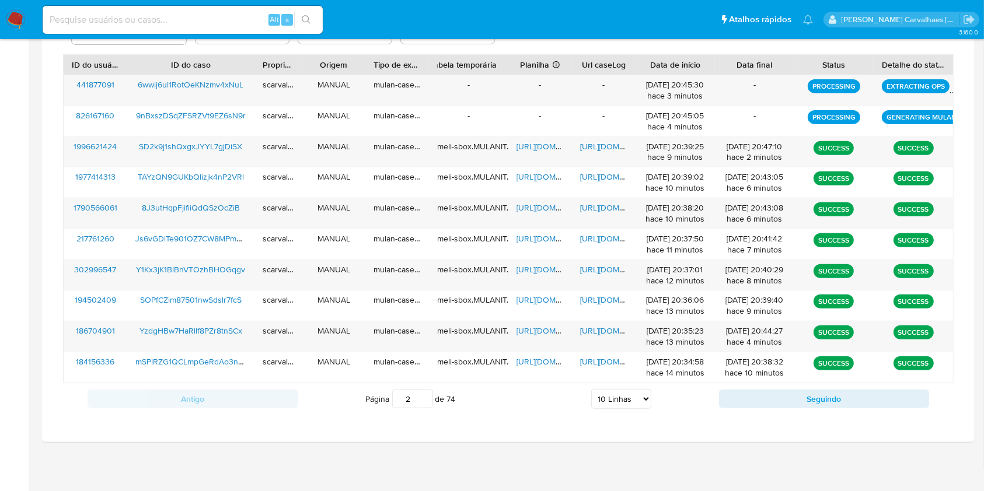
click at [423, 393] on input "2" at bounding box center [412, 399] width 41 height 19
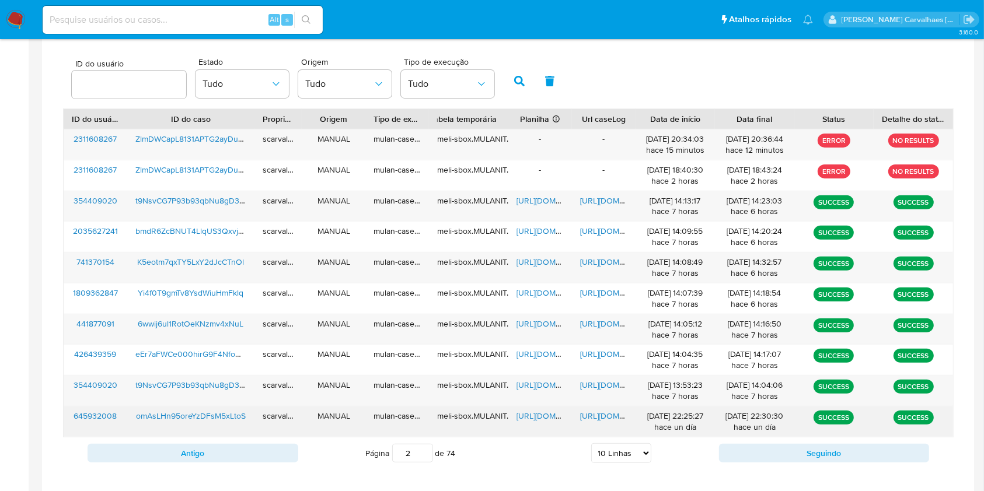
scroll to position [342, 0]
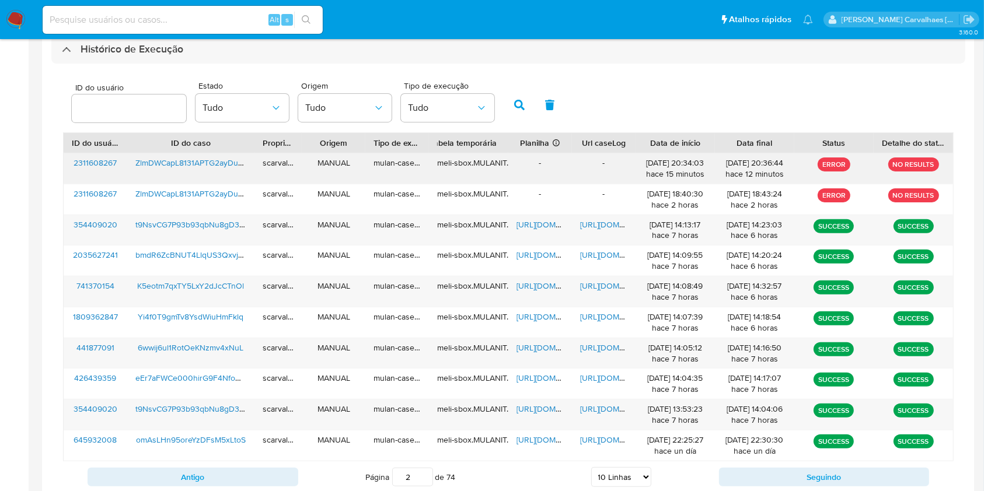
click at [161, 161] on span "ZlmDWCapL8131APTG2ayDux7" at bounding box center [190, 163] width 111 height 12
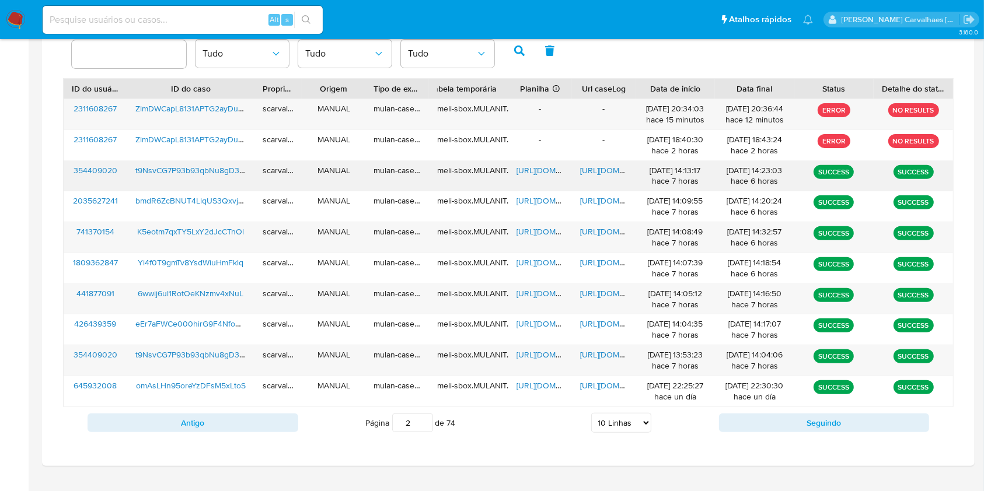
scroll to position [420, 0]
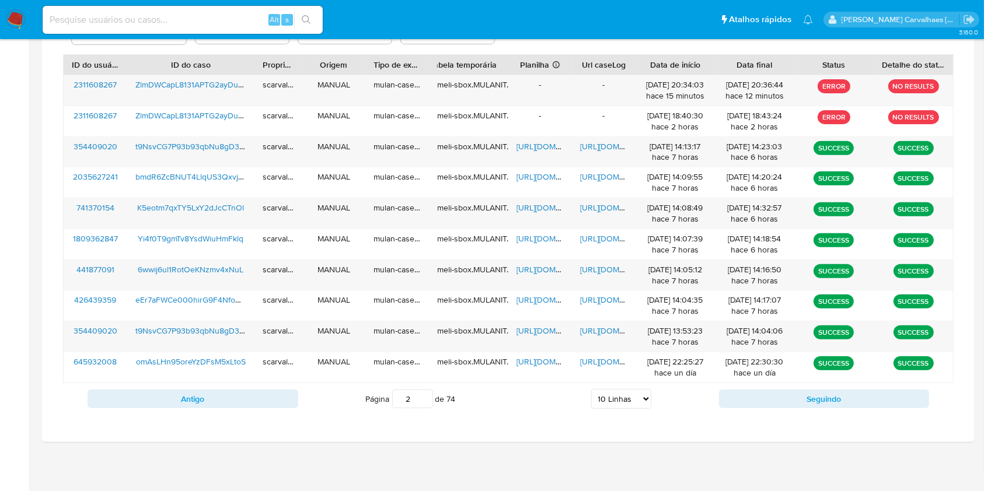
click at [424, 392] on input "2" at bounding box center [412, 399] width 41 height 19
click at [424, 395] on input "3" at bounding box center [412, 399] width 41 height 19
click at [422, 401] on input "2" at bounding box center [412, 399] width 41 height 19
click at [422, 401] on input "1" at bounding box center [412, 399] width 41 height 19
type input "1"
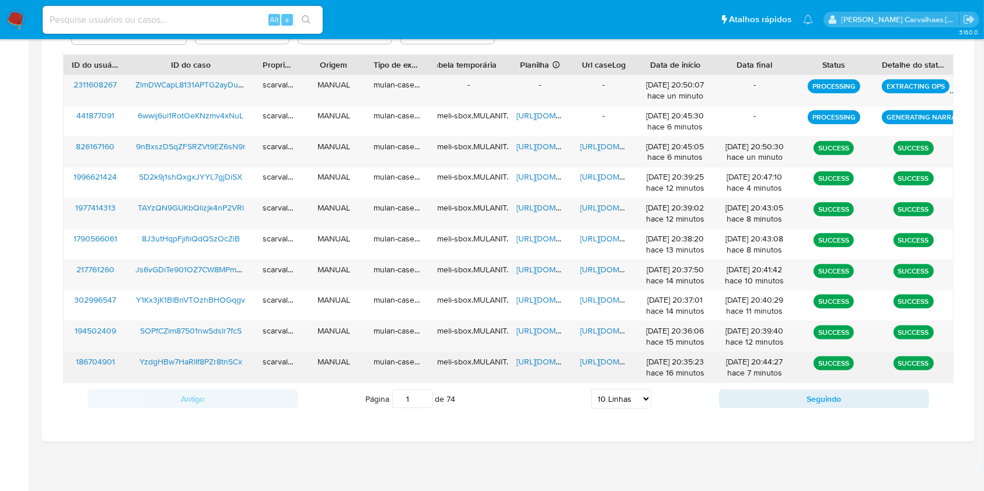
click at [598, 365] on span "[URL][DOMAIN_NAME]" at bounding box center [620, 362] width 81 height 12
click at [532, 362] on span "[URL][DOMAIN_NAME]" at bounding box center [557, 362] width 81 height 12
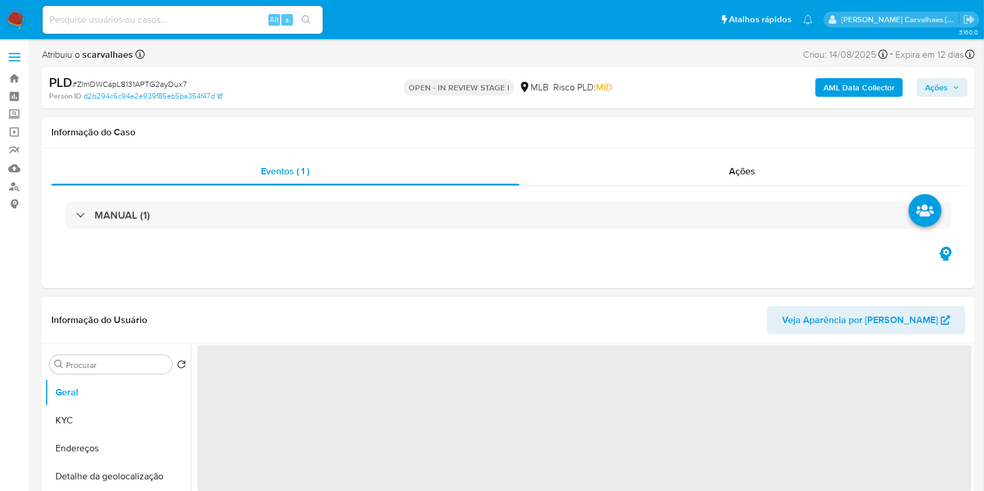
select select "10"
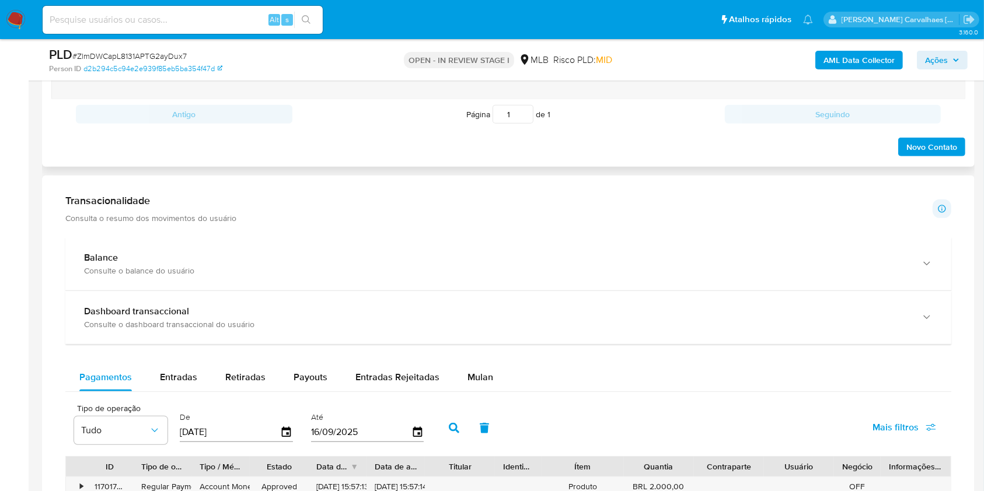
scroll to position [856, 0]
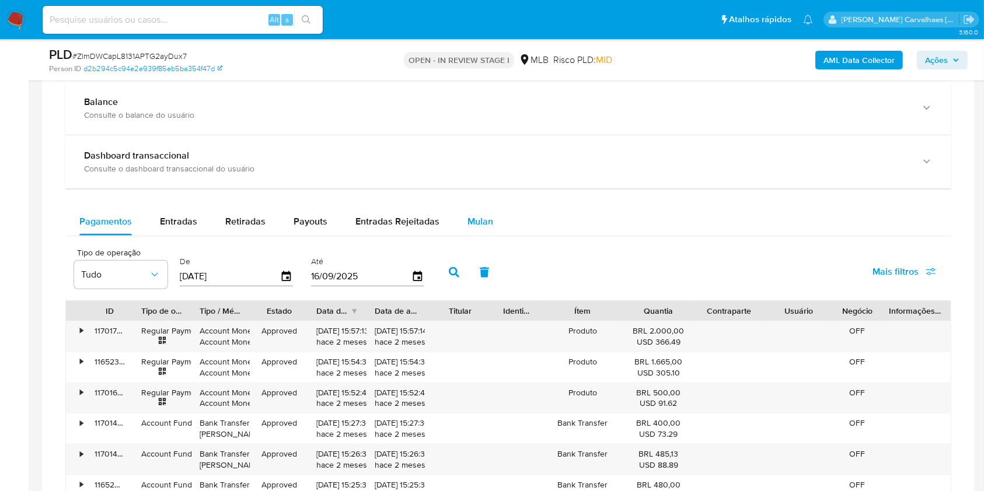
click at [479, 218] on span "Mulan" at bounding box center [481, 221] width 26 height 13
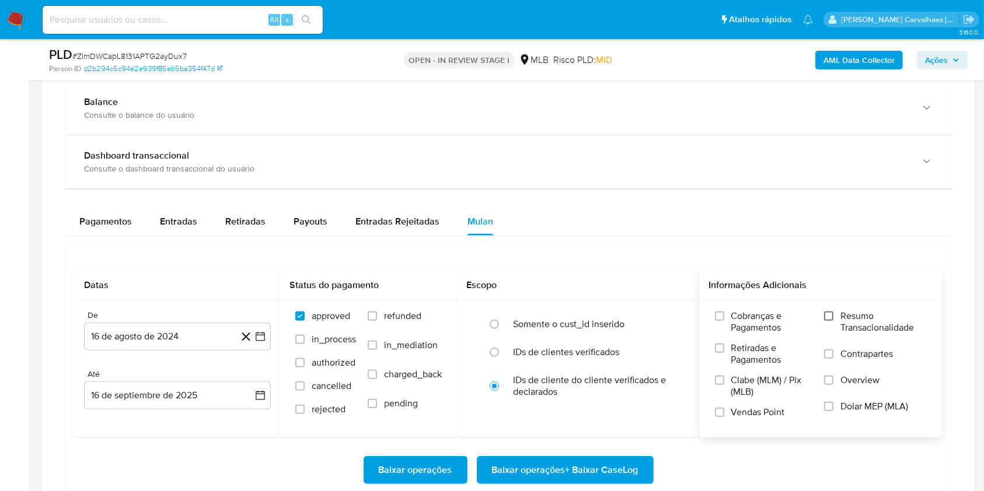
click at [827, 318] on input "Resumo Transacionalidade" at bounding box center [828, 316] width 9 height 9
click at [260, 333] on icon "button" at bounding box center [261, 337] width 12 height 12
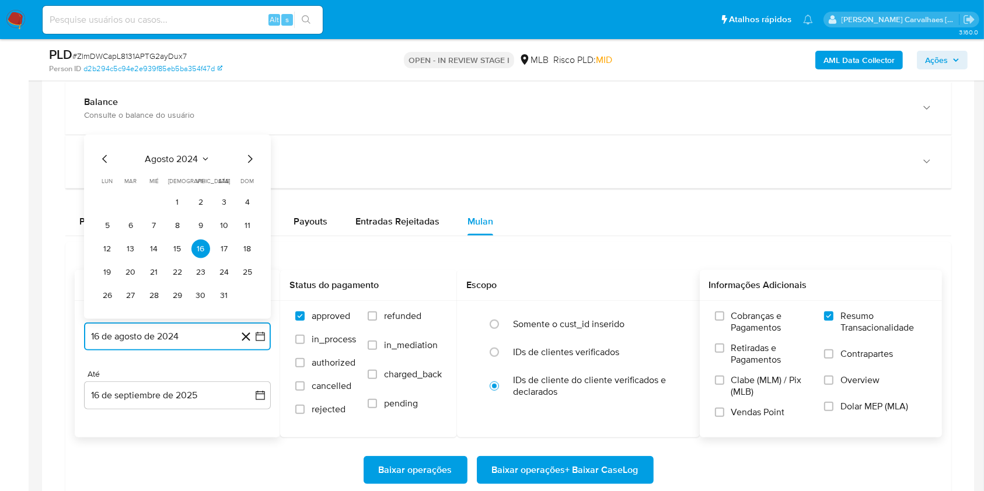
click at [249, 159] on icon "Mes siguiente" at bounding box center [250, 159] width 14 height 14
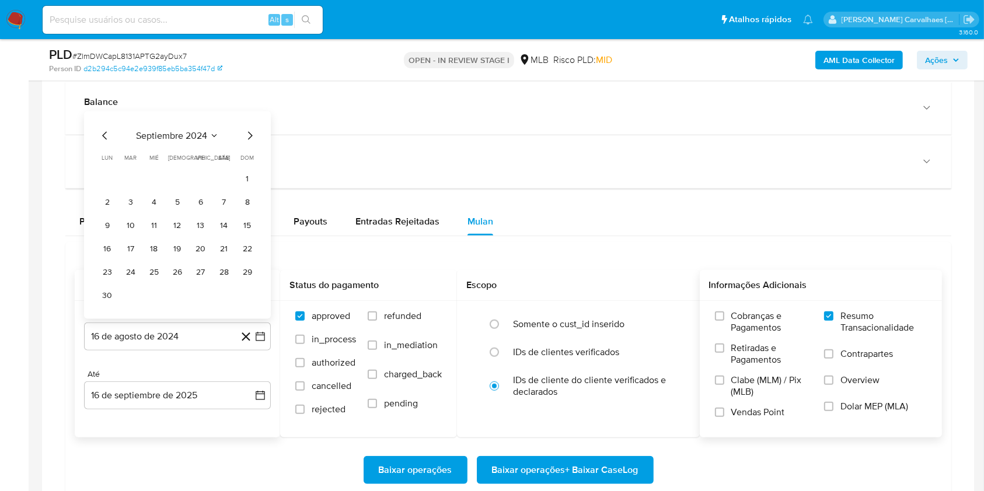
click at [249, 159] on span "dom" at bounding box center [247, 158] width 13 height 9
click at [249, 132] on icon "Mes siguiente" at bounding box center [250, 136] width 5 height 8
click at [249, 157] on icon "Mes siguiente" at bounding box center [250, 159] width 14 height 14
click at [250, 130] on icon "Mes siguiente" at bounding box center [250, 136] width 14 height 14
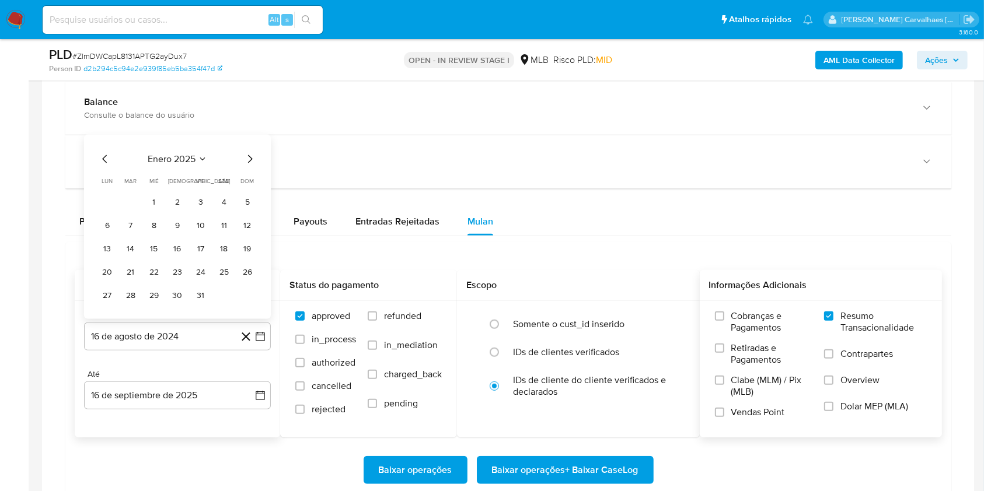
click at [250, 156] on icon "Mes siguiente" at bounding box center [250, 159] width 14 height 14
click at [249, 132] on icon "Mes siguiente" at bounding box center [250, 136] width 5 height 8
click at [250, 156] on icon "Mes siguiente" at bounding box center [250, 159] width 5 height 8
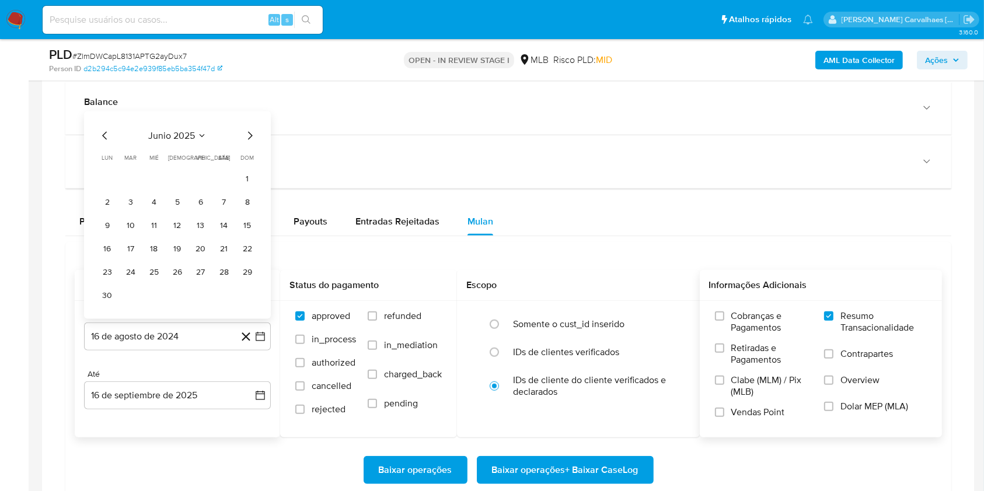
click at [105, 134] on icon "Mes anterior" at bounding box center [105, 136] width 14 height 14
click at [250, 156] on icon "Mes siguiente" at bounding box center [250, 159] width 5 height 8
click at [104, 138] on icon "Mes anterior" at bounding box center [105, 136] width 14 height 14
click at [176, 246] on button "15" at bounding box center [177, 249] width 19 height 19
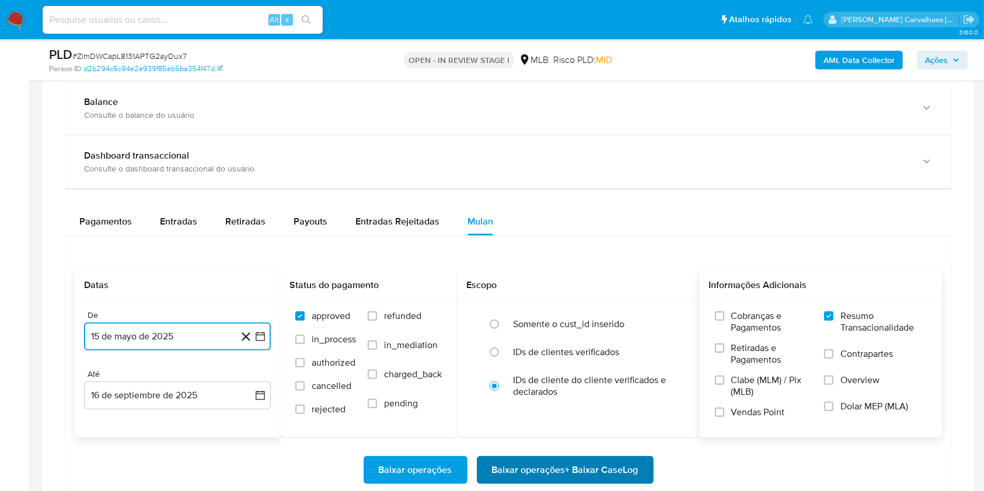
click at [570, 466] on span "Baixar operações + Baixar CaseLog" at bounding box center [565, 471] width 147 height 26
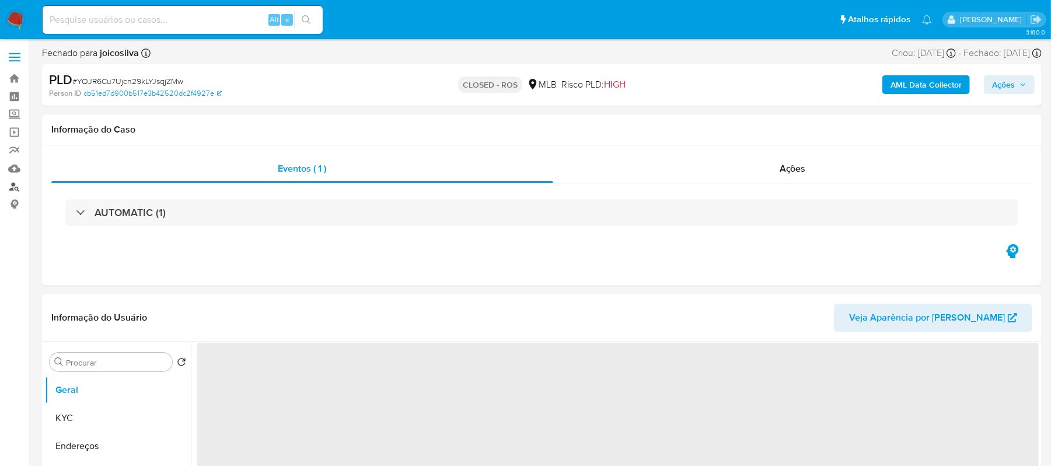
click at [14, 184] on link "Localizador de pessoas" at bounding box center [69, 186] width 139 height 18
select select "10"
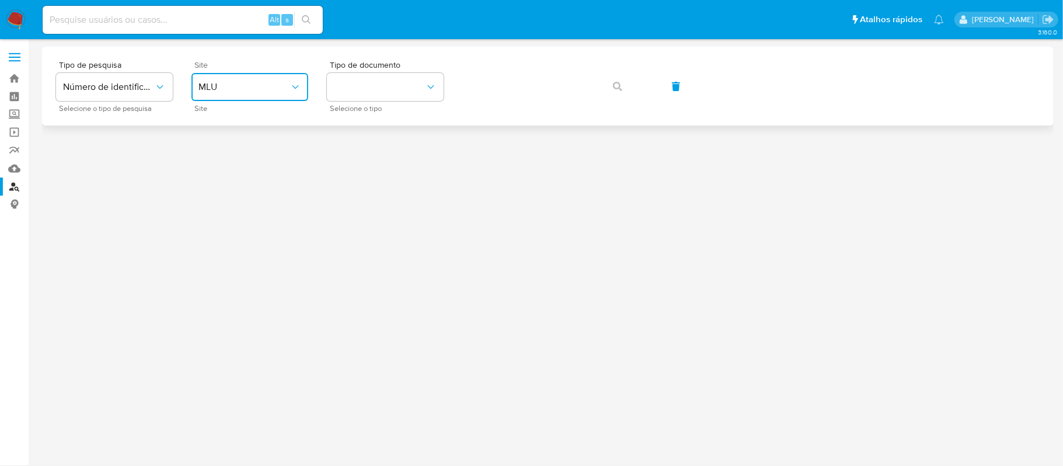
click at [257, 92] on span "MLU" at bounding box center [243, 87] width 91 height 12
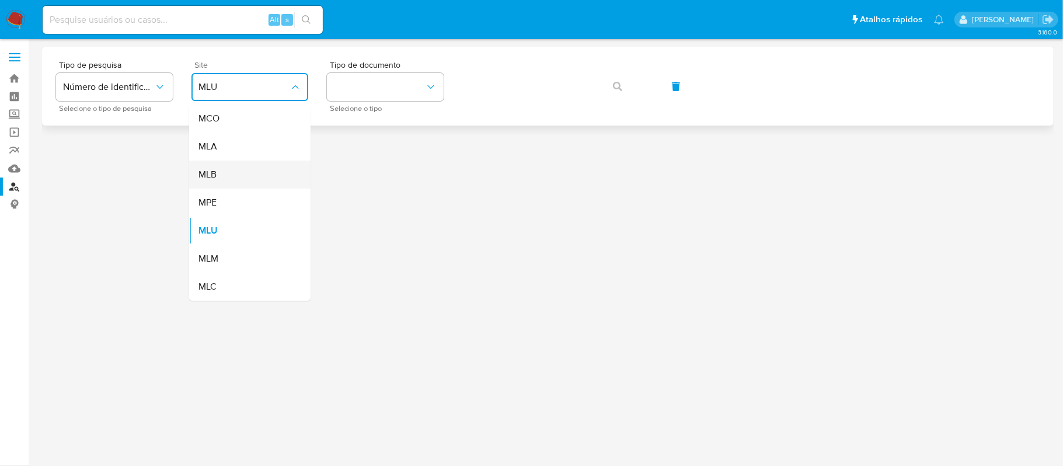
click at [236, 169] on div "MLB" at bounding box center [246, 175] width 96 height 28
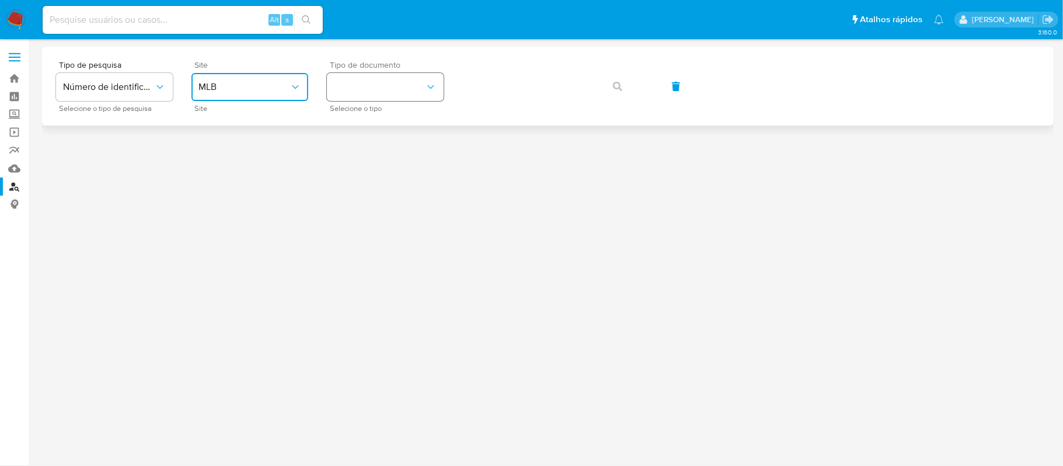
click at [351, 91] on button "identificationType" at bounding box center [385, 87] width 117 height 28
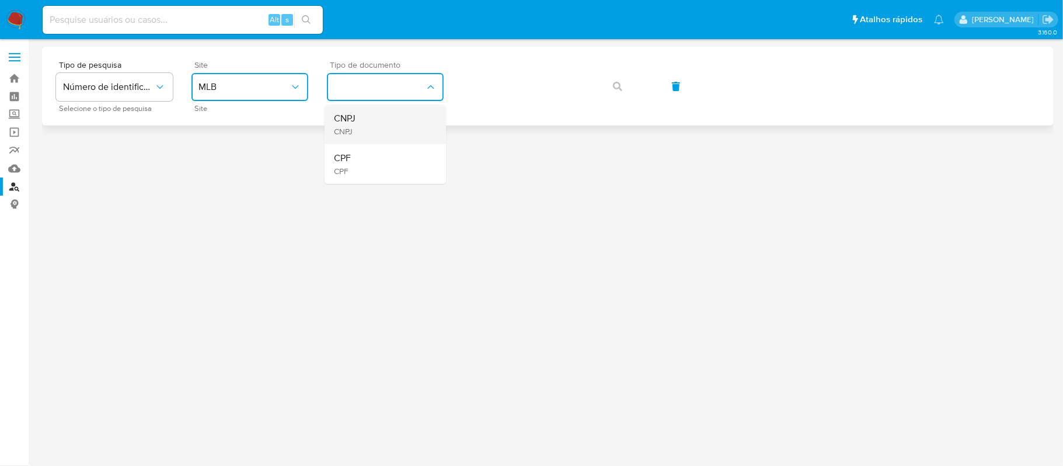
click at [351, 120] on span "CNPJ" at bounding box center [345, 119] width 22 height 12
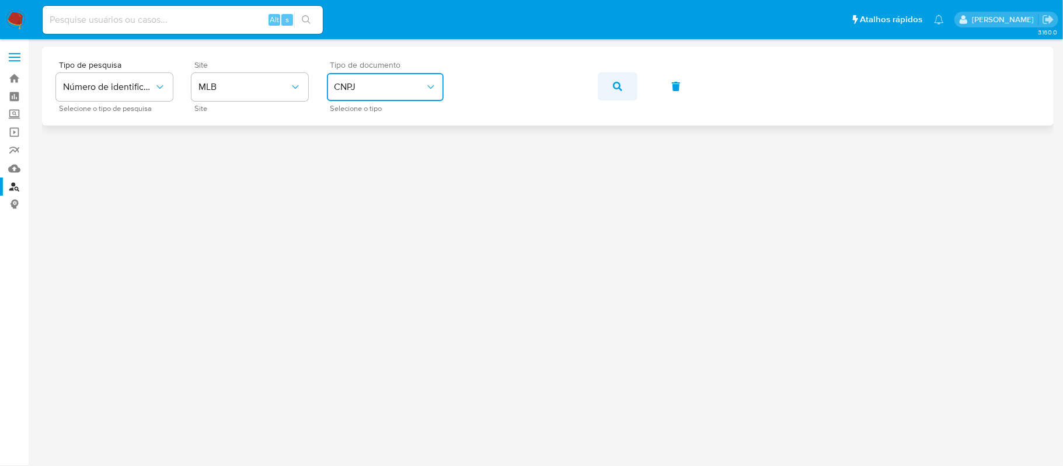
click at [611, 81] on button "button" at bounding box center [618, 86] width 40 height 28
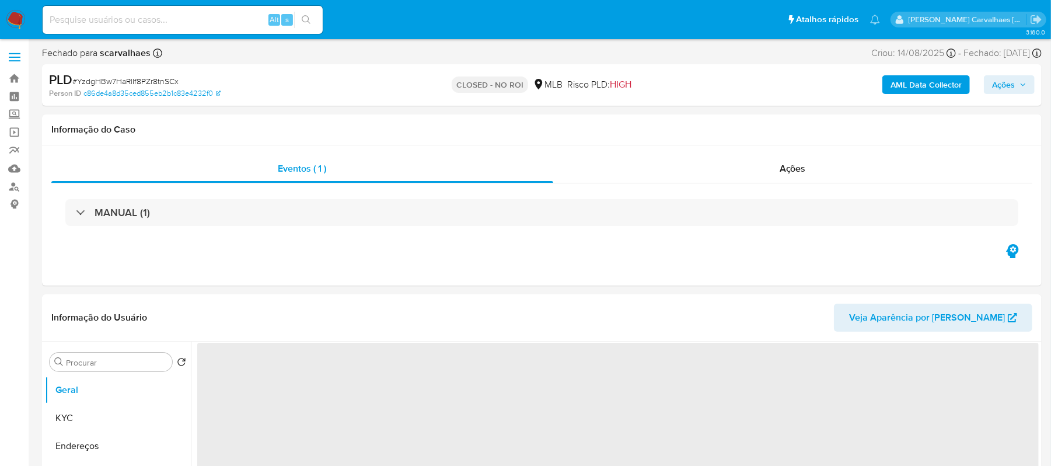
select select "10"
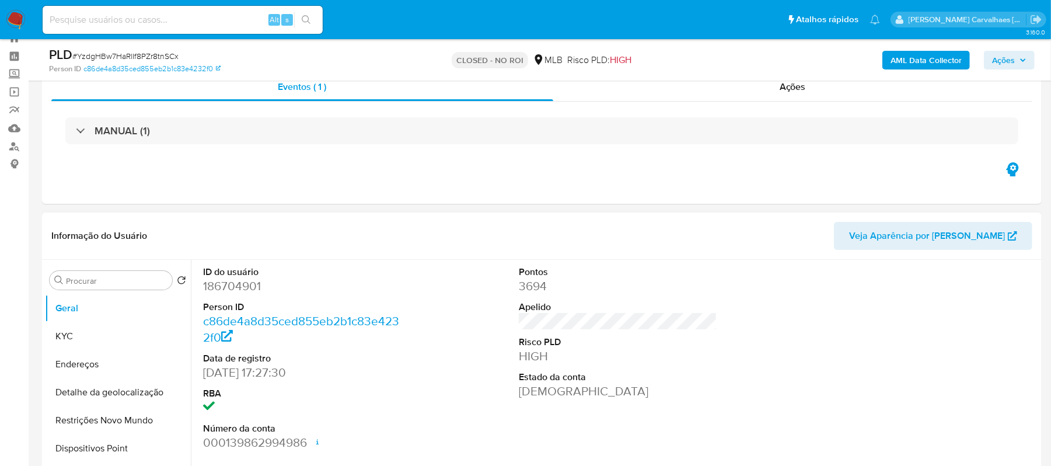
scroll to position [78, 0]
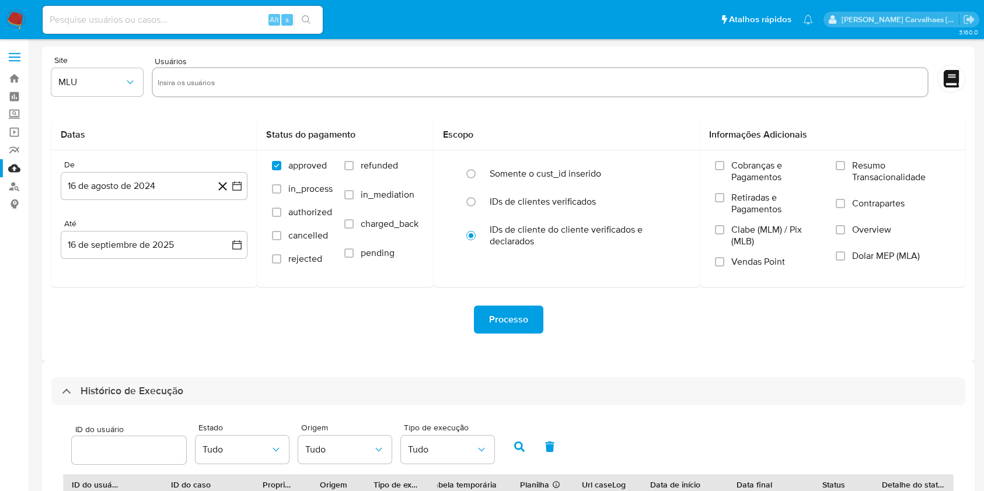
select select "10"
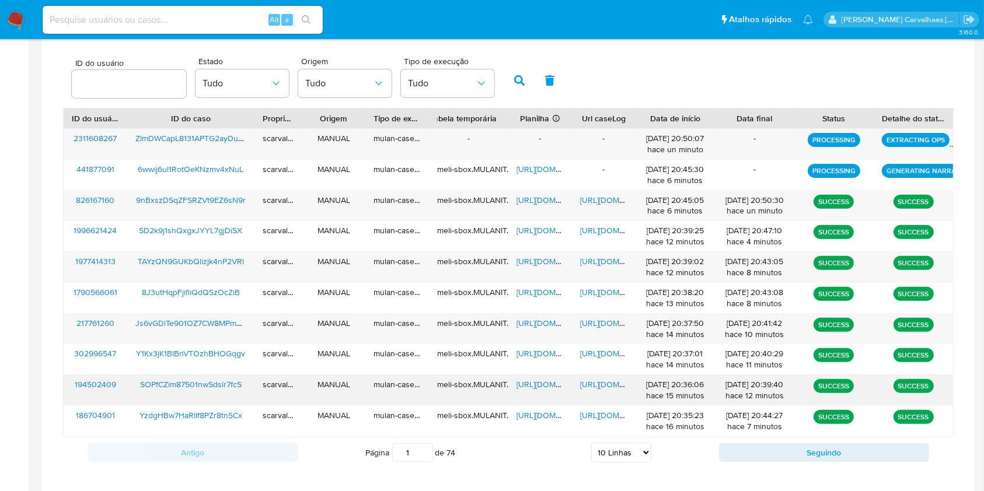
scroll to position [342, 0]
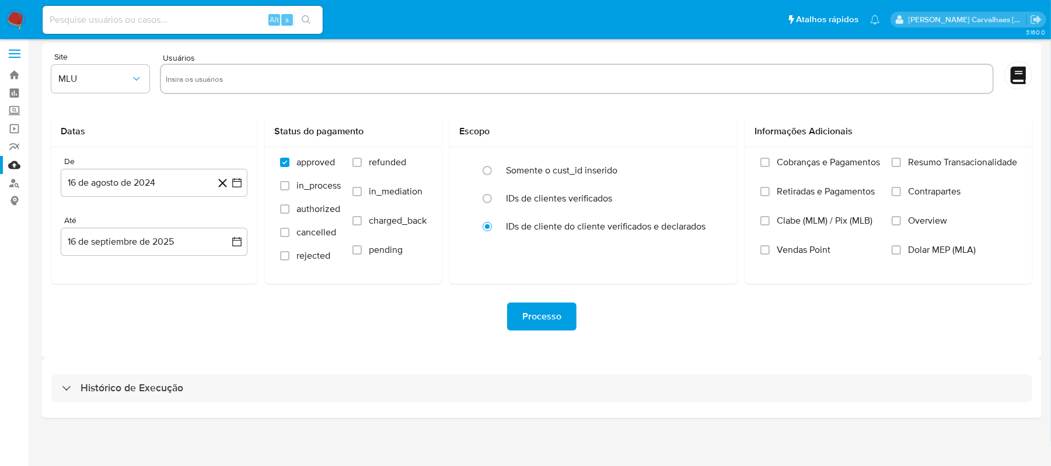
scroll to position [5, 0]
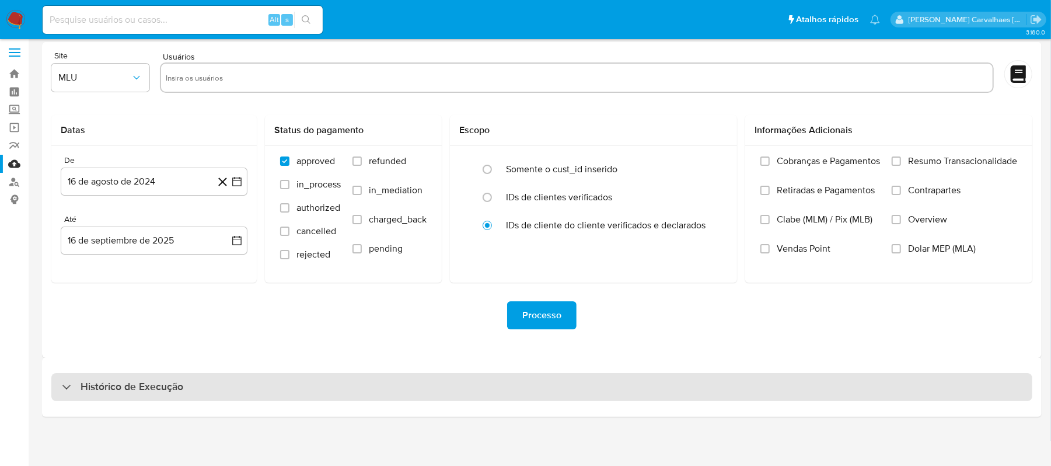
drag, startPoint x: 109, startPoint y: 381, endPoint x: 117, endPoint y: 379, distance: 8.8
click at [113, 381] on h3 "Histórico de Execução" at bounding box center [132, 387] width 103 height 14
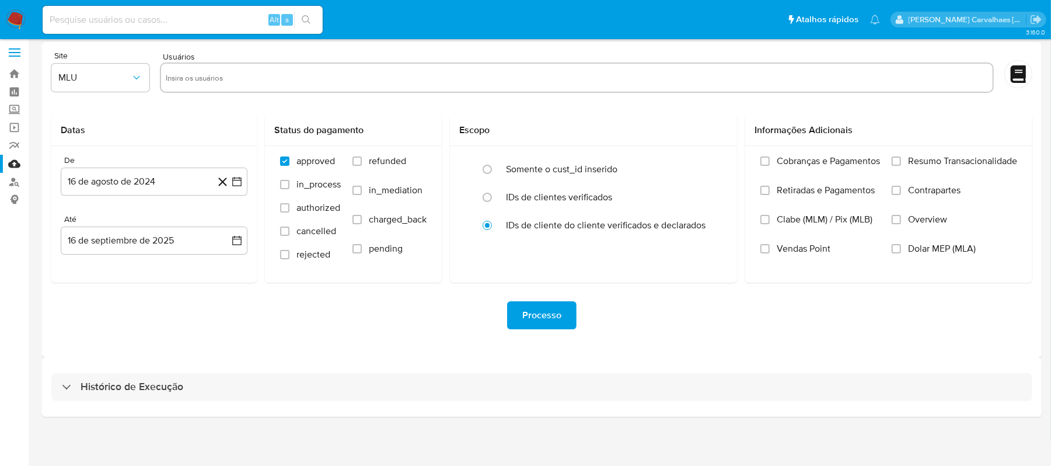
select select "10"
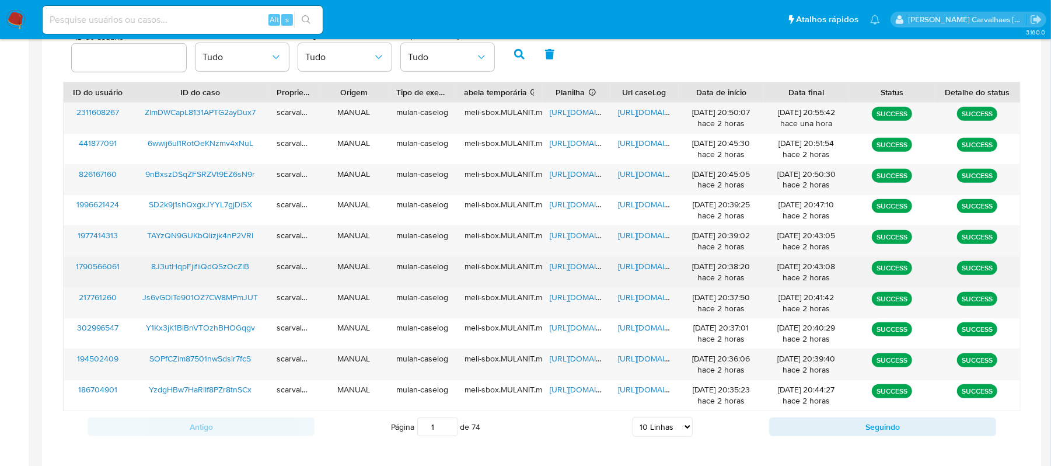
scroll to position [393, 0]
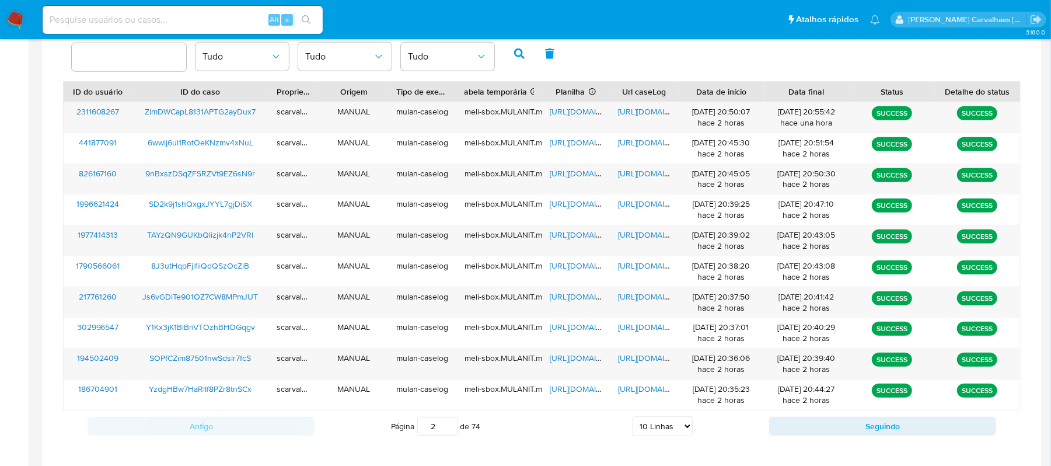
click at [449, 425] on input "2" at bounding box center [437, 426] width 41 height 19
type input "2"
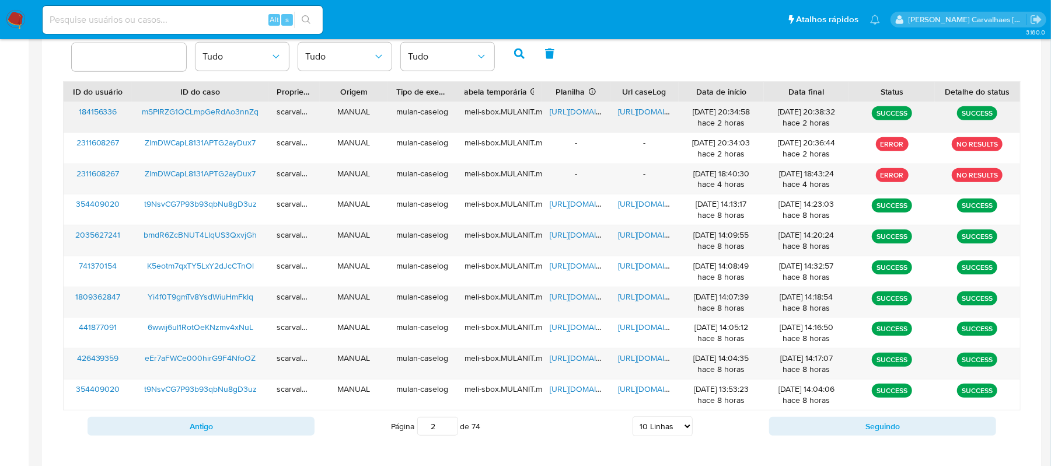
click at [639, 113] on span "[URL][DOMAIN_NAME]" at bounding box center [659, 112] width 81 height 12
click at [152, 18] on input at bounding box center [183, 19] width 280 height 15
paste input "mSPlRZG1QCLmpGeRdAo3nnZq"
type input "mSPlRZG1QCLmpGeRdAo3nnZq"
click at [309, 22] on icon "search-icon" at bounding box center [306, 19] width 9 height 9
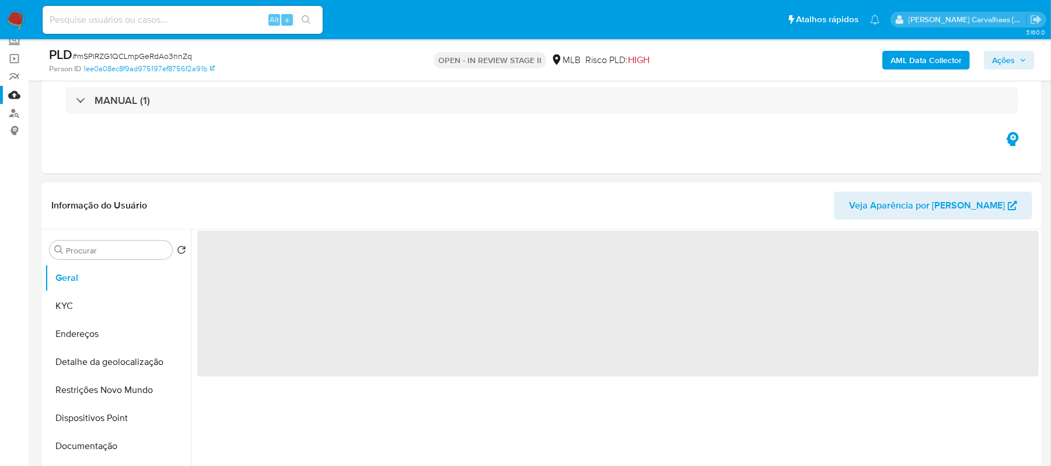
select select "10"
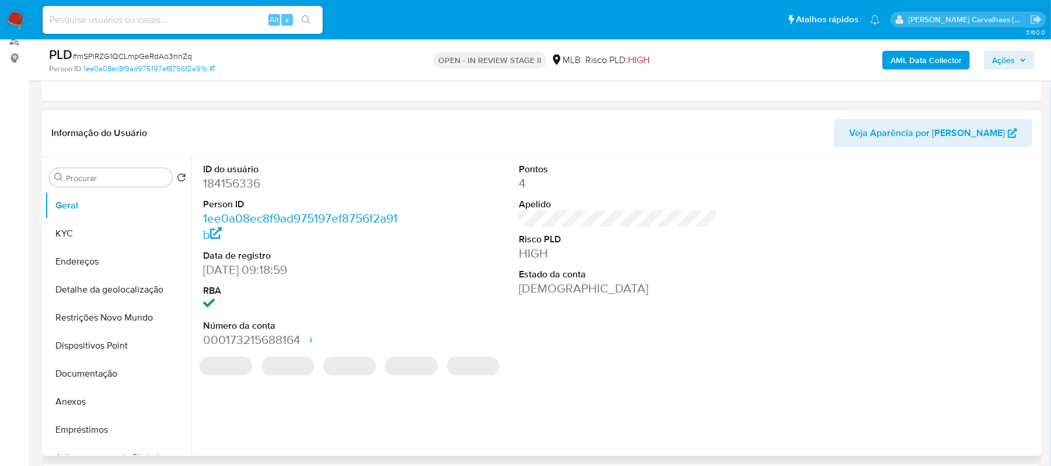
scroll to position [155, 0]
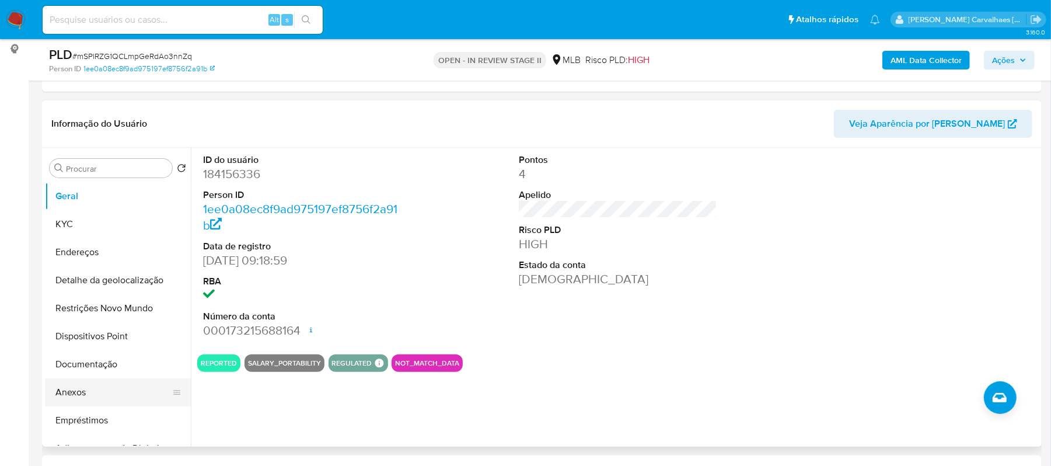
click at [101, 381] on button "Anexos" at bounding box center [113, 392] width 137 height 28
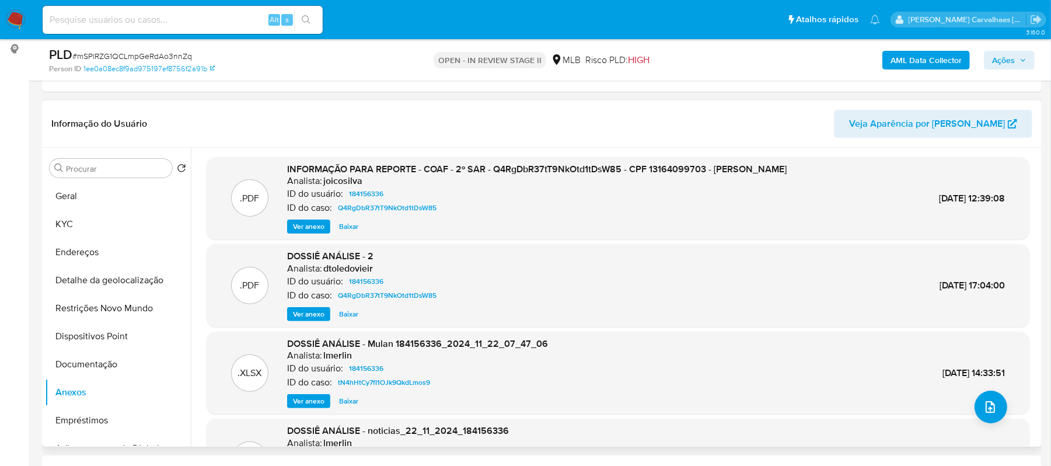
click at [313, 222] on span "Ver anexo" at bounding box center [309, 227] width 32 height 12
drag, startPoint x: 715, startPoint y: 170, endPoint x: 848, endPoint y: 168, distance: 133.1
click at [848, 168] on div ".PDF INFORMAÇÃO PARA REPORTE - COAF - 2º SAR - Q4RgDbR37tT9NkOtd1tDsW85 - CPF 1…" at bounding box center [617, 198] width 811 height 71
copy span "[PERSON_NAME]"
click at [109, 200] on button "Geral" at bounding box center [113, 196] width 137 height 28
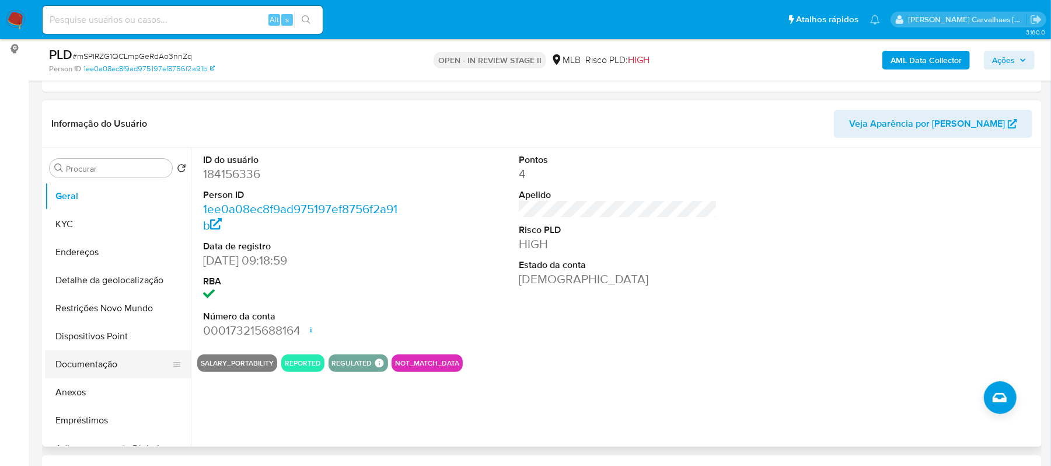
click at [103, 355] on button "Documentação" at bounding box center [113, 364] width 137 height 28
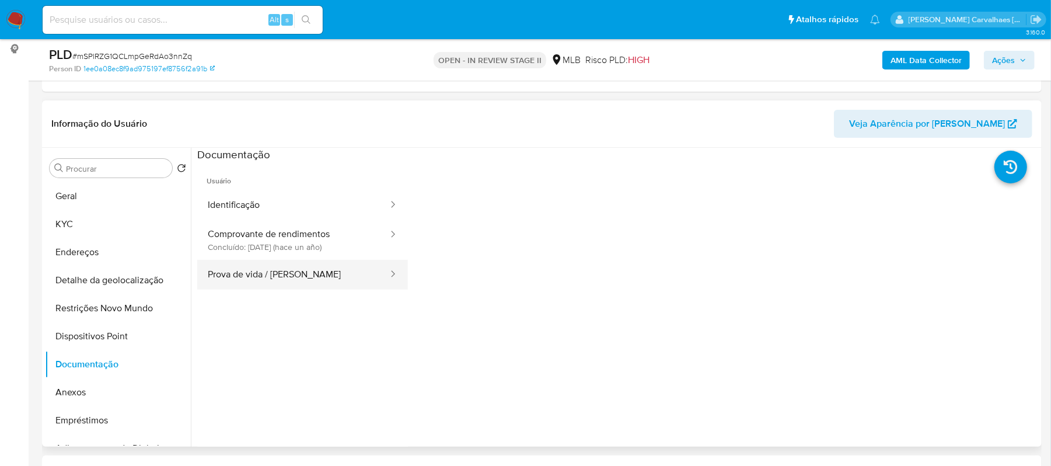
click at [334, 270] on button "Prova de vida / Selfie" at bounding box center [293, 275] width 192 height 30
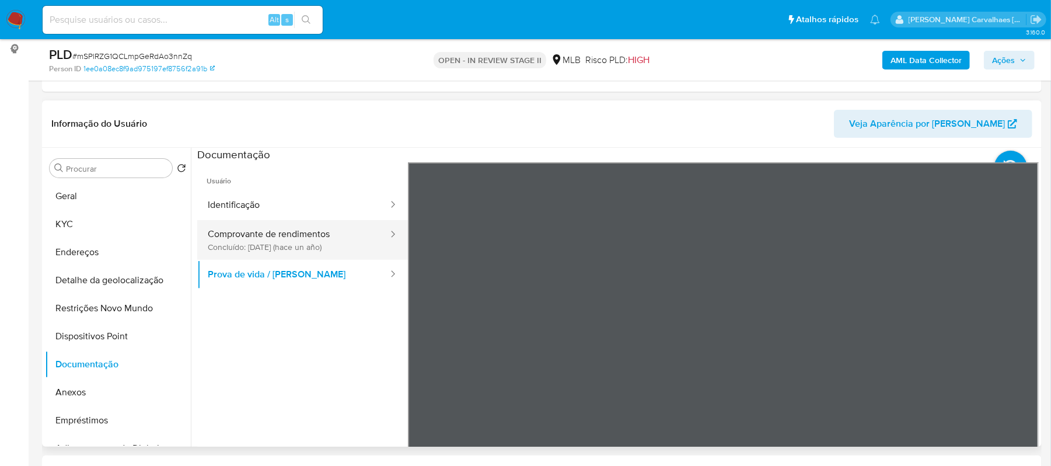
click at [318, 230] on button "Comprovante de rendimentos Concluído: 01/07/2024 (hace un año)" at bounding box center [293, 240] width 192 height 40
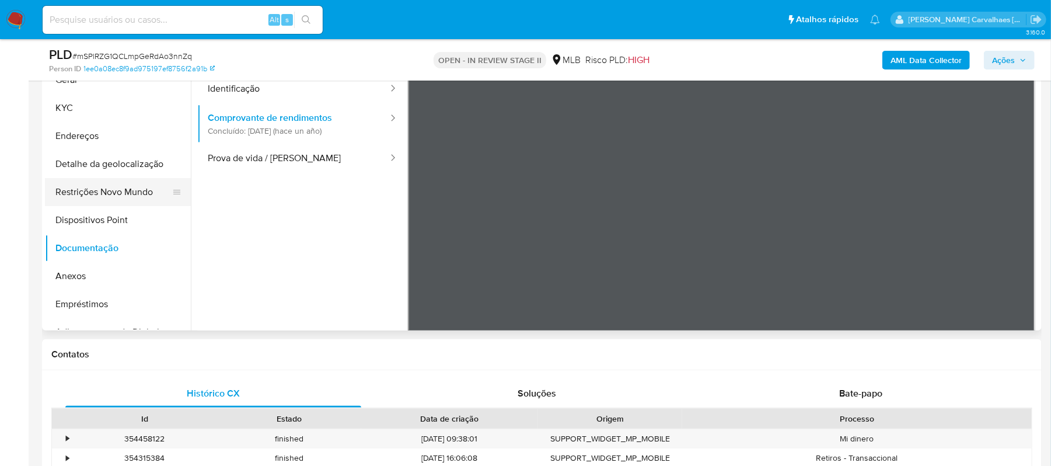
scroll to position [233, 0]
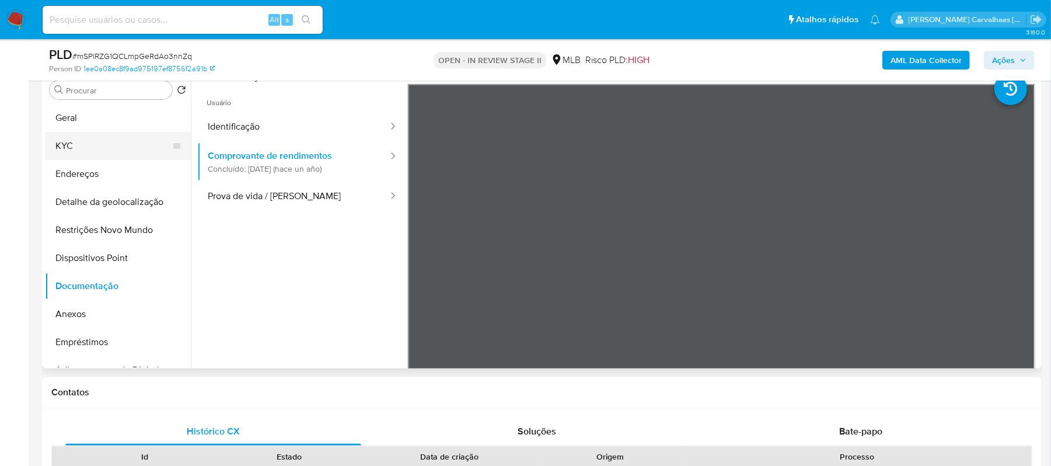
click at [103, 147] on button "KYC" at bounding box center [113, 146] width 137 height 28
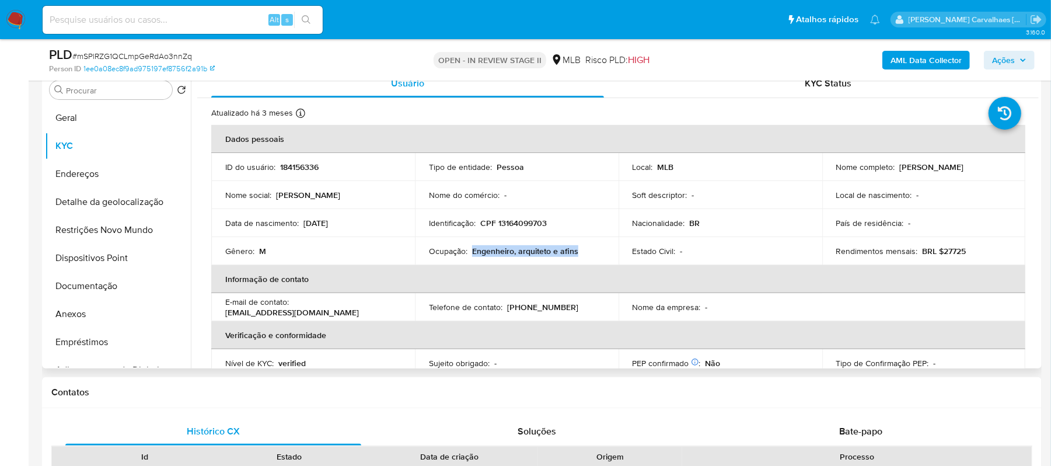
drag, startPoint x: 472, startPoint y: 255, endPoint x: 557, endPoint y: 255, distance: 84.6
click at [574, 253] on p "Engenheiro, arquiteto e afins" at bounding box center [525, 251] width 106 height 11
copy p "Engenheiro, arquiteto e afins"
click at [136, 16] on input at bounding box center [183, 19] width 280 height 15
paste input "SOPfCZim87501nwSdslr7fcS"
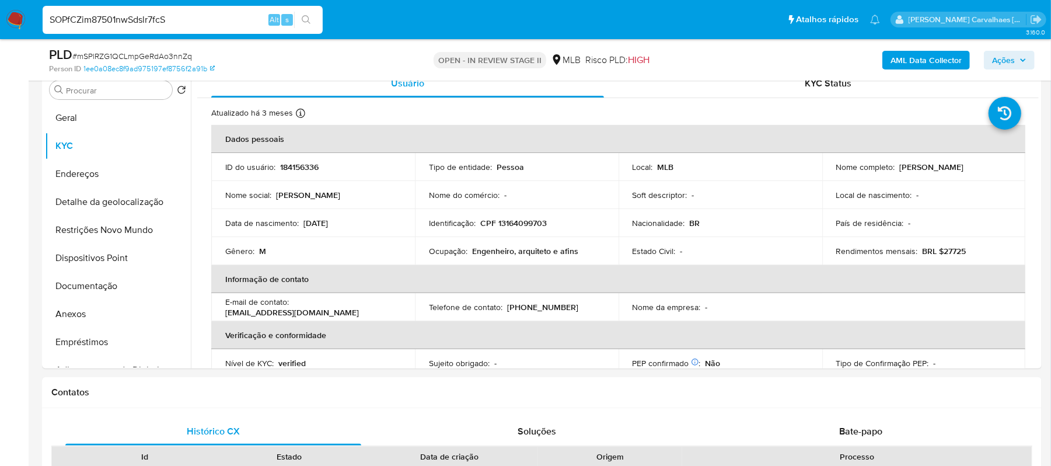
type input "SOPfCZim87501nwSdslr7fcS"
click at [304, 18] on icon "search-icon" at bounding box center [306, 19] width 9 height 9
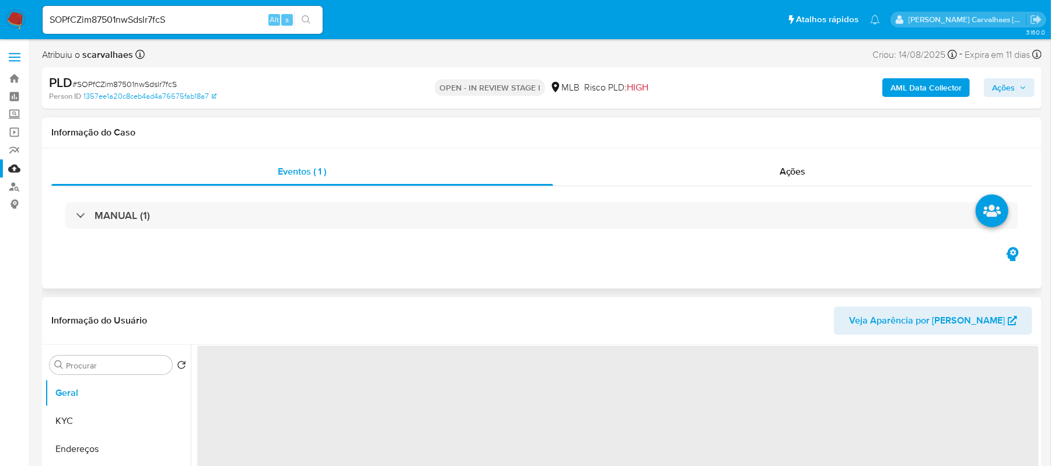
select select "10"
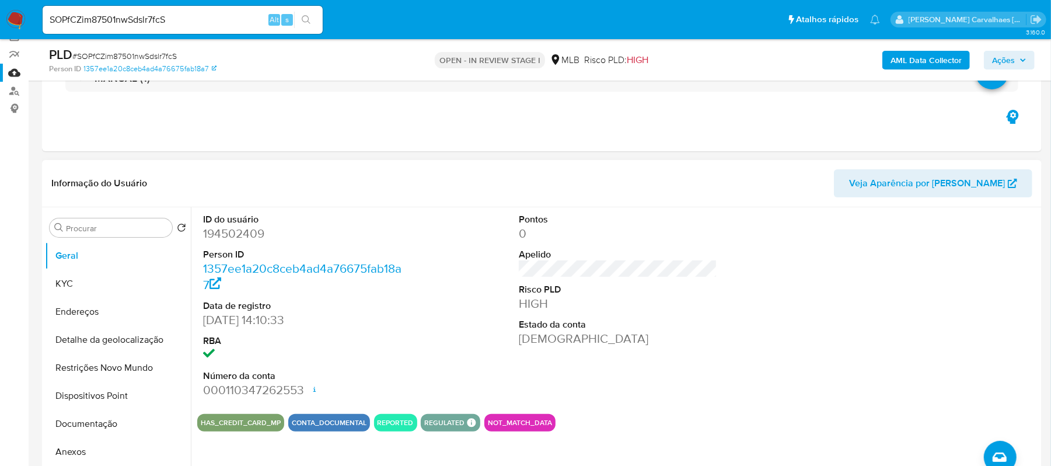
scroll to position [155, 0]
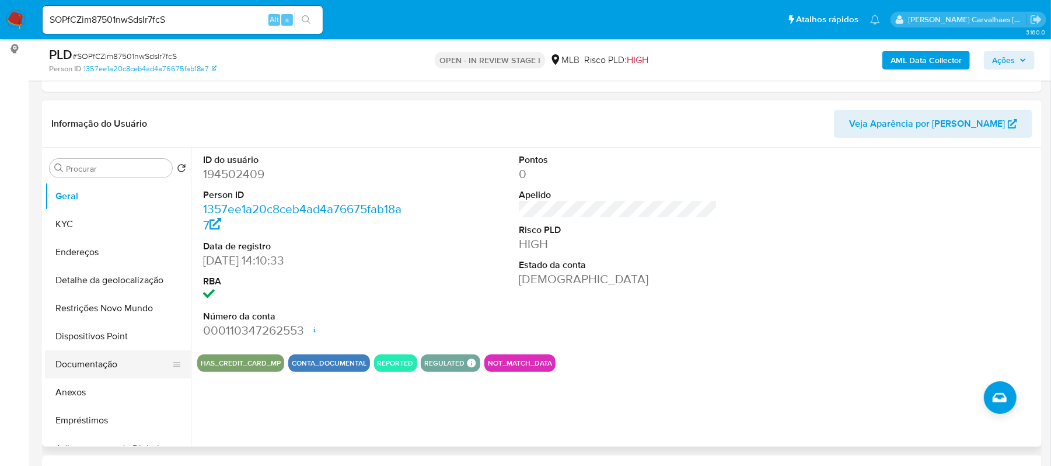
click at [92, 360] on button "Documentação" at bounding box center [113, 364] width 137 height 28
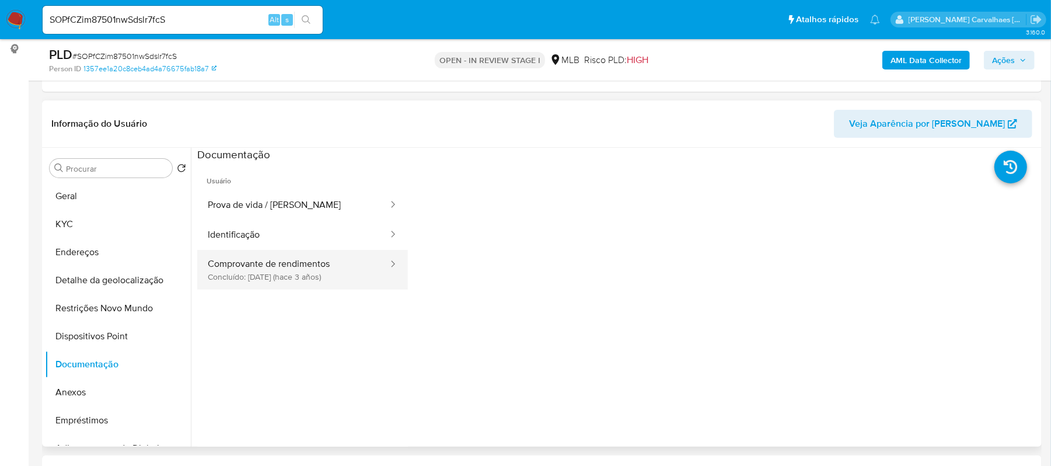
click at [302, 262] on button "Comprovante de rendimentos Concluído: 22/06/2022 (hace 3 años)" at bounding box center [293, 270] width 192 height 40
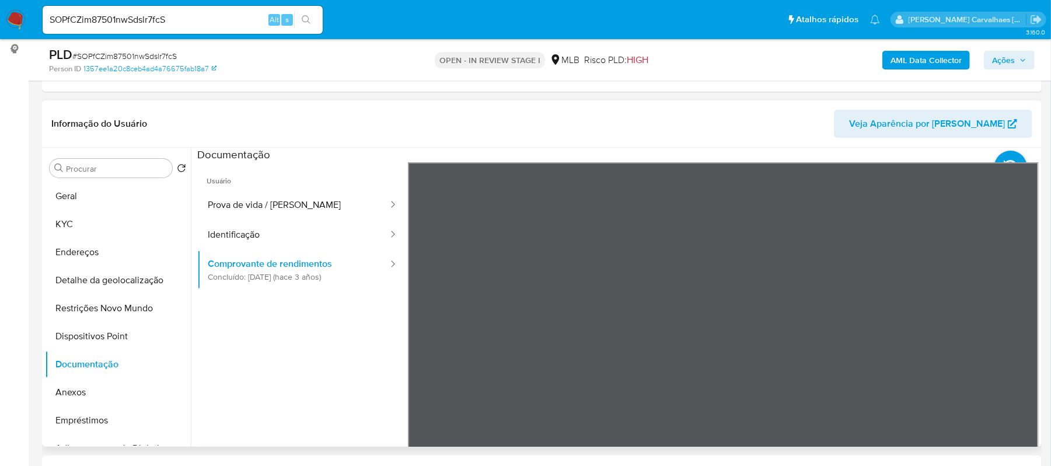
scroll to position [0, 0]
click at [134, 194] on button "Geral" at bounding box center [113, 196] width 137 height 28
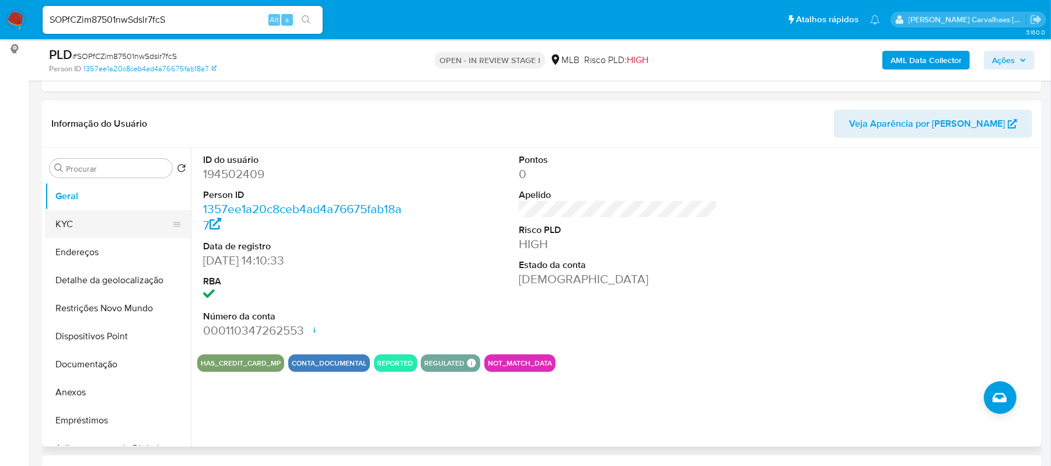
click at [96, 225] on button "KYC" at bounding box center [113, 224] width 137 height 28
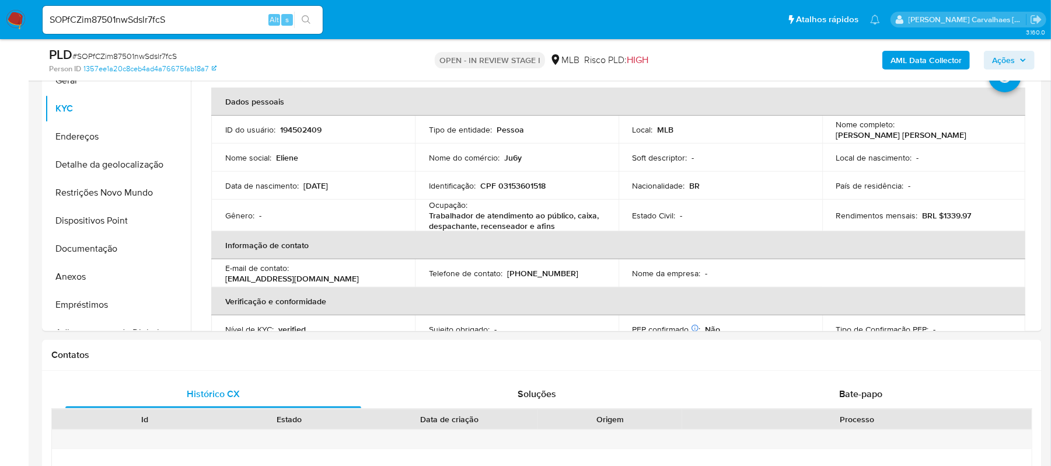
scroll to position [290, 0]
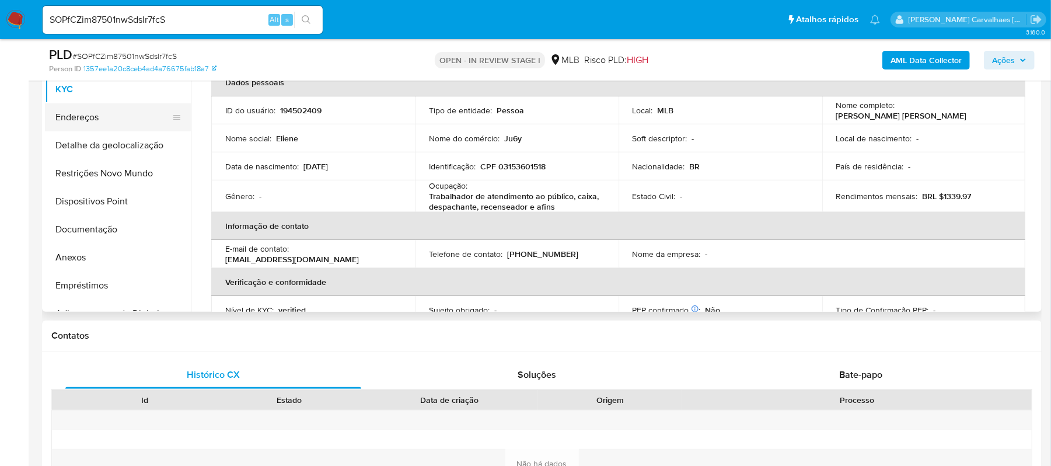
click at [106, 113] on button "Endereços" at bounding box center [113, 117] width 137 height 28
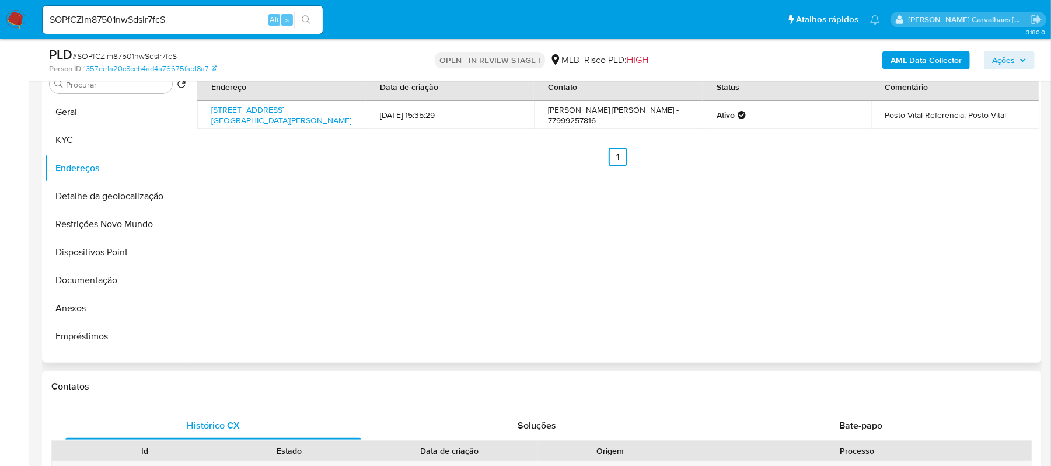
scroll to position [212, 0]
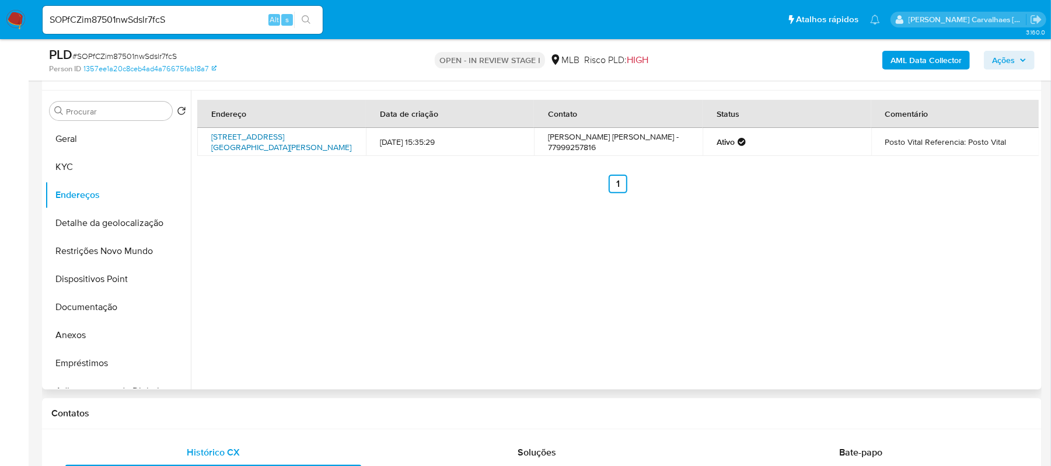
click at [287, 145] on link "Rua Jesuíno Pamplona 371, Barreiras, Bahia, 47802255, Brasil 371" at bounding box center [281, 142] width 140 height 22
click at [103, 244] on button "Restrições Novo Mundo" at bounding box center [113, 251] width 137 height 28
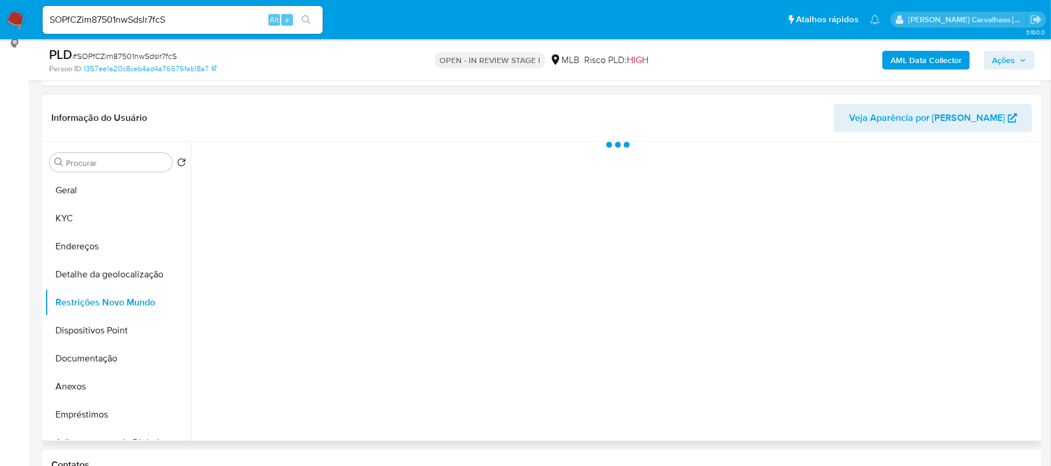
scroll to position [134, 0]
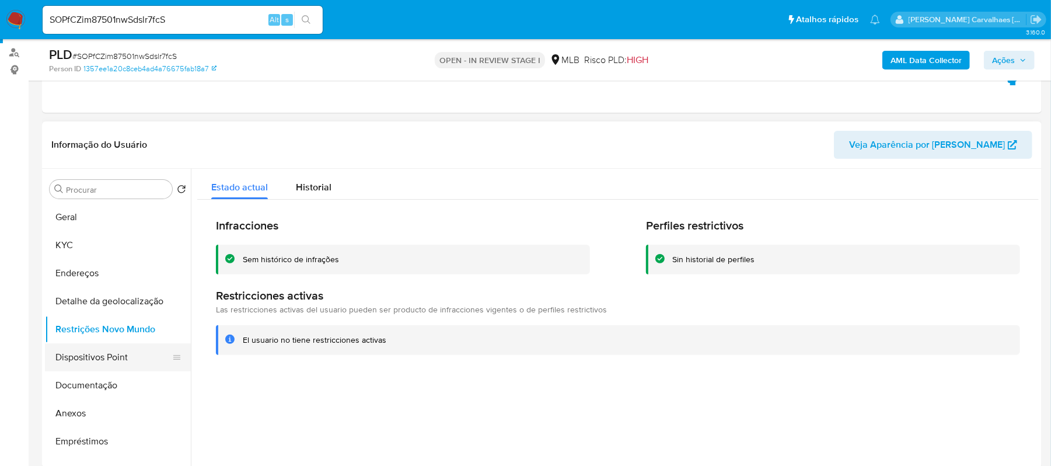
click at [96, 360] on button "Dispositivos Point" at bounding box center [113, 357] width 137 height 28
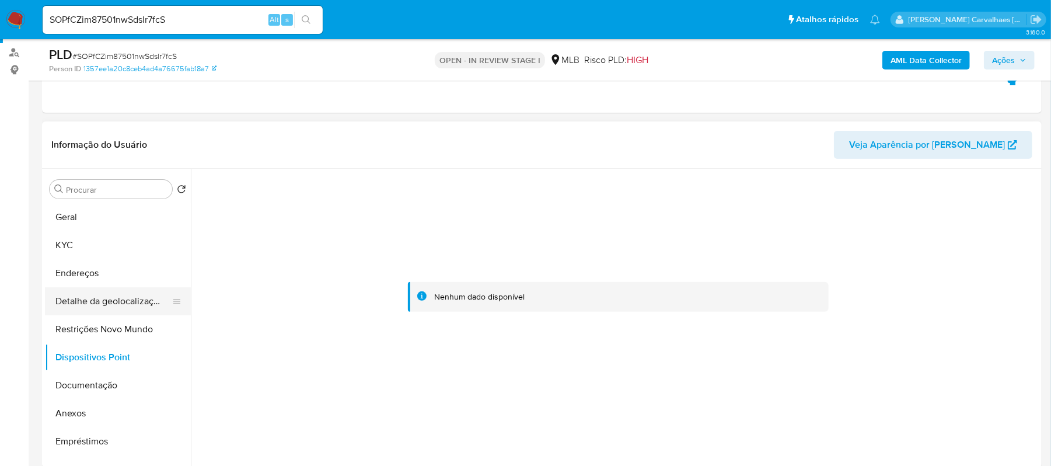
click at [93, 301] on button "Detalhe da geolocalização" at bounding box center [113, 301] width 137 height 28
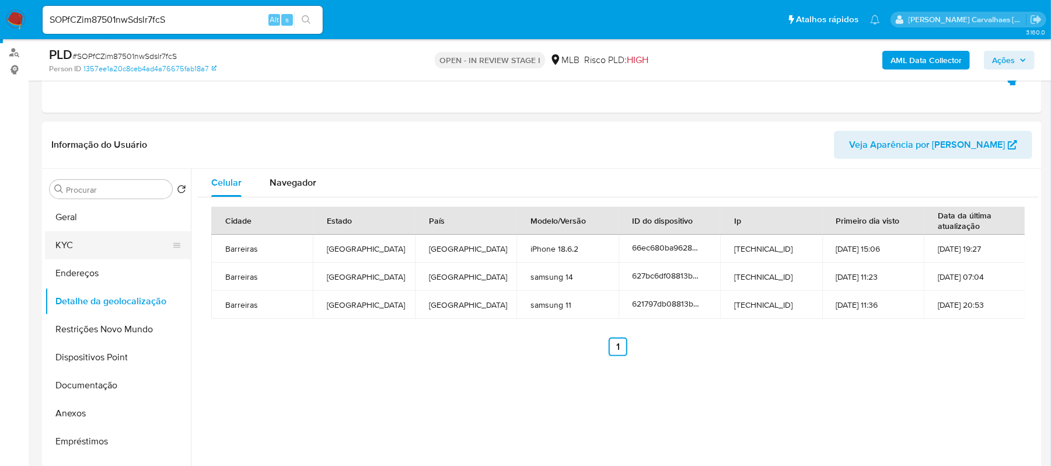
click at [79, 239] on button "KYC" at bounding box center [113, 245] width 137 height 28
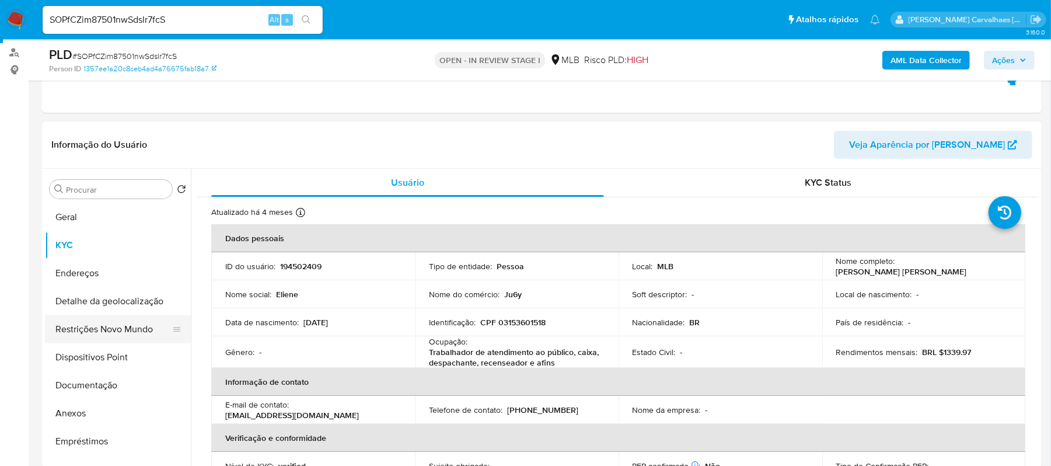
click at [128, 330] on button "Restrições Novo Mundo" at bounding box center [113, 329] width 137 height 28
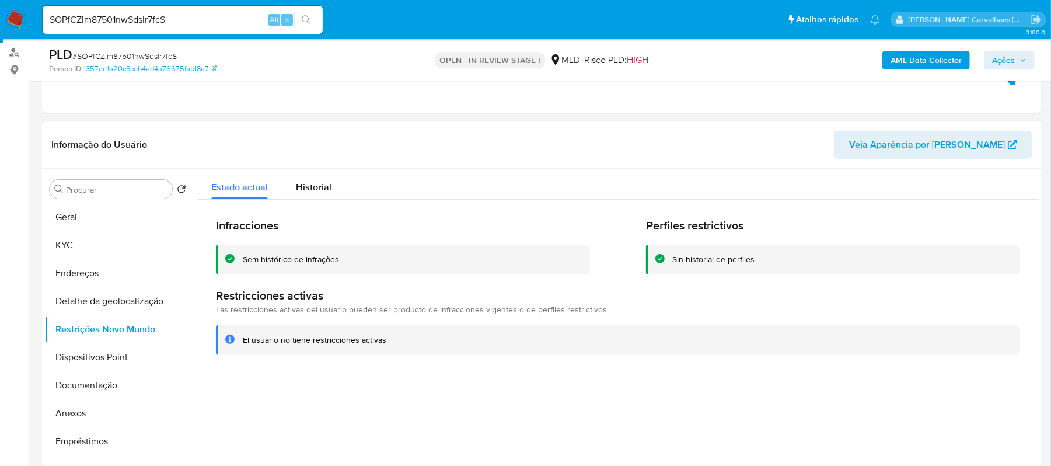
drag, startPoint x: 244, startPoint y: 340, endPoint x: 388, endPoint y: 346, distance: 144.3
click at [388, 346] on div "El usuario no tiene restricciones activas" at bounding box center [618, 340] width 804 height 30
click at [120, 386] on button "Documentação" at bounding box center [113, 385] width 137 height 28
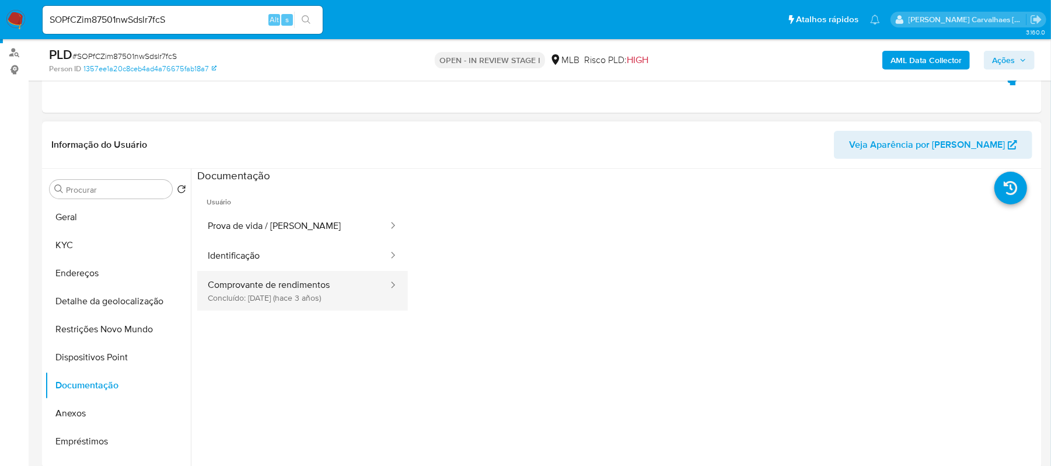
click at [258, 285] on button "Comprovante de rendimentos Concluído: 22/06/2022 (hace 3 años)" at bounding box center [293, 291] width 192 height 40
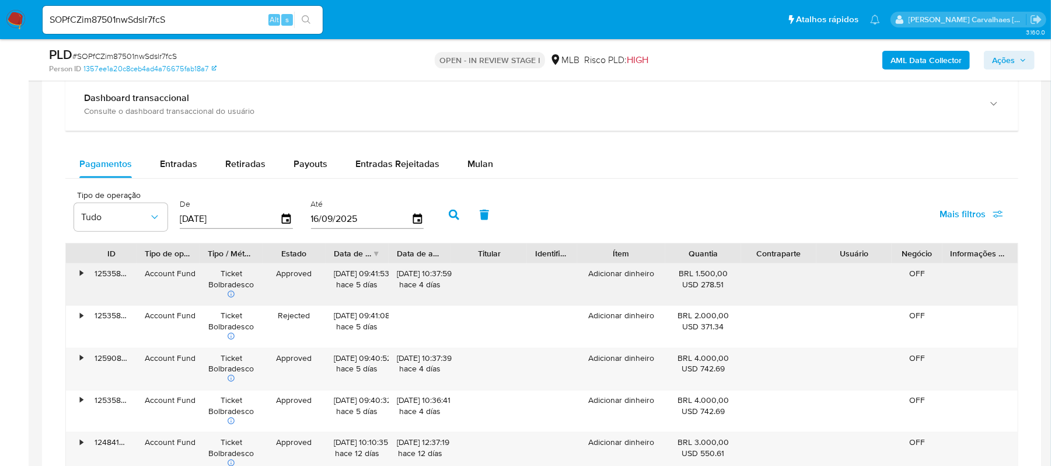
scroll to position [913, 0]
click at [299, 164] on span "Payouts" at bounding box center [311, 164] width 34 height 13
select select "10"
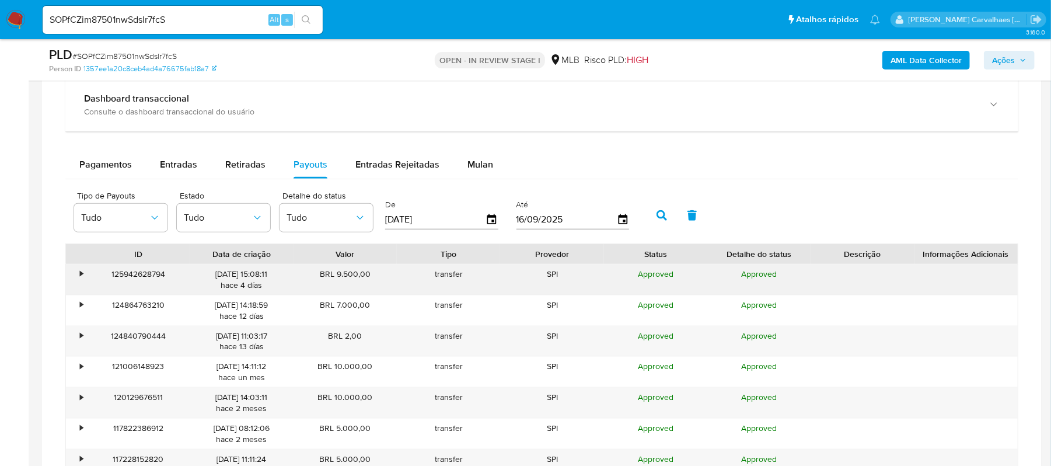
click at [79, 274] on div "•" at bounding box center [76, 279] width 20 height 30
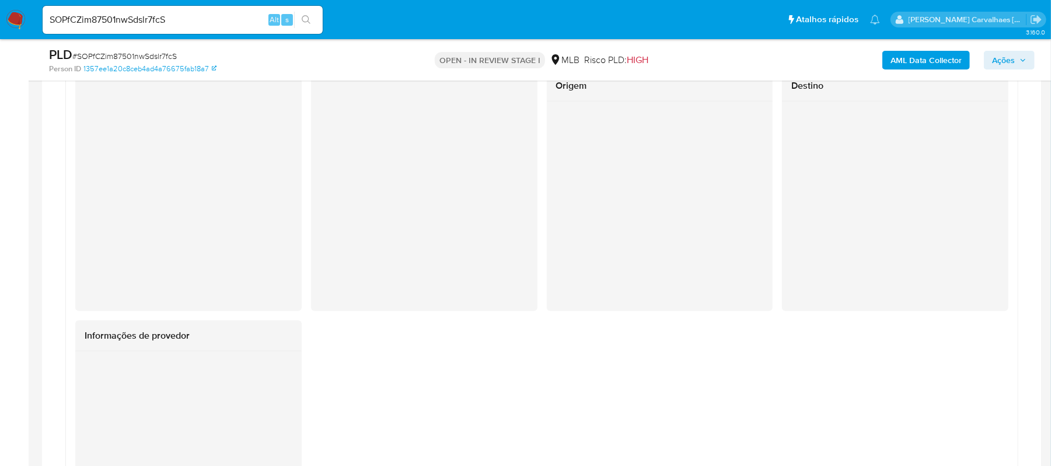
scroll to position [1068, 0]
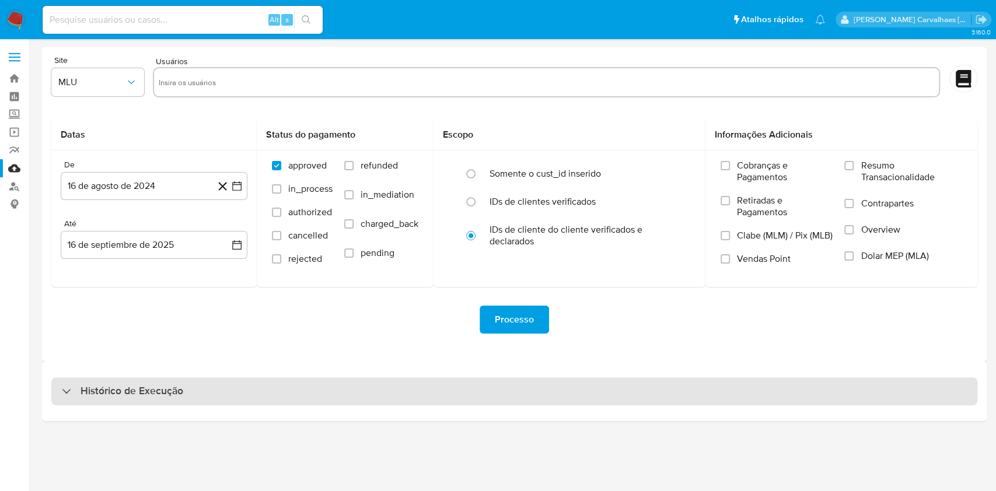
click at [142, 391] on h3 "Histórico de Execução" at bounding box center [132, 392] width 103 height 14
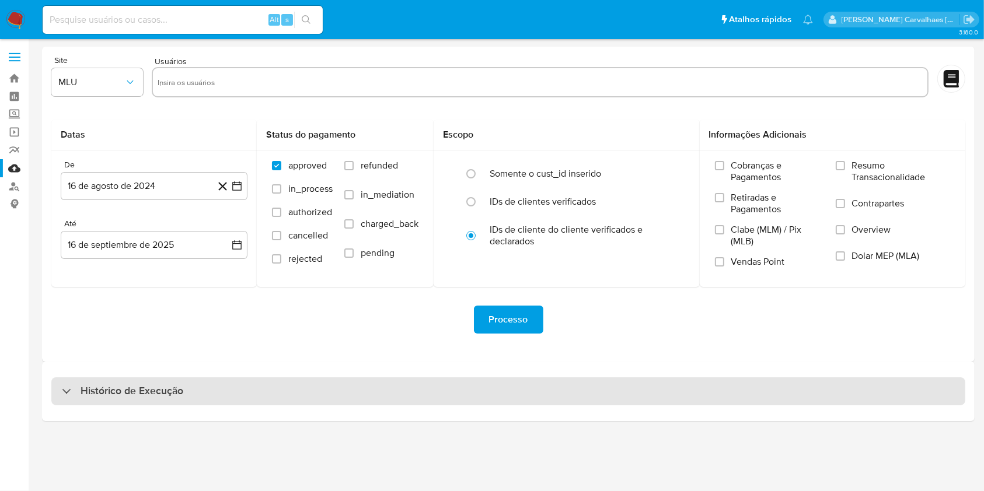
select select "10"
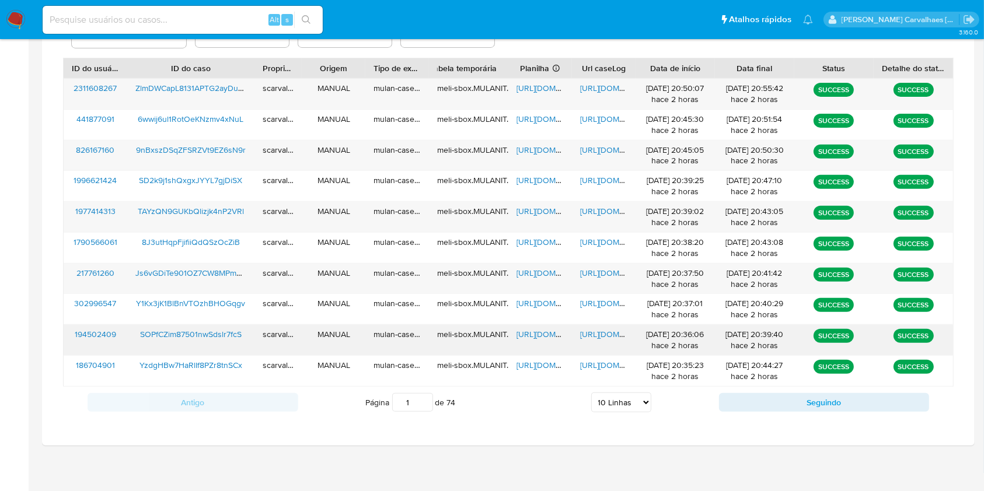
scroll to position [420, 0]
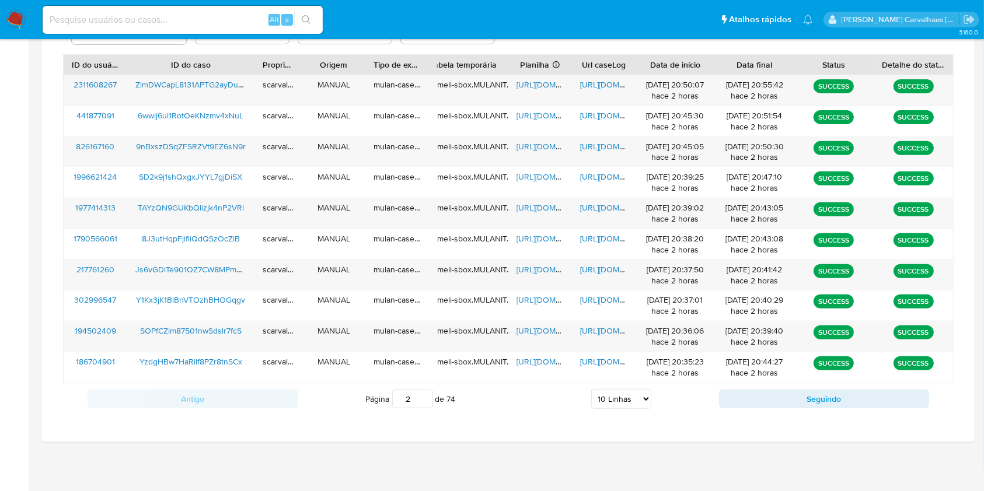
click at [423, 393] on input "2" at bounding box center [412, 399] width 41 height 19
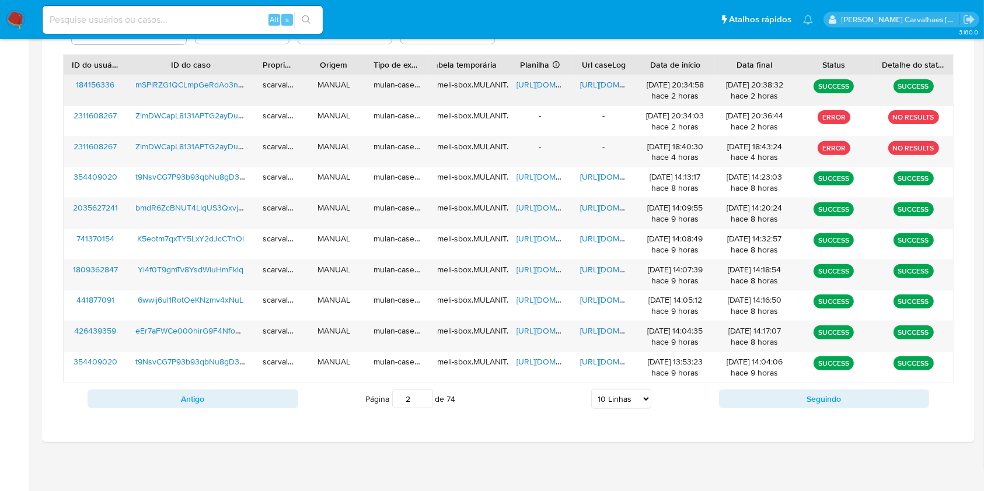
click at [543, 85] on span "[URL][DOMAIN_NAME]" at bounding box center [557, 85] width 81 height 12
click at [425, 393] on input "3" at bounding box center [412, 399] width 41 height 19
click at [426, 403] on input "2" at bounding box center [412, 399] width 41 height 19
click at [426, 403] on input "1" at bounding box center [412, 399] width 41 height 19
type input "1"
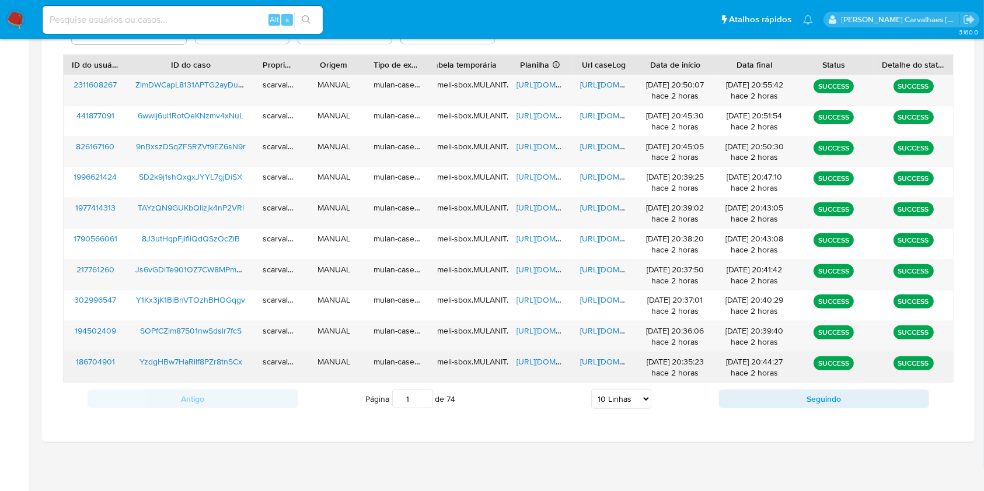
click at [608, 360] on span "[URL][DOMAIN_NAME]" at bounding box center [620, 362] width 81 height 12
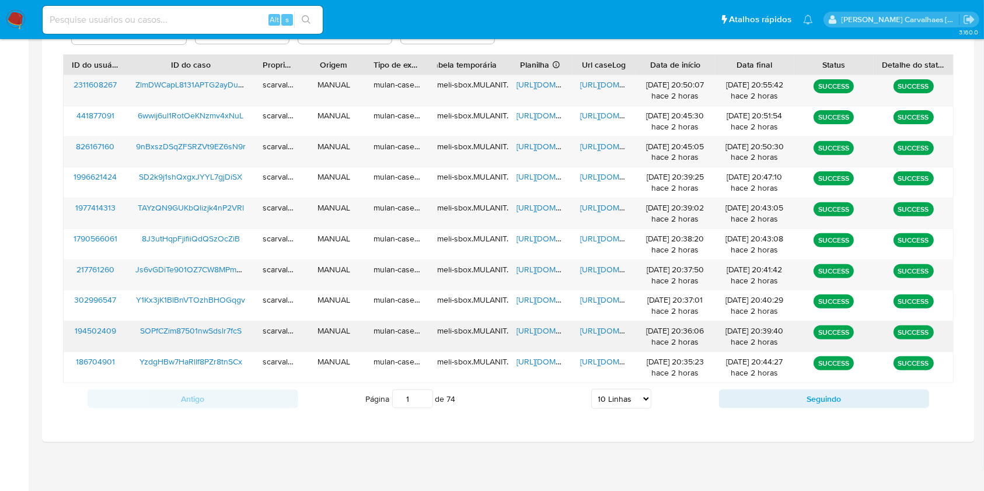
click at [607, 335] on span "[URL][DOMAIN_NAME]" at bounding box center [620, 331] width 81 height 12
click at [532, 329] on span "[URL][DOMAIN_NAME]" at bounding box center [557, 331] width 81 height 12
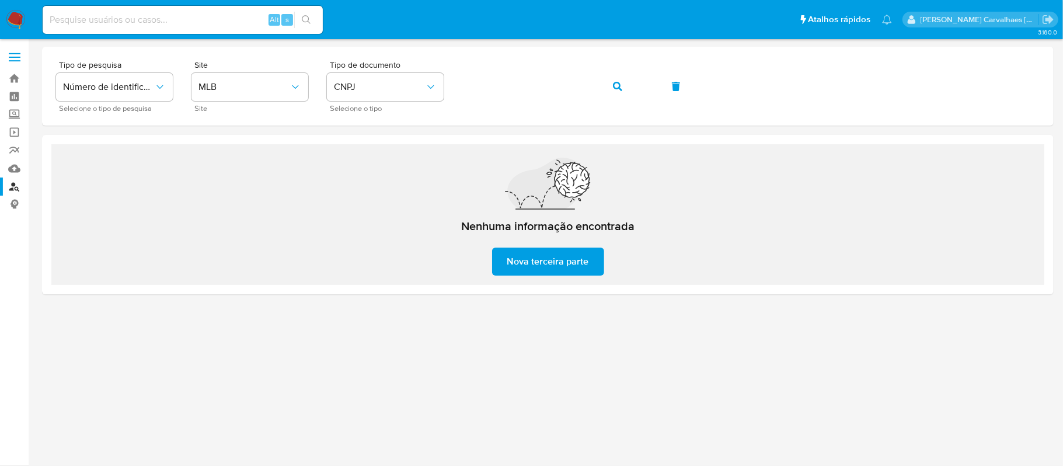
click at [139, 25] on input at bounding box center [183, 19] width 280 height 15
paste input "SOPfCZim87501nwSdslr7fcS"
type input "SOPfCZim87501nwSdslr7fcS"
click at [315, 24] on button "search-icon" at bounding box center [306, 20] width 24 height 16
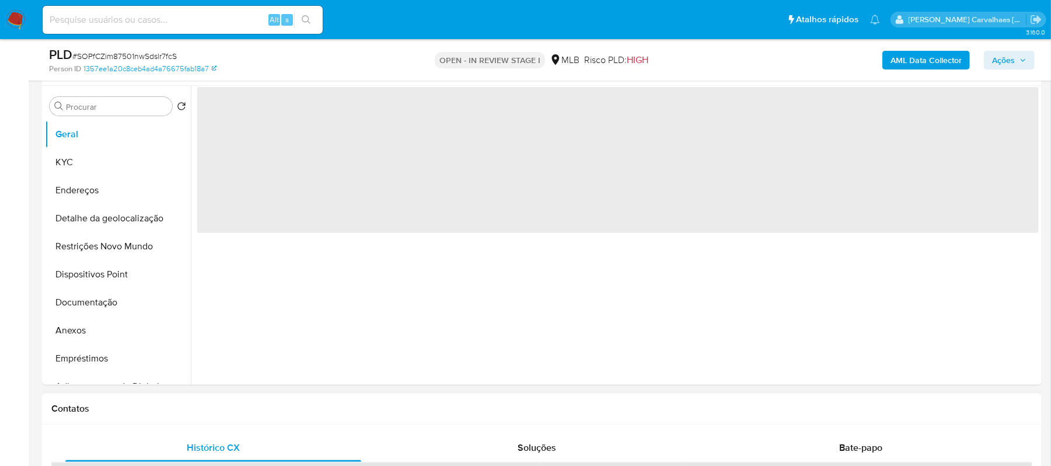
select select "10"
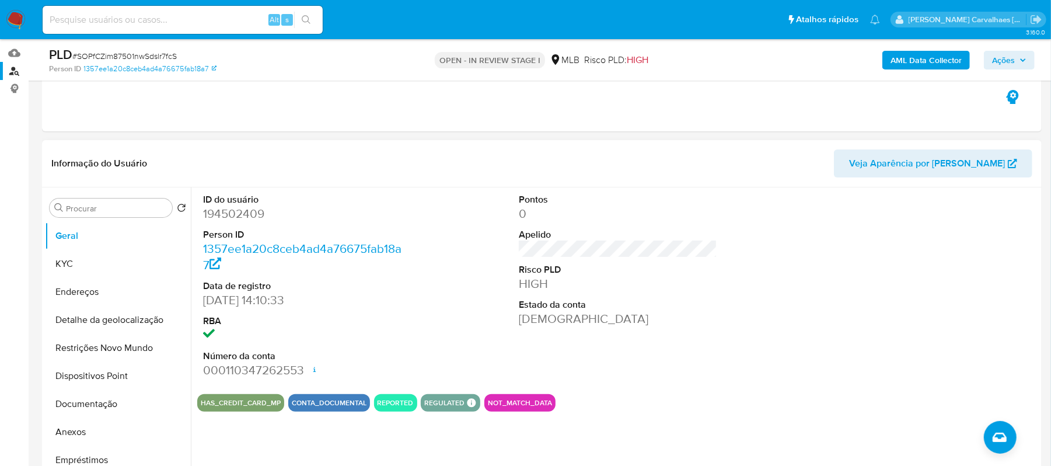
scroll to position [78, 0]
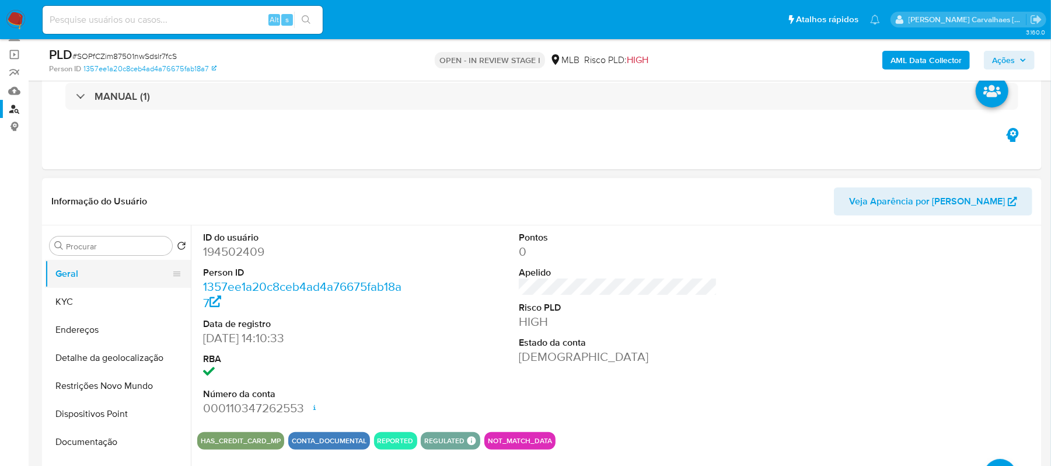
click at [81, 271] on button "Geral" at bounding box center [113, 274] width 137 height 28
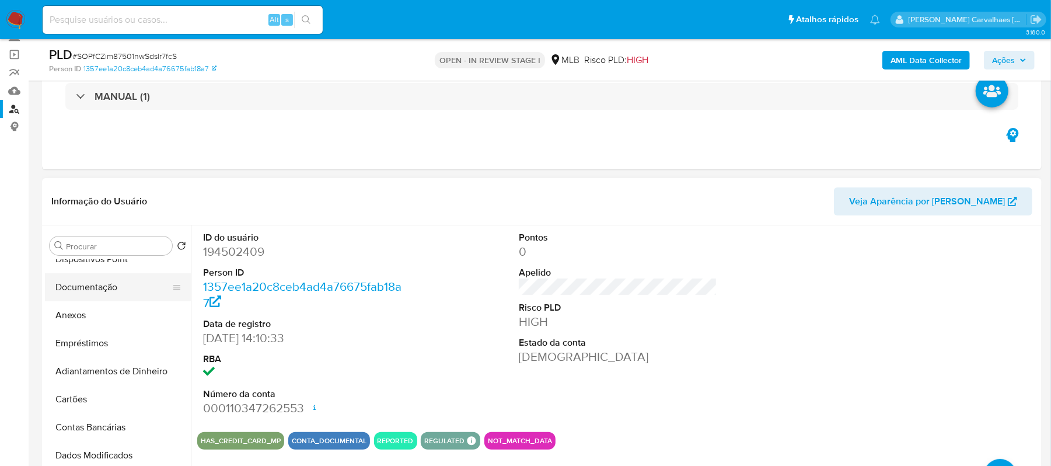
scroll to position [155, 0]
click at [86, 306] on button "Anexos" at bounding box center [113, 315] width 137 height 28
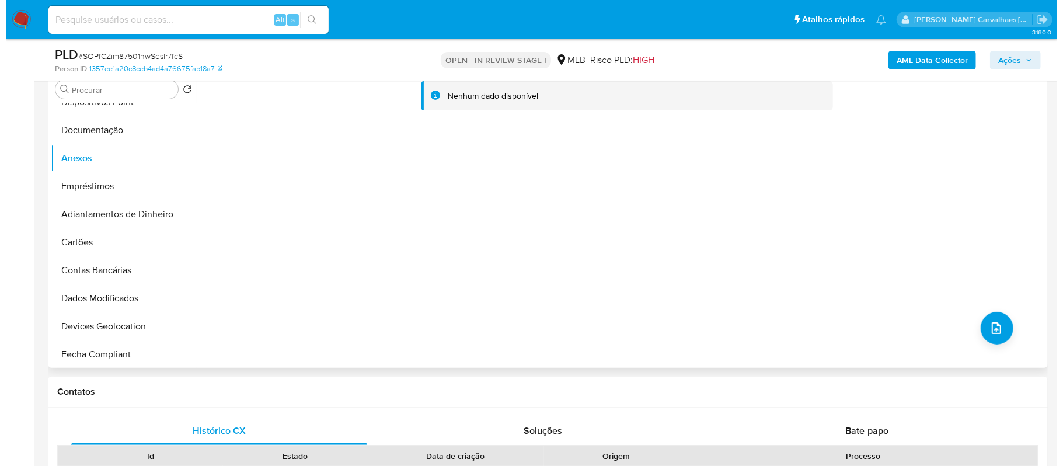
scroll to position [311, 0]
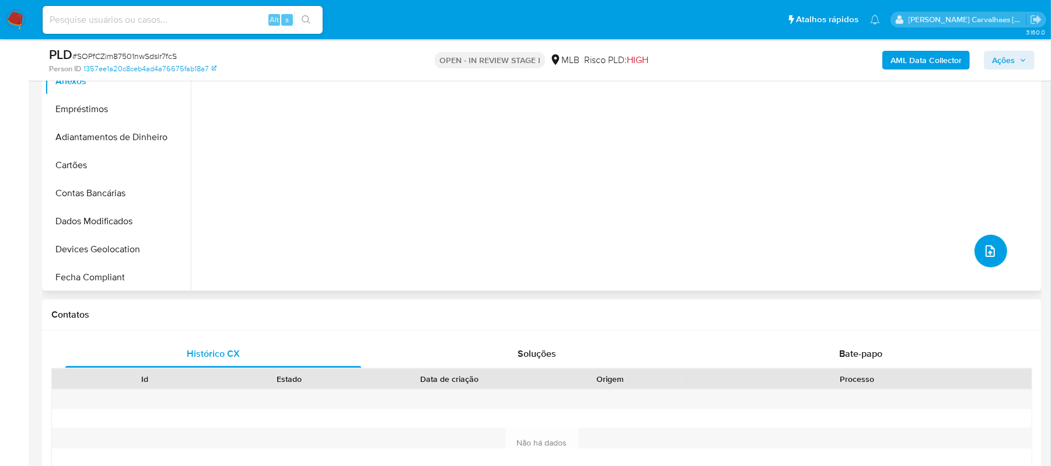
click at [988, 239] on button "upload-file" at bounding box center [991, 251] width 33 height 33
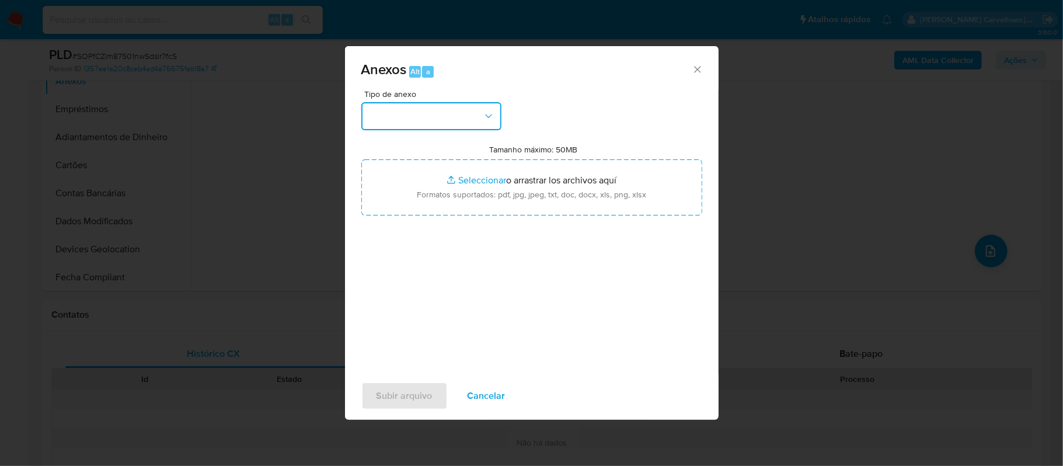
click at [483, 113] on icon "button" at bounding box center [489, 116] width 12 height 12
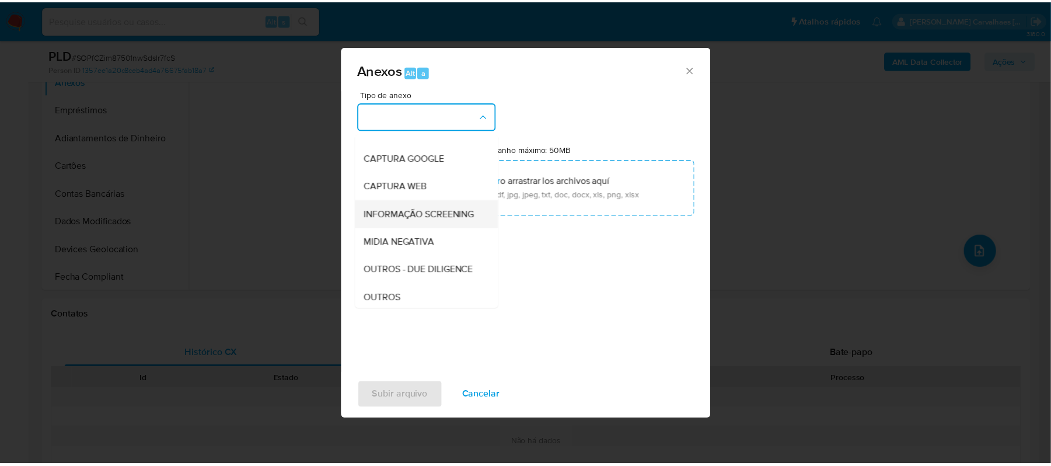
scroll to position [78, 0]
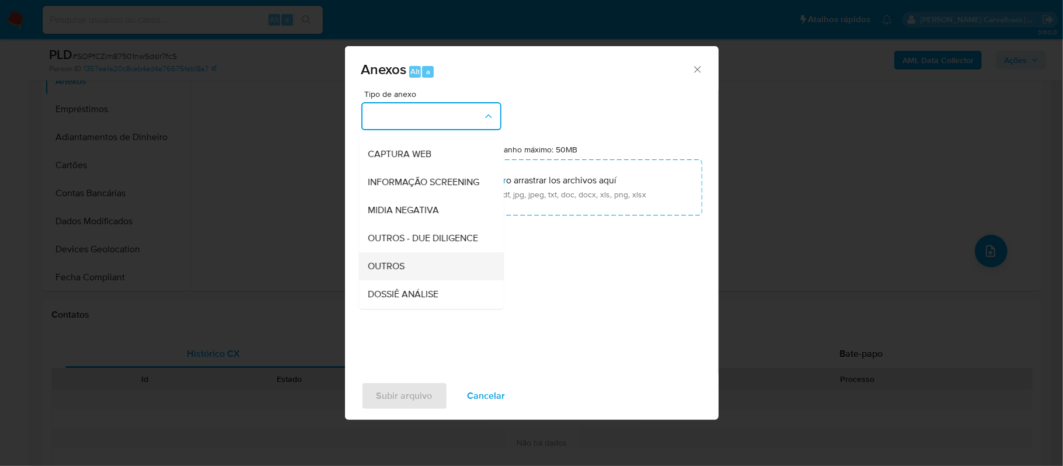
click at [395, 272] on span "OUTROS" at bounding box center [386, 266] width 37 height 12
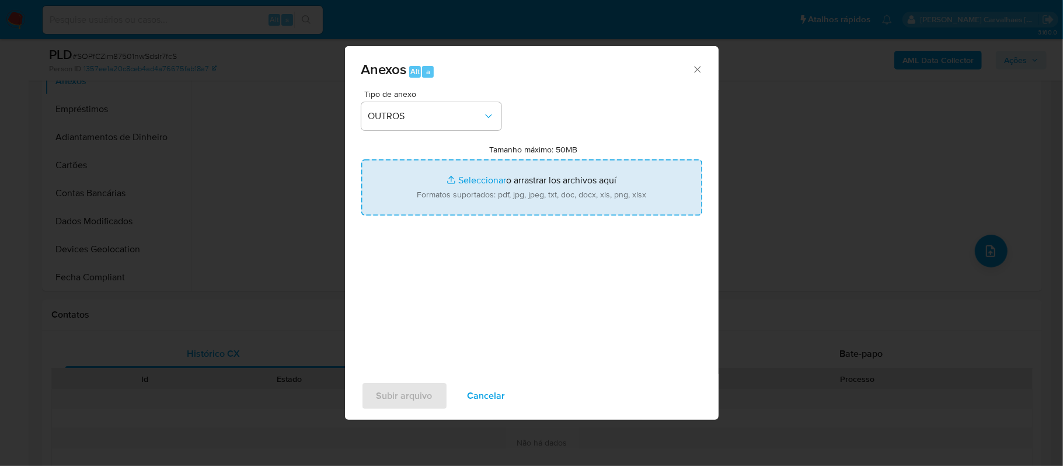
click at [487, 181] on input "Tamanho máximo: 50MB Seleccionar archivos" at bounding box center [531, 187] width 341 height 56
type input "C:\fakepath\Mulan [PERSON_NAME] [PERSON_NAME] 194502409_2025_09_16_19_38_17 - R…"
click at [502, 177] on input "Tamanho máximo: 50MB Seleccionar archivos" at bounding box center [531, 187] width 341 height 56
type input "C:\fakepath\SAR - xxxxx- CPF 03153601518 - [PERSON_NAME] [PERSON_NAME].pdf"
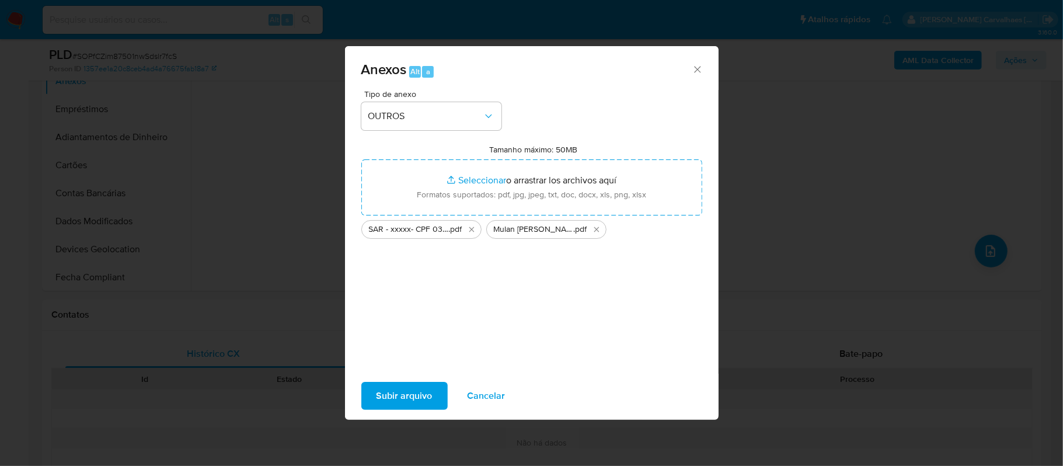
click at [428, 397] on span "Subir arquivo" at bounding box center [405, 396] width 56 height 26
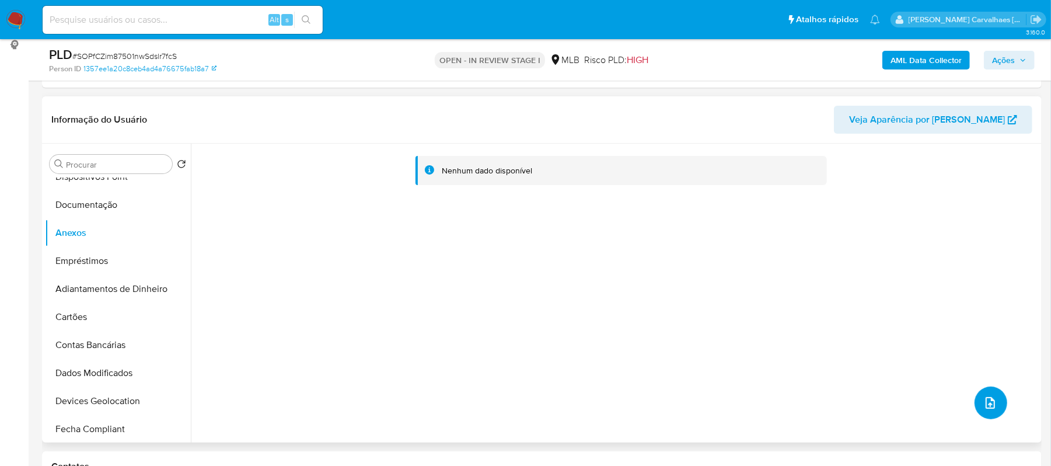
scroll to position [155, 0]
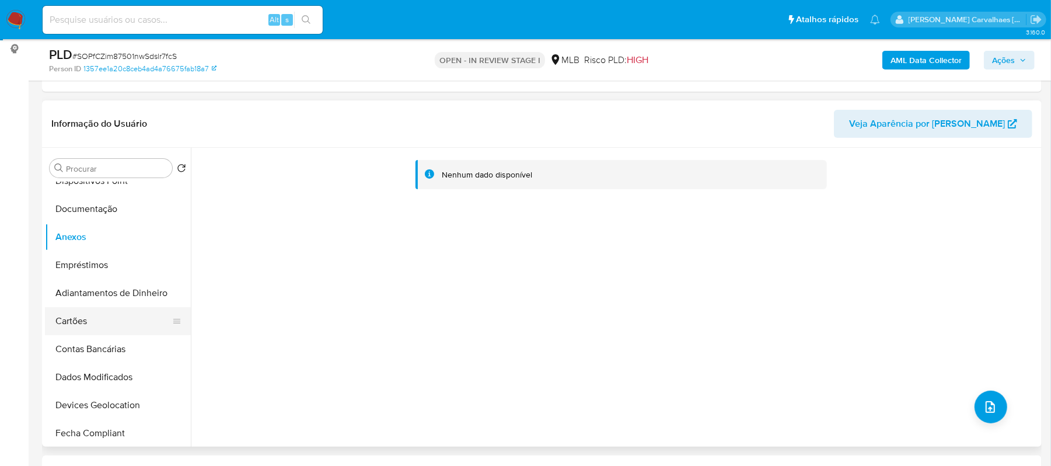
click at [96, 323] on button "Cartões" at bounding box center [113, 321] width 137 height 28
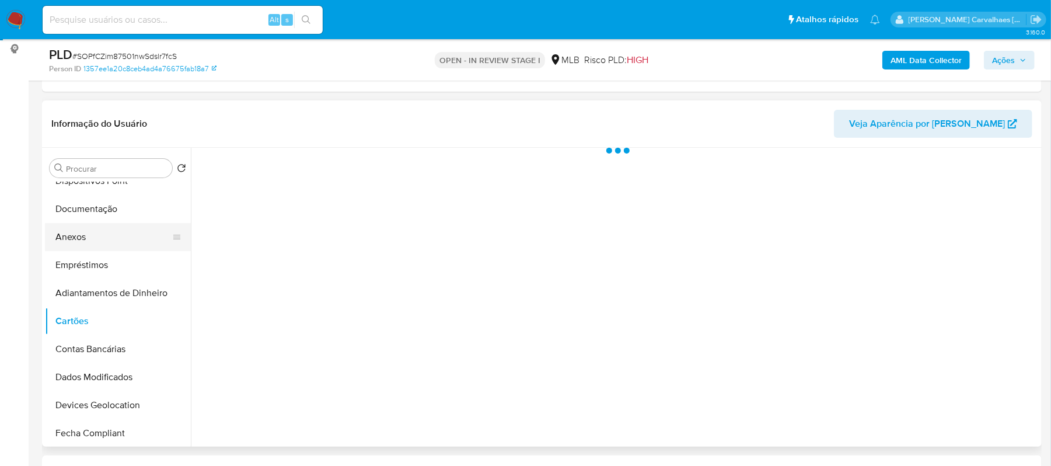
click at [110, 232] on button "Anexos" at bounding box center [113, 237] width 137 height 28
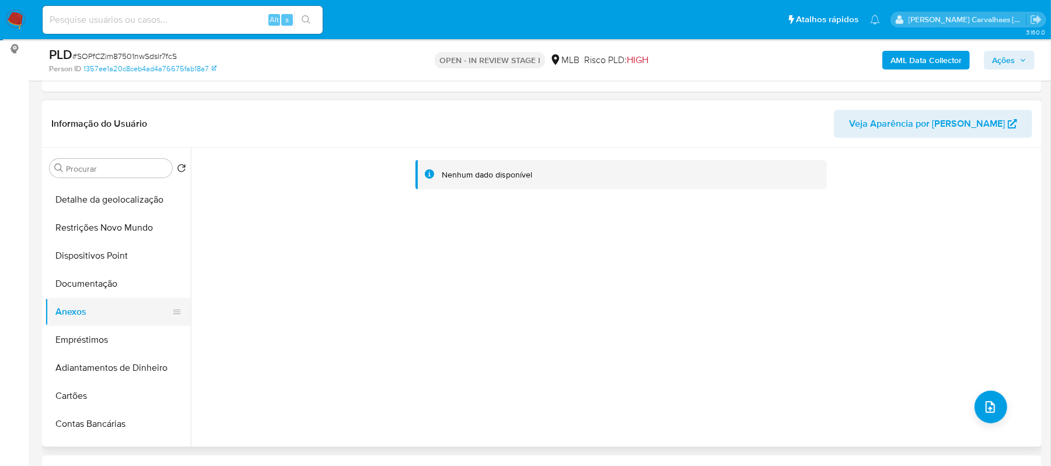
scroll to position [0, 0]
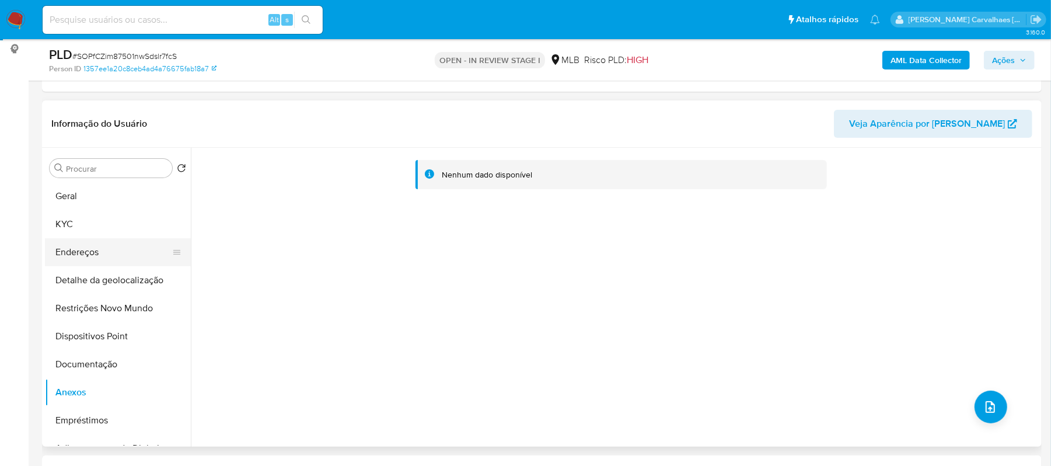
click at [99, 242] on button "Endereços" at bounding box center [113, 252] width 137 height 28
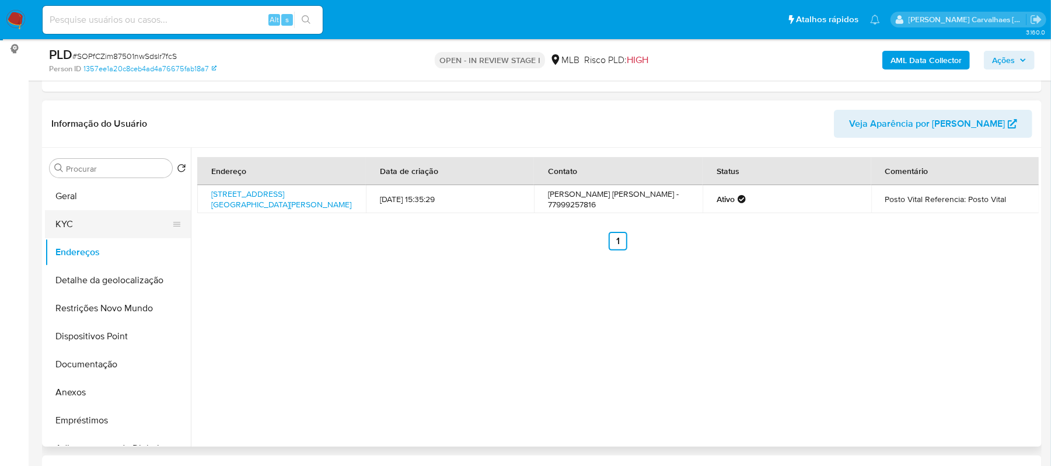
click at [93, 210] on button "KYC" at bounding box center [113, 224] width 137 height 28
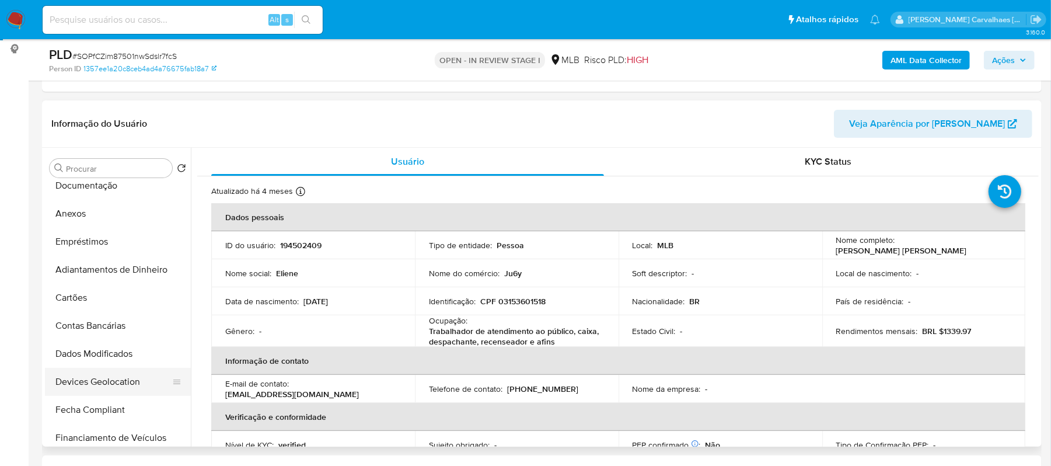
scroll to position [155, 0]
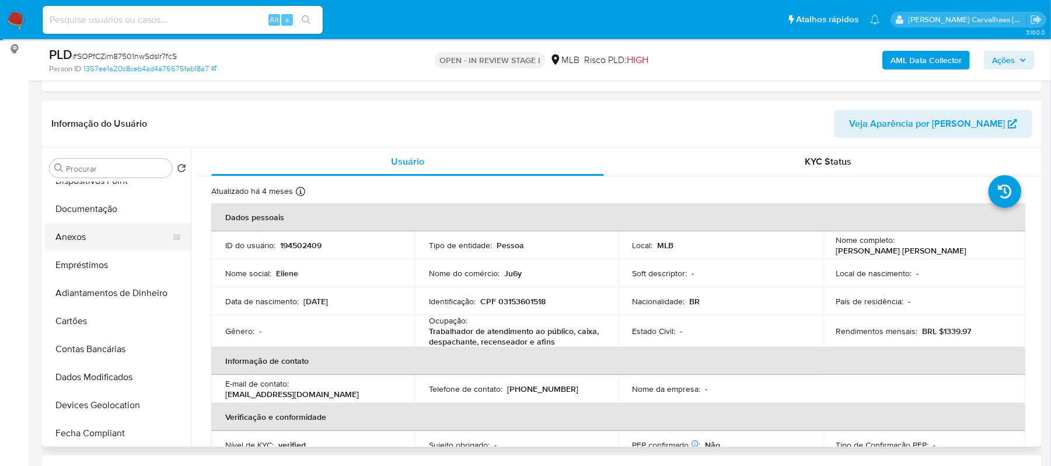
click at [97, 241] on button "Anexos" at bounding box center [113, 237] width 137 height 28
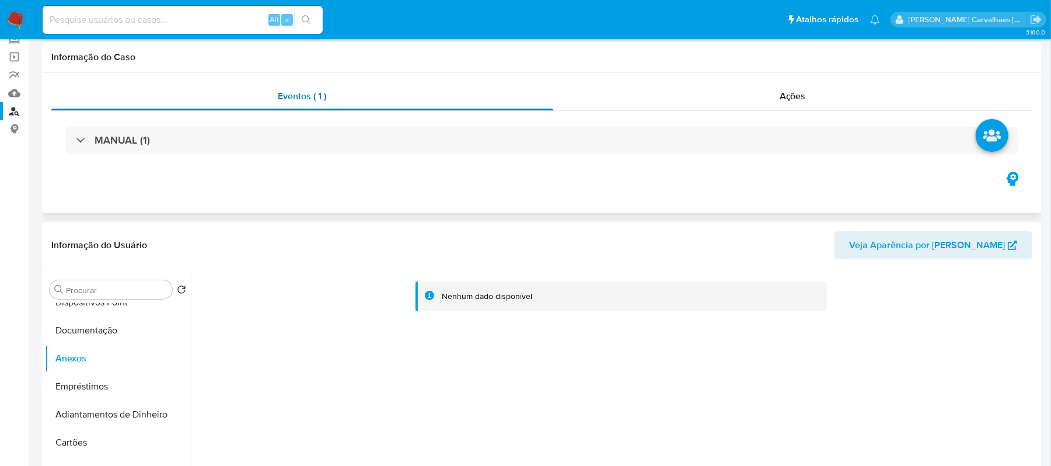
scroll to position [0, 0]
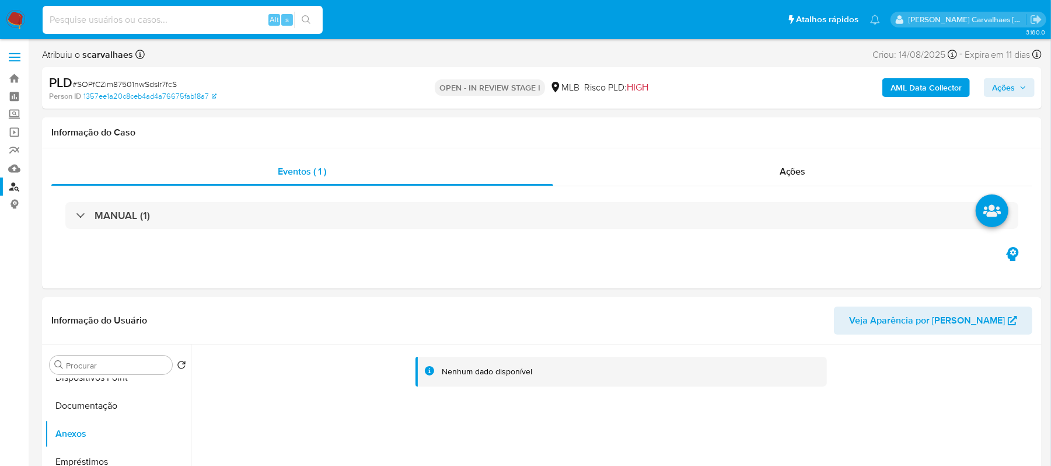
paste input "SOPfCZim87501nwSdslr7fcS"
type input "SOPfCZim87501nwSdslr7fcS"
click at [309, 12] on button "search-icon" at bounding box center [306, 20] width 24 height 16
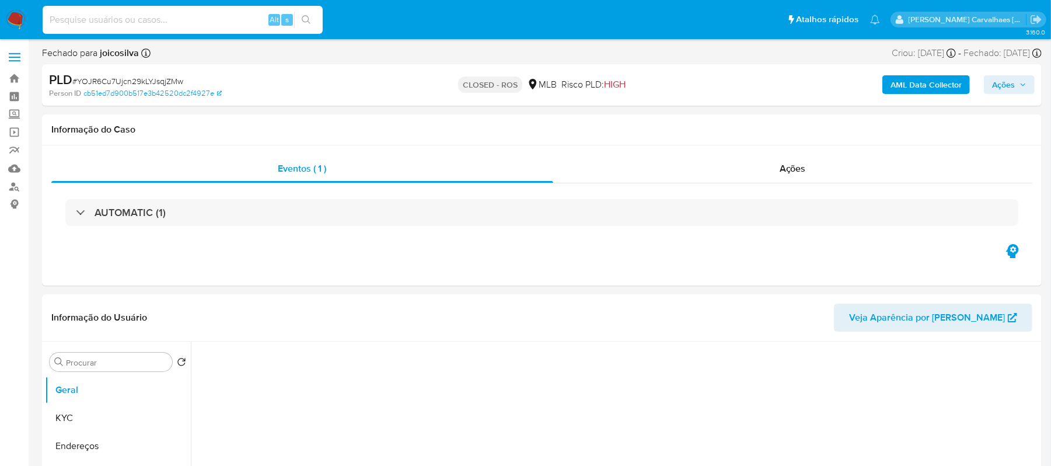
select select "10"
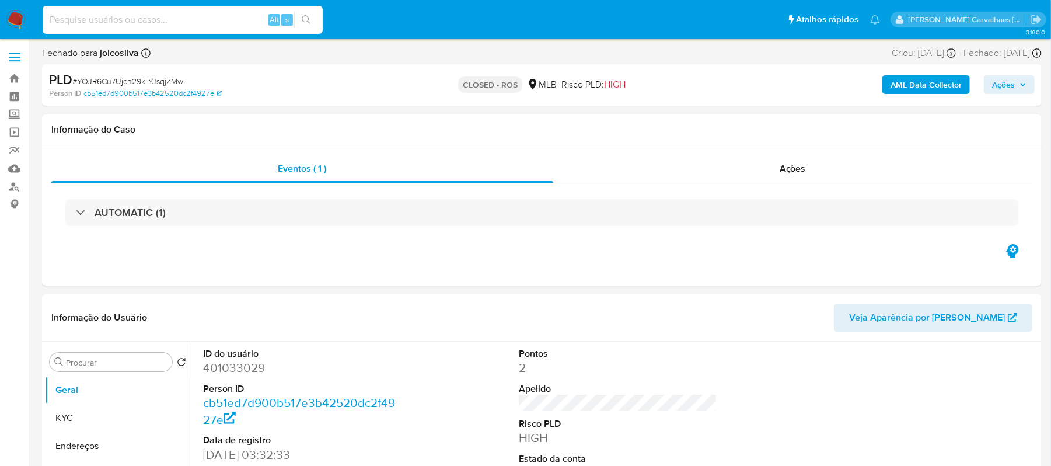
paste input "SOPfCZim87501nwSdslr7fcS"
type input "SOPfCZim87501nwSdslr7fcS"
click at [304, 15] on icon "search-icon" at bounding box center [306, 19] width 9 height 9
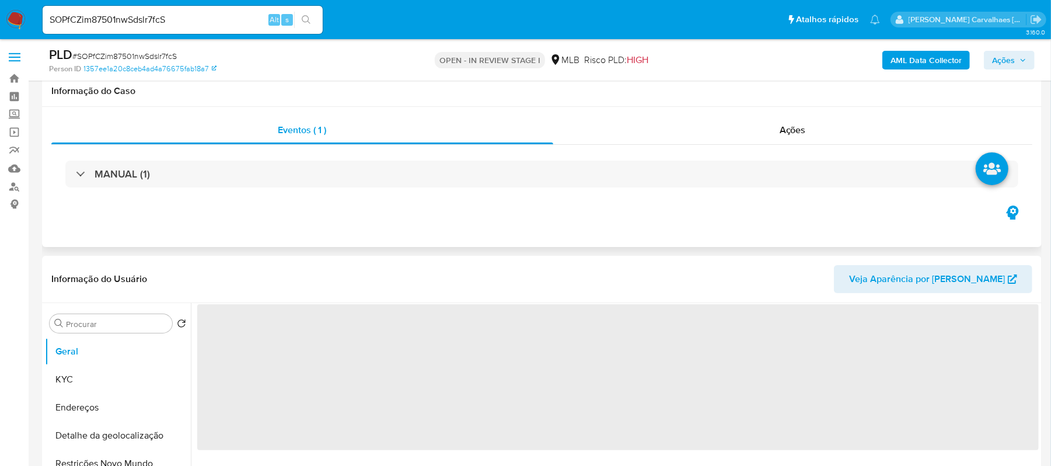
scroll to position [155, 0]
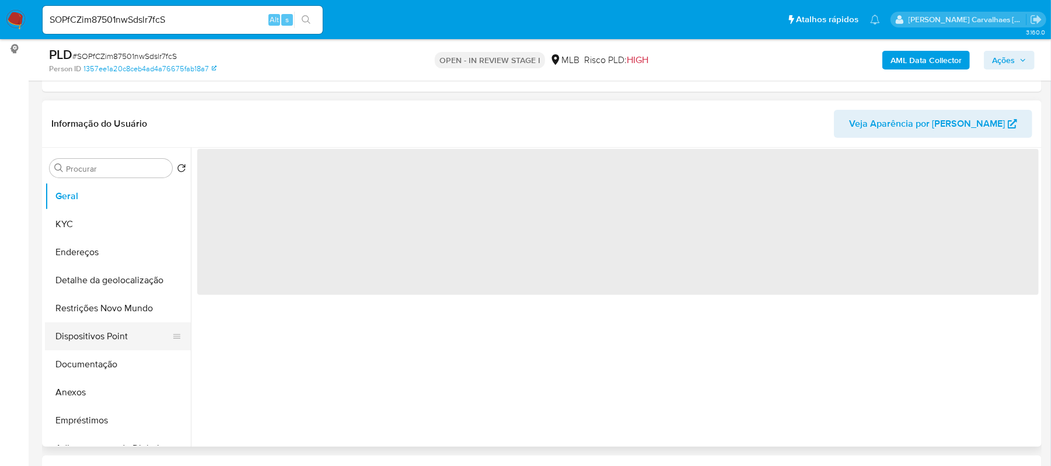
select select "10"
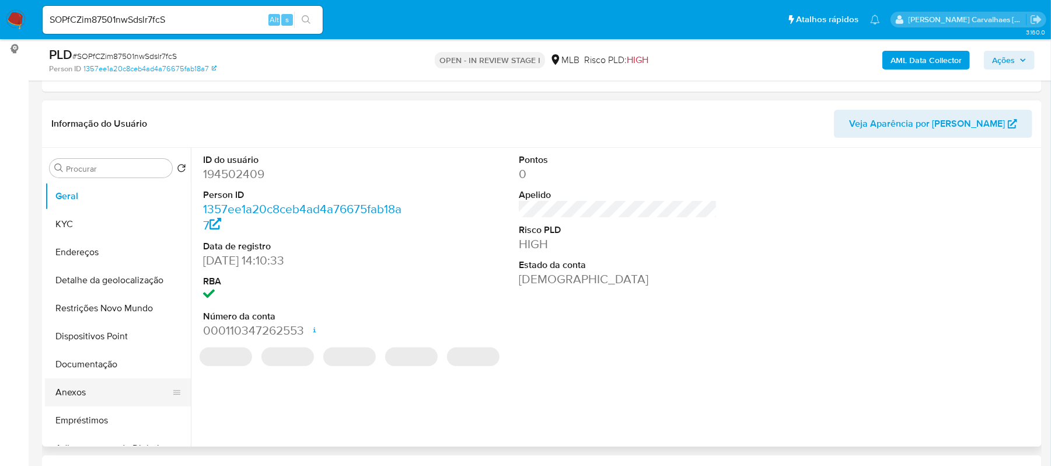
click at [82, 388] on button "Anexos" at bounding box center [113, 392] width 137 height 28
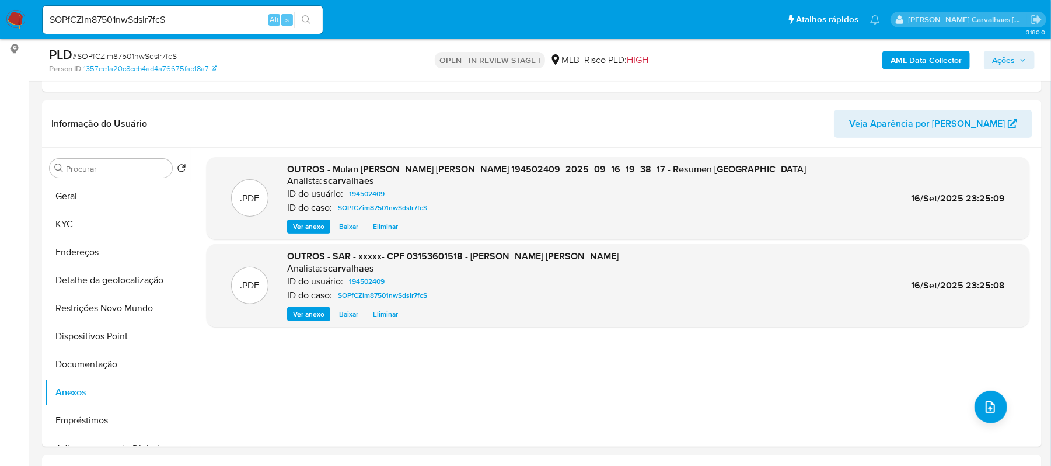
click at [1010, 55] on span "Ações" at bounding box center [1003, 60] width 23 height 19
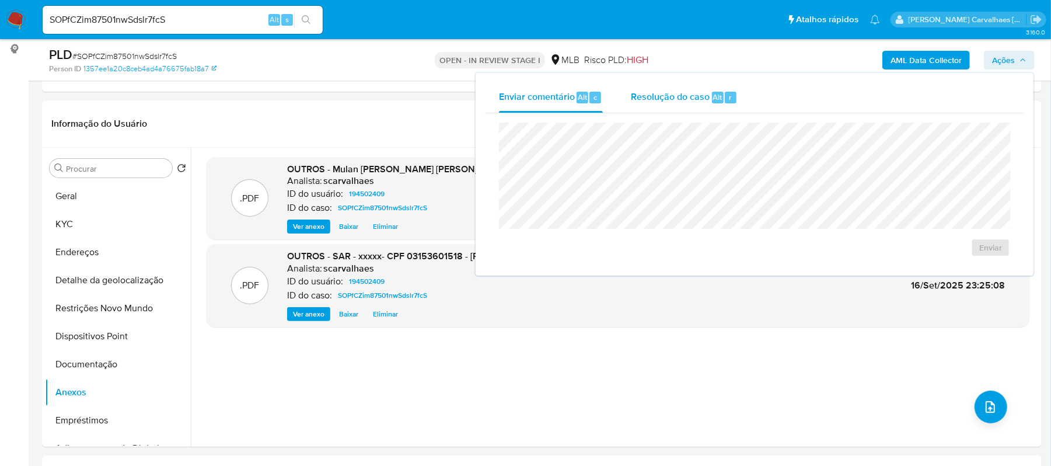
click at [684, 99] on span "Resolução do caso" at bounding box center [670, 96] width 79 height 13
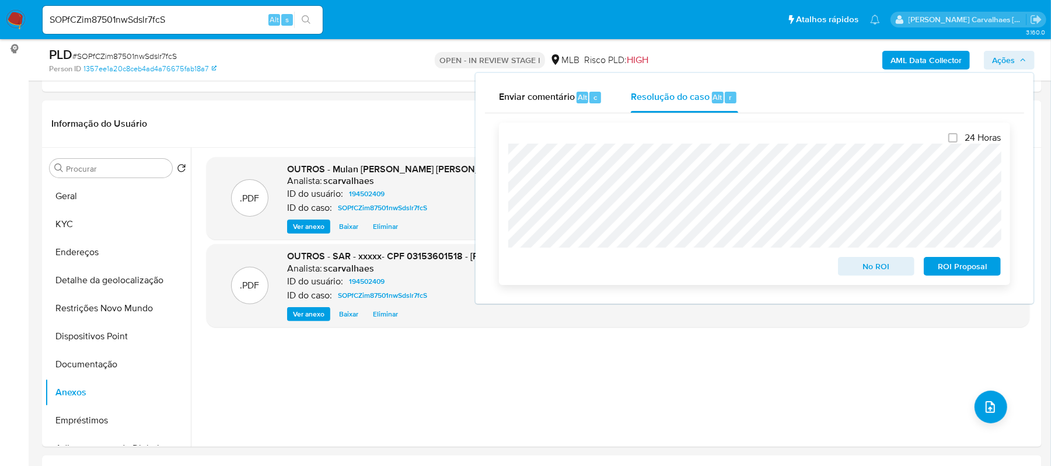
click at [968, 256] on div "ROI Proposal" at bounding box center [960, 263] width 82 height 23
click at [970, 262] on span "ROI Proposal" at bounding box center [962, 266] width 61 height 16
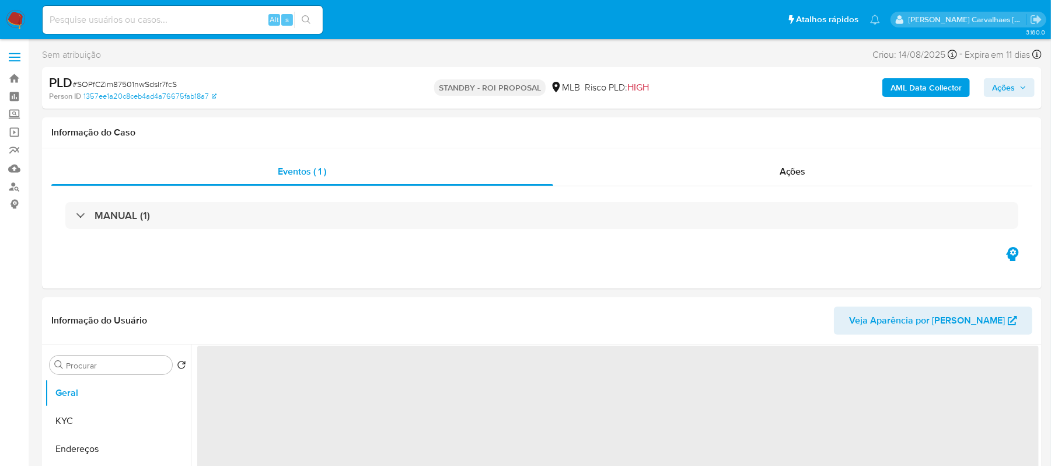
select select "10"
